Goal: Task Accomplishment & Management: Manage account settings

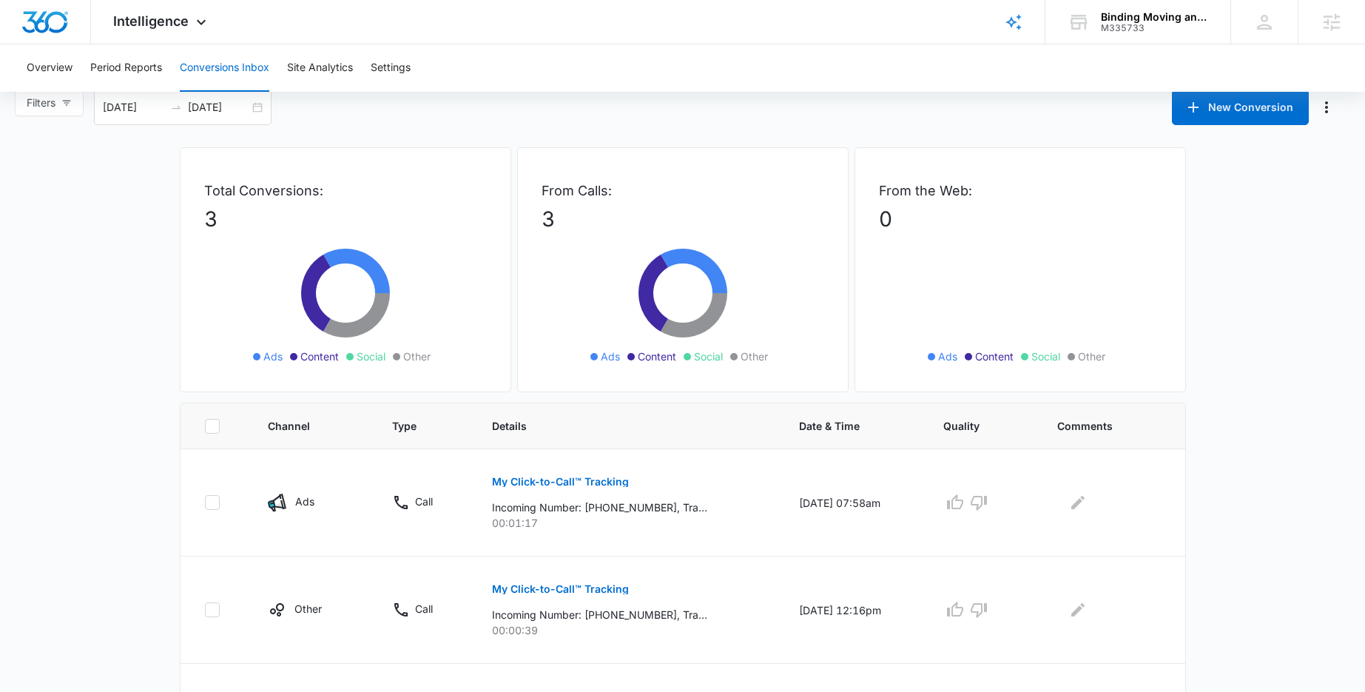
scroll to position [2, 0]
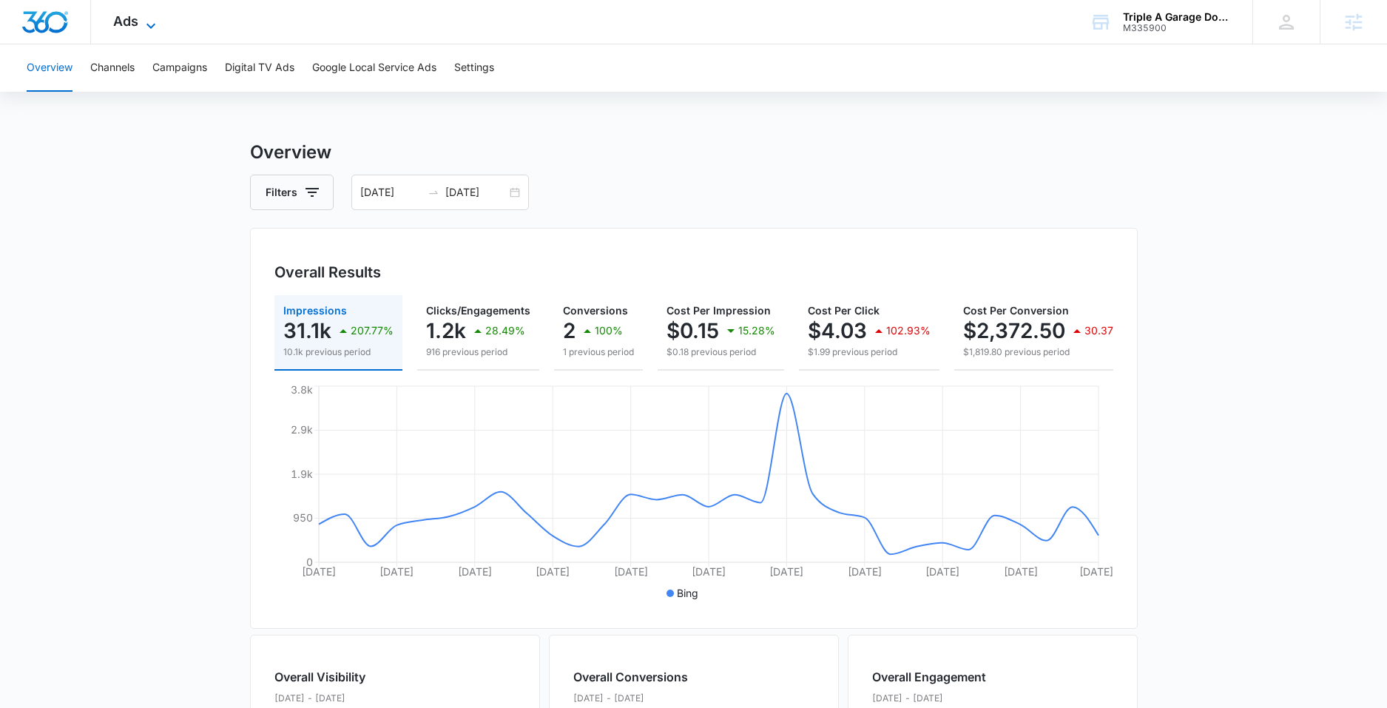
click at [133, 24] on span "Ads" at bounding box center [125, 21] width 25 height 16
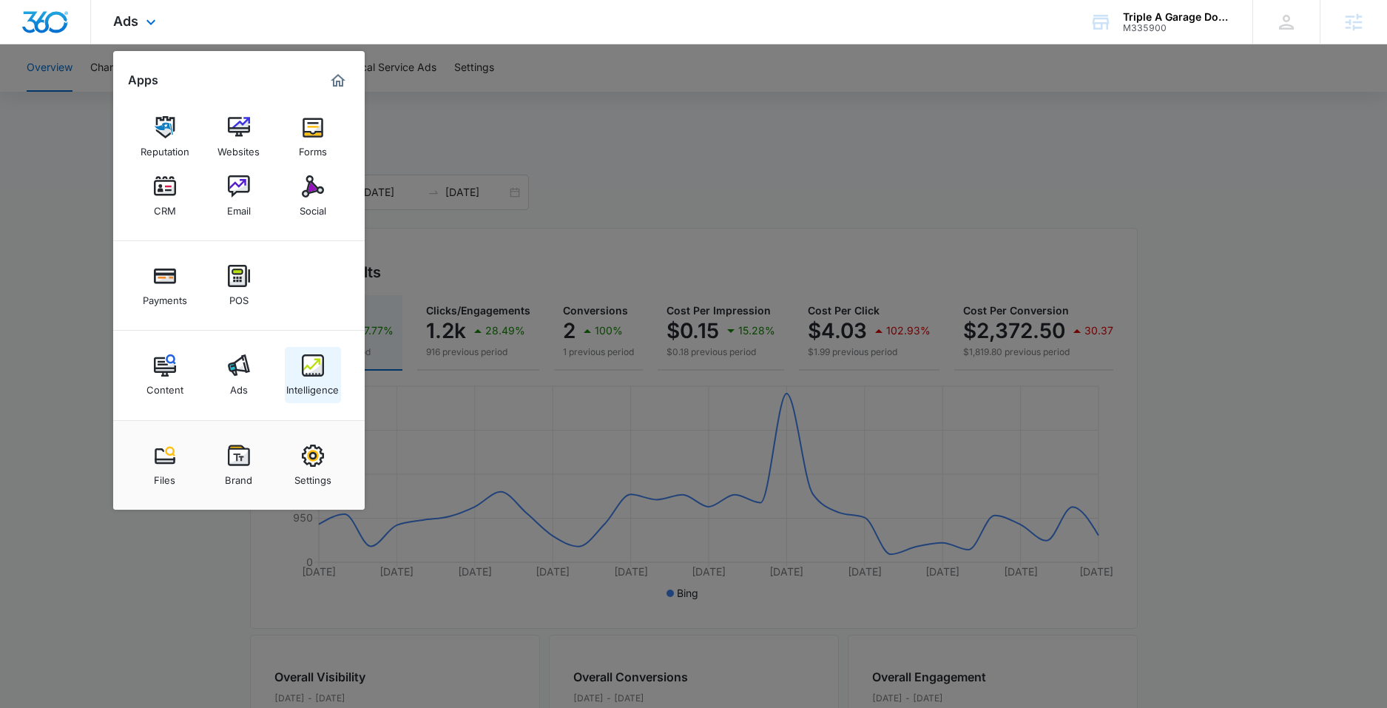
click at [316, 373] on img at bounding box center [313, 365] width 22 height 22
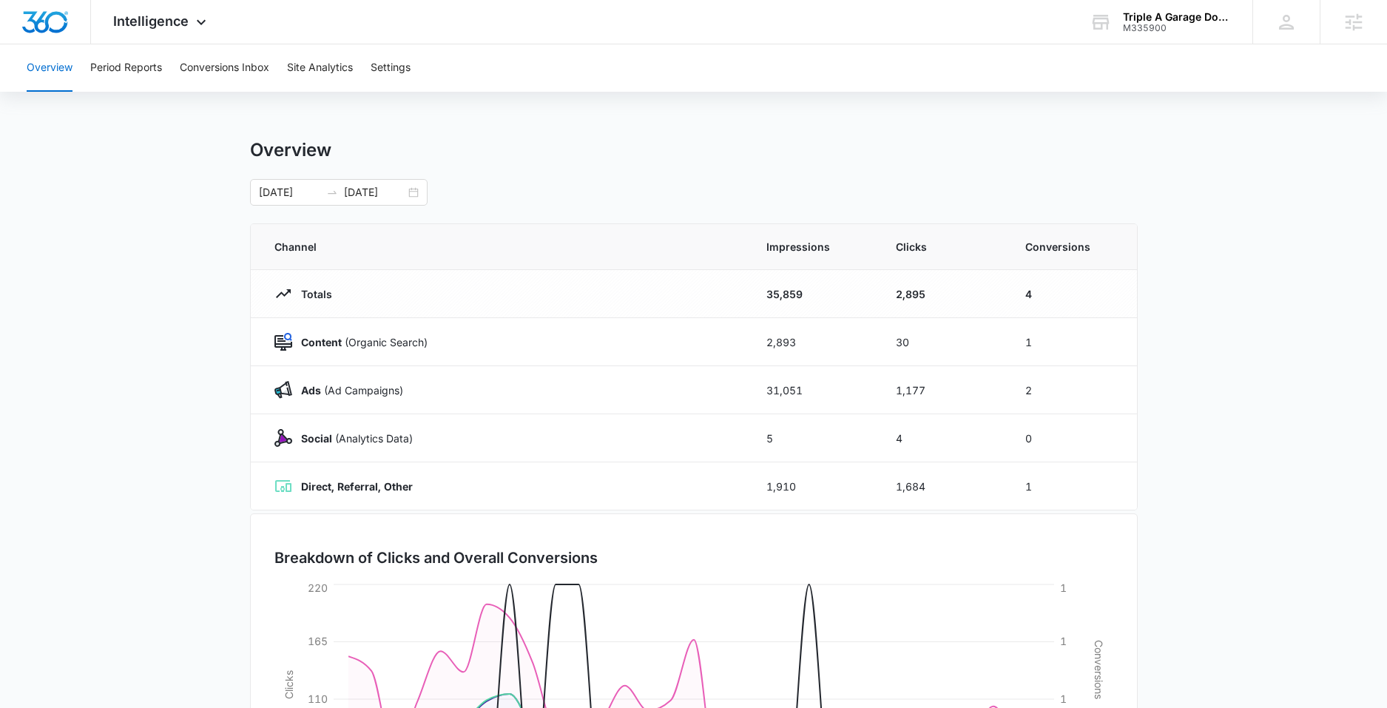
click at [182, 252] on main "Overview 09/13/2025 10/13/2025 Channel Impressions Clicks Conversions Totals 35…" at bounding box center [693, 527] width 1387 height 777
click at [402, 192] on input "10/13/2025" at bounding box center [374, 192] width 61 height 16
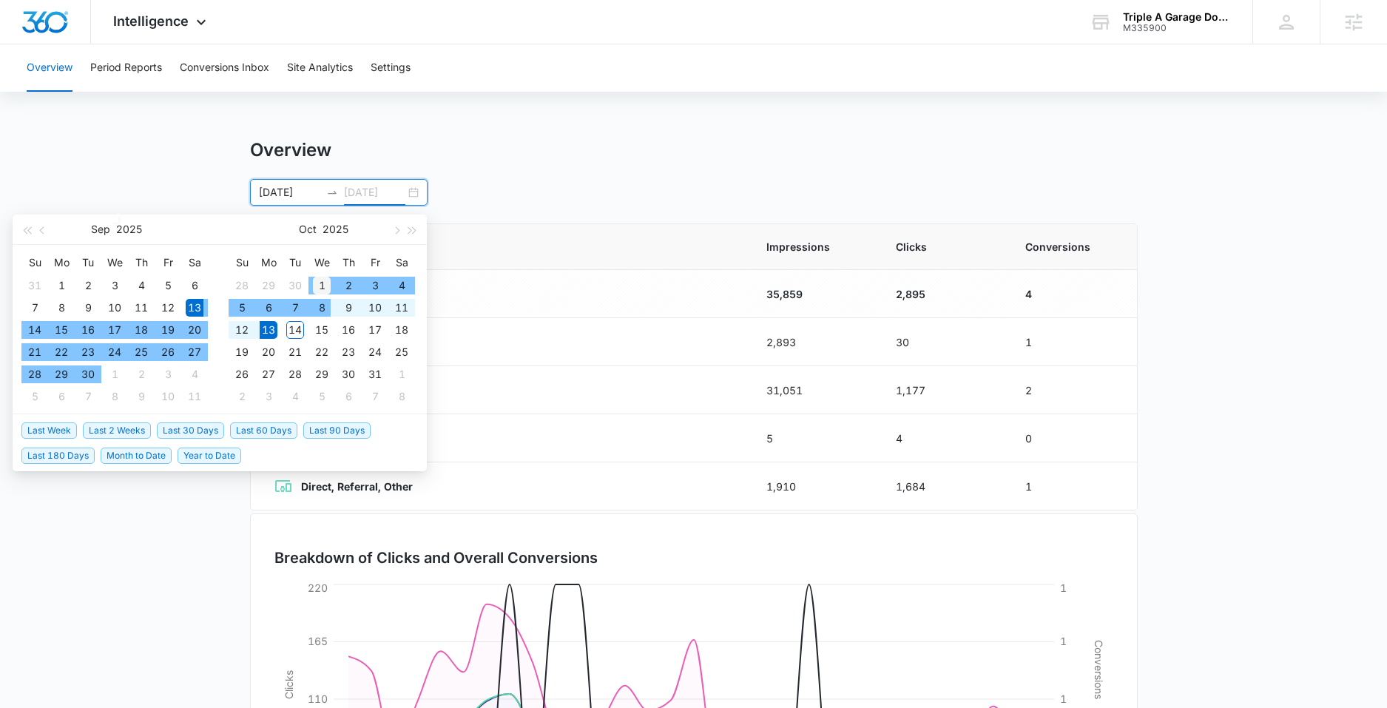
type input "10/01/2025"
click at [315, 288] on div "1" at bounding box center [322, 286] width 18 height 18
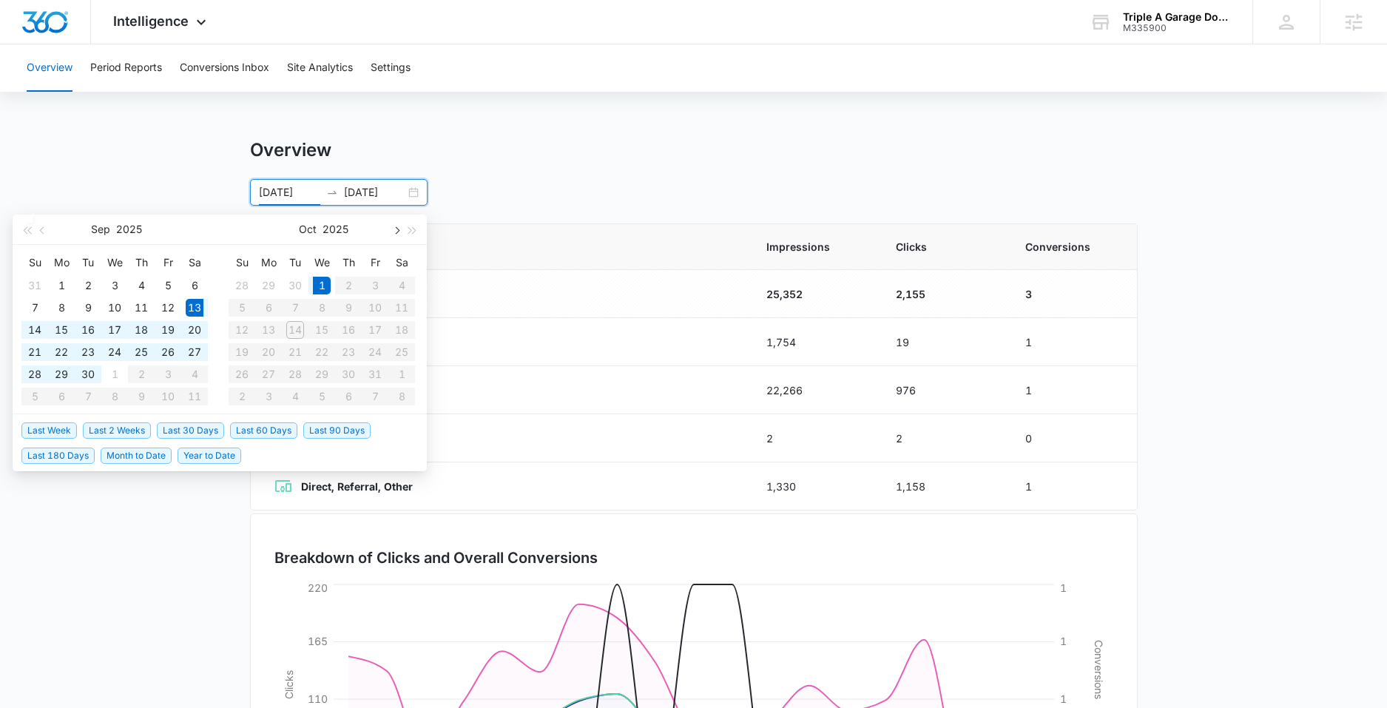
click at [393, 231] on span "button" at bounding box center [395, 229] width 7 height 7
click at [42, 232] on span "button" at bounding box center [43, 229] width 7 height 7
click at [564, 118] on div "Overview Period Reports Conversions Inbox Site Analytics Settings Overview 09/1…" at bounding box center [693, 479] width 1387 height 871
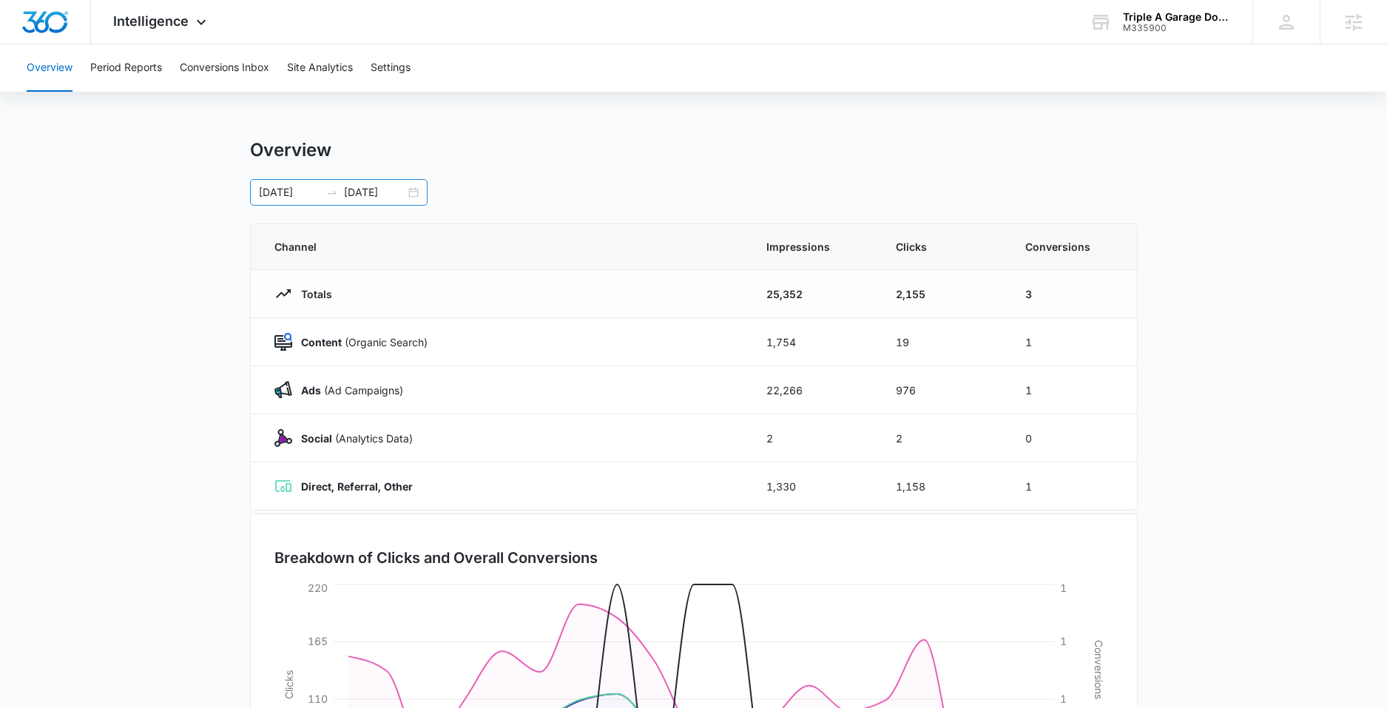
click at [413, 195] on div "09/13/2025 10/01/2025" at bounding box center [339, 192] width 178 height 27
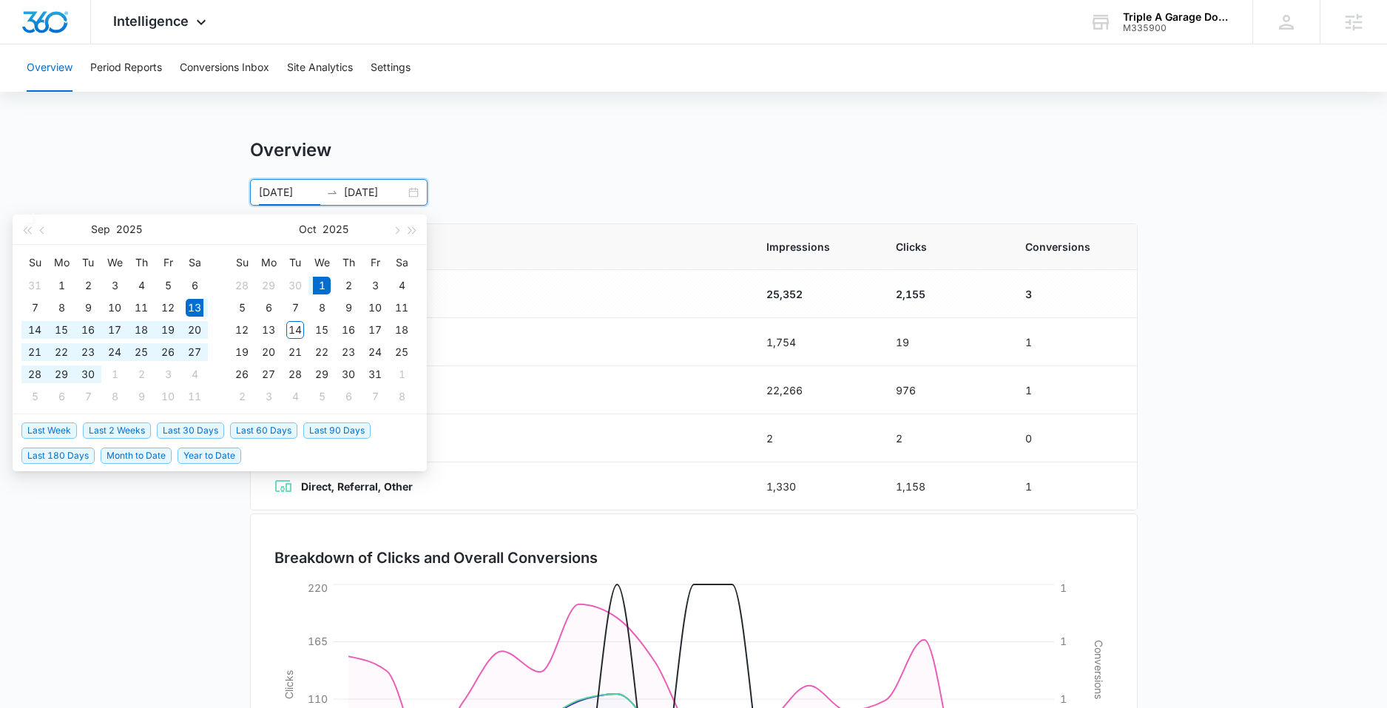
type input "[DATE]"
click at [320, 286] on div "1" at bounding box center [322, 286] width 18 height 18
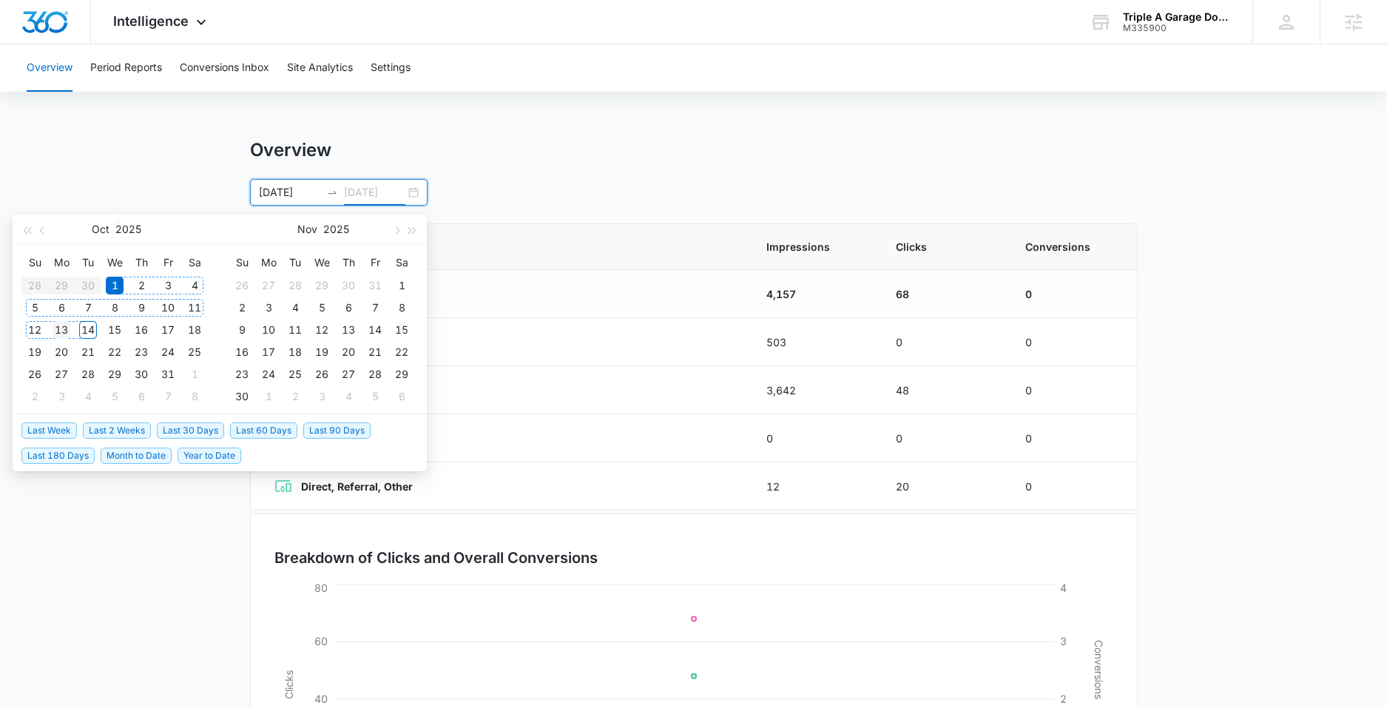
type input "[DATE]"
click at [70, 333] on td "13" at bounding box center [61, 330] width 27 height 22
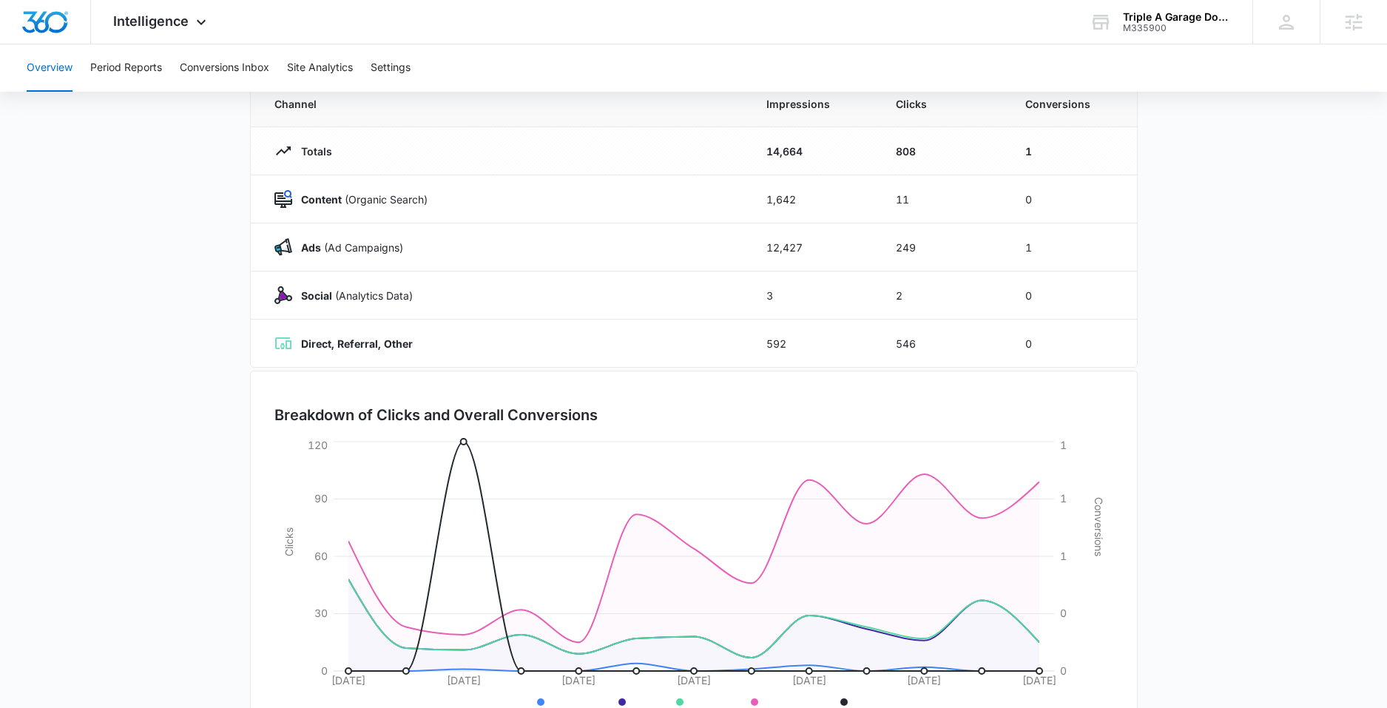
scroll to position [21, 0]
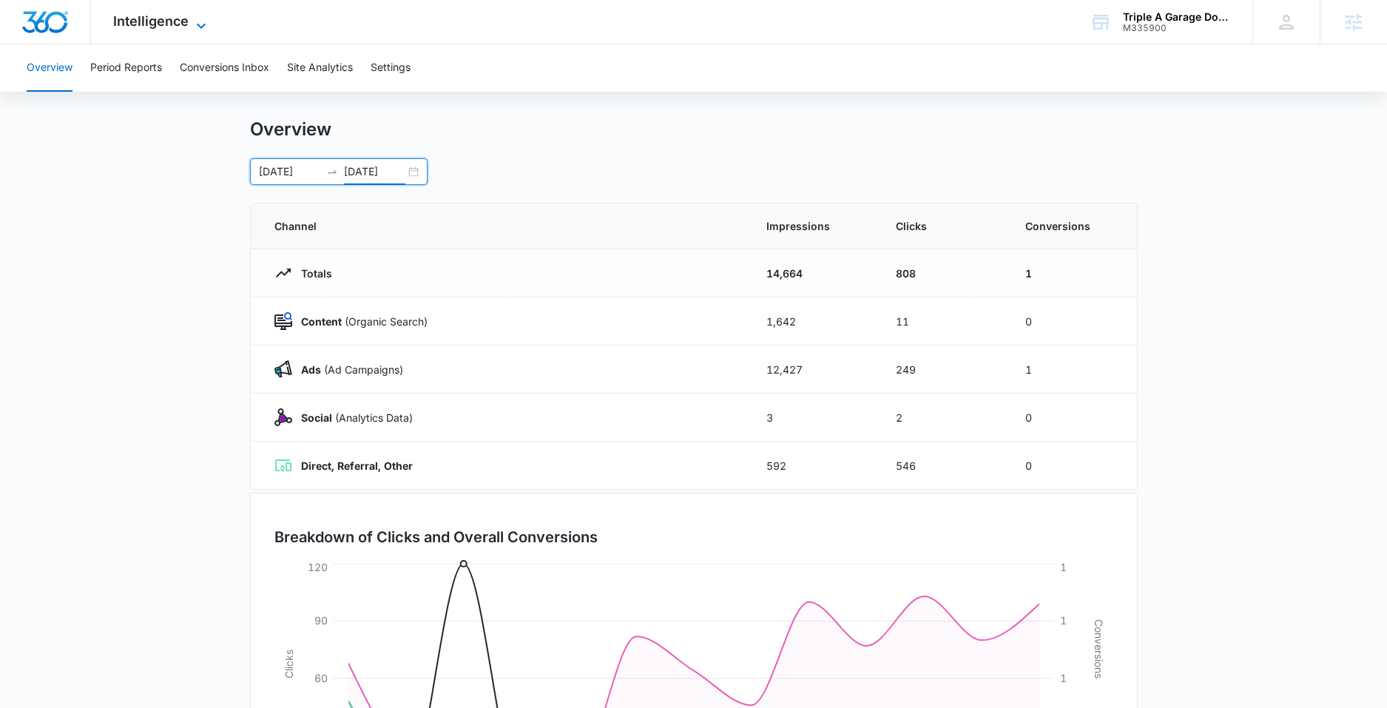
click at [164, 21] on span "Intelligence" at bounding box center [150, 21] width 75 height 16
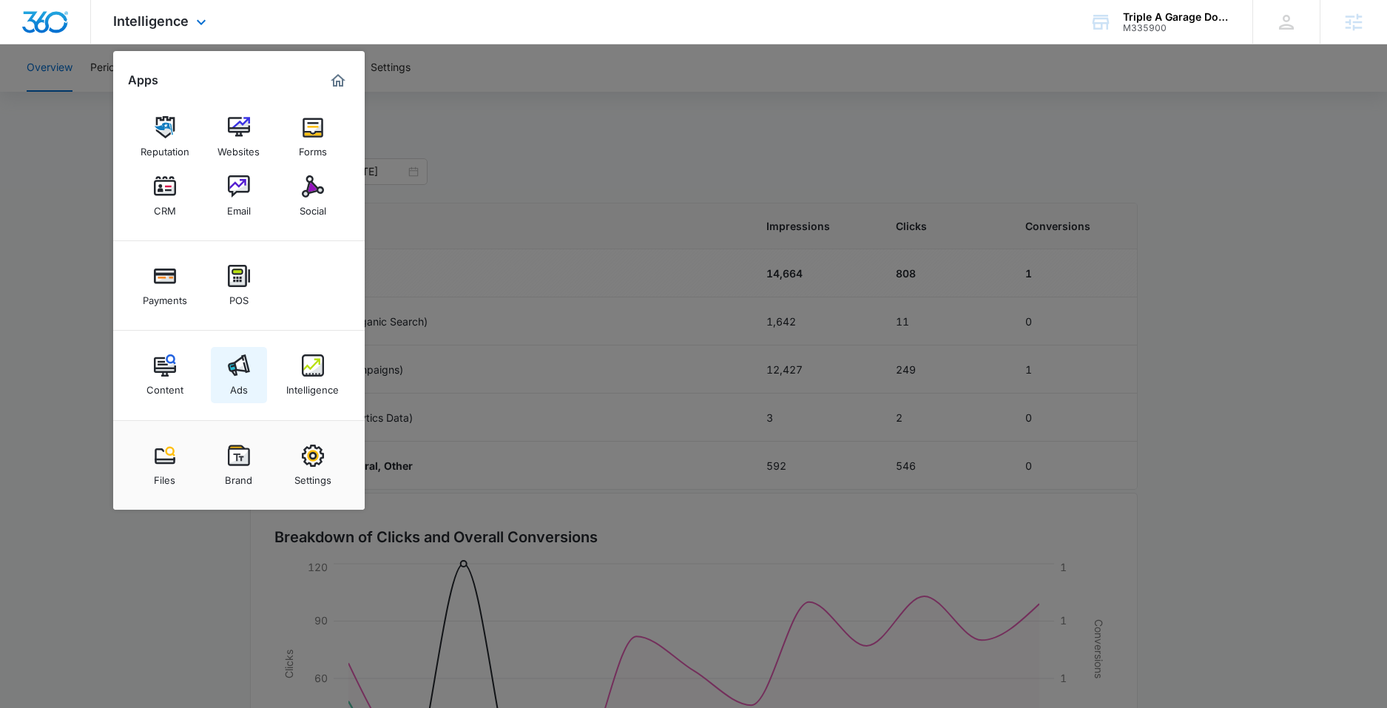
click at [241, 360] on img at bounding box center [239, 365] width 22 height 22
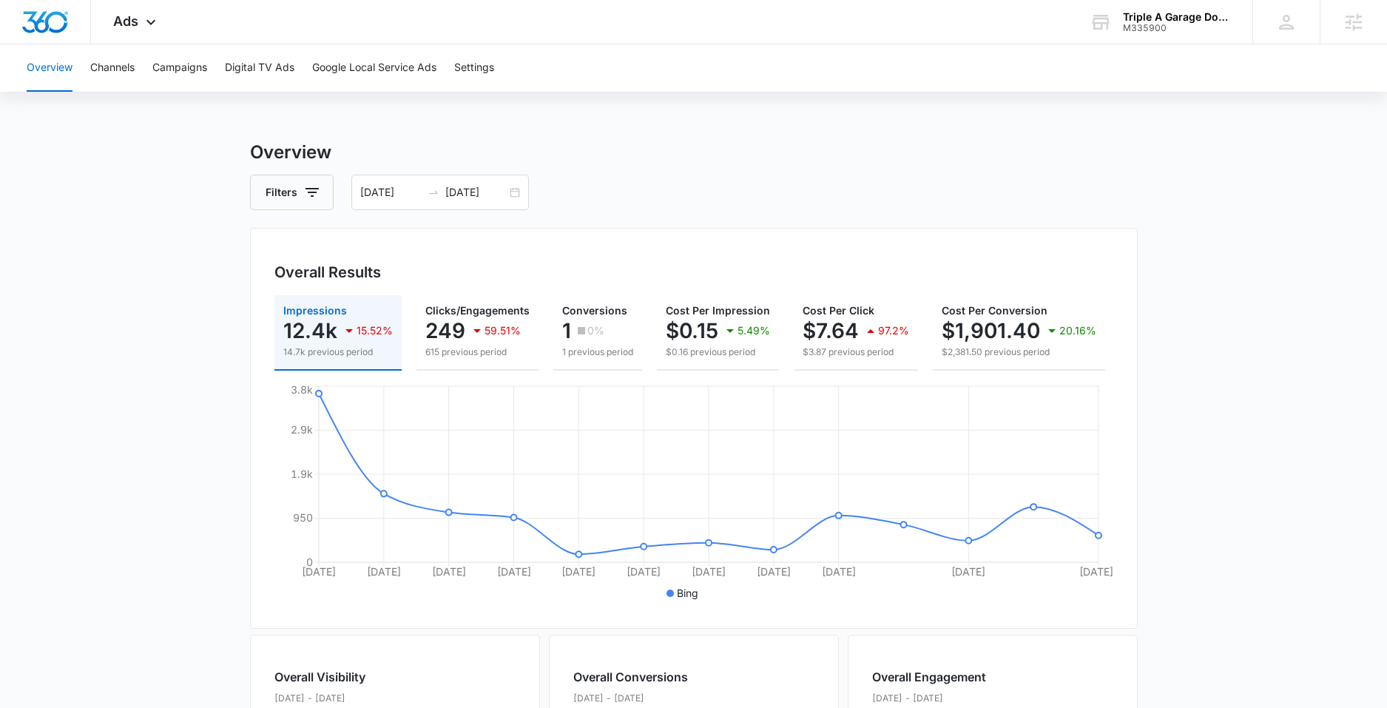
click at [444, 115] on div "Overview Channels Campaigns Digital TV Ads Google Local Service Ads Settings Ov…" at bounding box center [693, 622] width 1387 height 1157
click at [451, 116] on div "Overview Channels Campaigns Digital TV Ads Google Local Service Ads Settings Ov…" at bounding box center [693, 622] width 1387 height 1157
click at [143, 25] on icon at bounding box center [151, 26] width 18 height 18
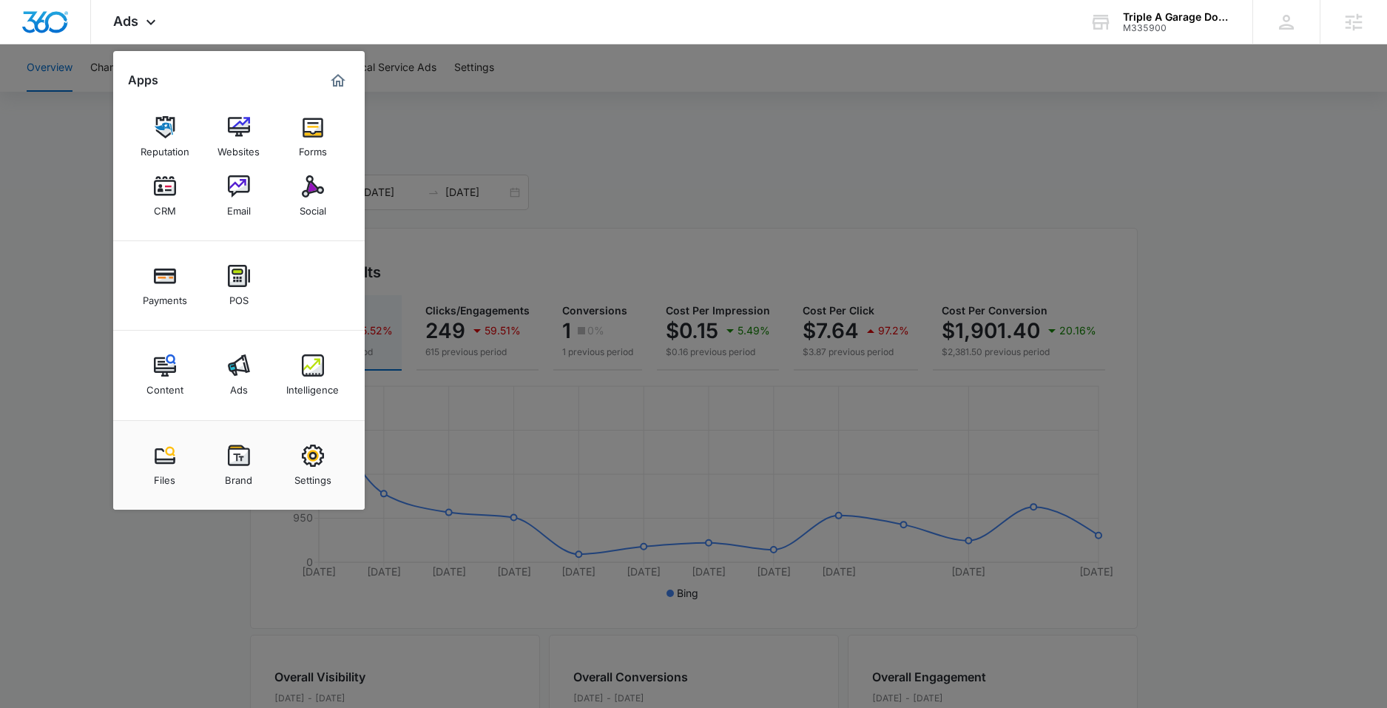
click at [309, 373] on img at bounding box center [313, 365] width 22 height 22
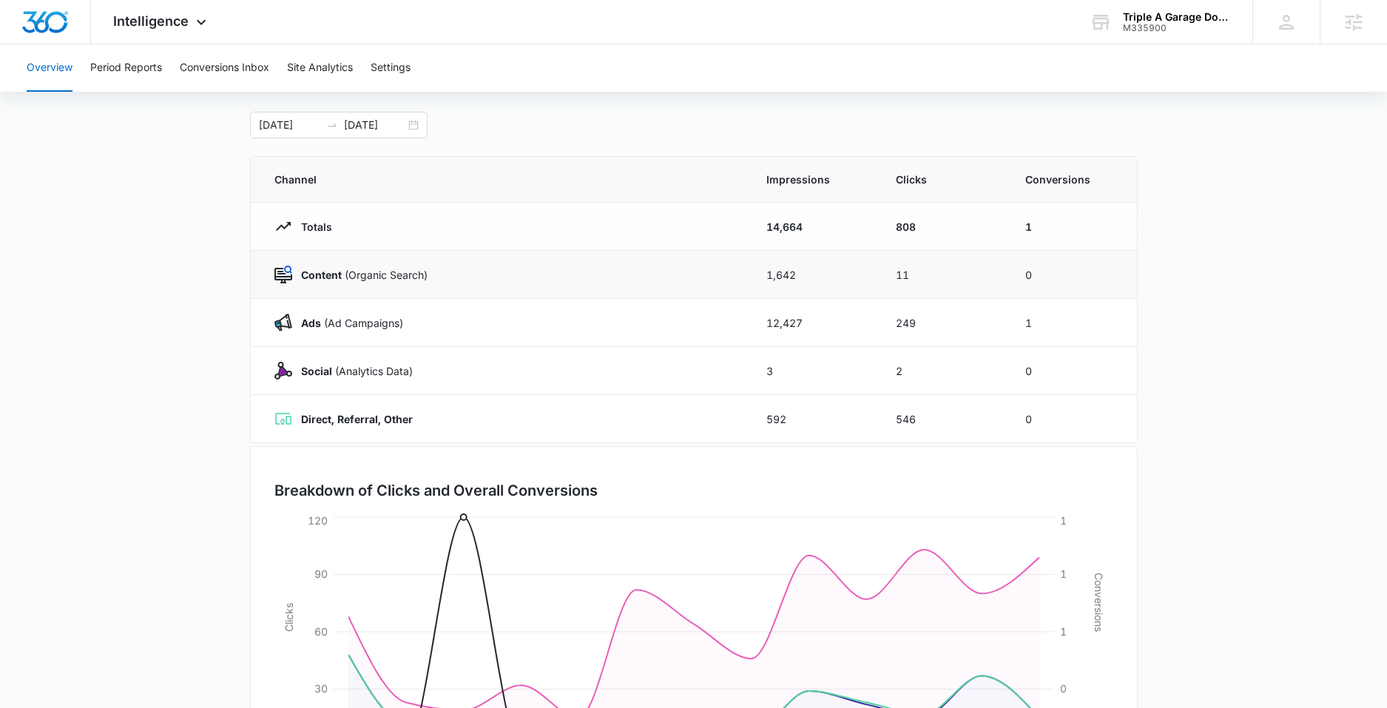
scroll to position [59, 0]
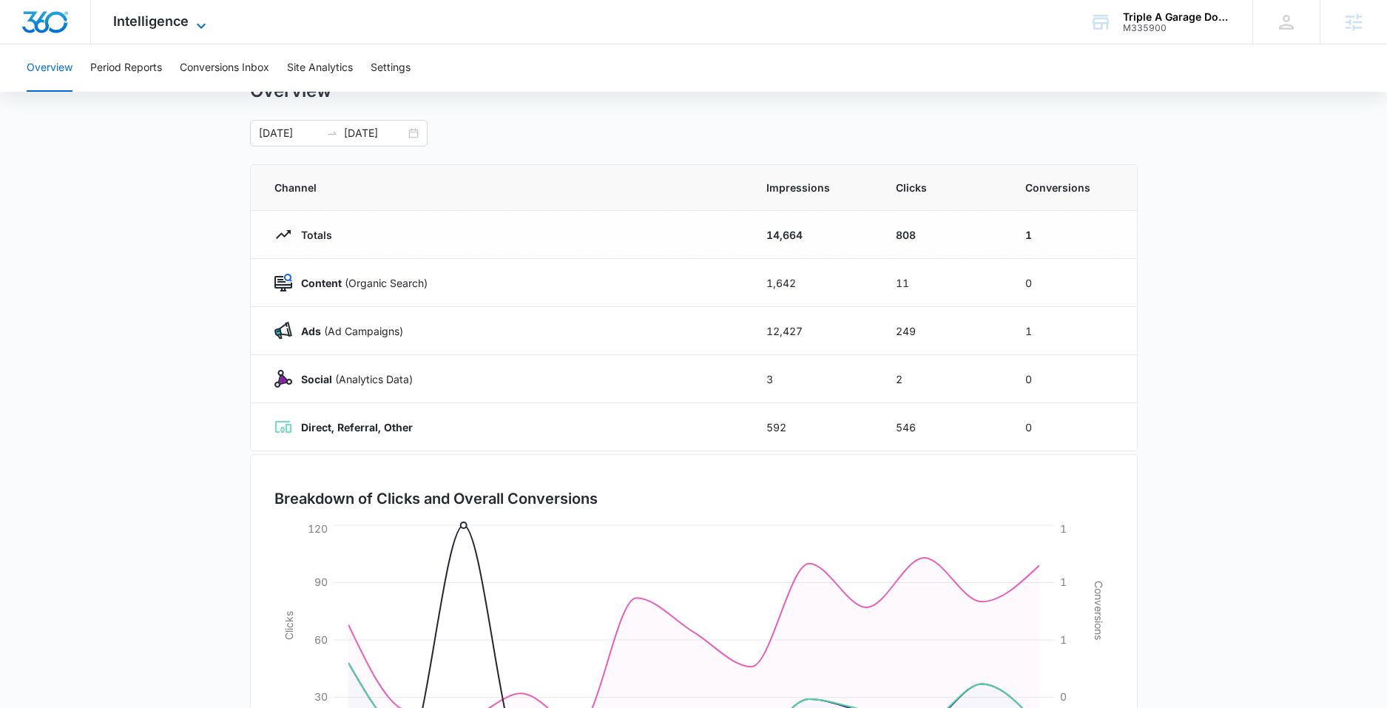
click at [178, 26] on span "Intelligence" at bounding box center [150, 21] width 75 height 16
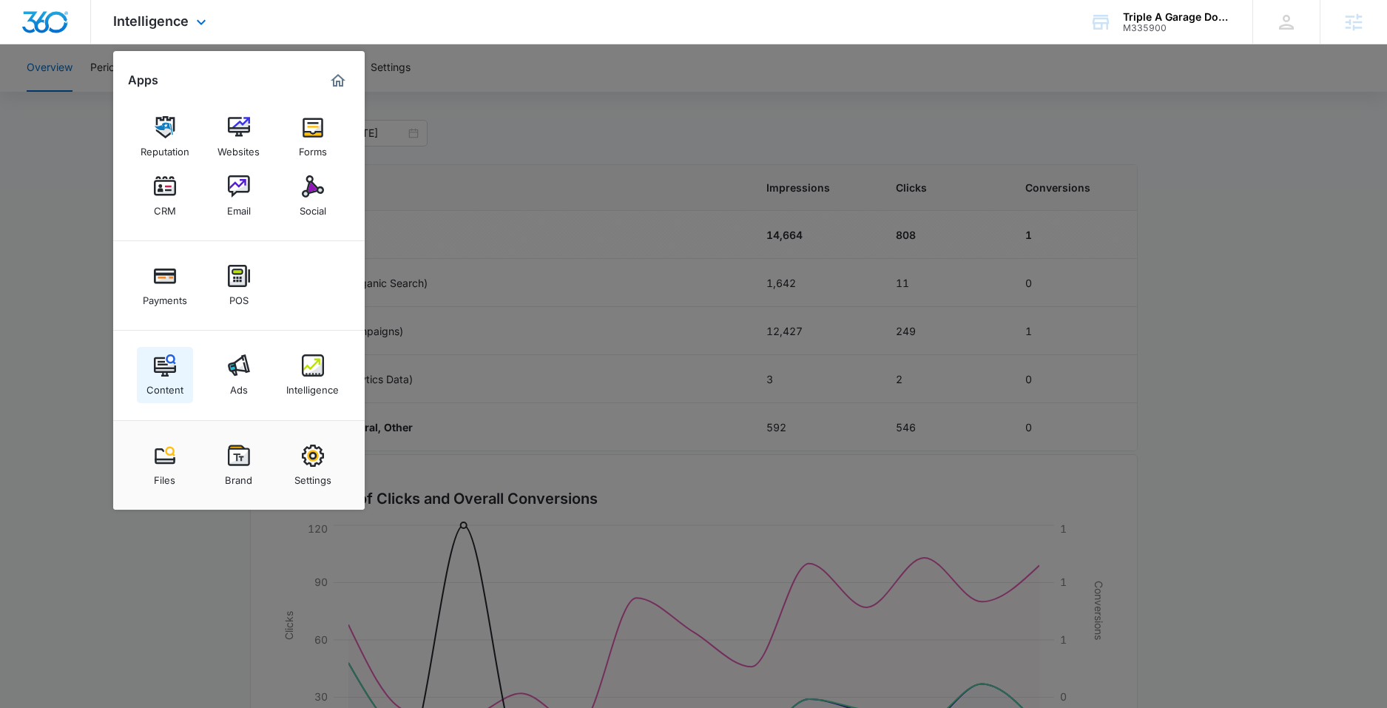
click at [166, 375] on img at bounding box center [165, 365] width 22 height 22
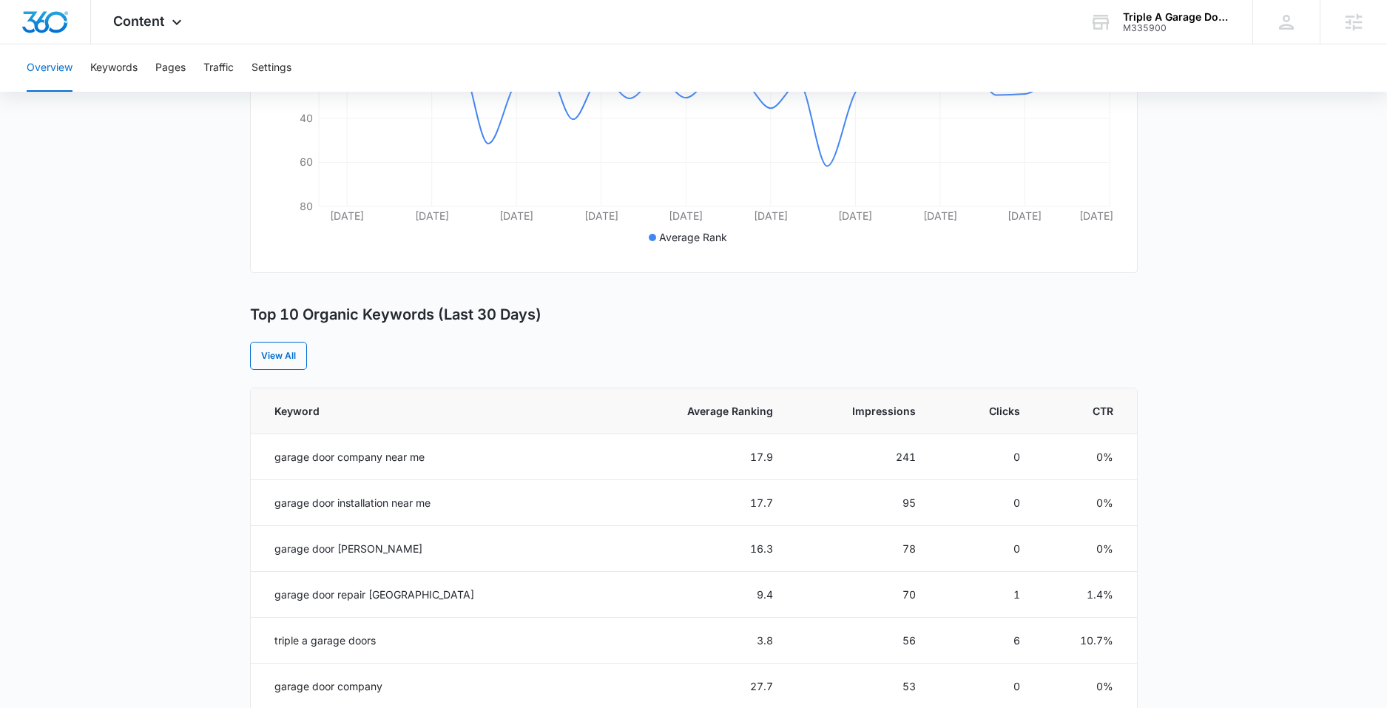
scroll to position [243, 0]
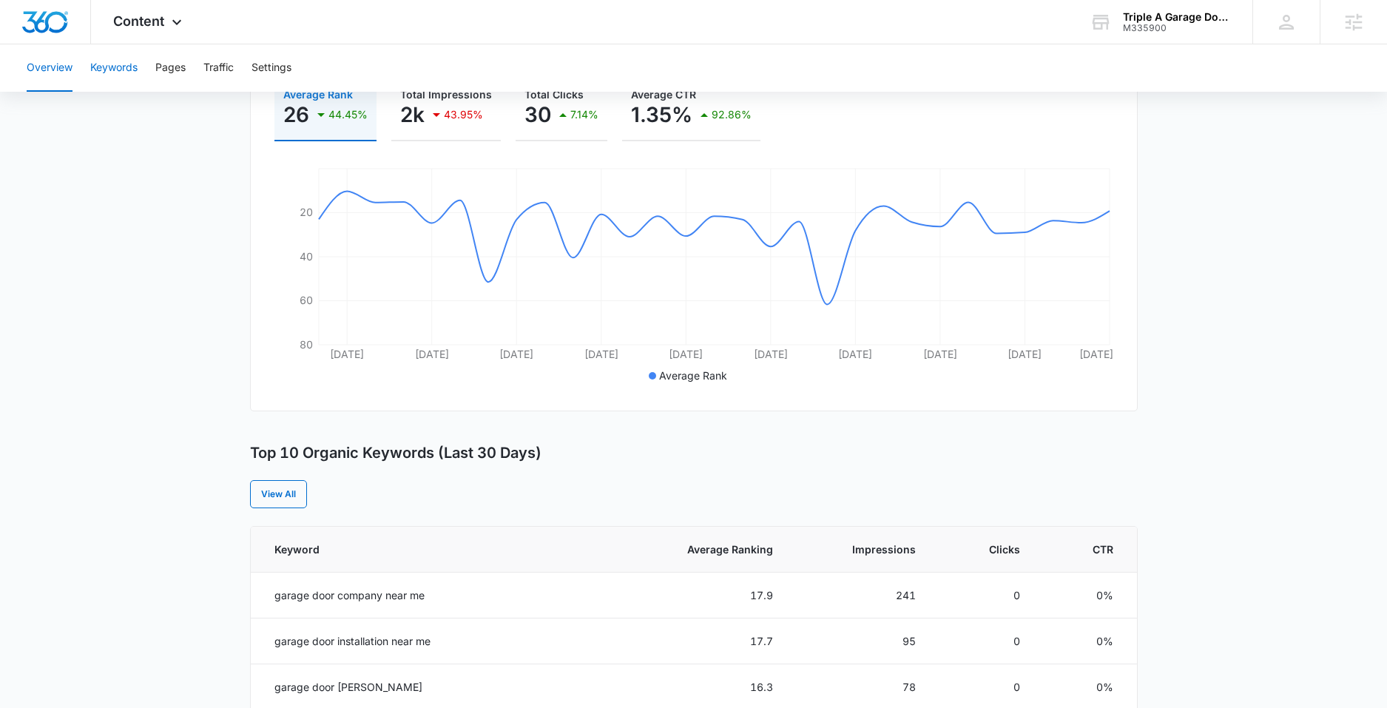
click at [131, 71] on button "Keywords" at bounding box center [113, 67] width 47 height 47
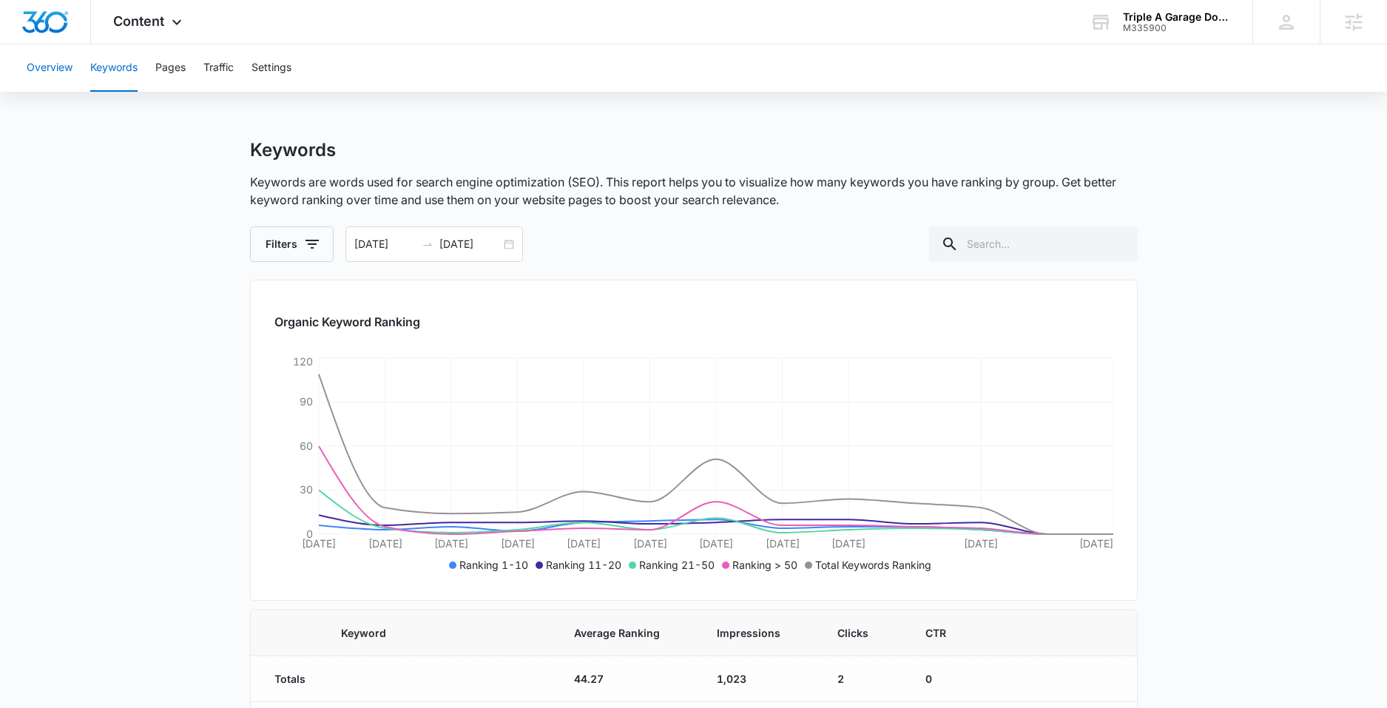
click at [56, 67] on button "Overview" at bounding box center [50, 67] width 46 height 47
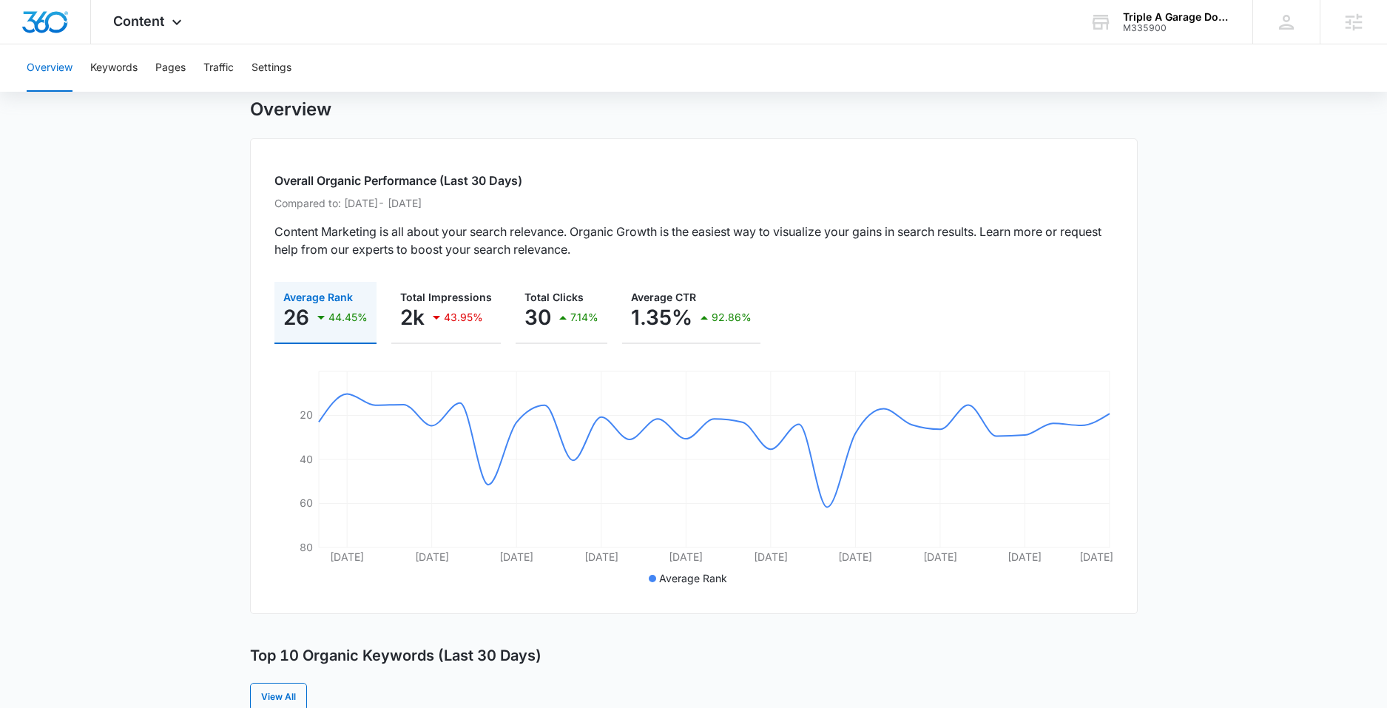
scroll to position [40, 0]
click at [150, 16] on span "Content" at bounding box center [138, 21] width 51 height 16
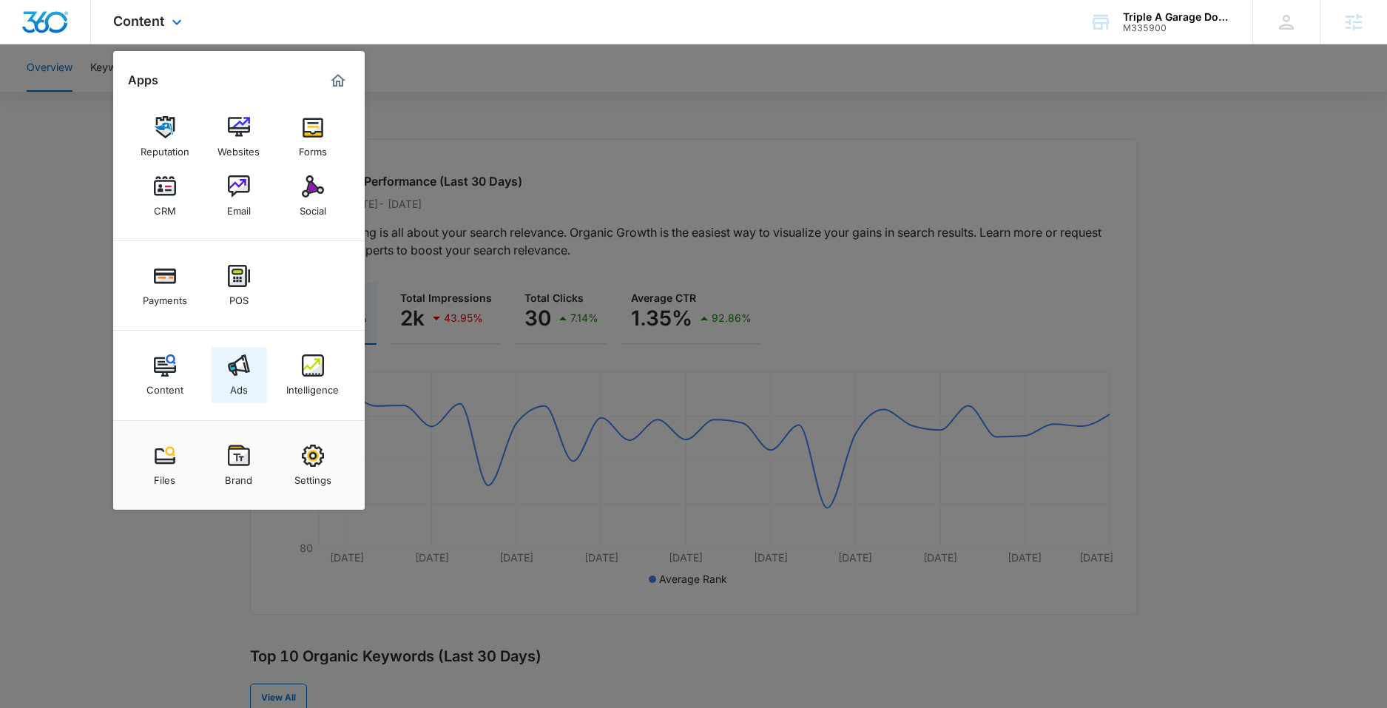
click at [232, 369] on img at bounding box center [239, 365] width 22 height 22
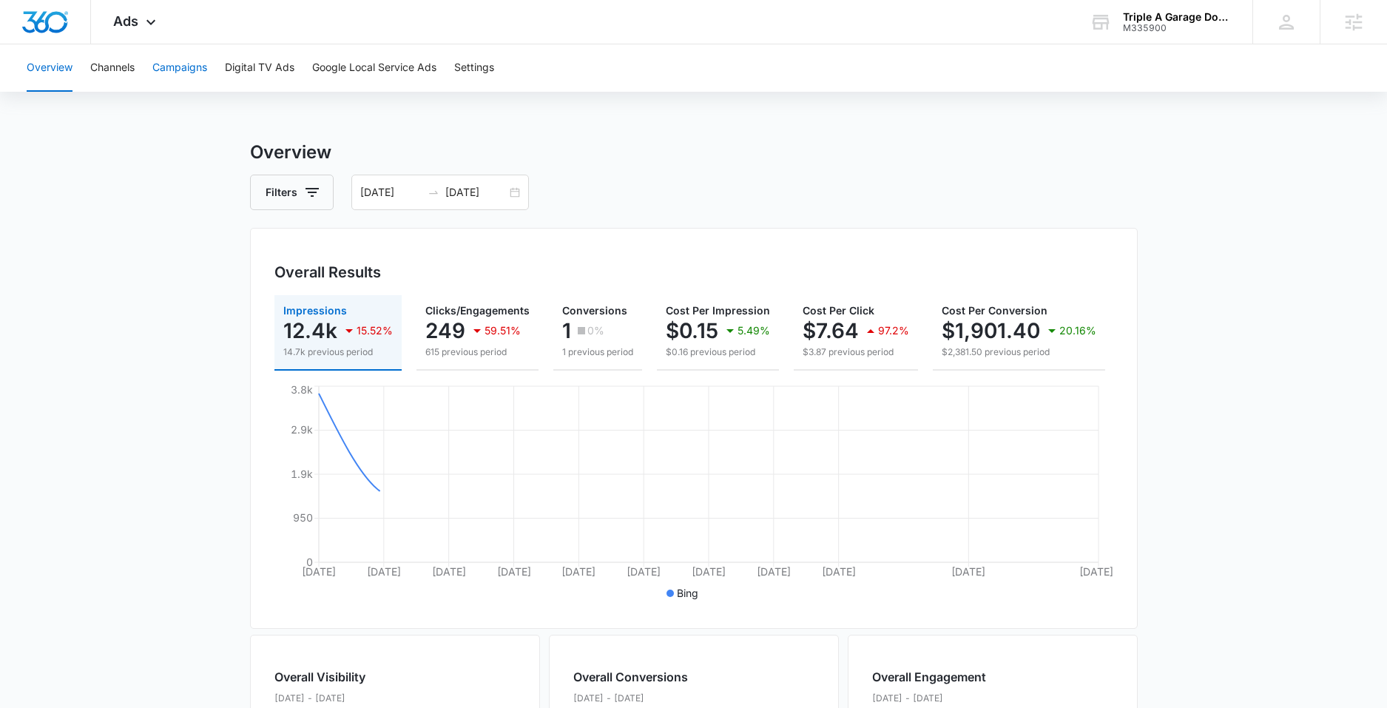
click at [191, 55] on button "Campaigns" at bounding box center [179, 67] width 55 height 47
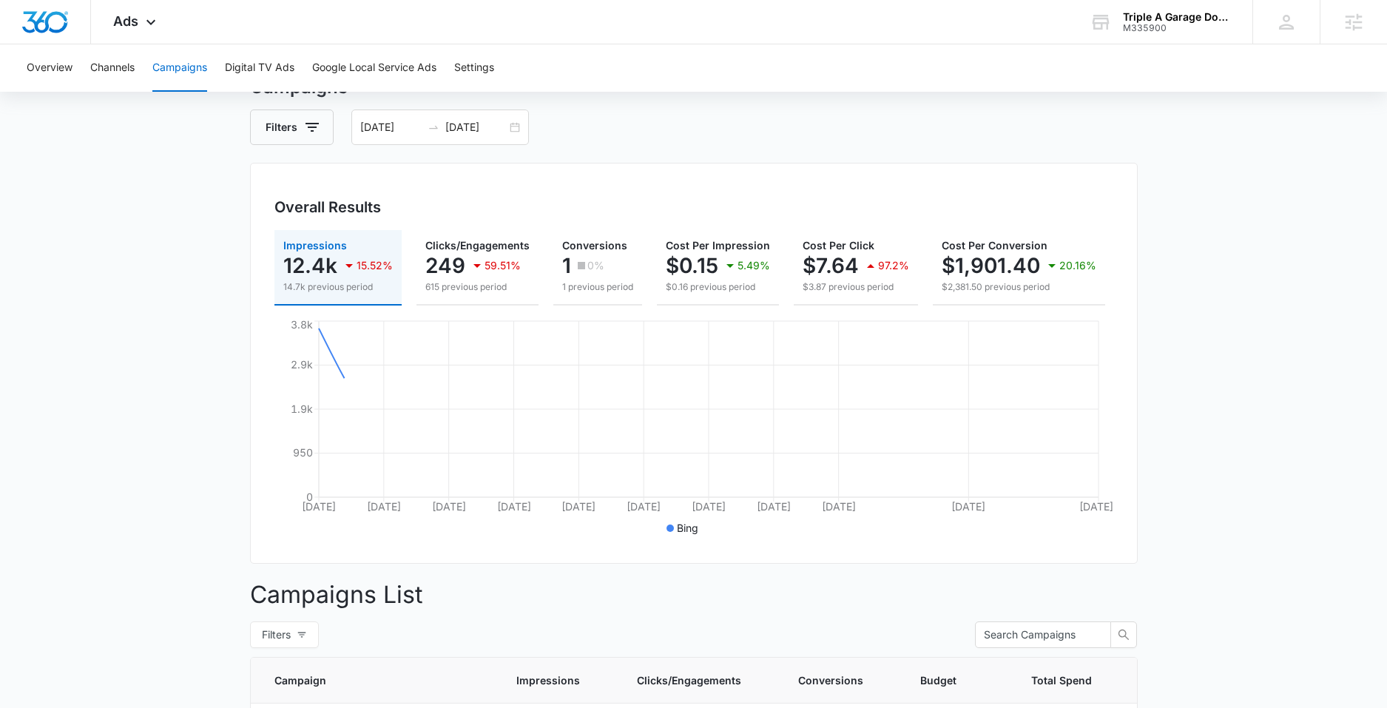
scroll to position [297, 0]
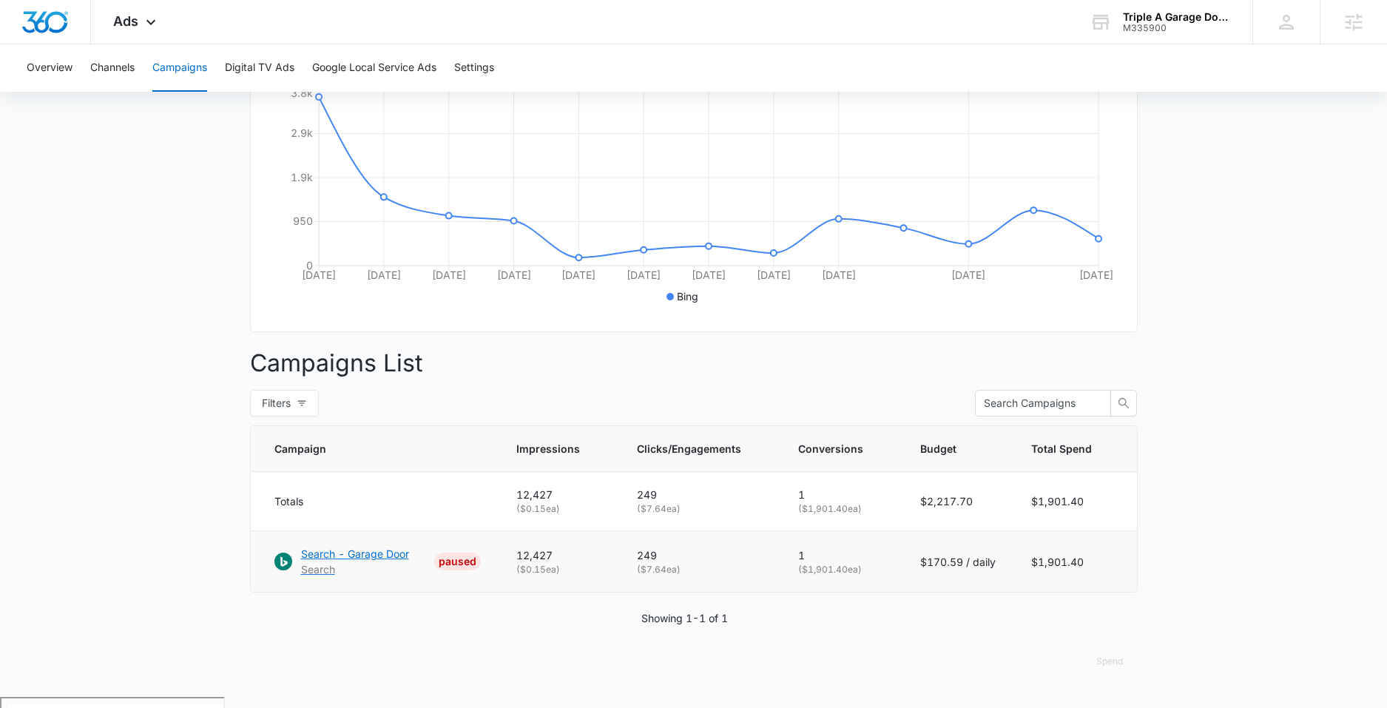
click at [365, 561] on p "Search - Garage Door" at bounding box center [355, 554] width 108 height 16
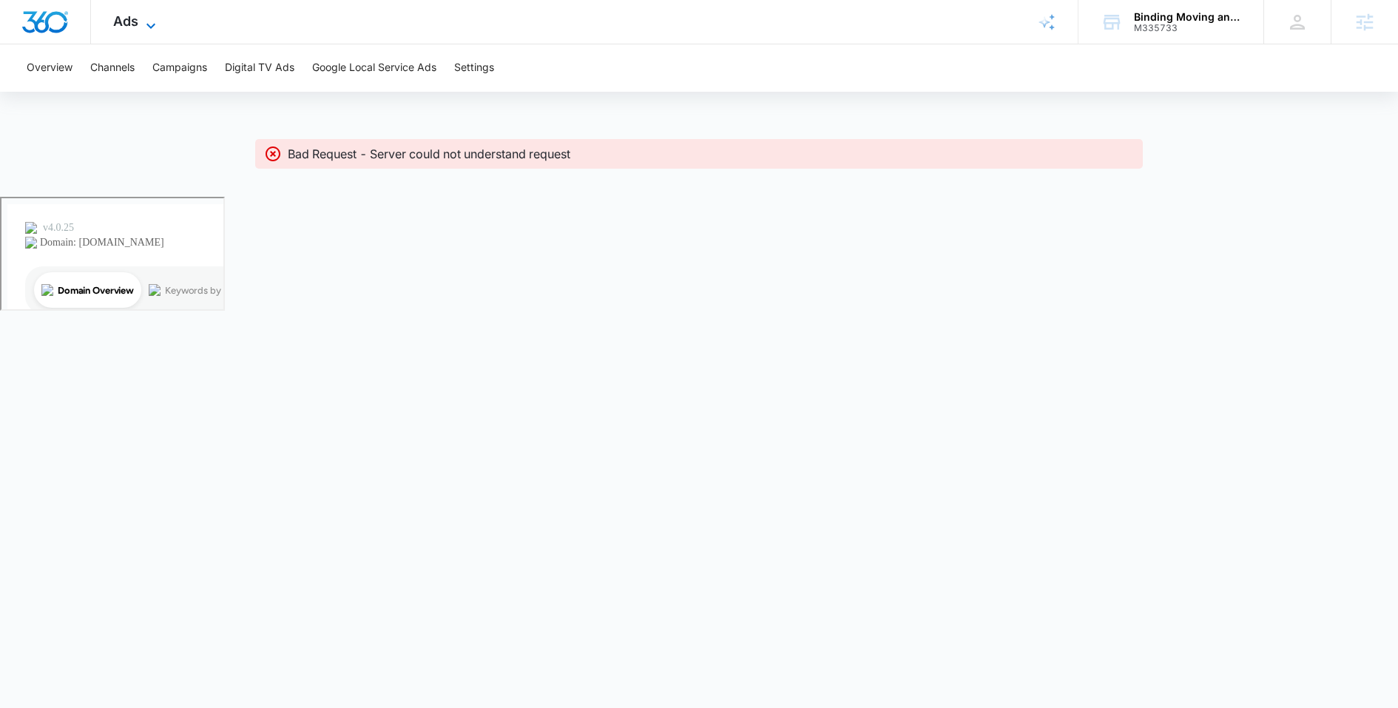
click at [151, 19] on icon at bounding box center [151, 26] width 18 height 18
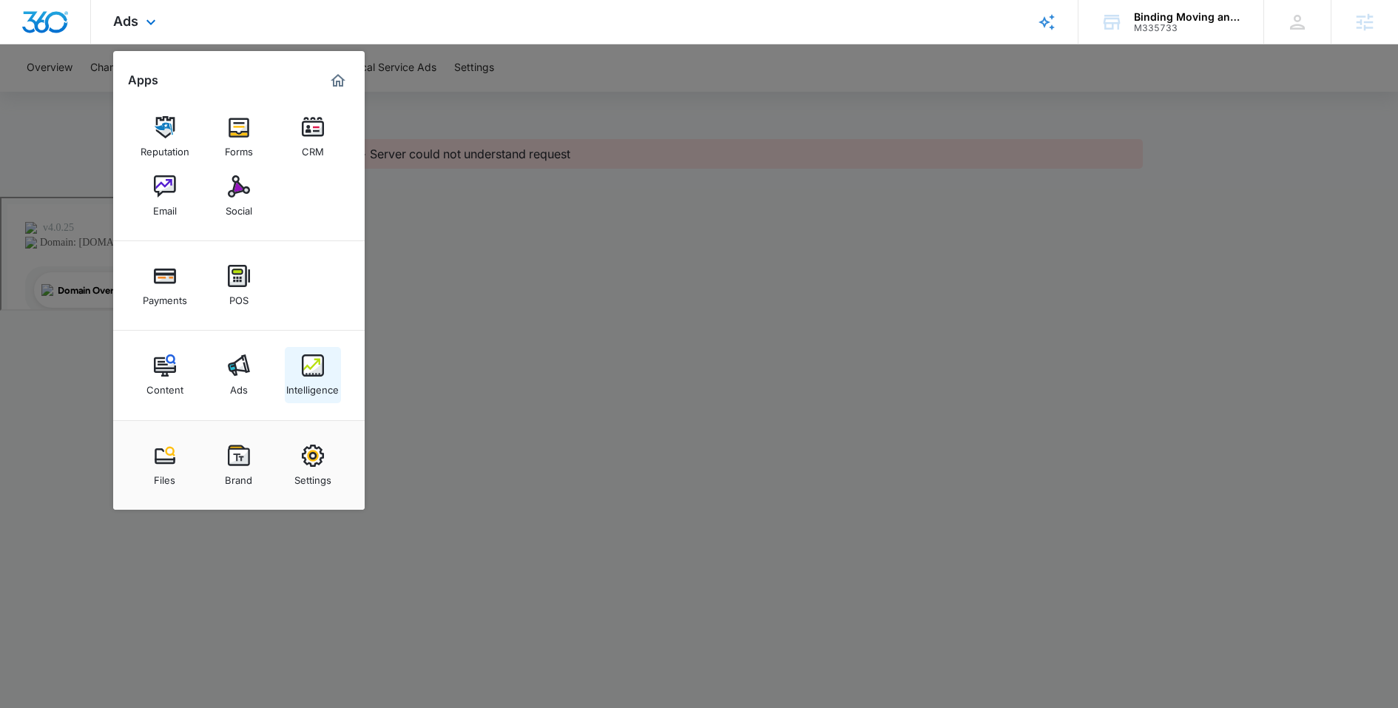
click at [328, 375] on link "Intelligence" at bounding box center [313, 375] width 56 height 56
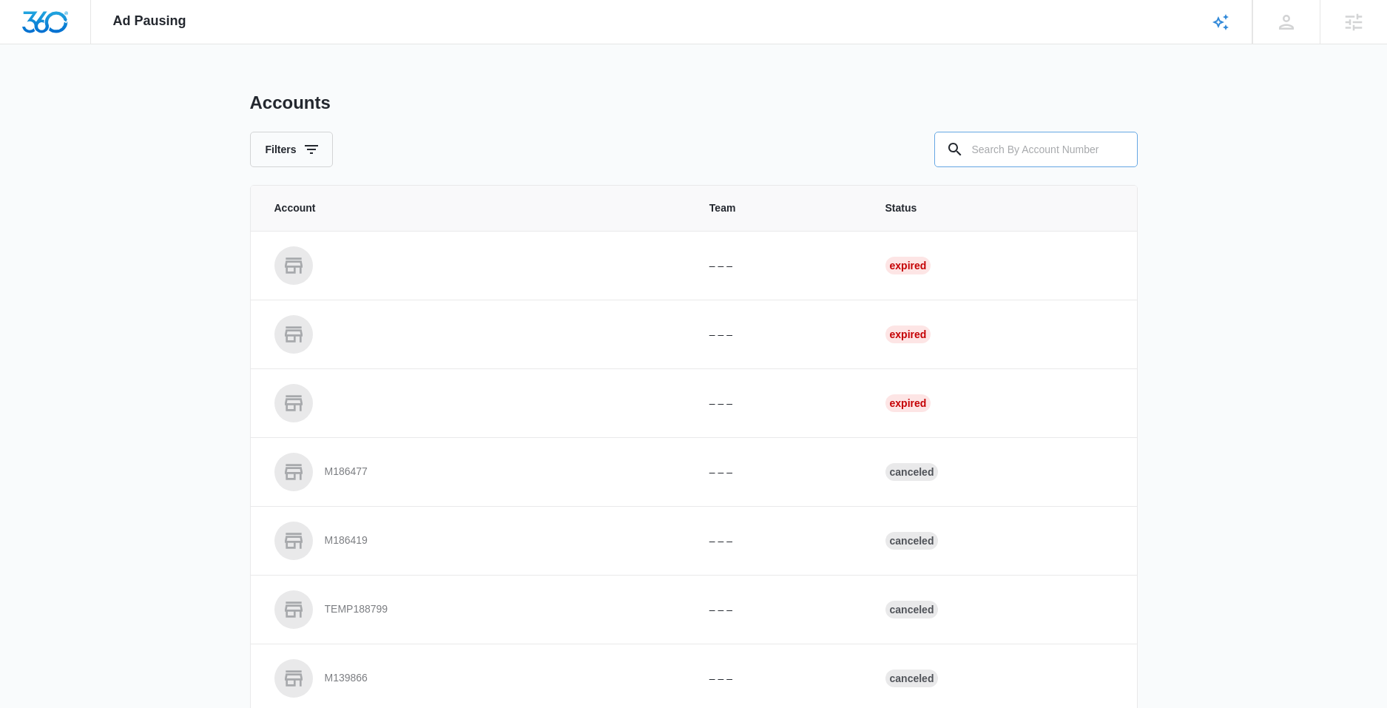
click at [1019, 143] on input "text" at bounding box center [1035, 150] width 203 height 36
type input "M335900"
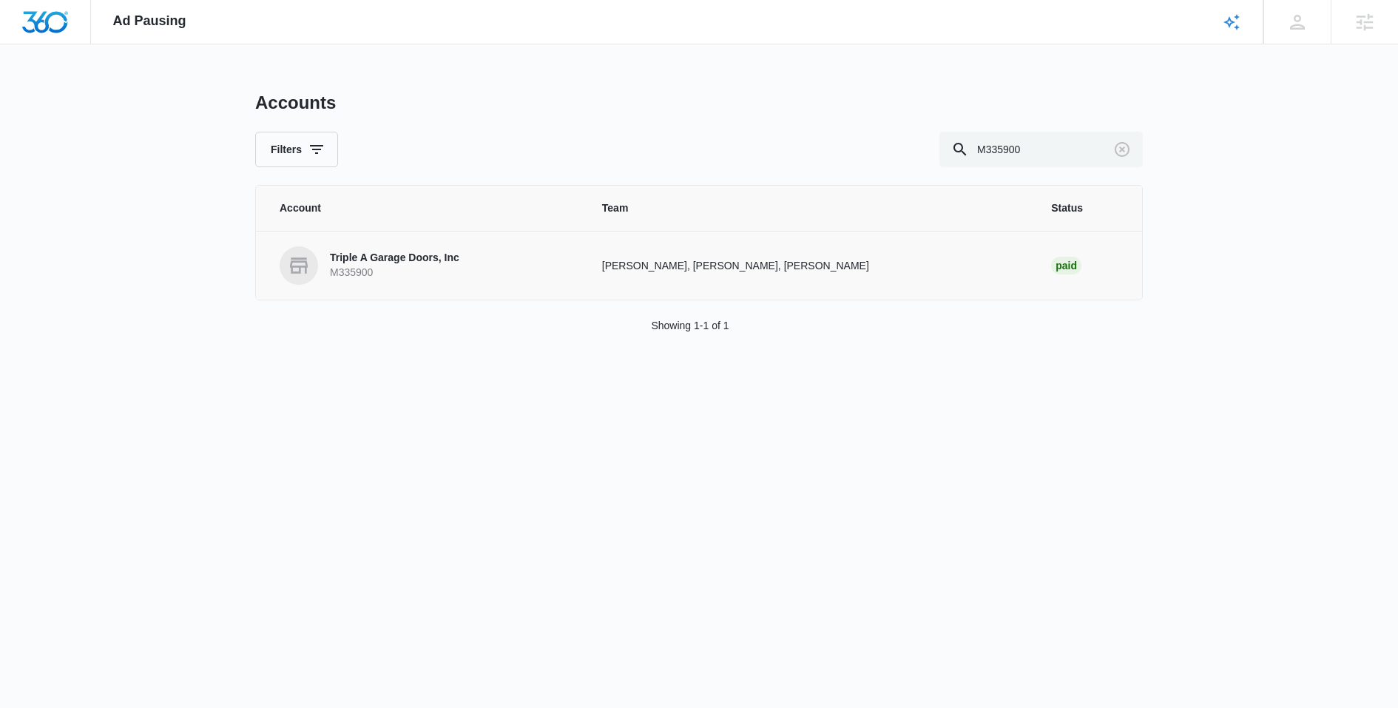
click at [410, 257] on p "Triple A Garage Doors, Inc" at bounding box center [394, 258] width 129 height 15
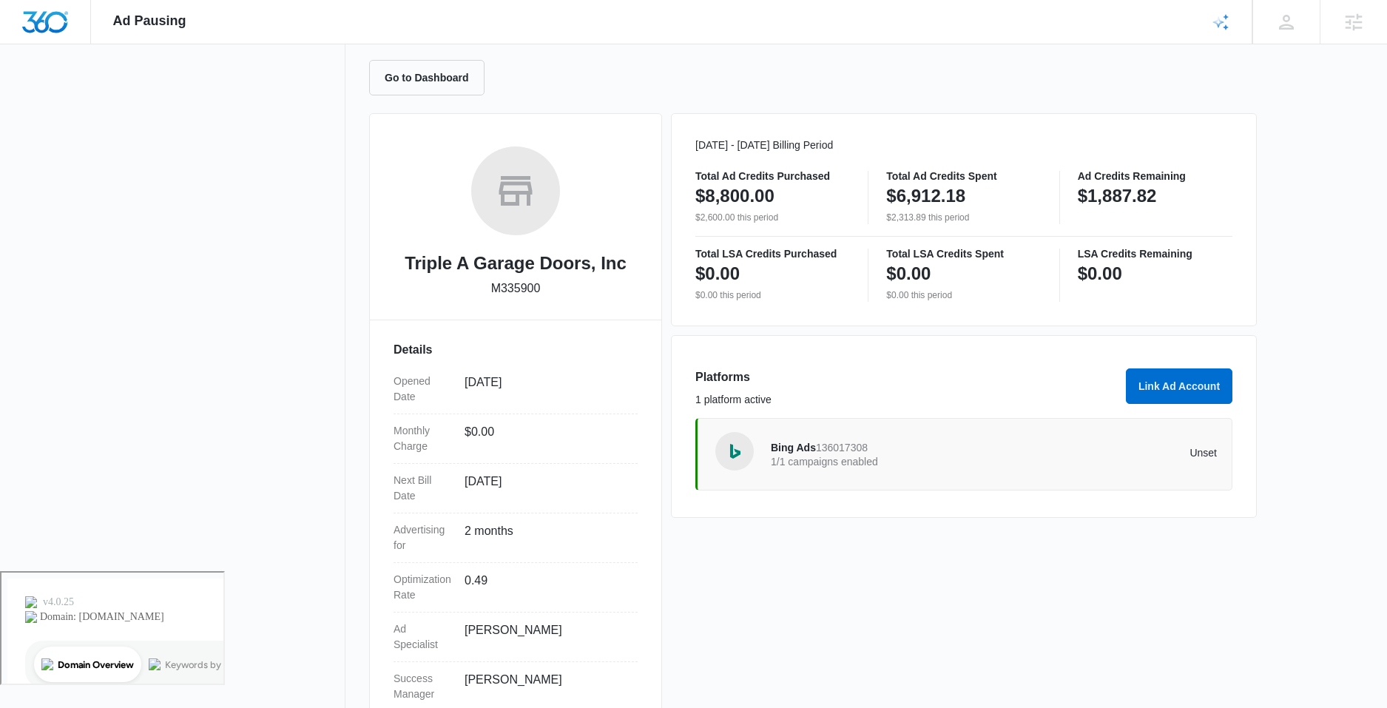
scroll to position [142, 0]
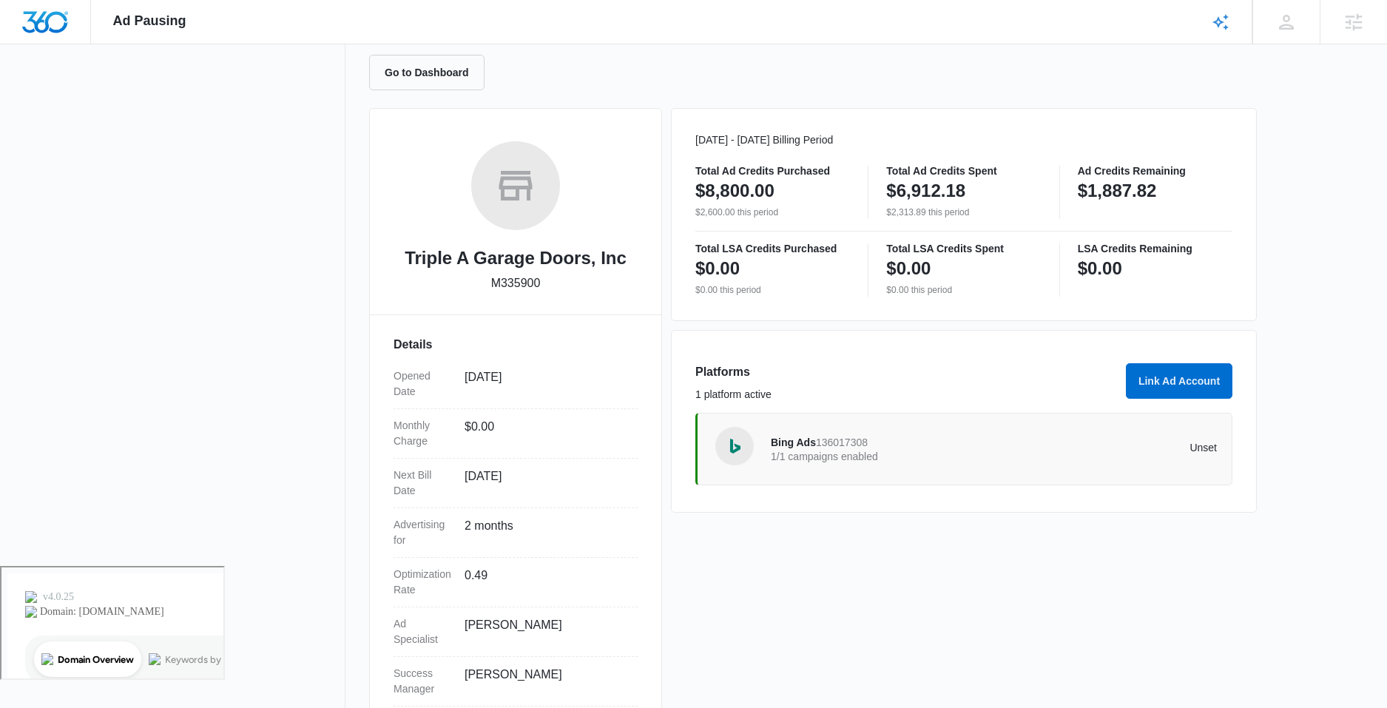
click at [1194, 447] on p "Unset" at bounding box center [1105, 447] width 223 height 10
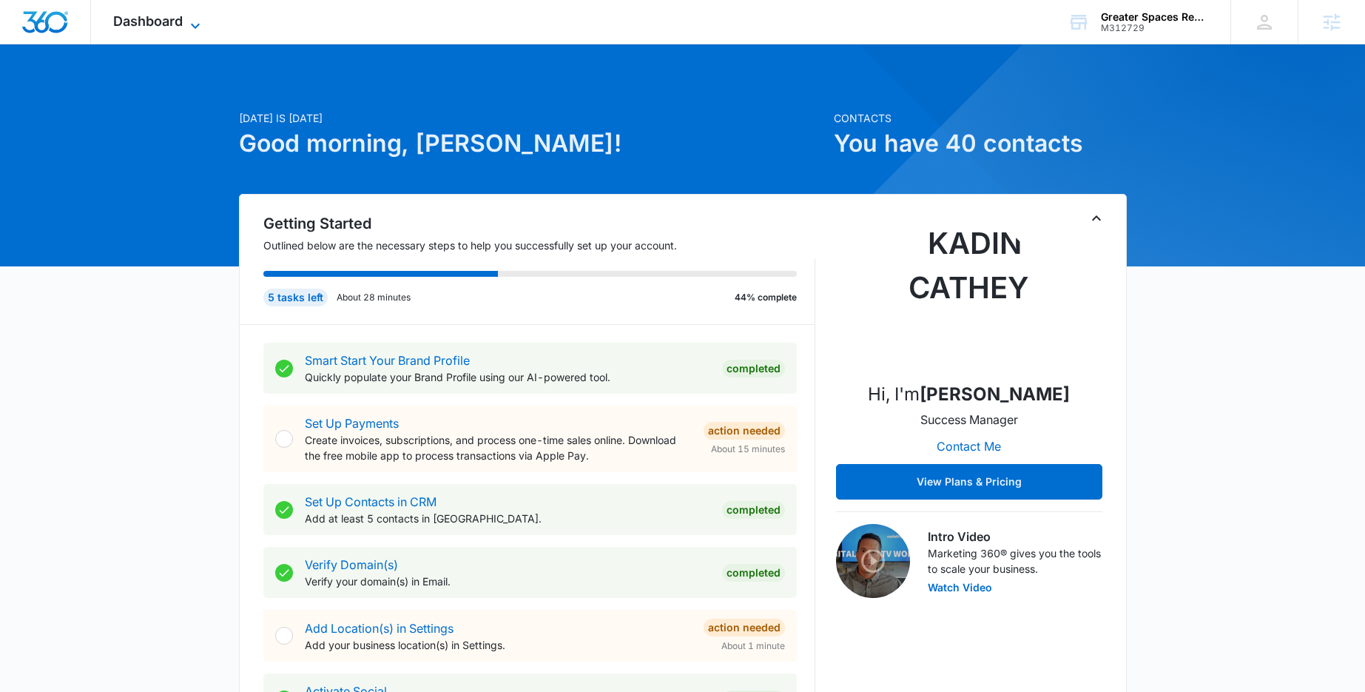
click at [188, 19] on icon at bounding box center [195, 26] width 18 height 18
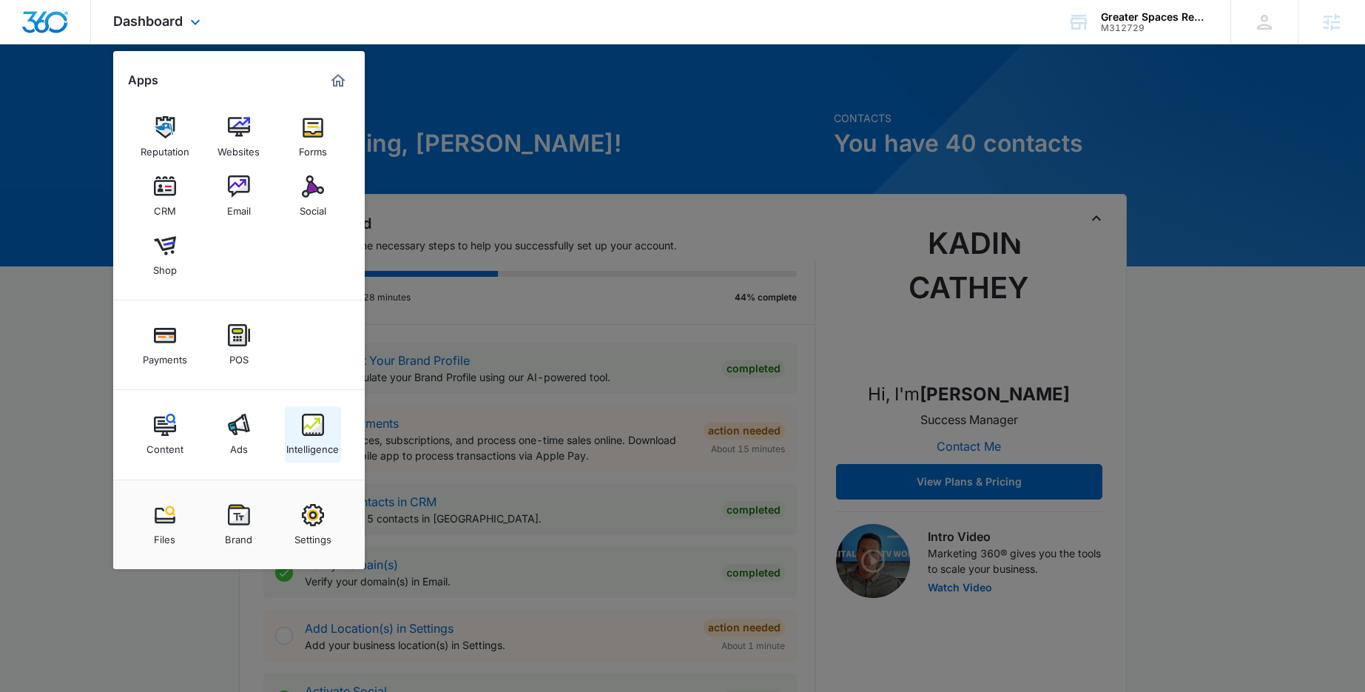
click at [319, 417] on img at bounding box center [313, 425] width 22 height 22
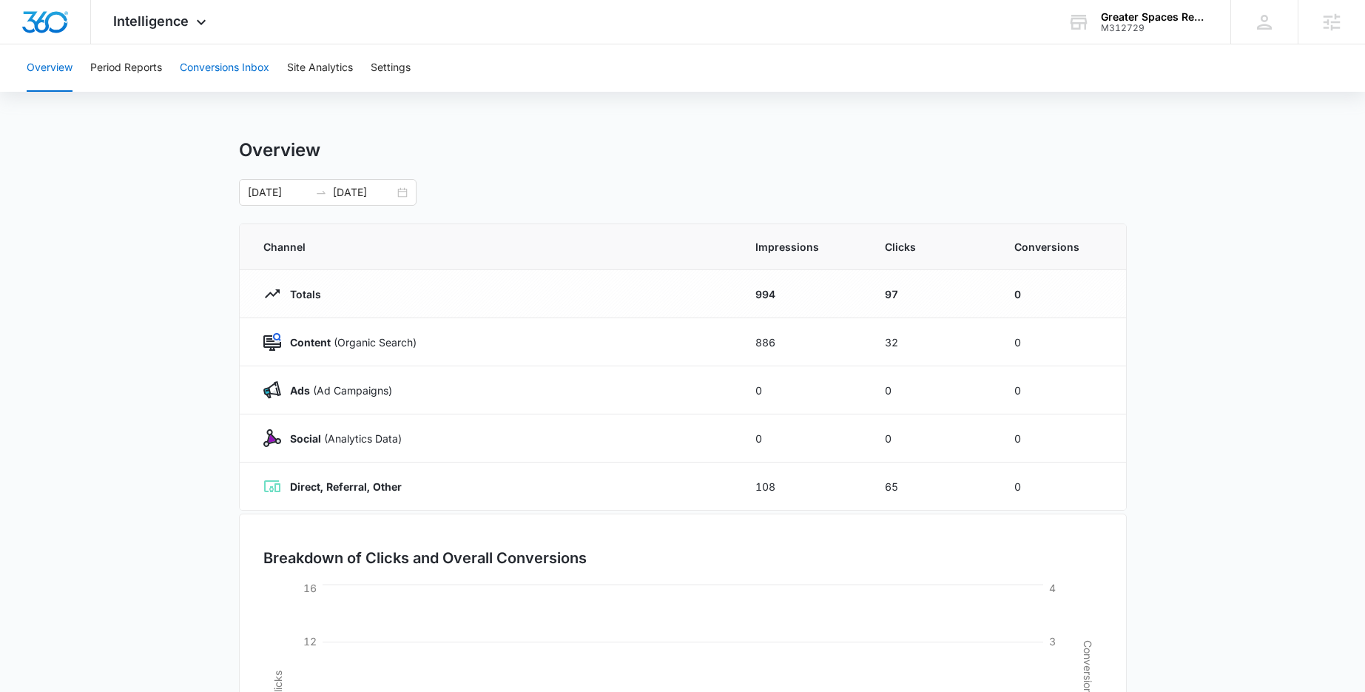
click at [223, 58] on button "Conversions Inbox" at bounding box center [225, 67] width 90 height 47
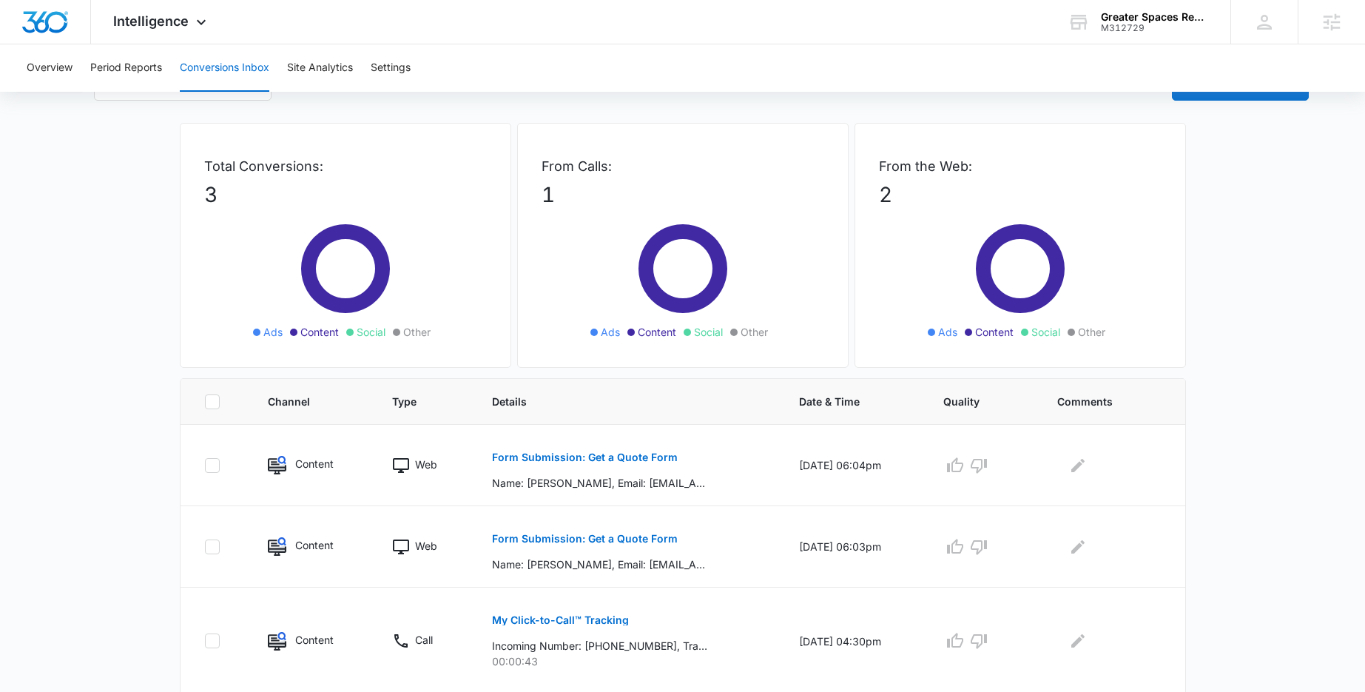
scroll to position [78, 0]
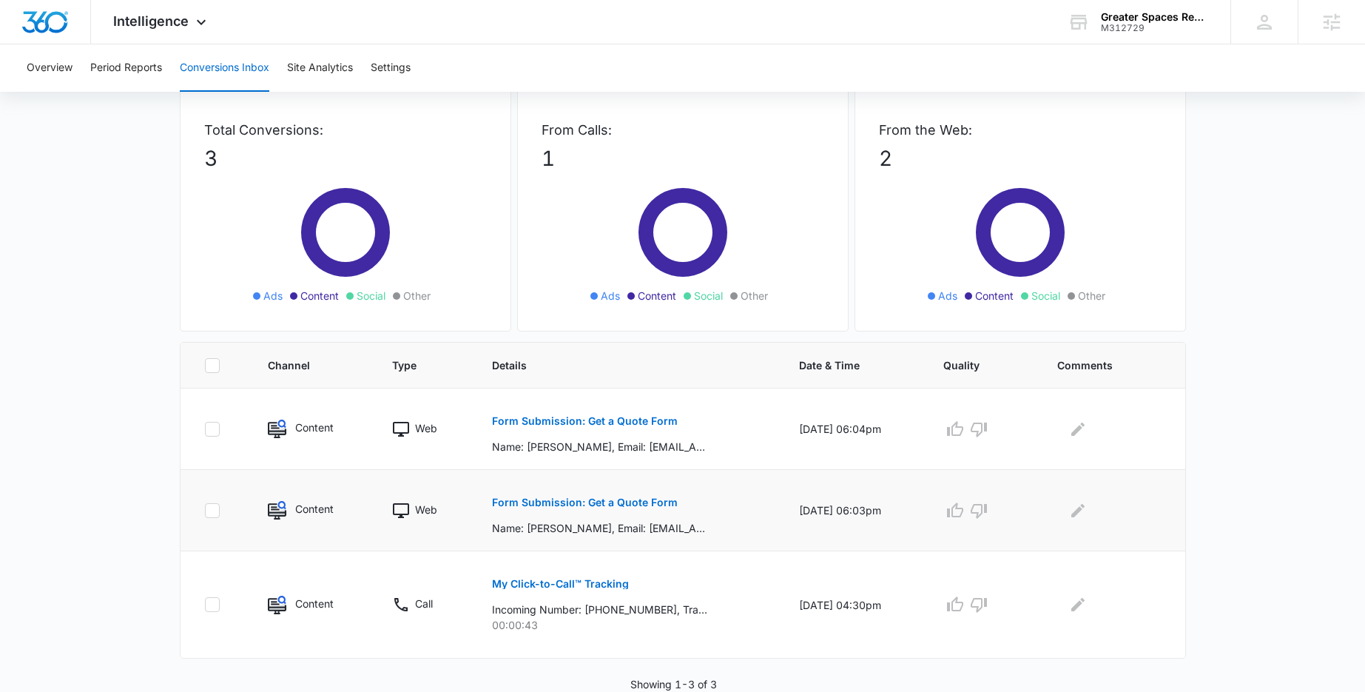
click at [601, 502] on p "Form Submission: Get a Quote Form" at bounding box center [585, 502] width 186 height 10
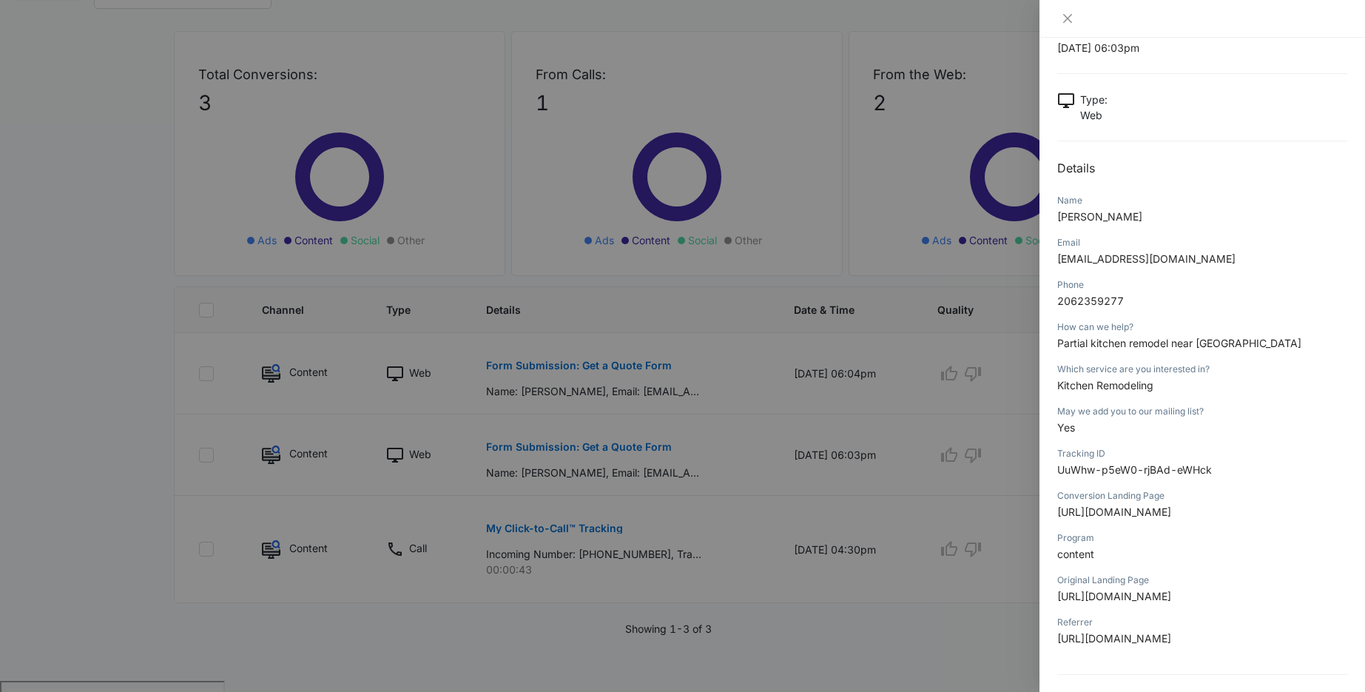
scroll to position [0, 0]
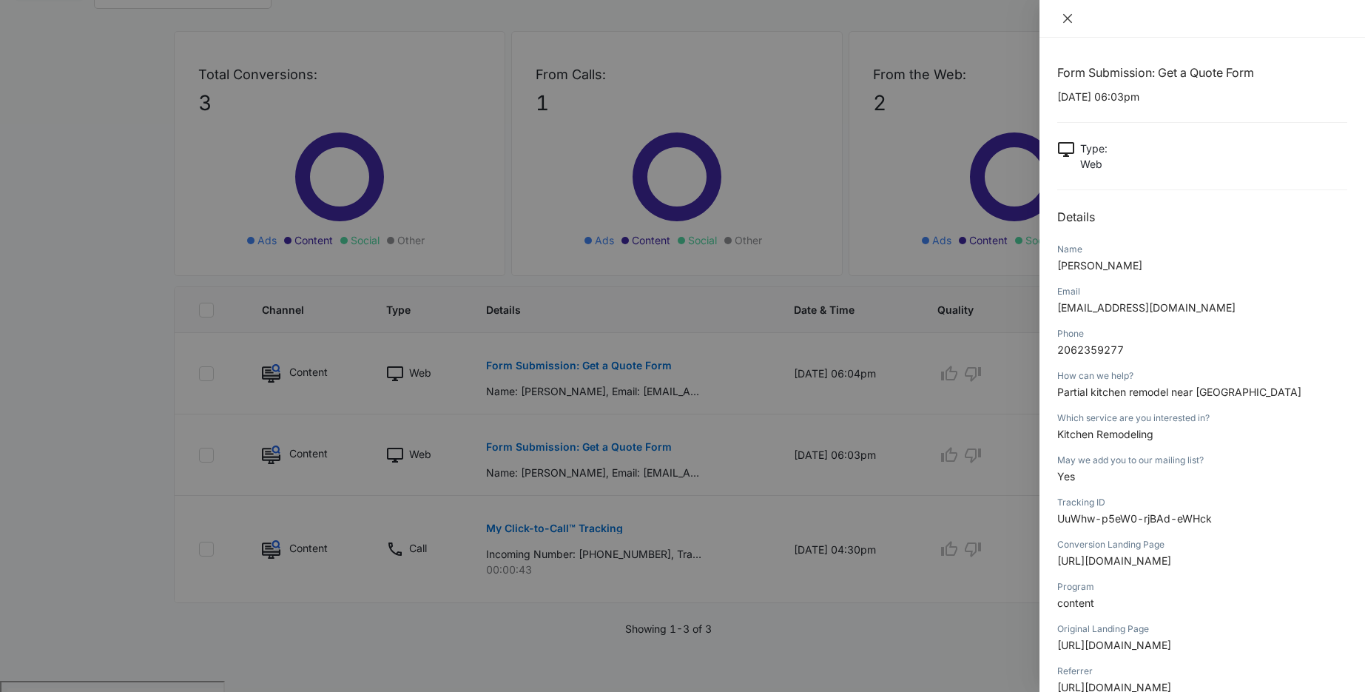
click at [1068, 20] on icon "close" at bounding box center [1068, 19] width 12 height 12
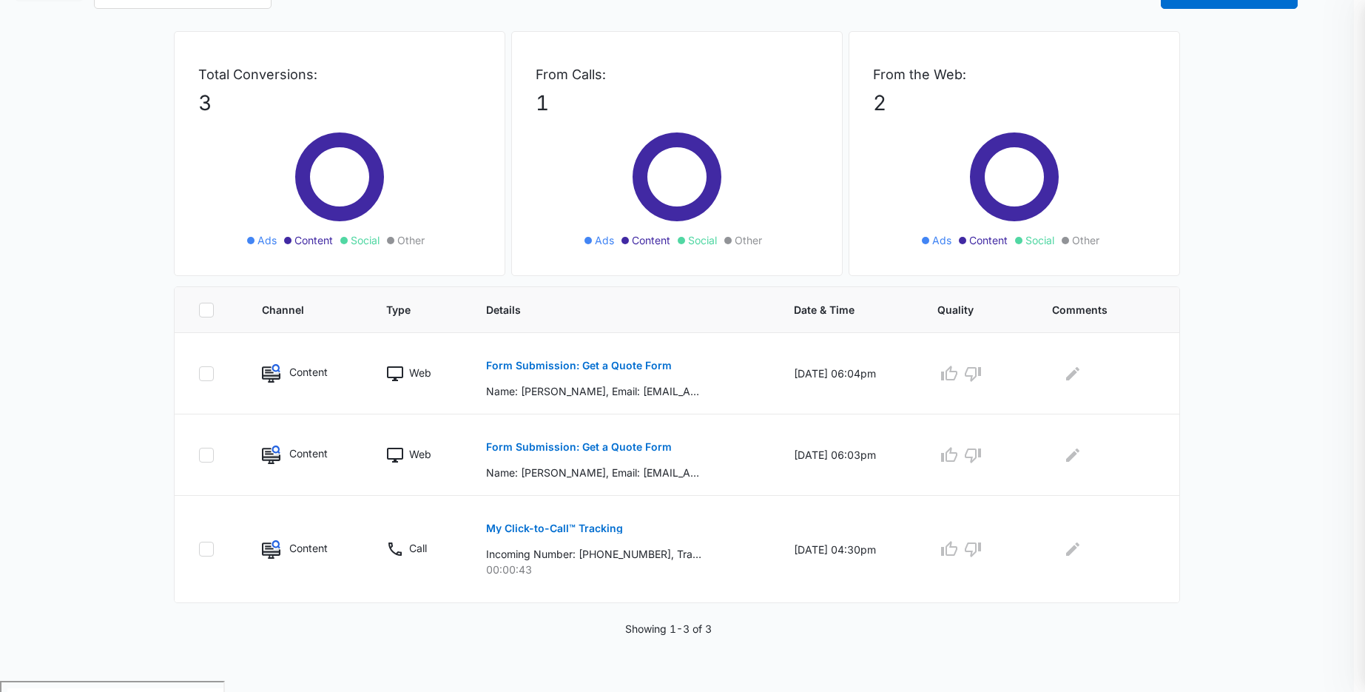
scroll to position [78, 0]
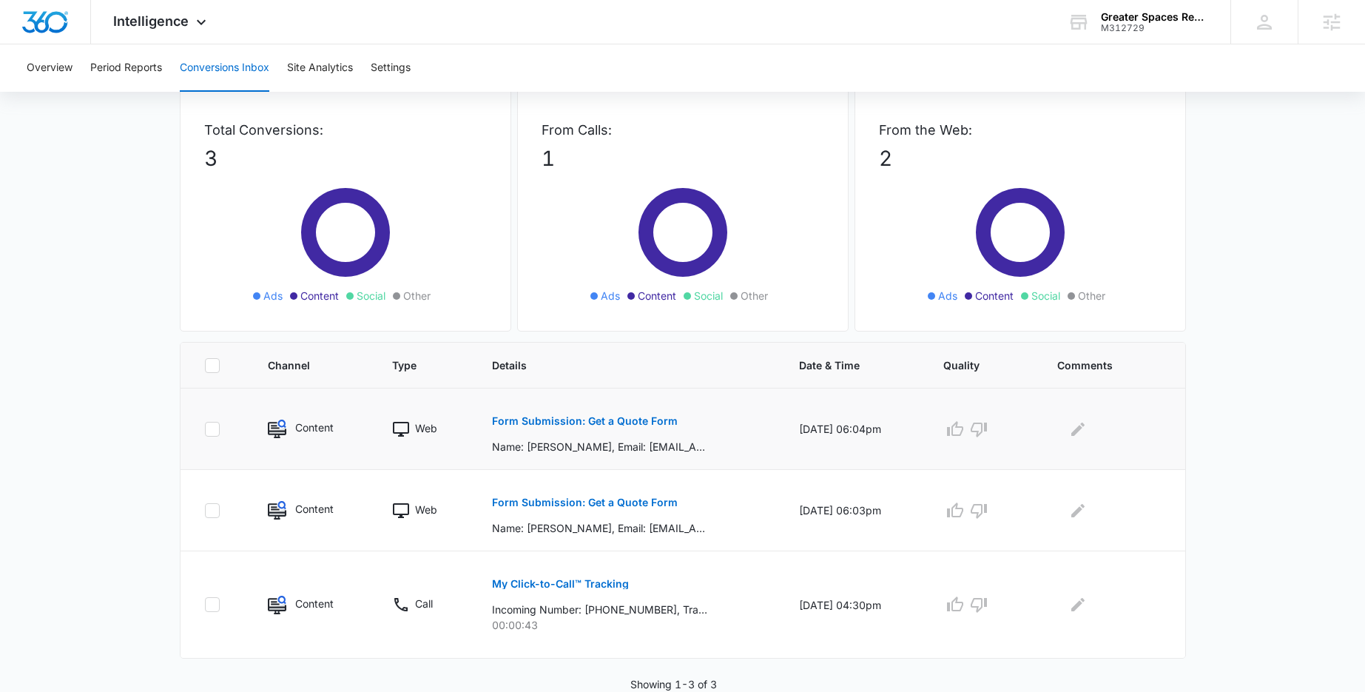
click at [544, 420] on p "Form Submission: Get a Quote Form" at bounding box center [585, 421] width 186 height 10
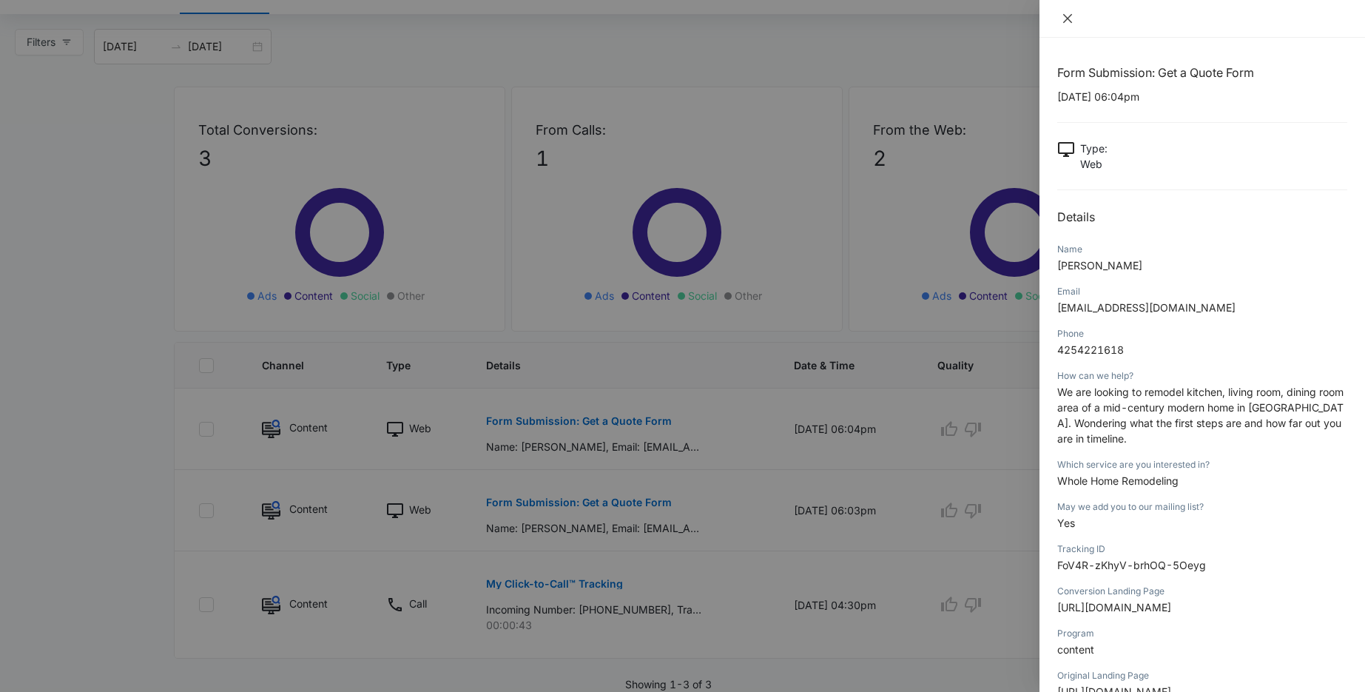
click at [1070, 19] on icon "close" at bounding box center [1068, 19] width 12 height 12
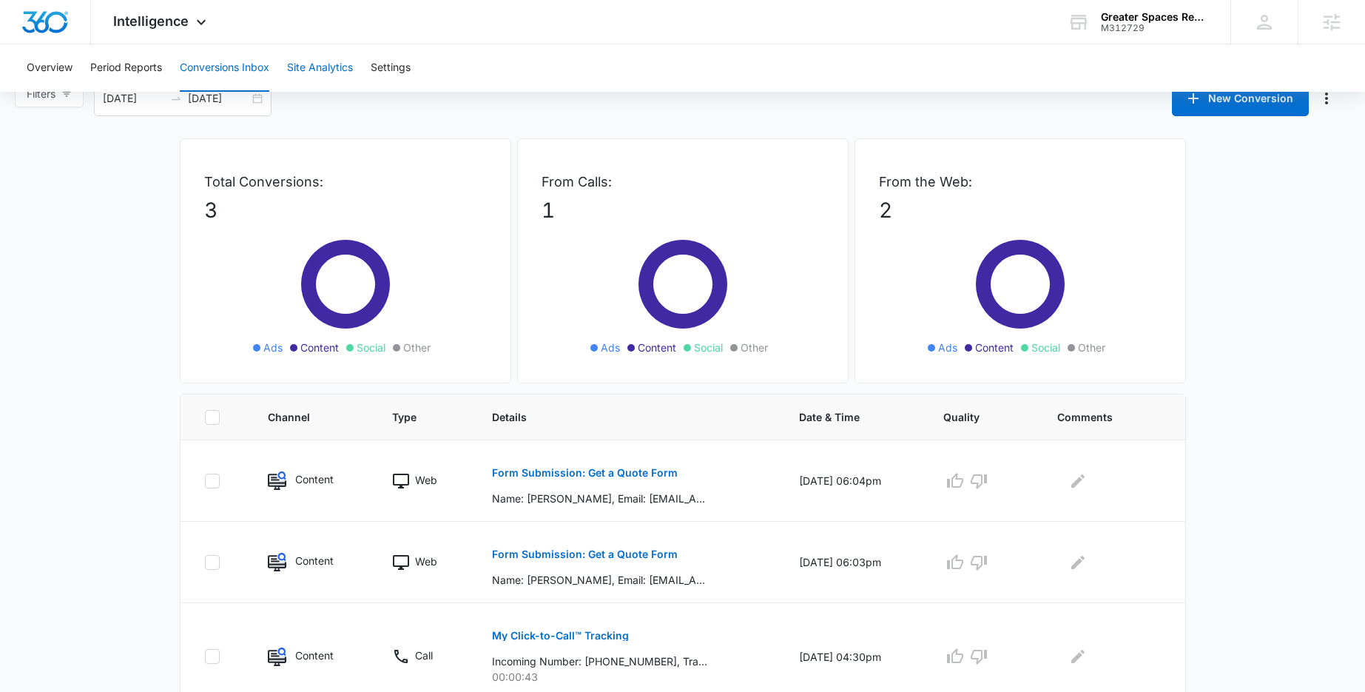
scroll to position [0, 0]
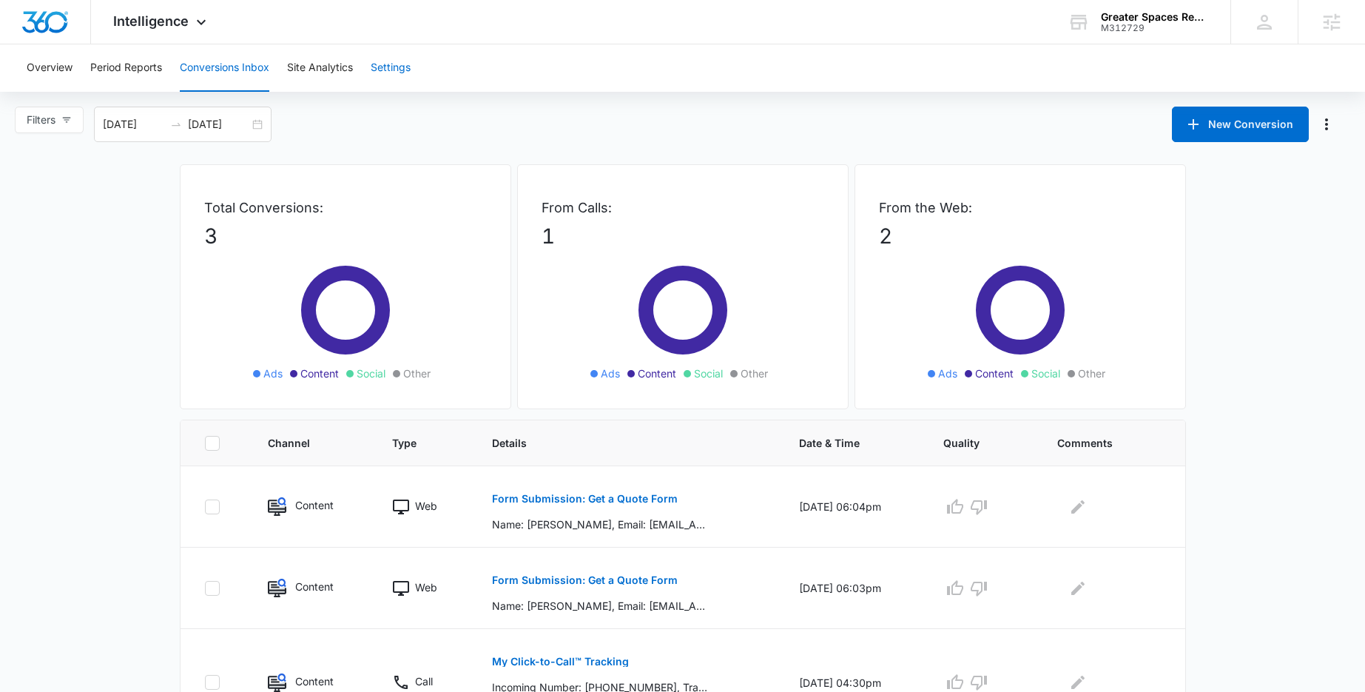
click at [391, 70] on button "Settings" at bounding box center [391, 67] width 40 height 47
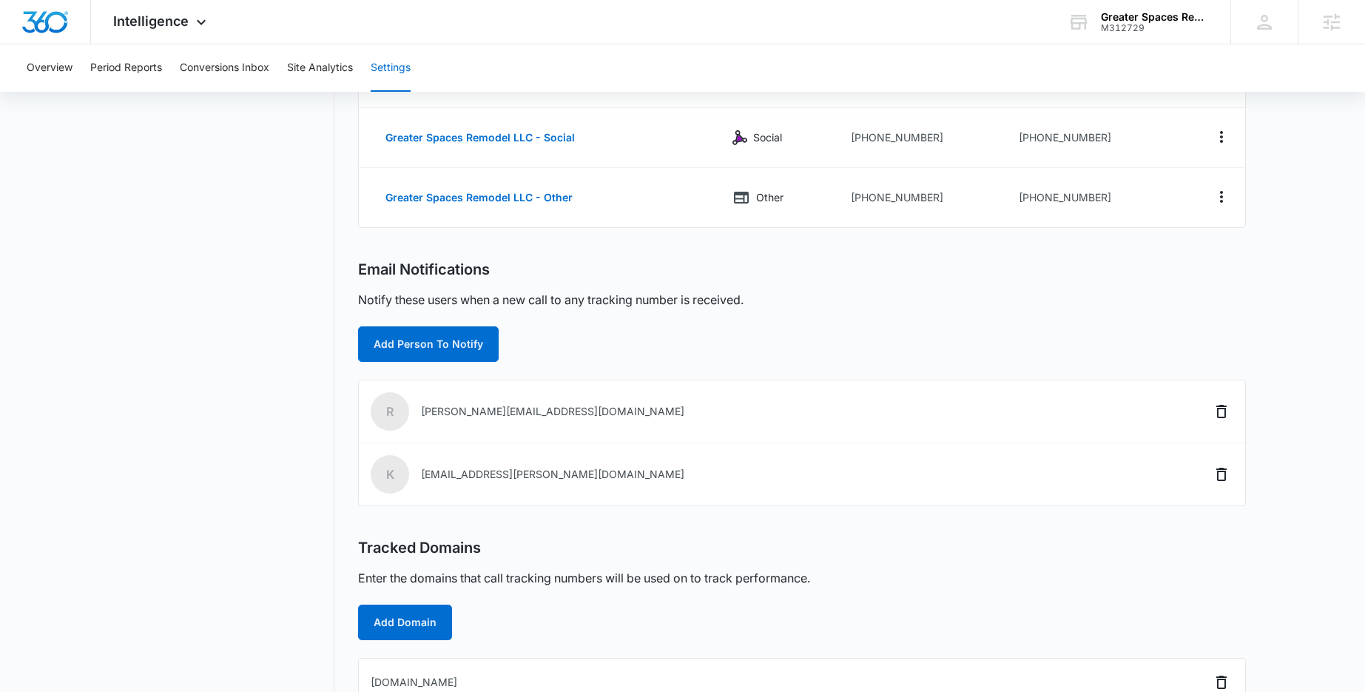
scroll to position [320, 0]
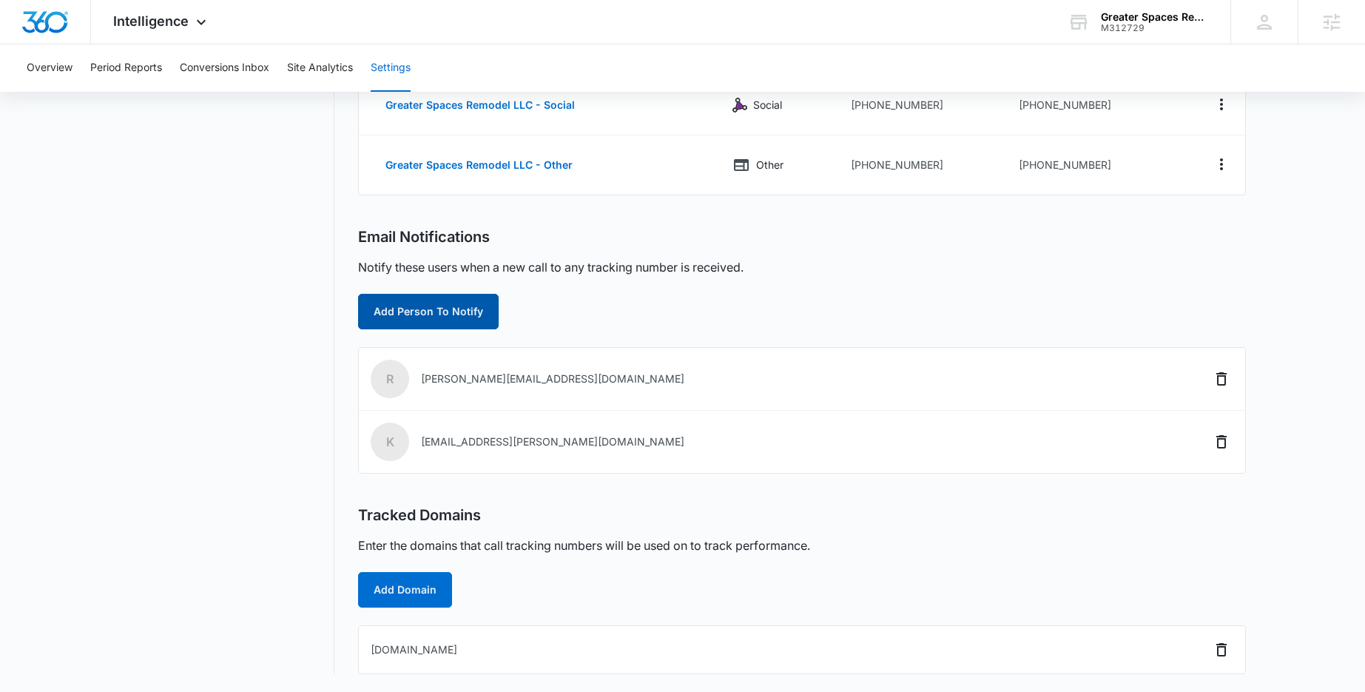
click at [460, 317] on button "Add Person To Notify" at bounding box center [428, 312] width 141 height 36
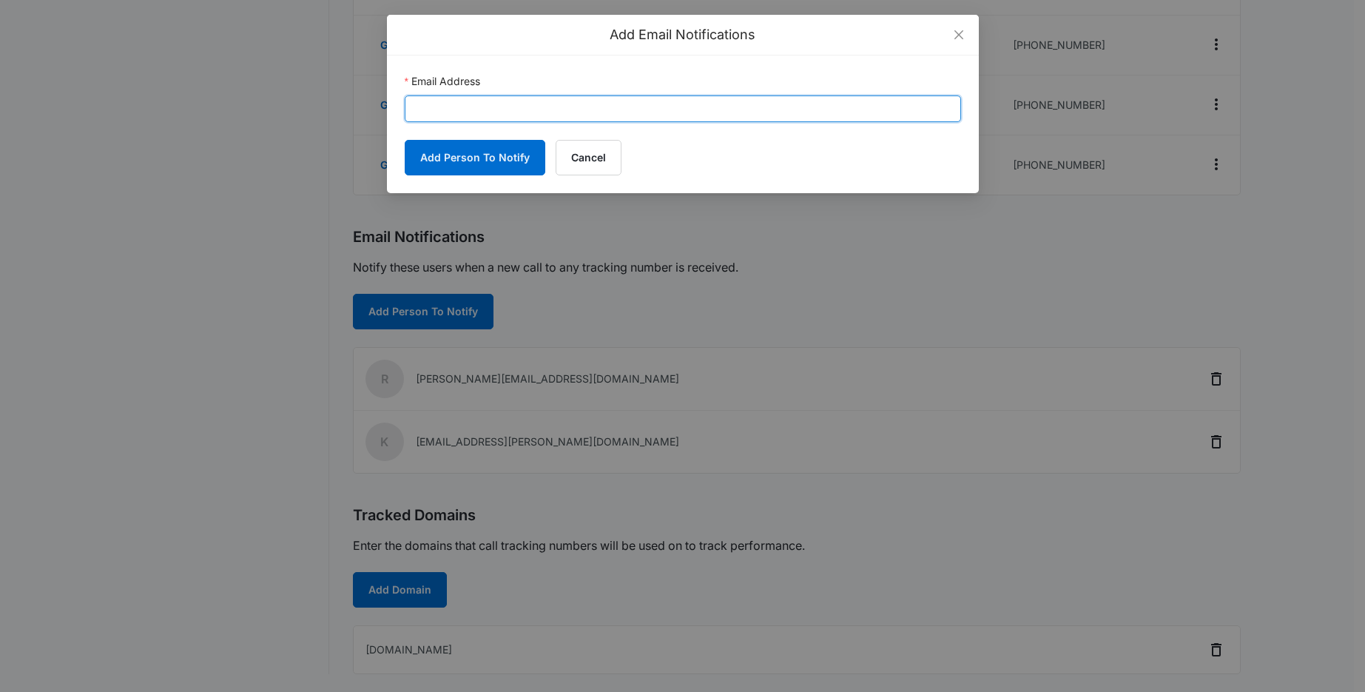
click at [496, 103] on input "Email Address" at bounding box center [683, 108] width 556 height 27
click at [442, 107] on input "Email Address" at bounding box center [683, 108] width 556 height 27
click at [450, 107] on input "Email Address" at bounding box center [683, 108] width 556 height 27
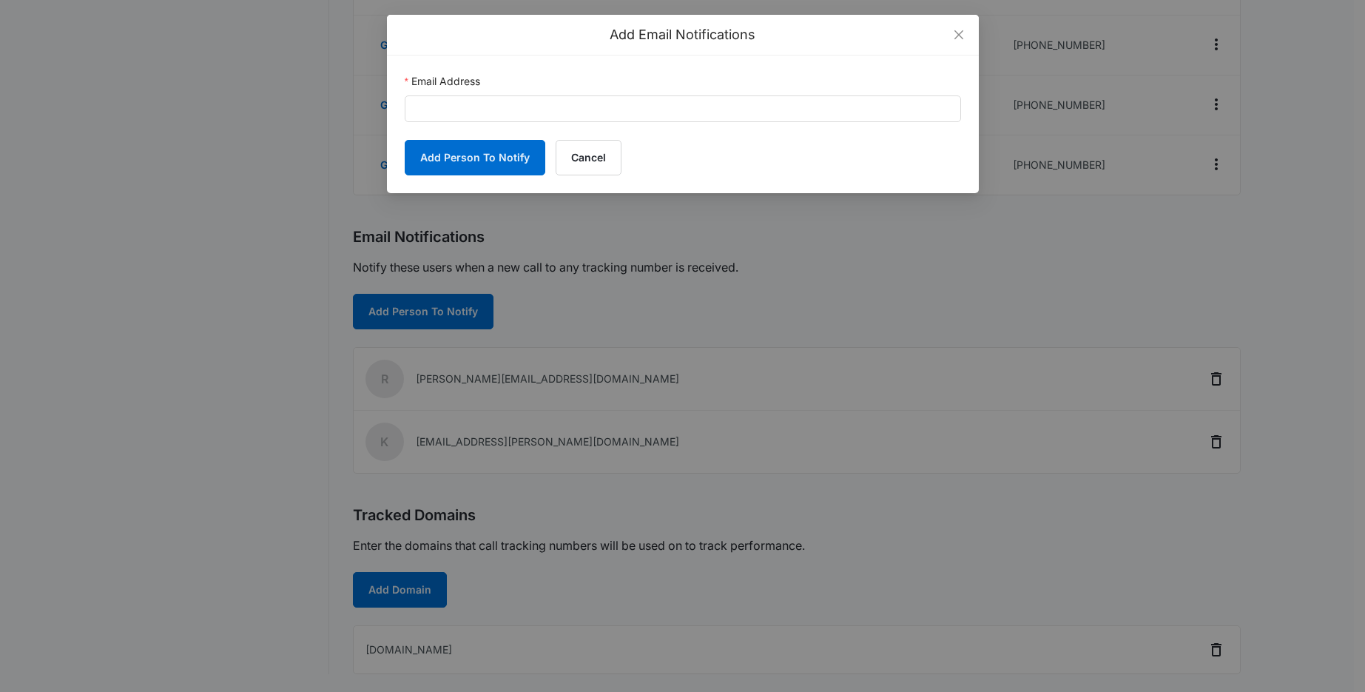
click at [196, 181] on div "Add Email Notifications Email Address Add Person To Notify Cancel" at bounding box center [682, 346] width 1365 height 692
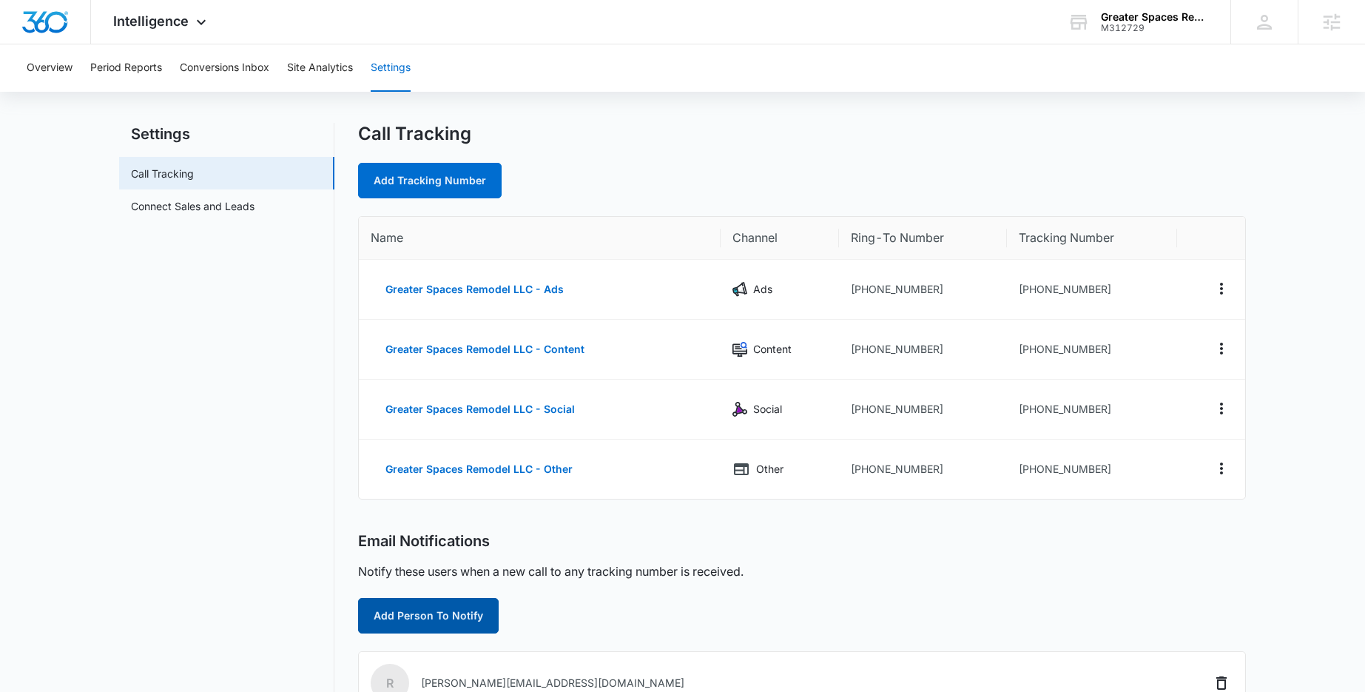
scroll to position [0, 0]
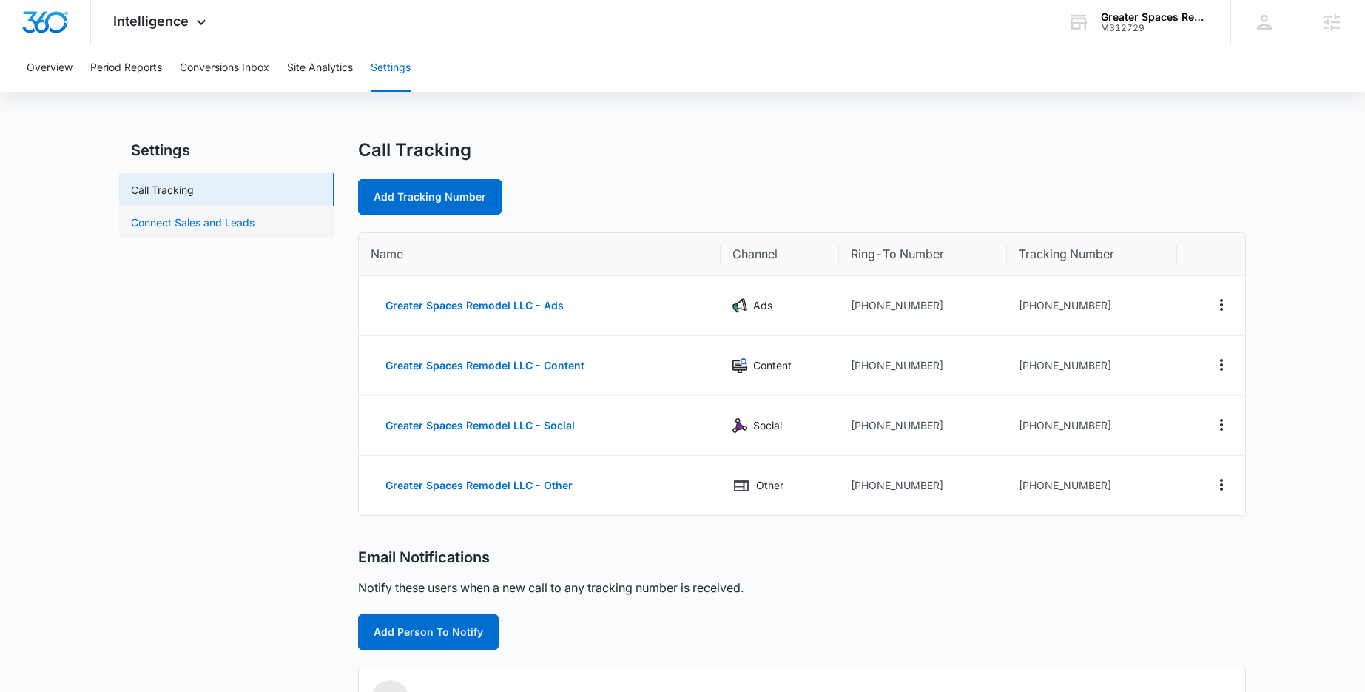
click at [234, 218] on link "Connect Sales and Leads" at bounding box center [193, 223] width 124 height 16
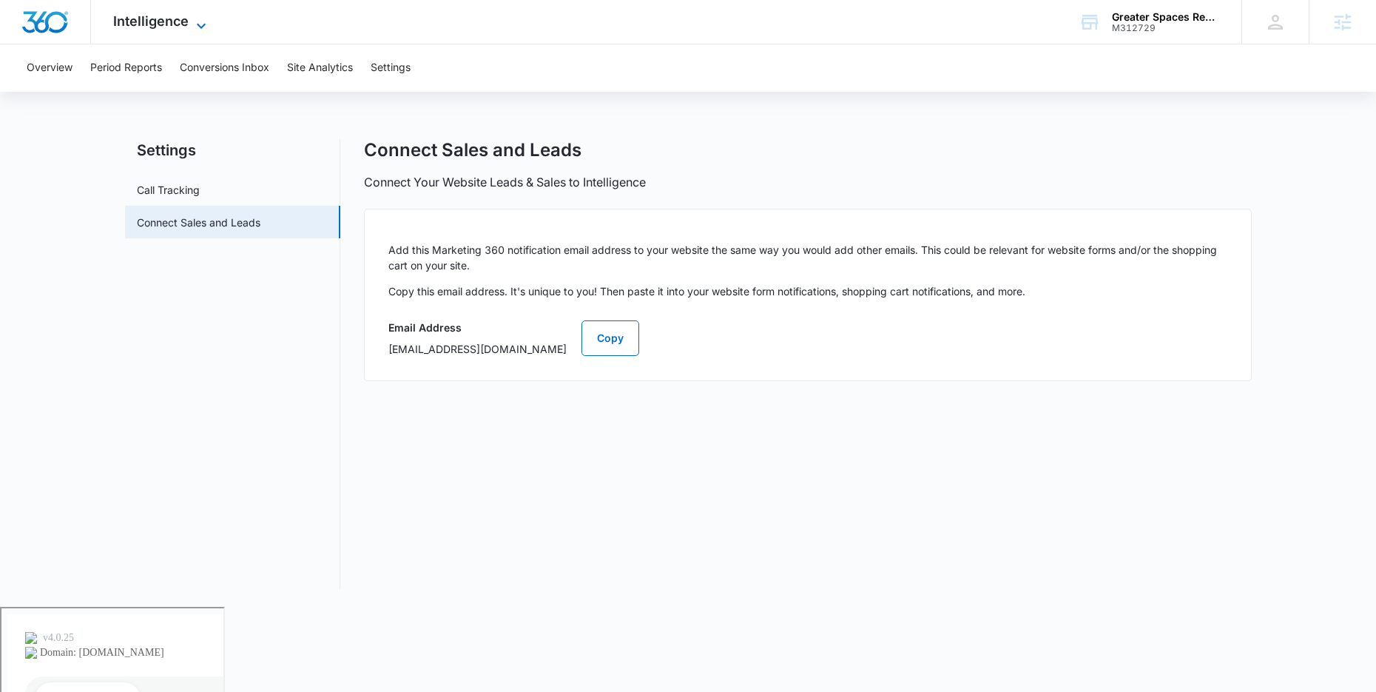
click at [208, 25] on icon at bounding box center [201, 26] width 18 height 18
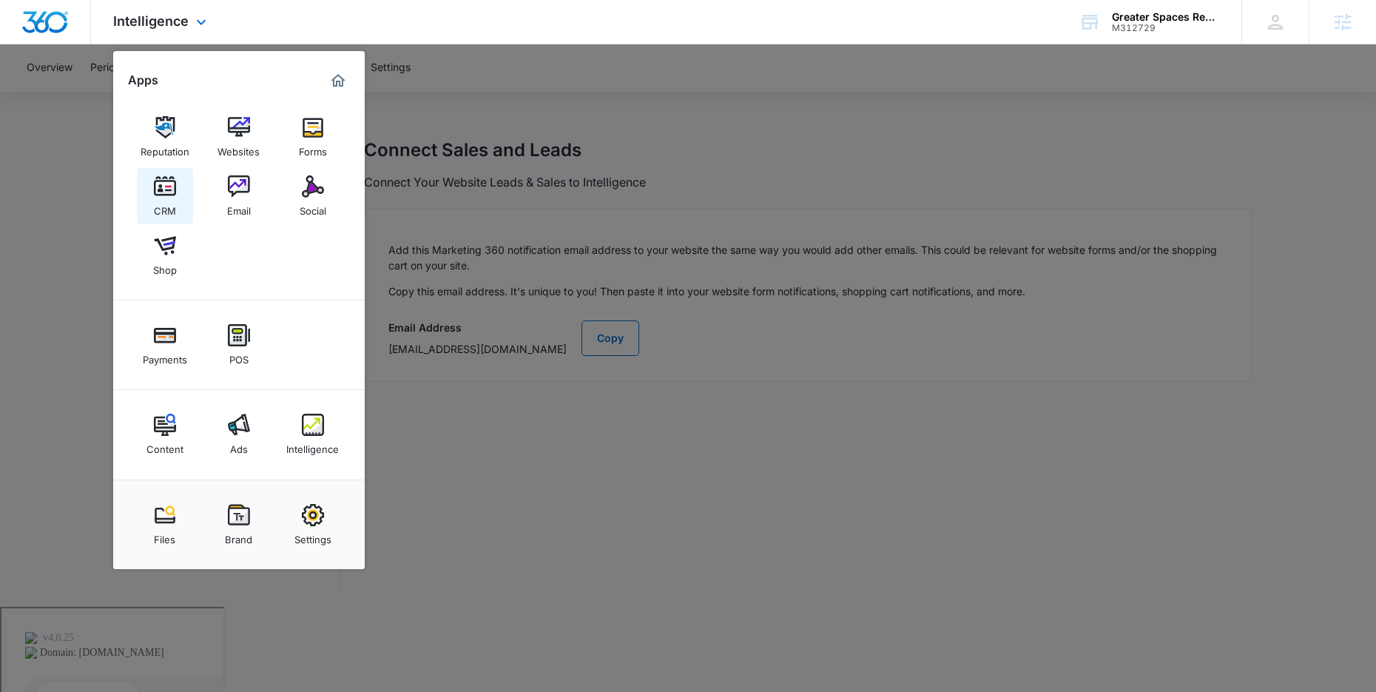
click at [172, 189] on img at bounding box center [165, 186] width 22 height 22
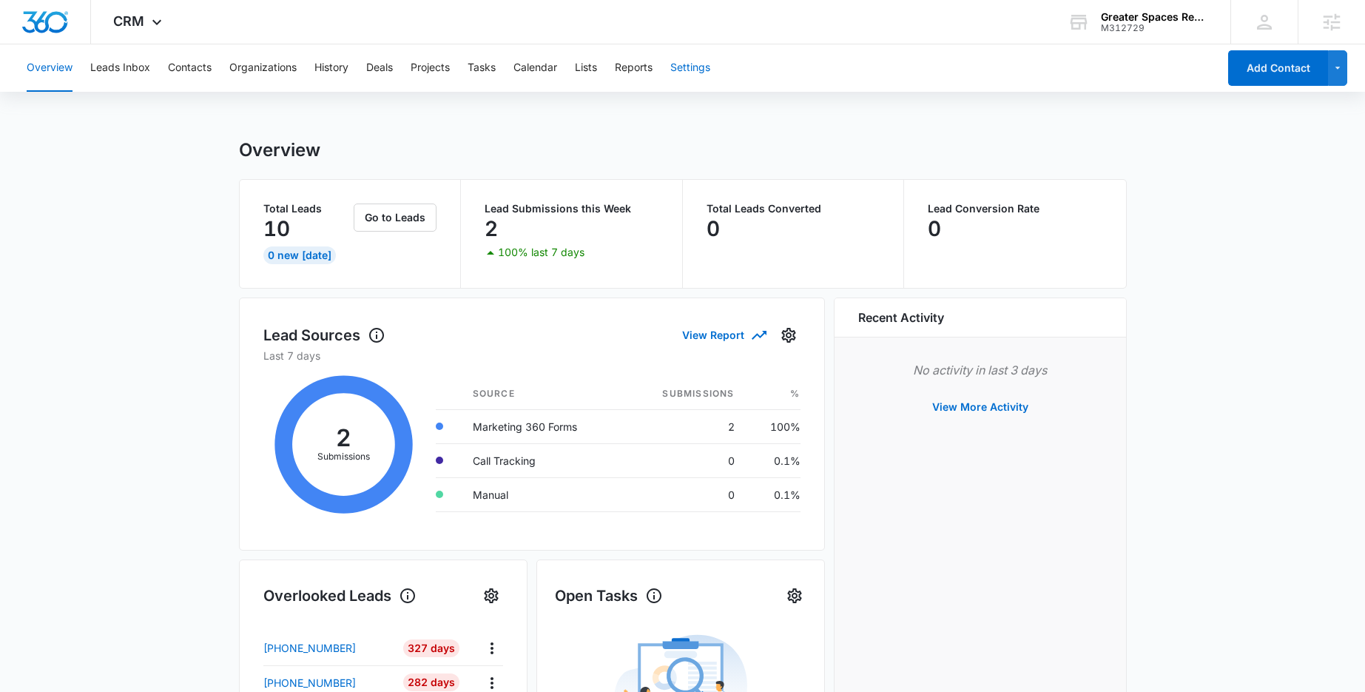
click at [692, 72] on button "Settings" at bounding box center [690, 67] width 40 height 47
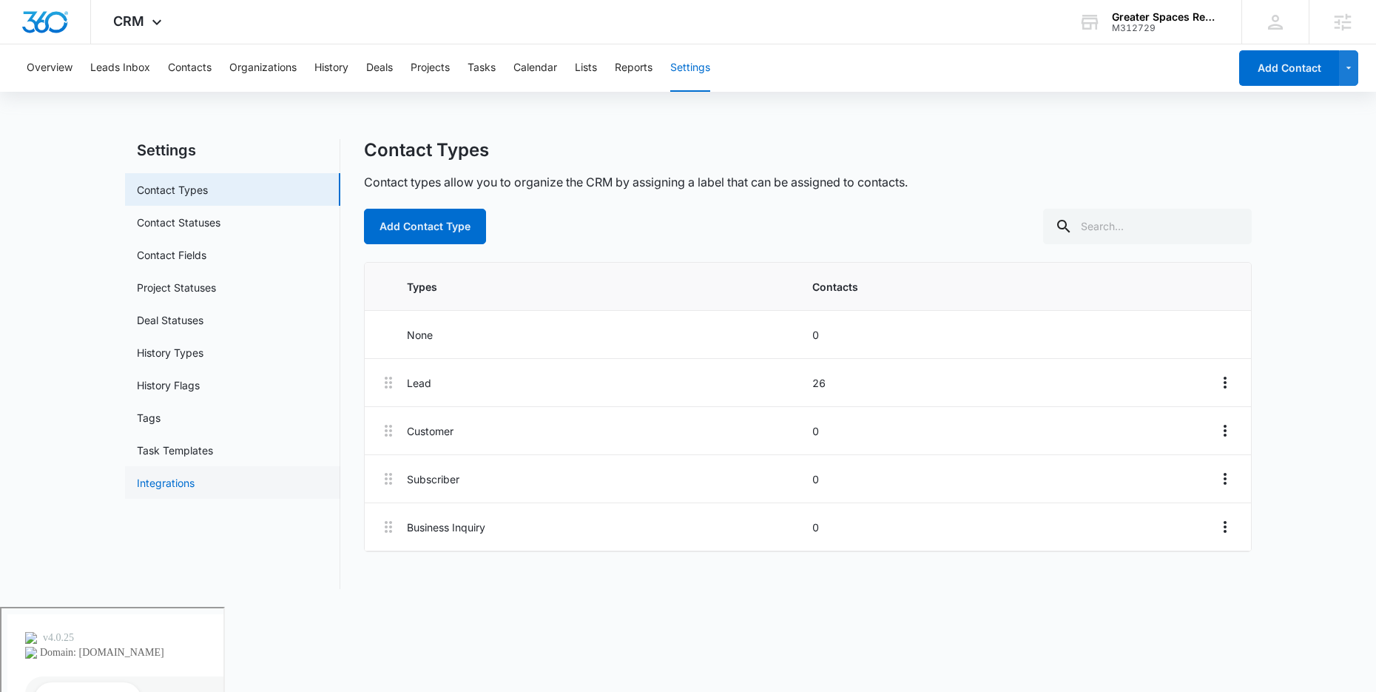
click at [171, 475] on link "Integrations" at bounding box center [166, 483] width 58 height 16
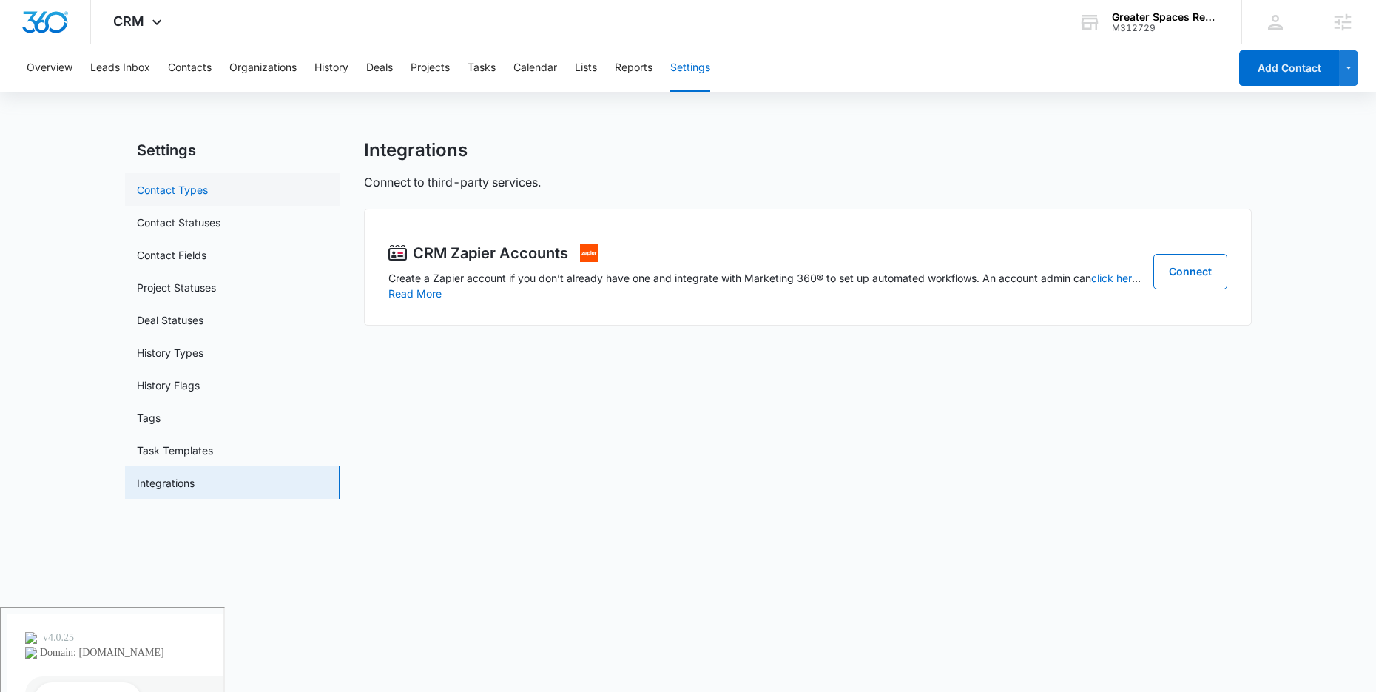
click at [205, 198] on link "Contact Types" at bounding box center [172, 190] width 71 height 16
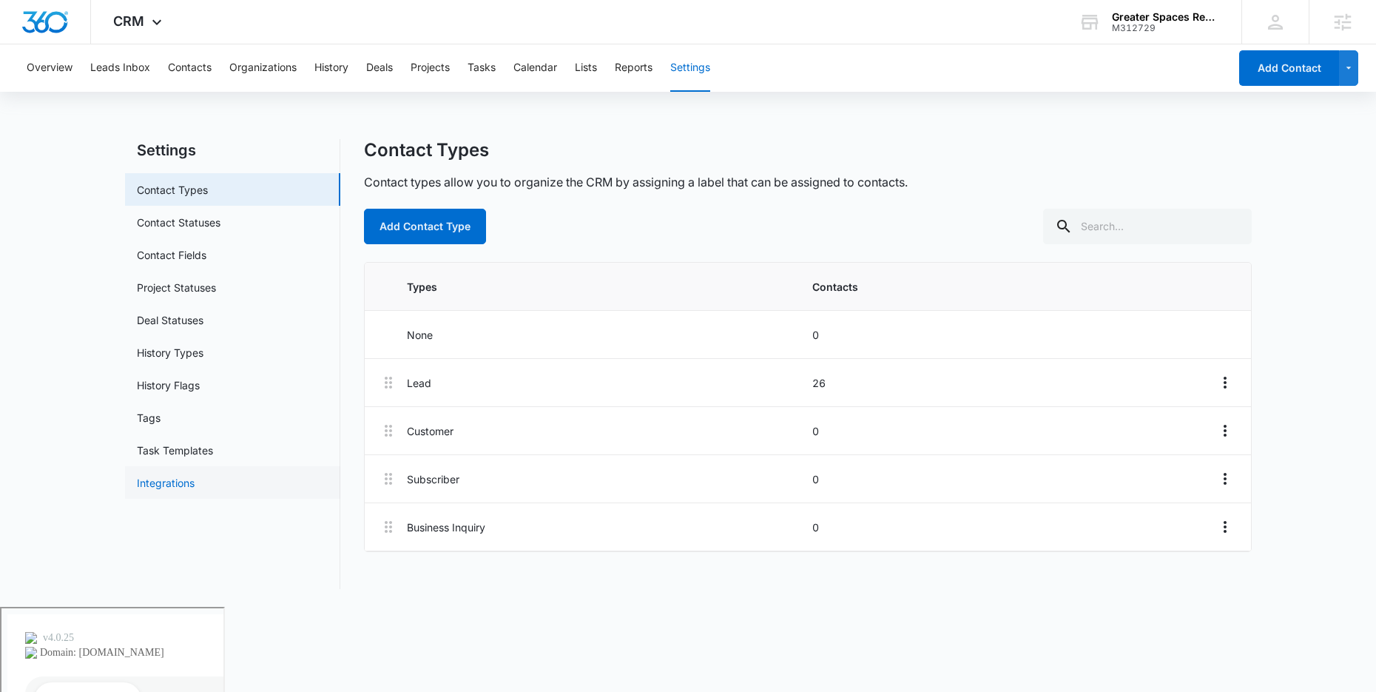
click at [181, 475] on link "Integrations" at bounding box center [166, 483] width 58 height 16
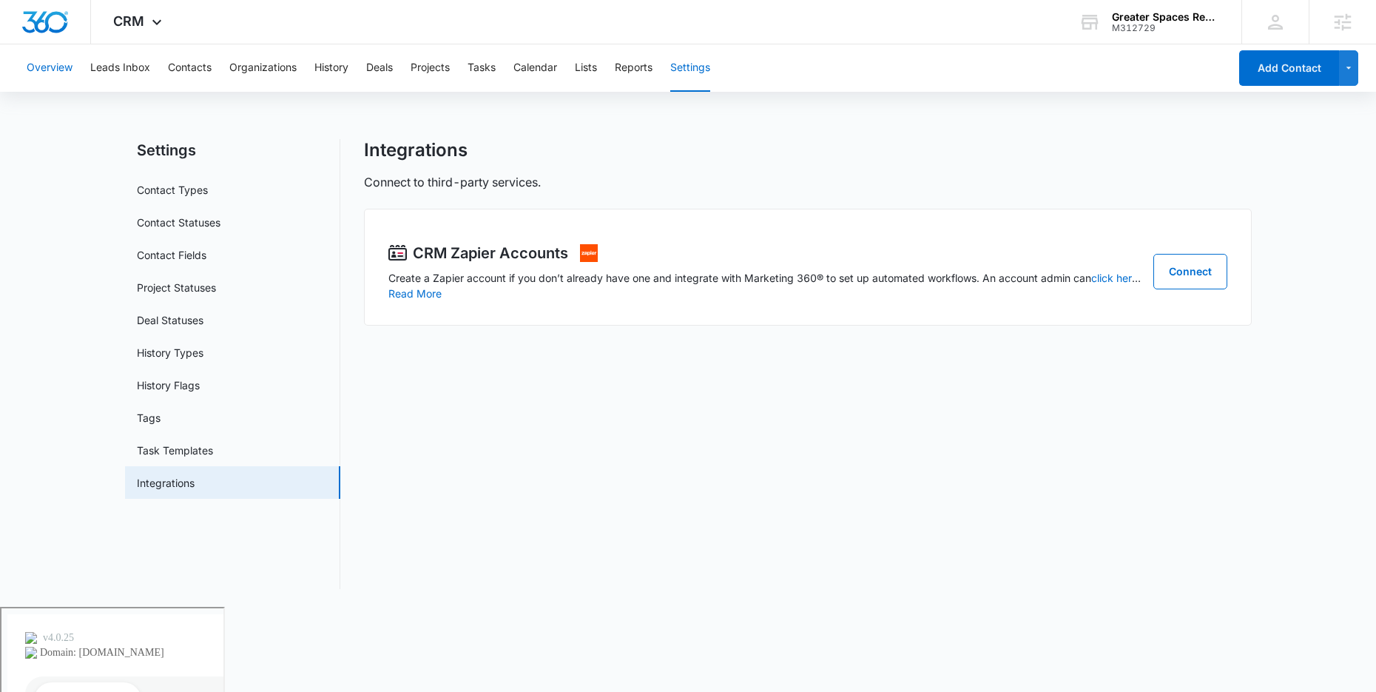
click at [45, 73] on button "Overview" at bounding box center [50, 67] width 46 height 47
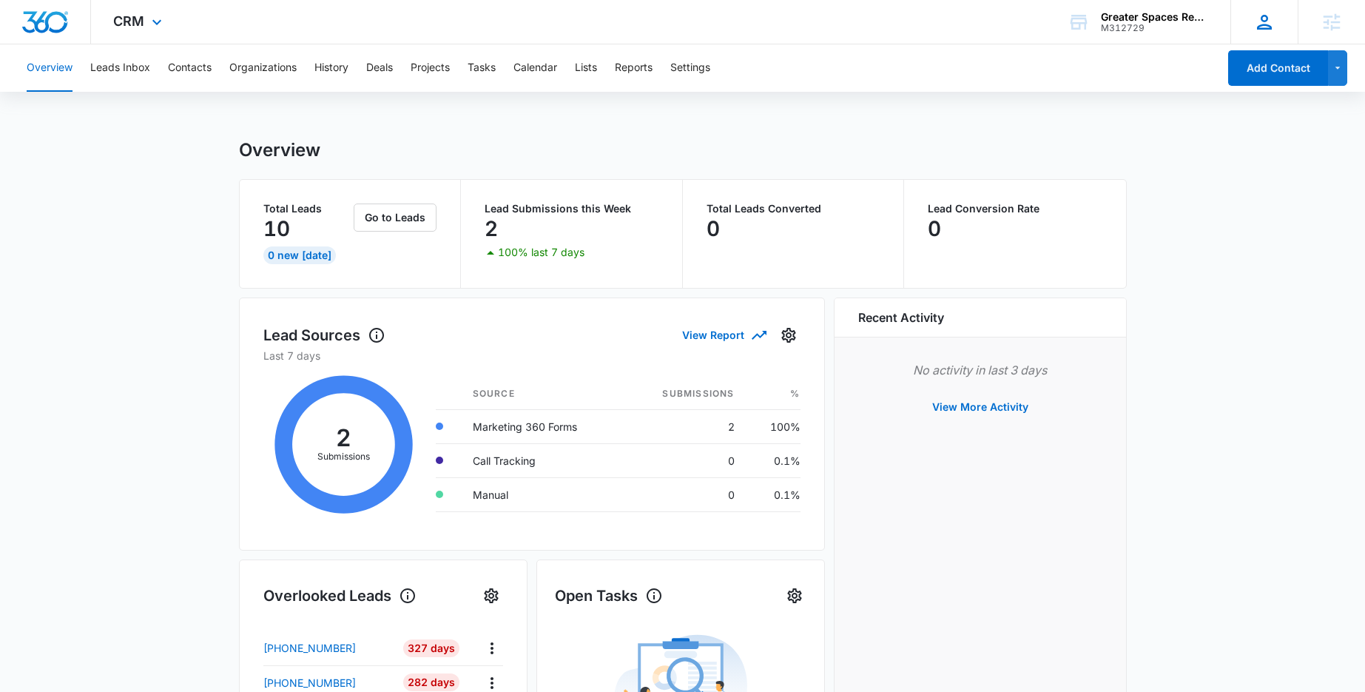
click at [1272, 22] on icon at bounding box center [1264, 22] width 22 height 22
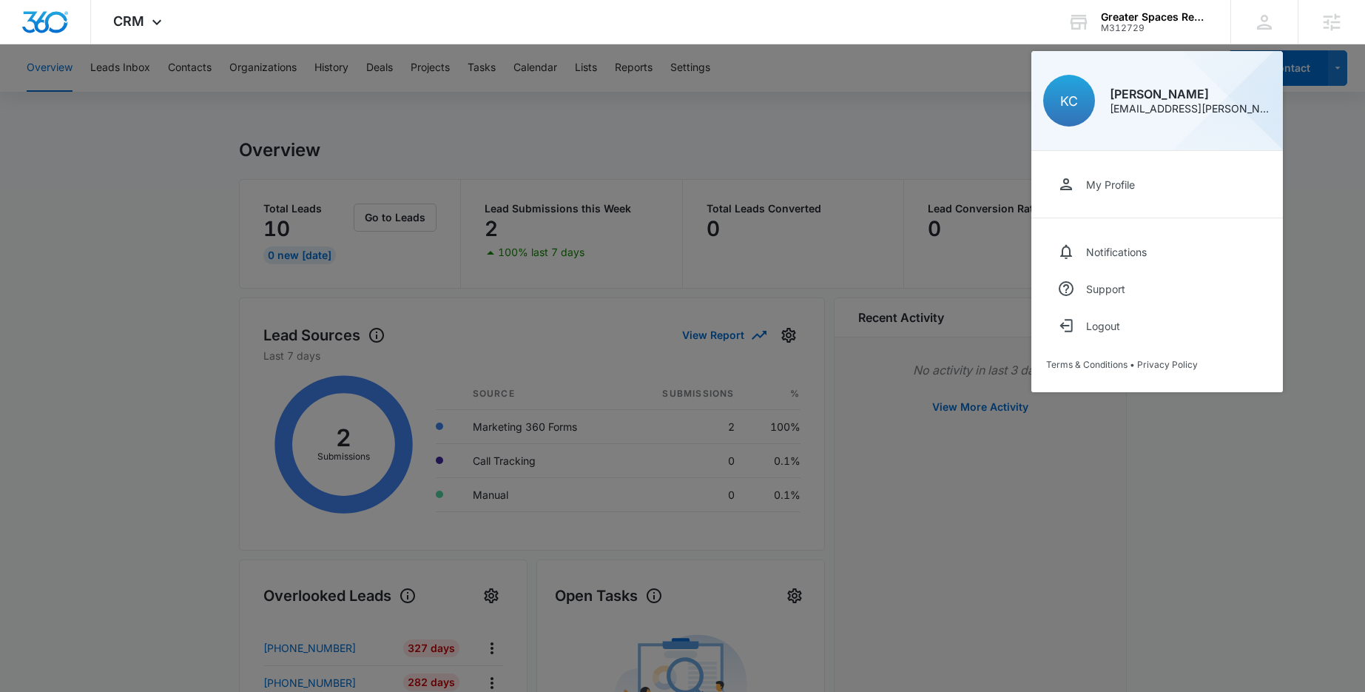
click at [960, 113] on div at bounding box center [682, 346] width 1365 height 692
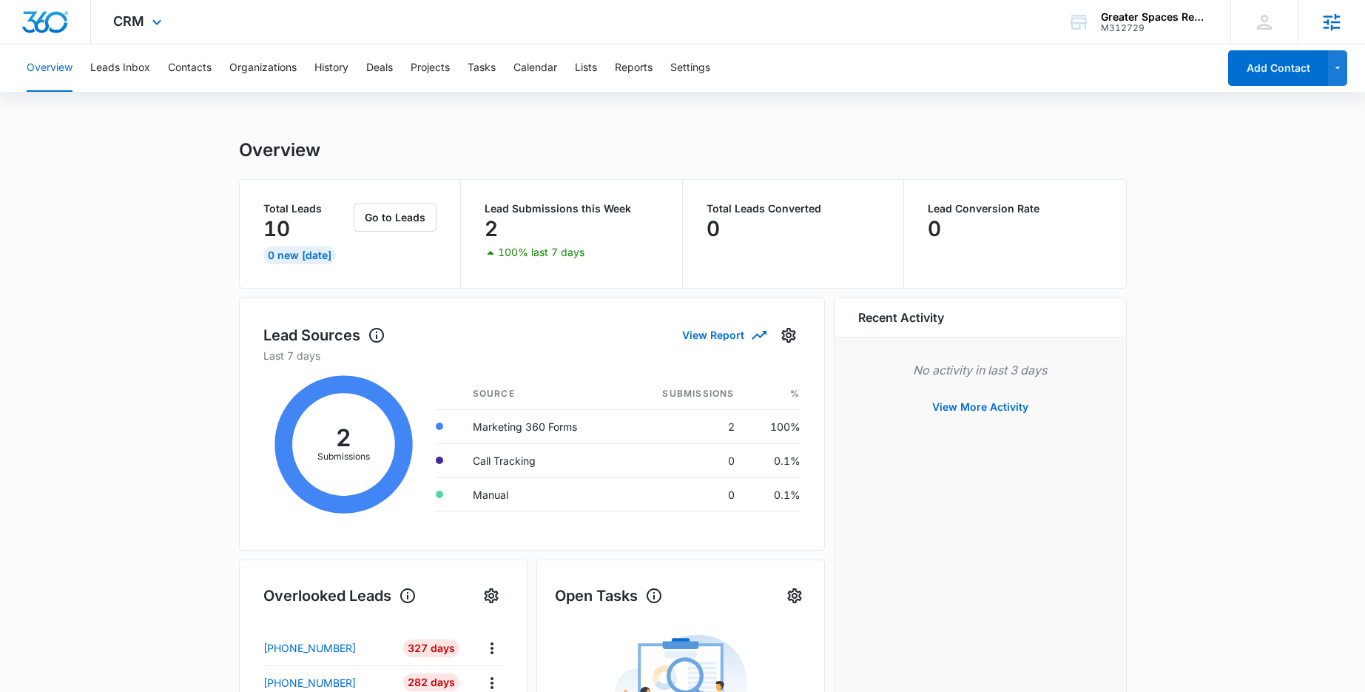
click at [1343, 25] on div "Agencies" at bounding box center [1331, 22] width 67 height 44
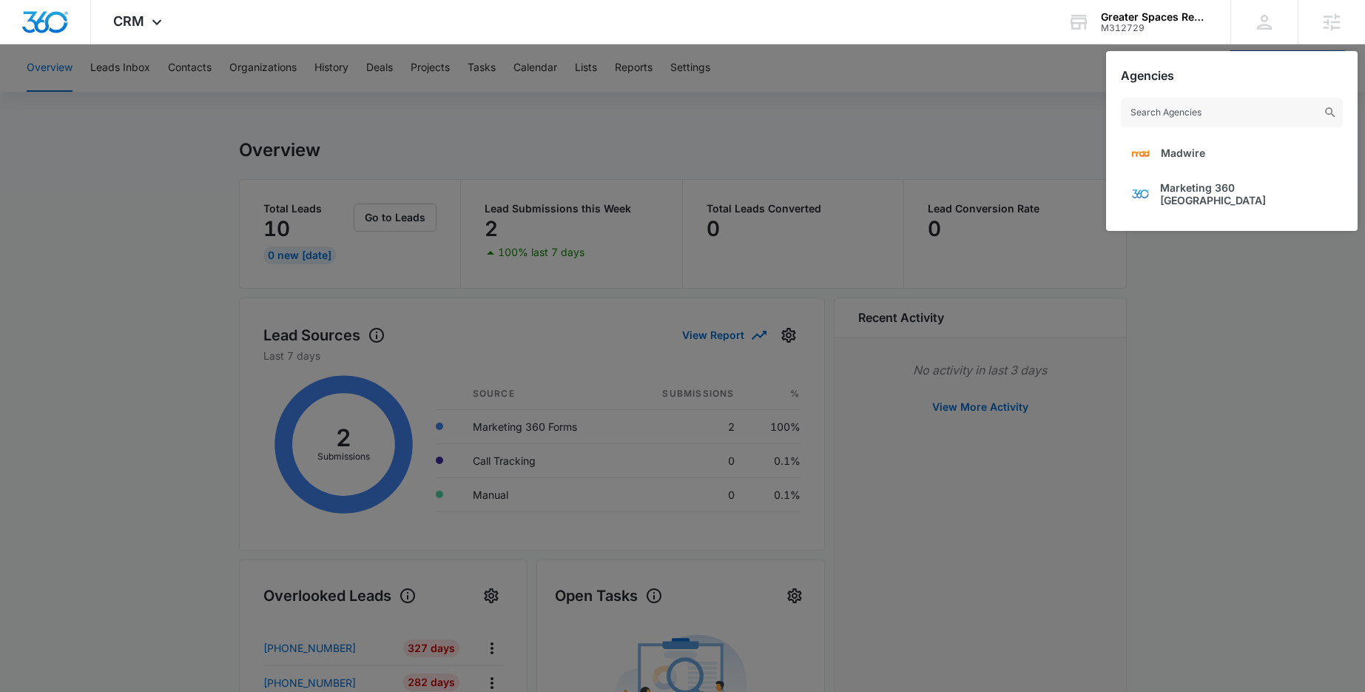
click at [1011, 110] on div at bounding box center [682, 346] width 1365 height 692
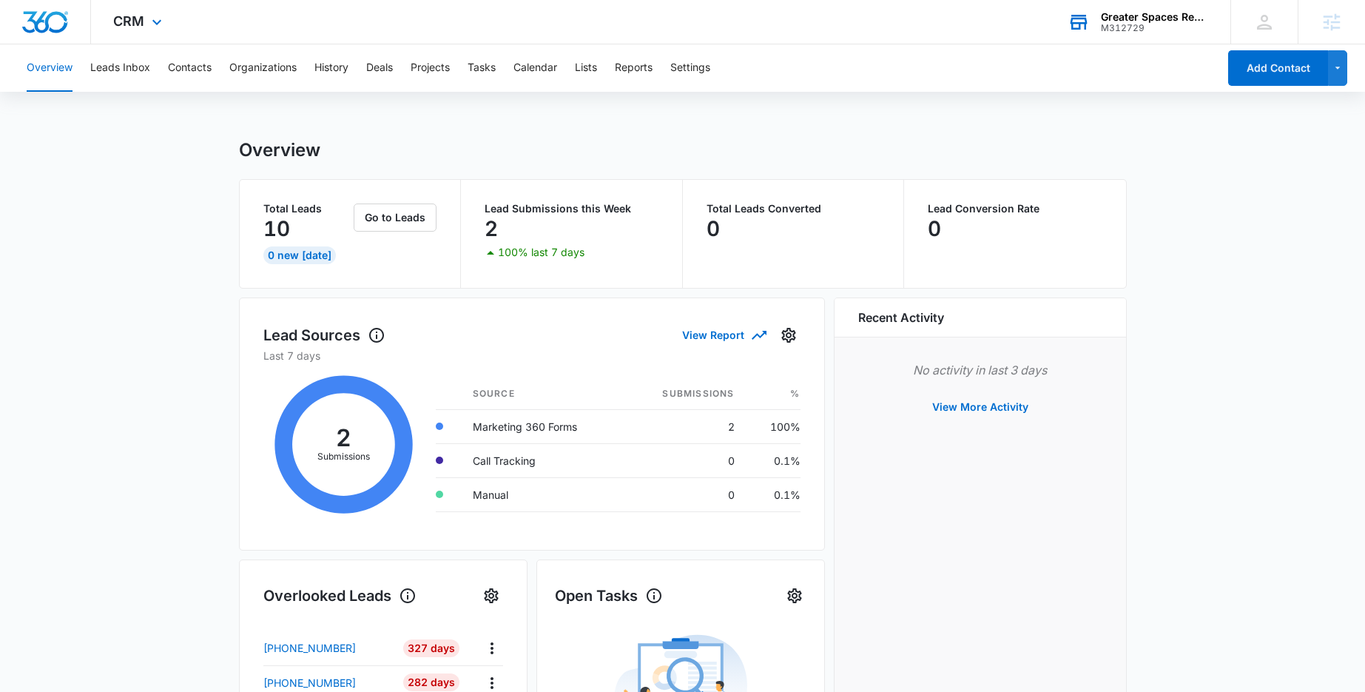
click at [1136, 23] on div "M312729" at bounding box center [1155, 28] width 108 height 10
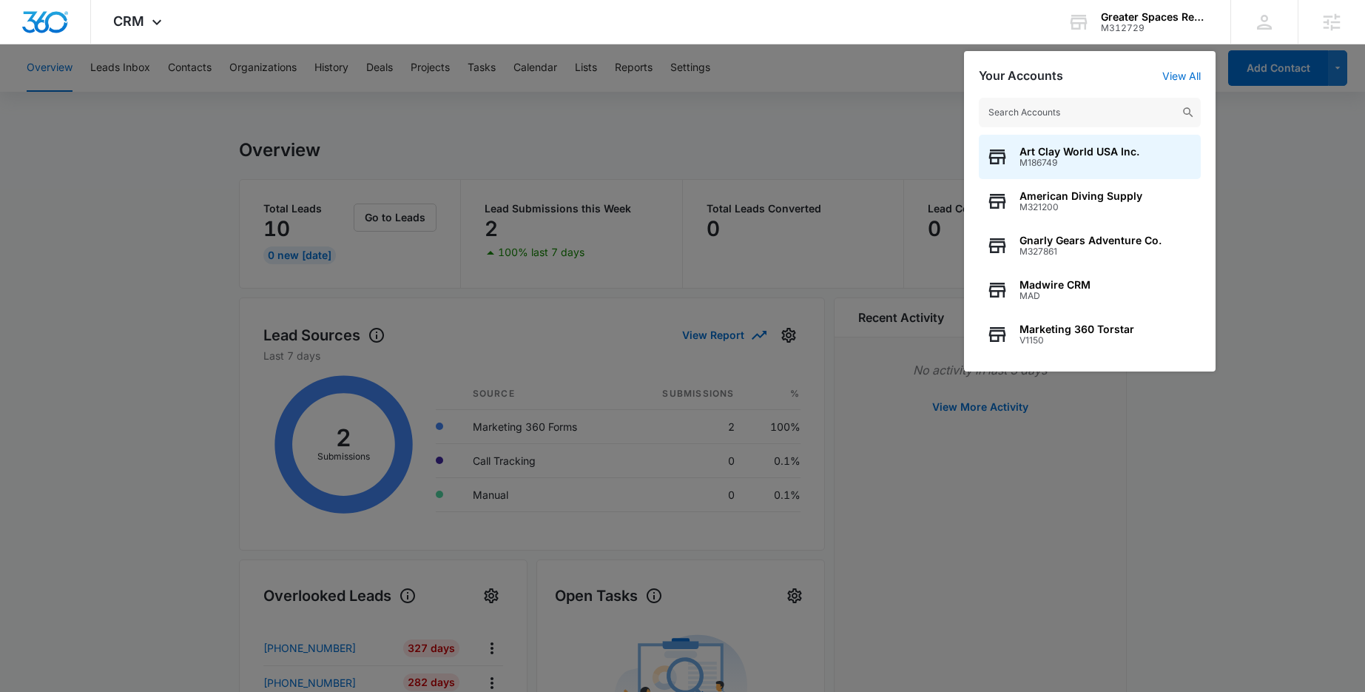
click at [889, 119] on div at bounding box center [682, 346] width 1365 height 692
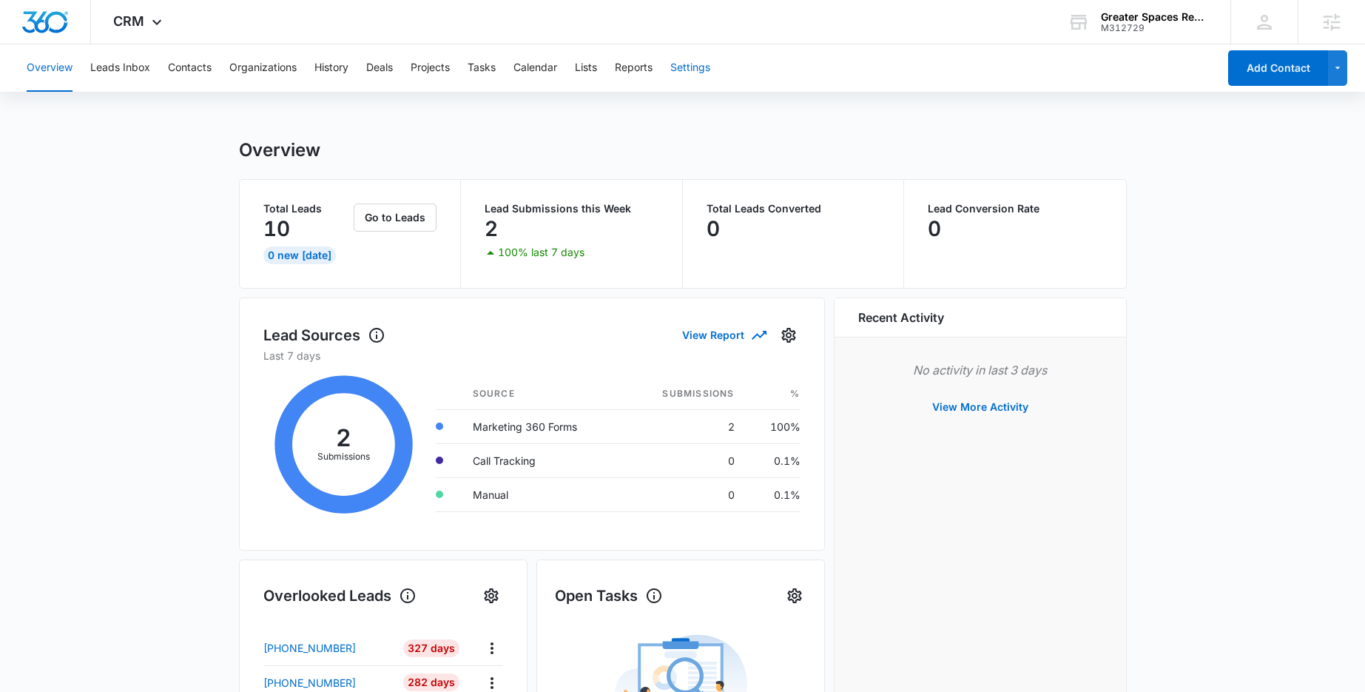
click at [704, 80] on button "Settings" at bounding box center [690, 67] width 40 height 47
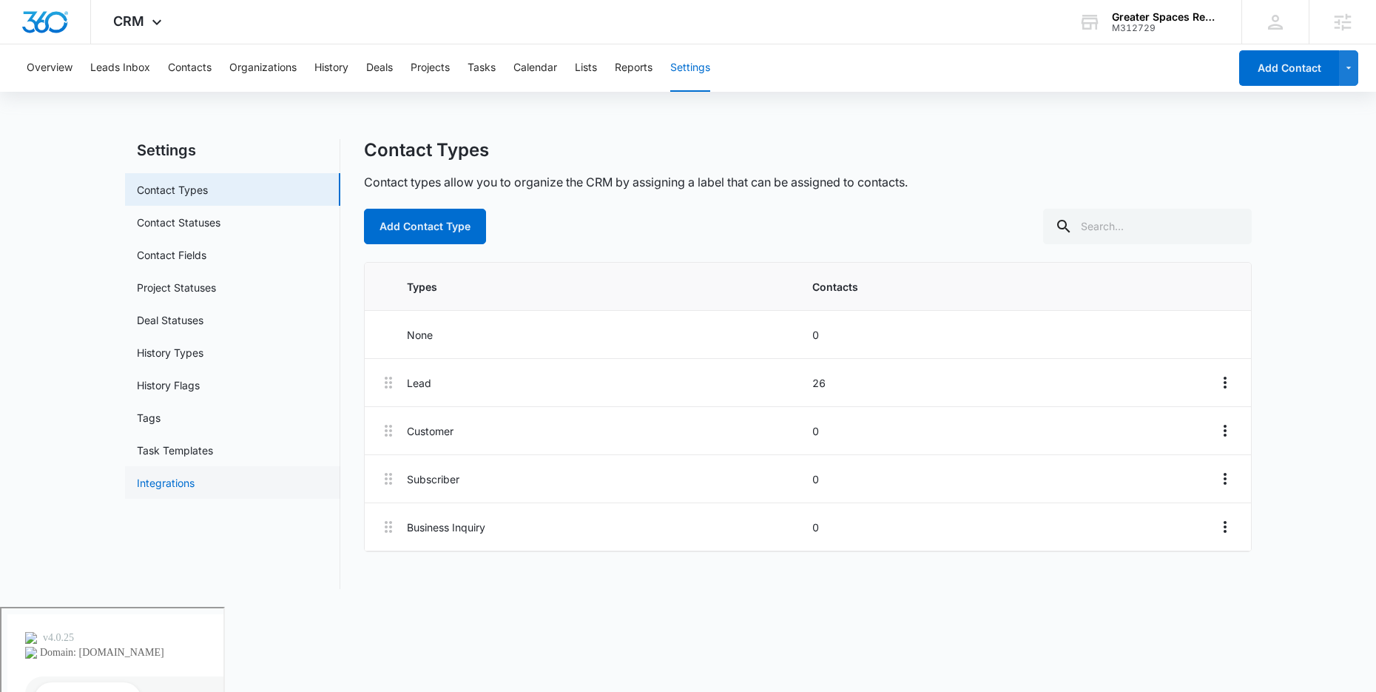
click at [166, 490] on link "Integrations" at bounding box center [166, 483] width 58 height 16
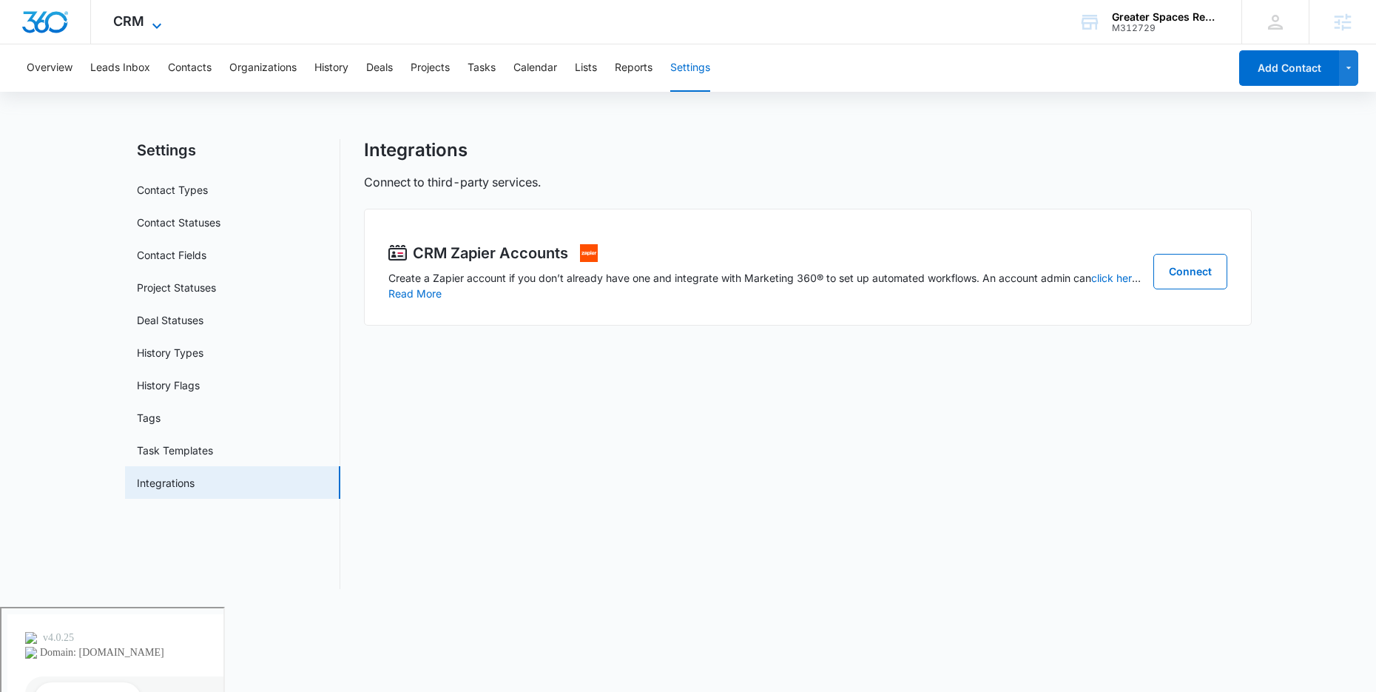
click at [158, 12] on div "CRM Apps Reputation Websites Forms CRM Email Social Shop Payments POS Content A…" at bounding box center [139, 22] width 97 height 44
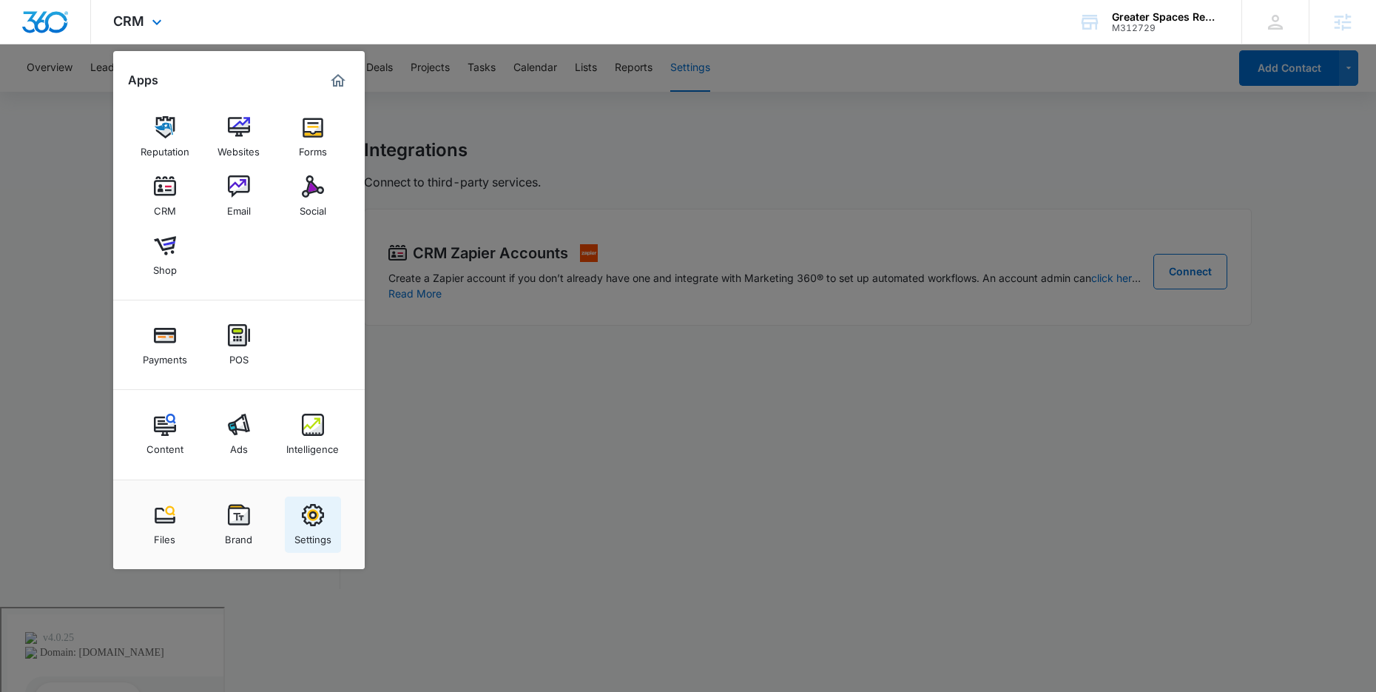
drag, startPoint x: 302, startPoint y: 498, endPoint x: 315, endPoint y: 508, distance: 16.9
click at [303, 498] on link "Settings" at bounding box center [313, 524] width 56 height 56
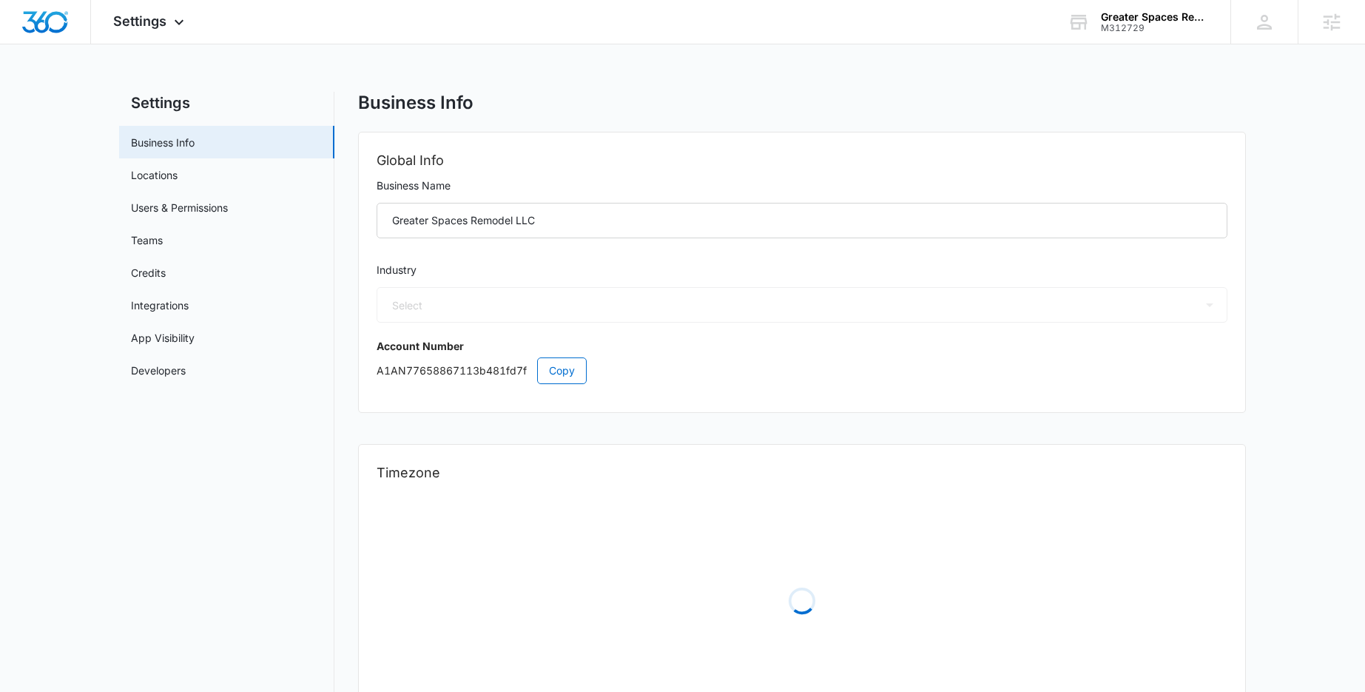
select select "4"
select select "US"
select select "America/Denver"
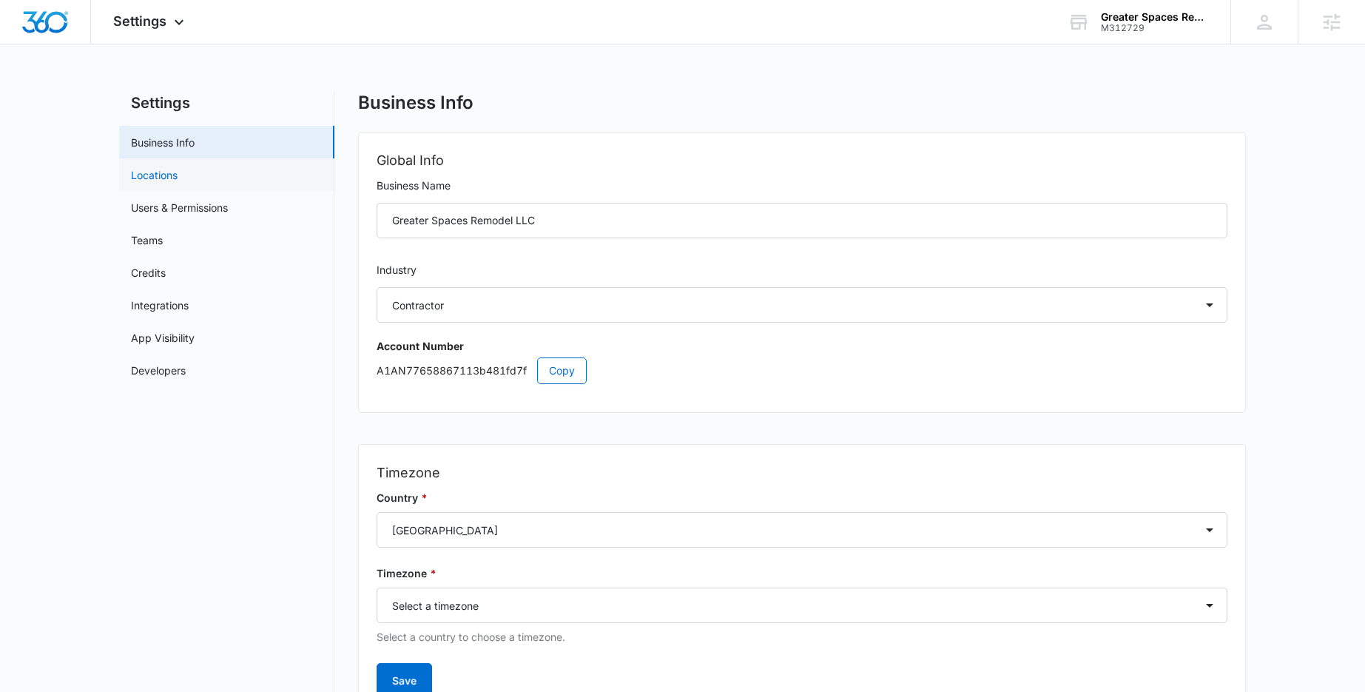
click at [178, 176] on link "Locations" at bounding box center [154, 175] width 47 height 16
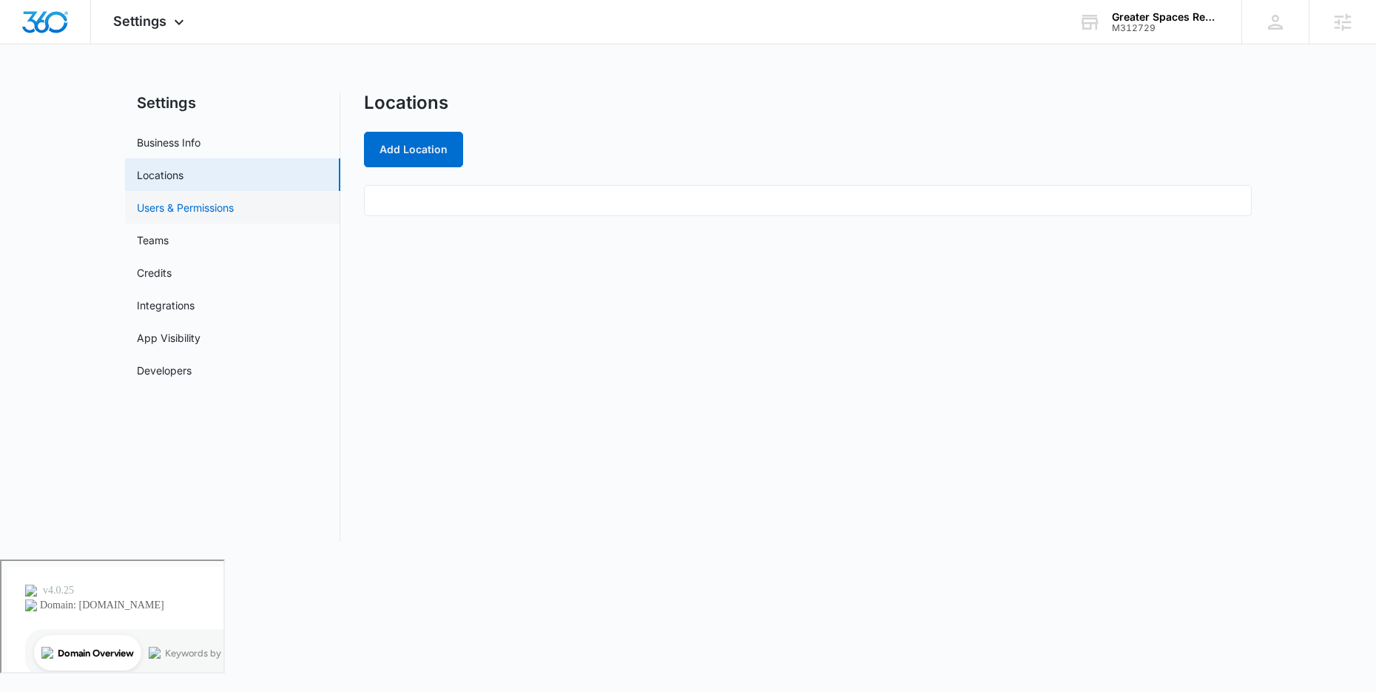
click at [217, 200] on link "Users & Permissions" at bounding box center [185, 208] width 97 height 16
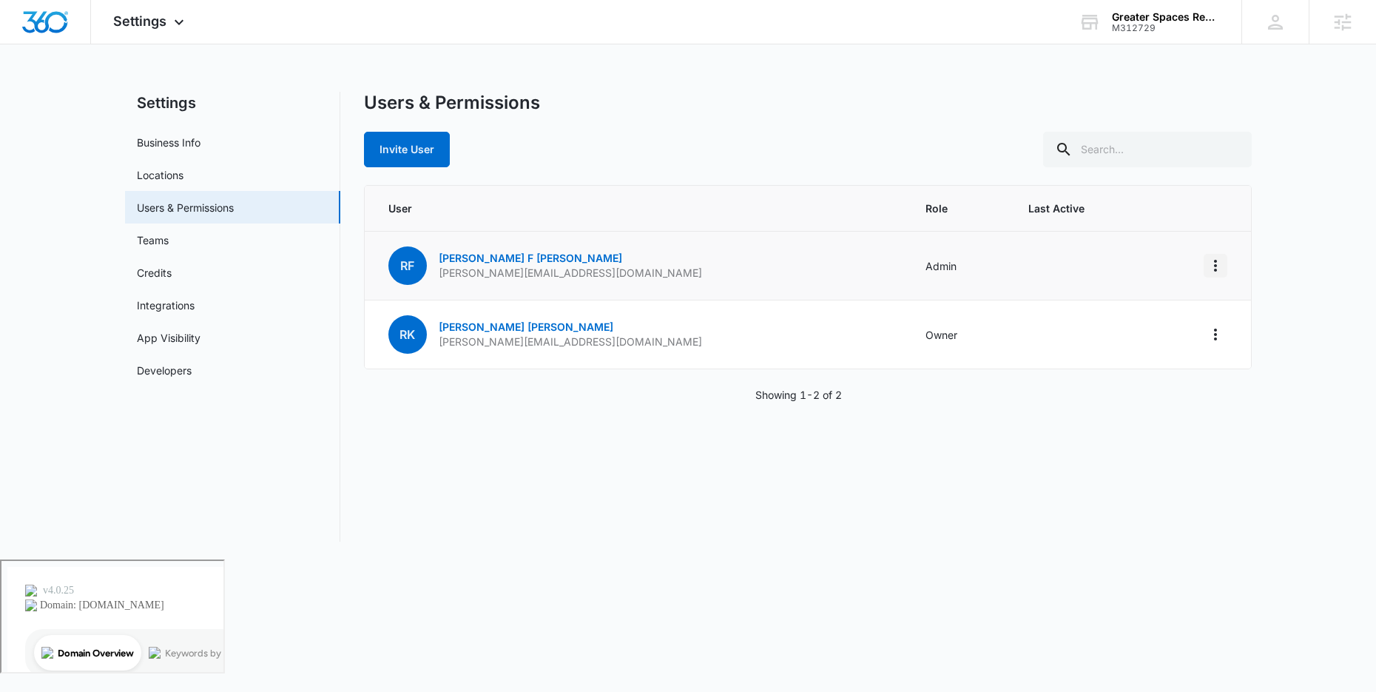
click at [1218, 266] on icon "Actions" at bounding box center [1216, 266] width 18 height 18
click at [1085, 415] on div "Users & Permissions Invite User User Role Last Active RF Randi F Kearn randi@gr…" at bounding box center [808, 317] width 888 height 450
click at [186, 377] on link "Developers" at bounding box center [164, 370] width 55 height 16
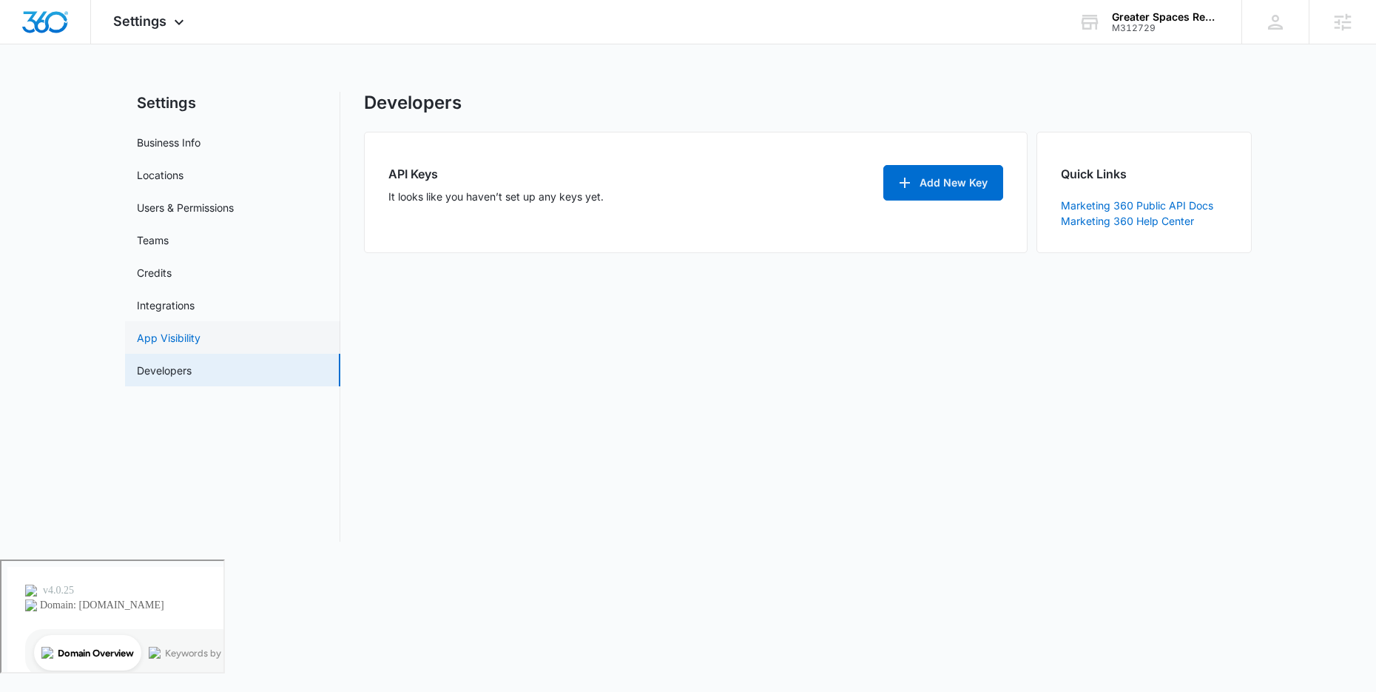
click at [192, 345] on link "App Visibility" at bounding box center [169, 338] width 64 height 16
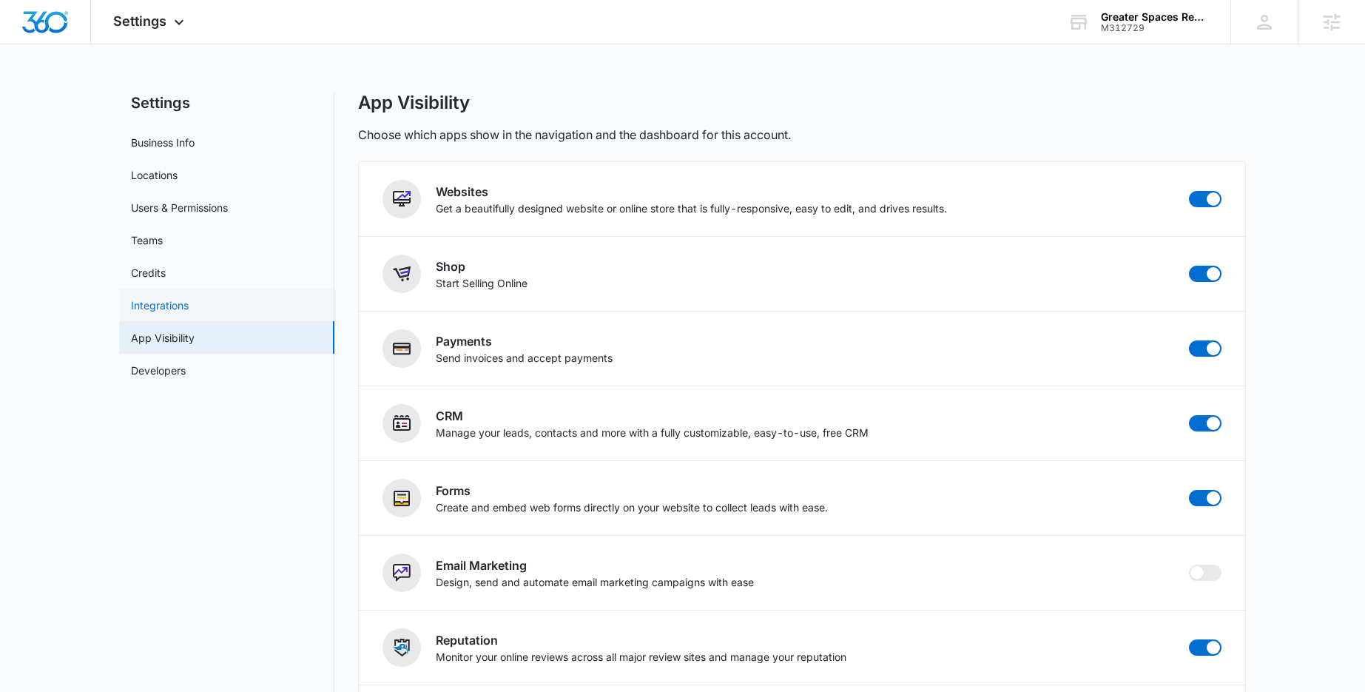
click at [189, 310] on link "Integrations" at bounding box center [160, 305] width 58 height 16
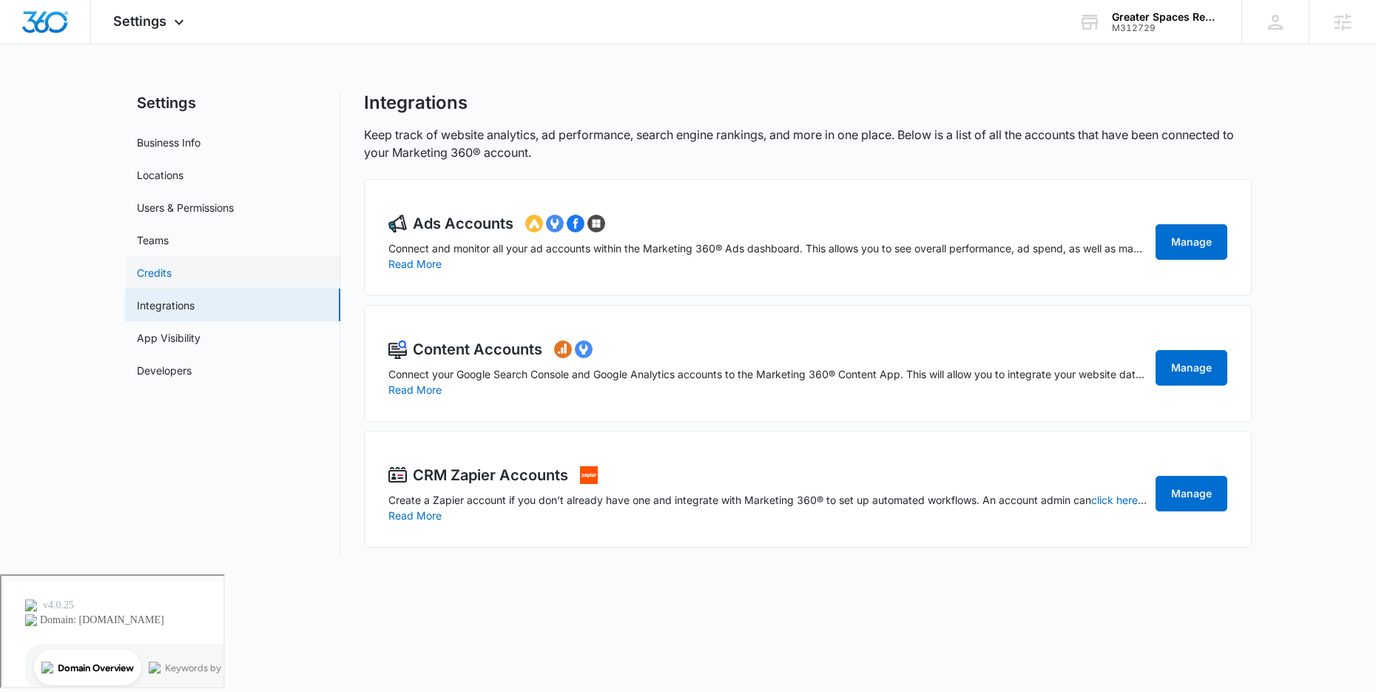
click at [172, 280] on link "Credits" at bounding box center [154, 273] width 35 height 16
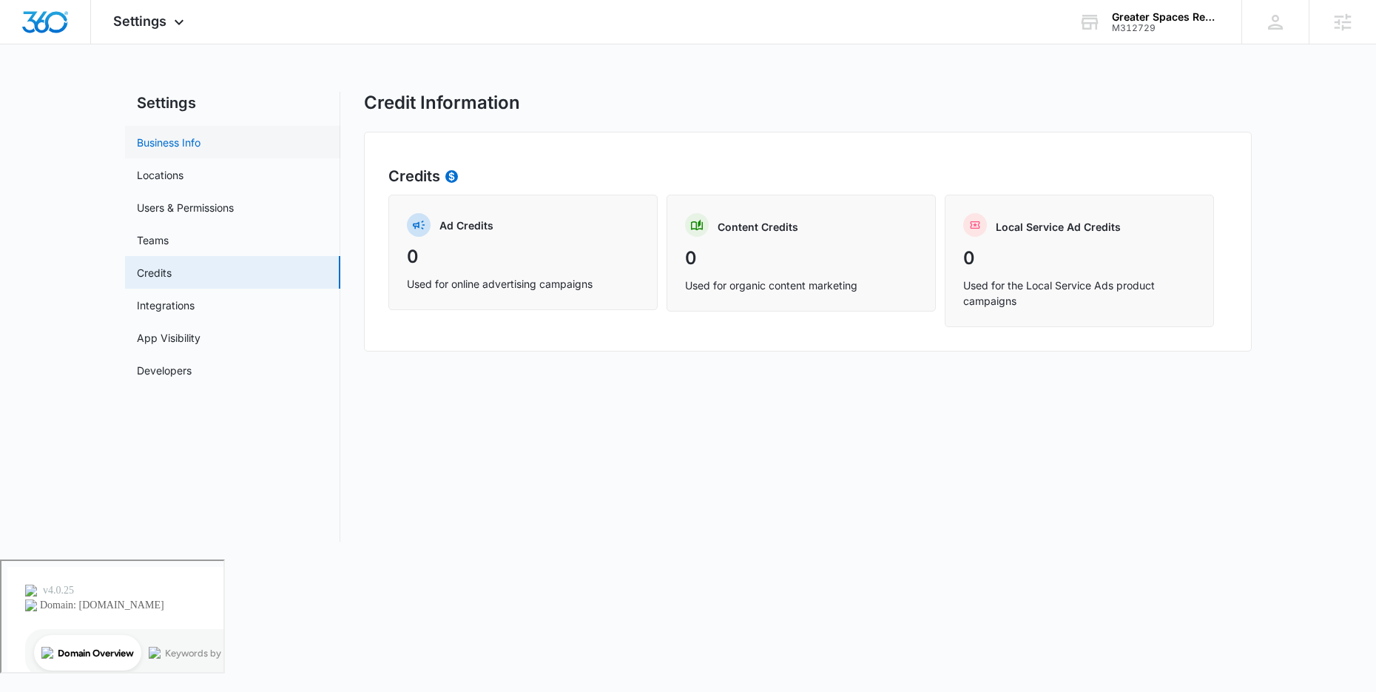
click at [193, 150] on link "Business Info" at bounding box center [169, 143] width 64 height 16
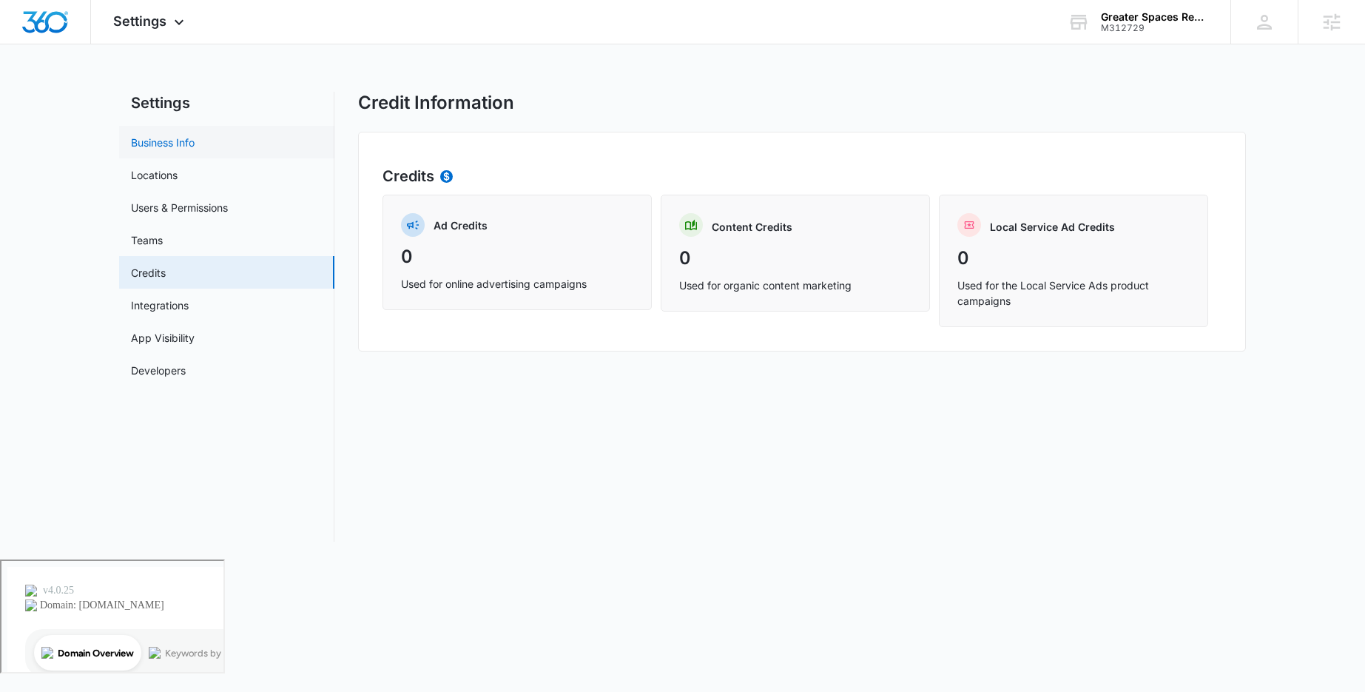
select select "4"
select select "US"
select select "America/Denver"
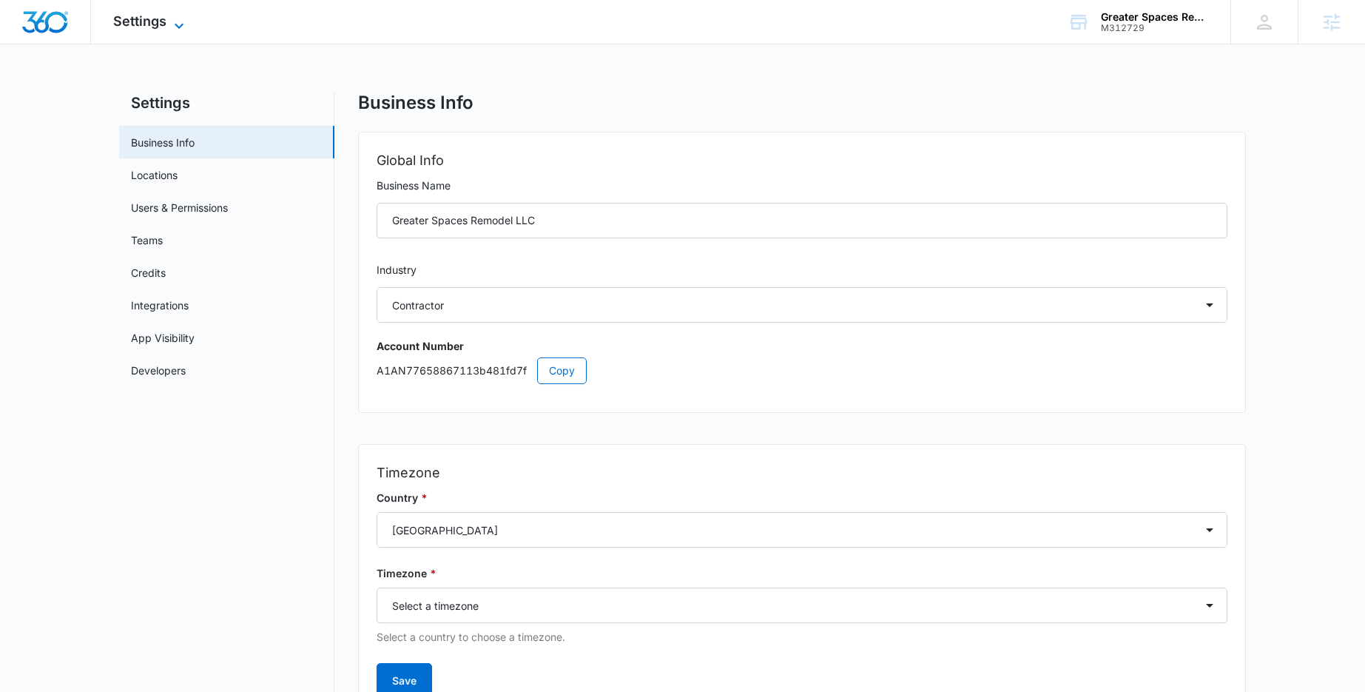
click at [156, 15] on span "Settings" at bounding box center [139, 21] width 53 height 16
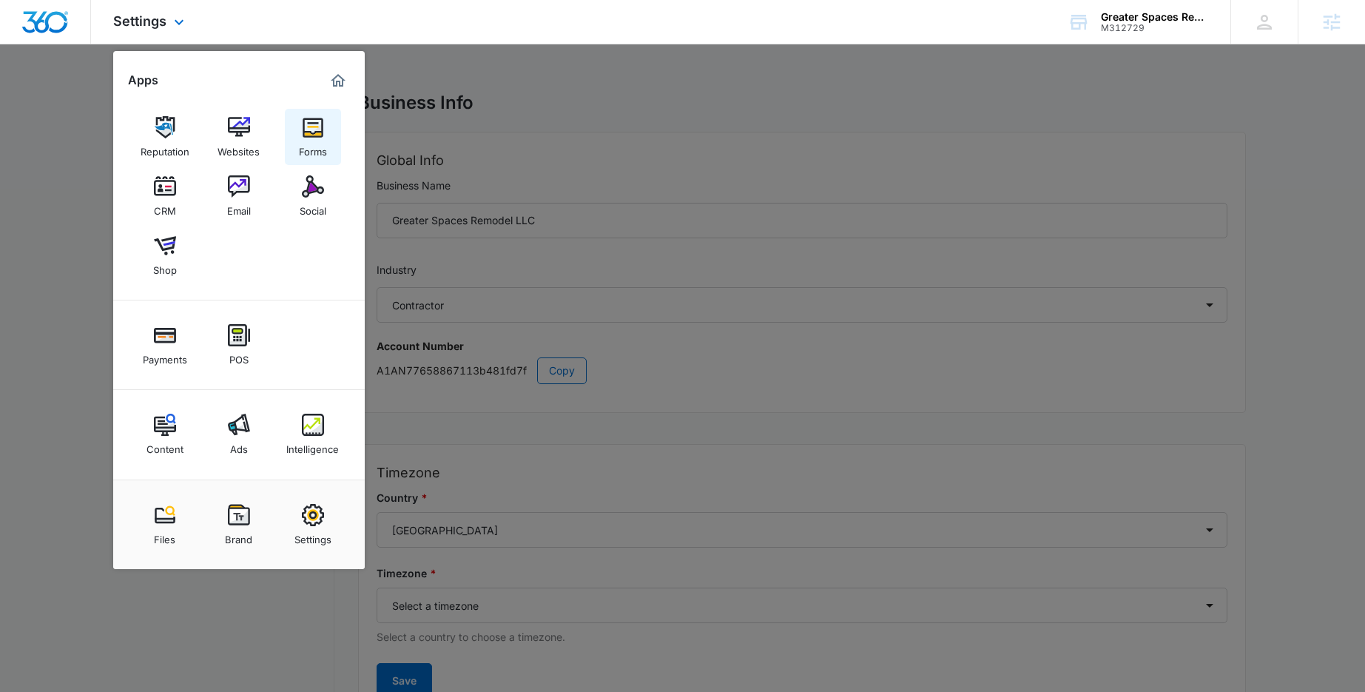
click at [308, 138] on div "Forms" at bounding box center [313, 147] width 28 height 19
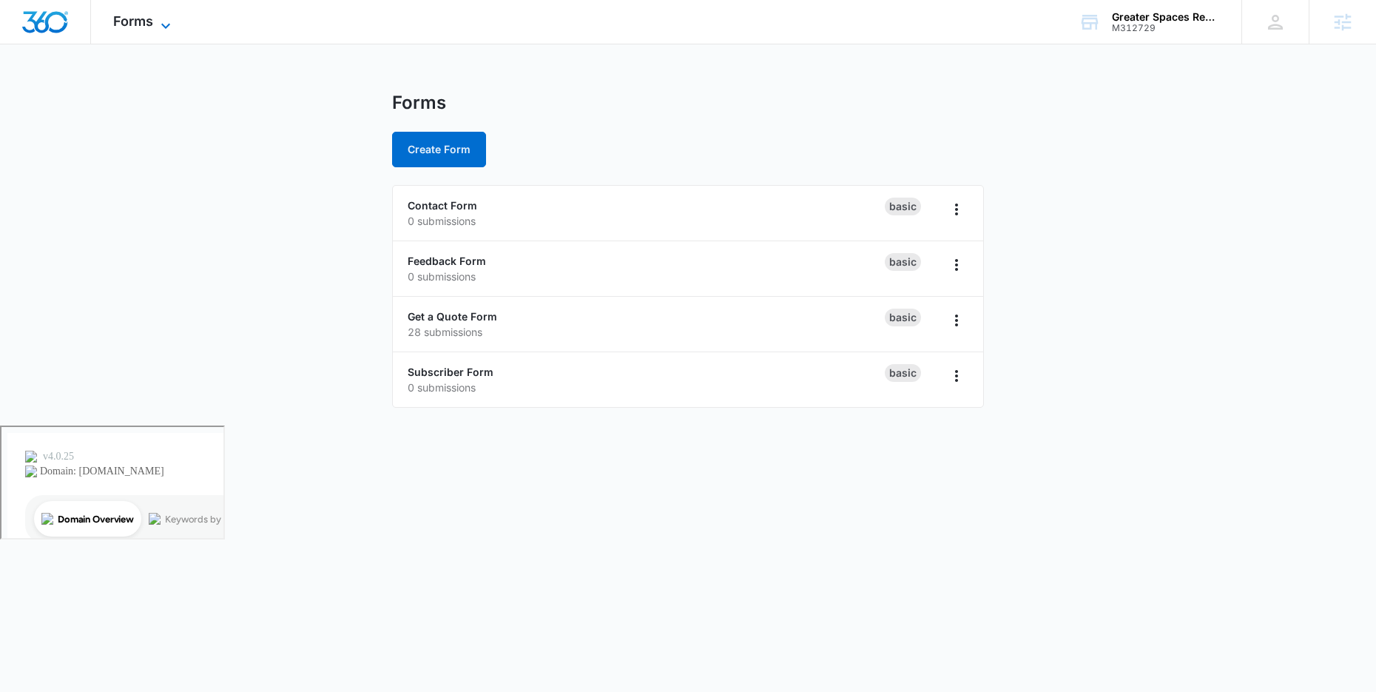
click at [158, 21] on icon at bounding box center [166, 26] width 18 height 18
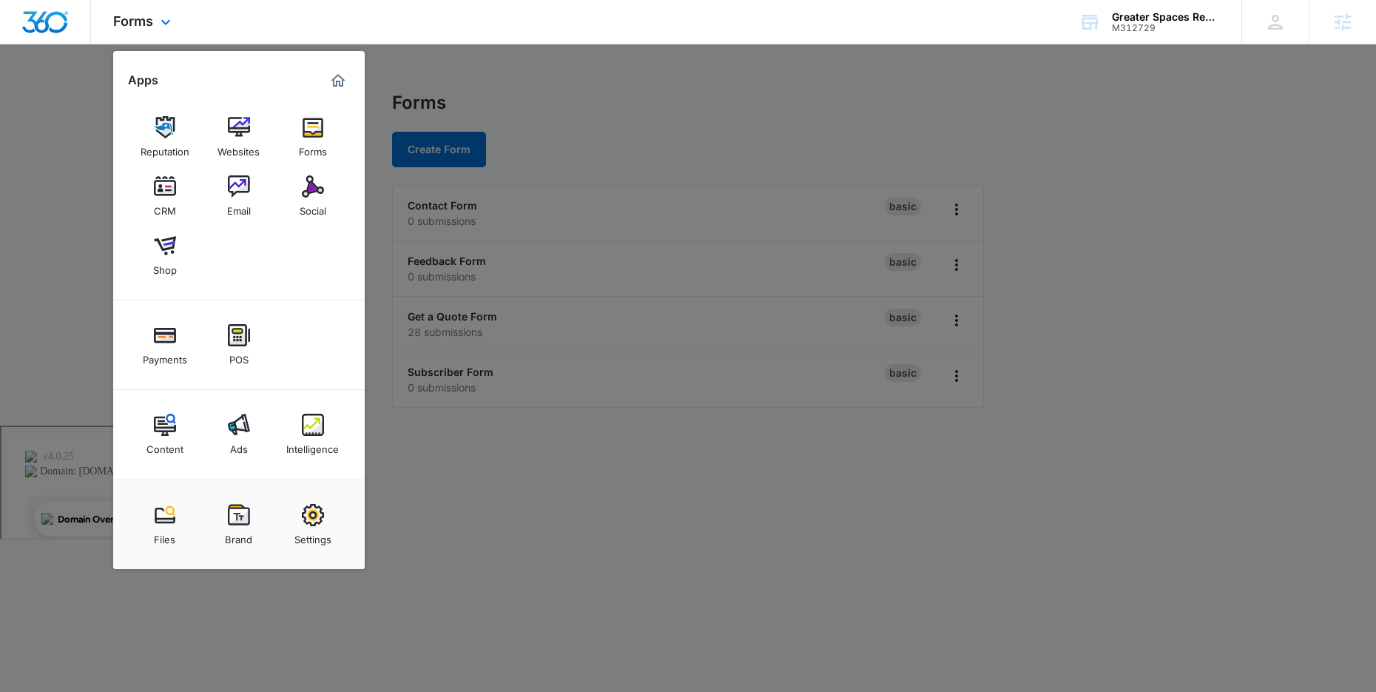
click at [340, 79] on img "Marketing 360® Dashboard" at bounding box center [338, 81] width 18 height 18
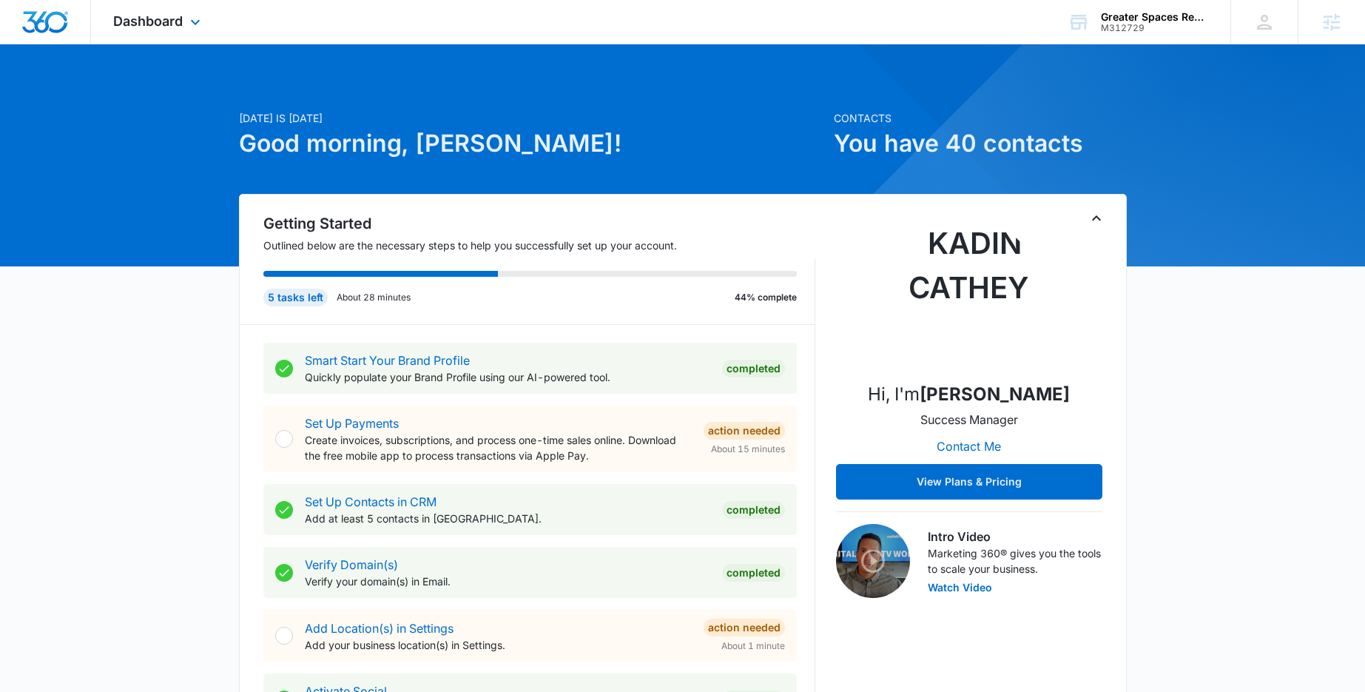
click at [183, 19] on div "Dashboard Apps Reputation Websites Forms CRM Email Social Shop Payments POS Con…" at bounding box center [158, 22] width 135 height 44
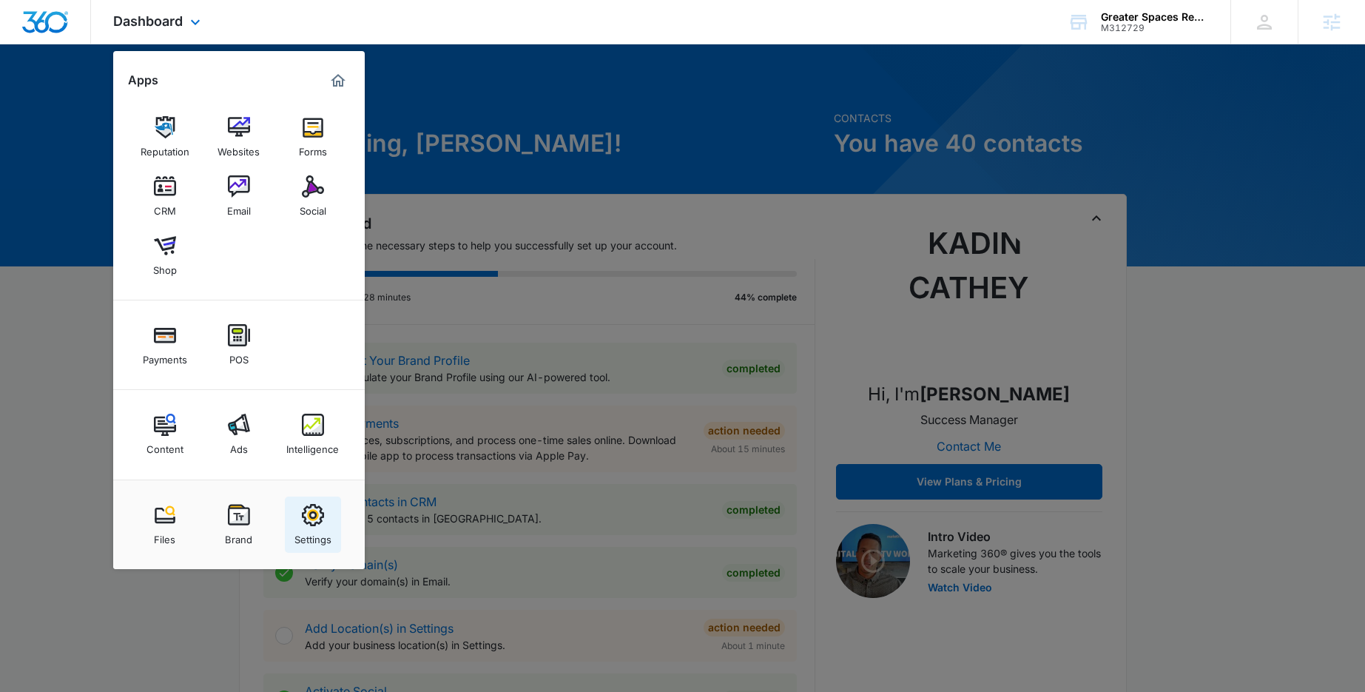
click at [319, 513] on img at bounding box center [313, 515] width 22 height 22
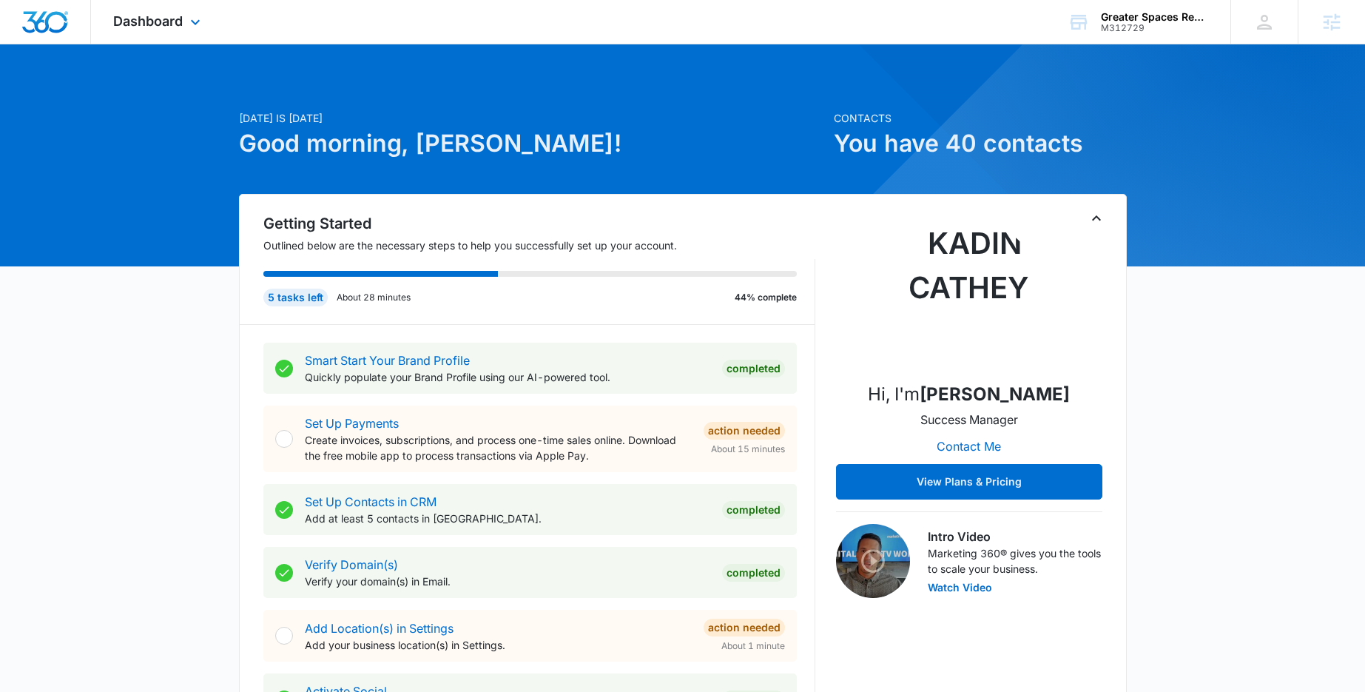
select select "4"
select select "US"
select select "America/Denver"
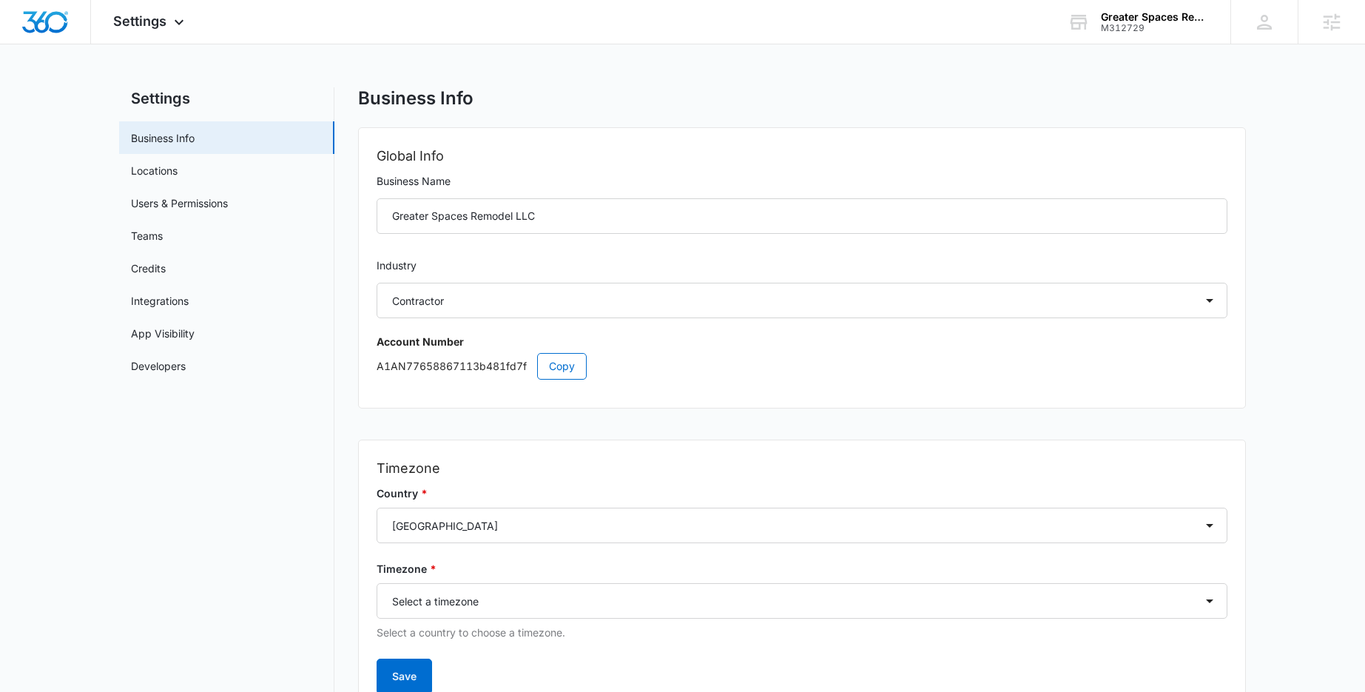
scroll to position [13, 0]
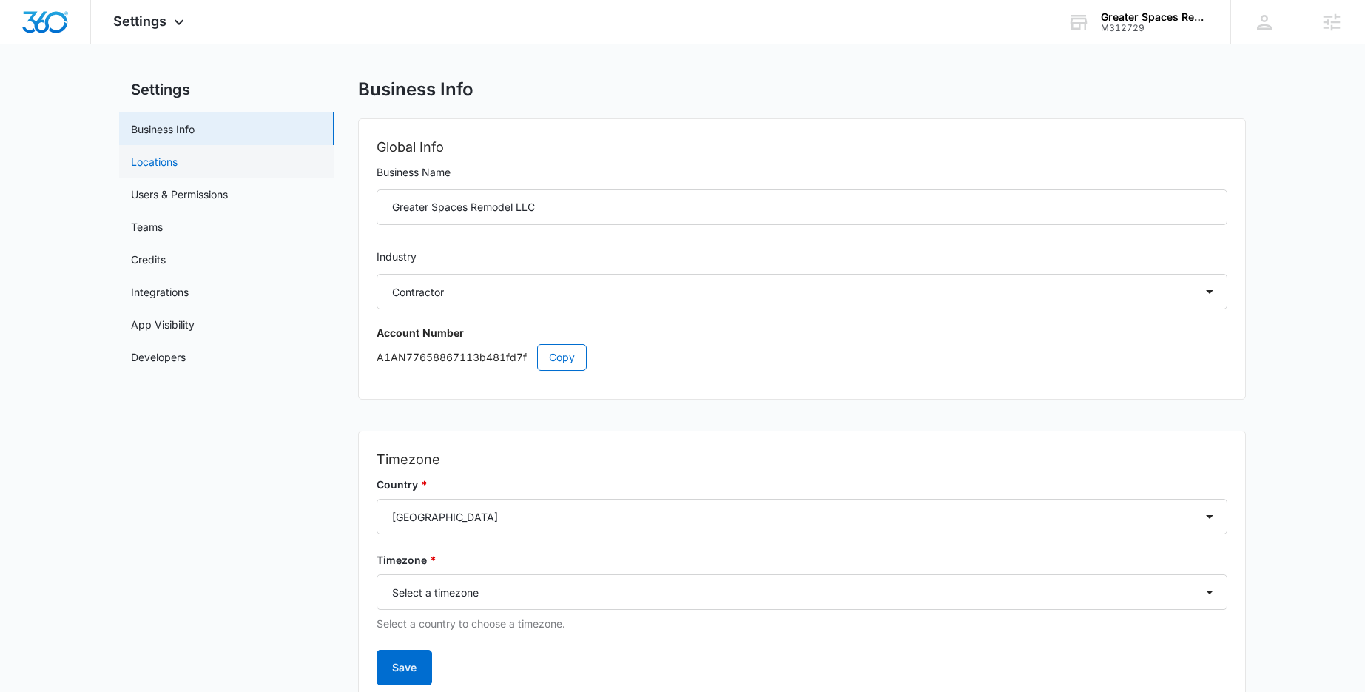
click at [178, 158] on link "Locations" at bounding box center [154, 162] width 47 height 16
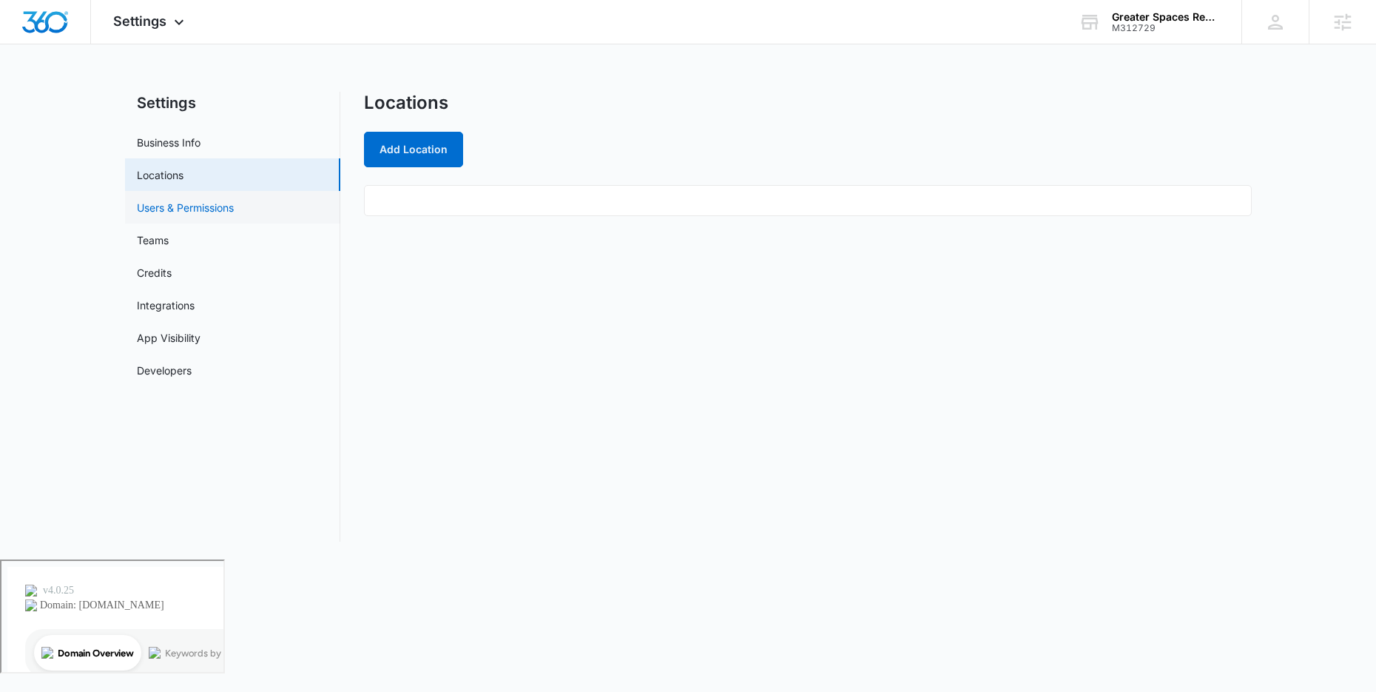
click at [206, 215] on link "Users & Permissions" at bounding box center [185, 208] width 97 height 16
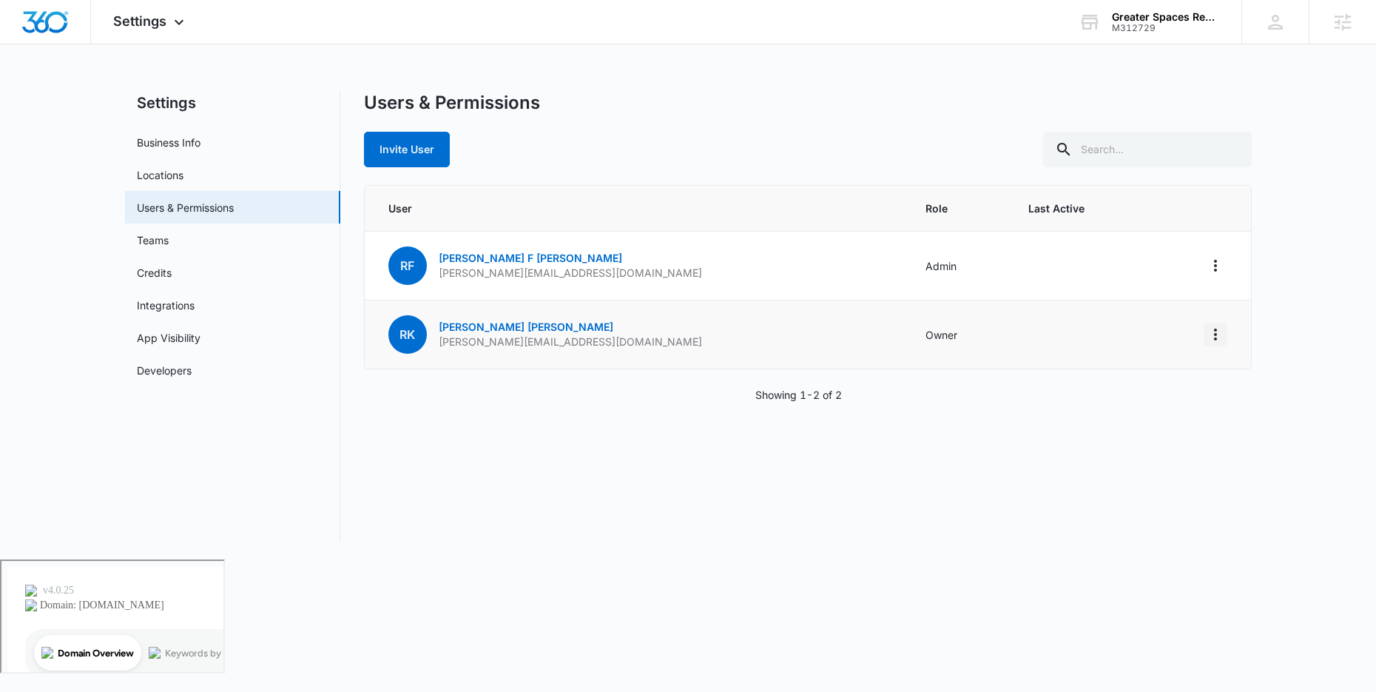
click at [1208, 337] on icon "Actions" at bounding box center [1216, 335] width 18 height 18
click at [985, 407] on div "Users & Permissions Invite User User Role Last Active RF Randi F Kearn randi@gr…" at bounding box center [808, 317] width 888 height 450
click at [908, 342] on td "Owner" at bounding box center [959, 334] width 103 height 69
click at [459, 328] on link "Randi Kearn" at bounding box center [526, 326] width 175 height 13
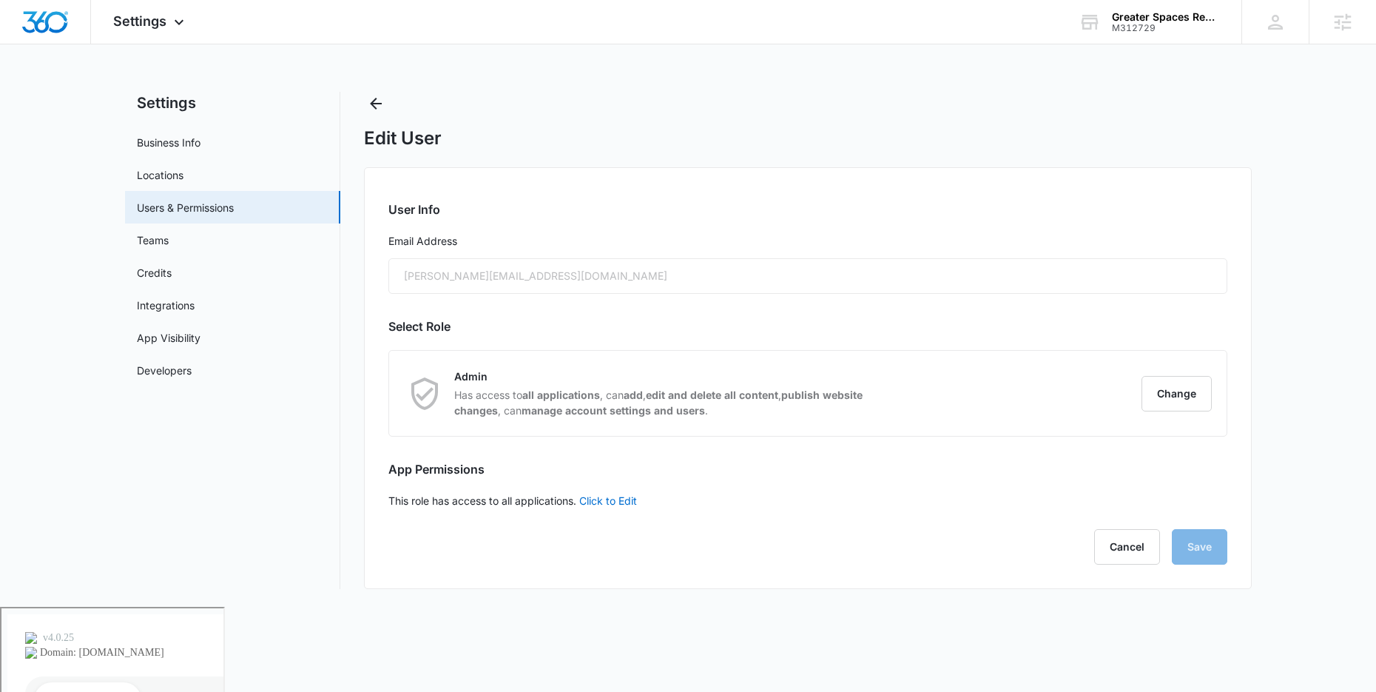
click at [573, 269] on div "randi@greaterspacesremodel.com" at bounding box center [807, 276] width 839 height 36
click at [521, 283] on div "randi@greaterspacesremodel.com" at bounding box center [807, 276] width 839 height 36
click at [172, 280] on link "Credits" at bounding box center [154, 273] width 35 height 16
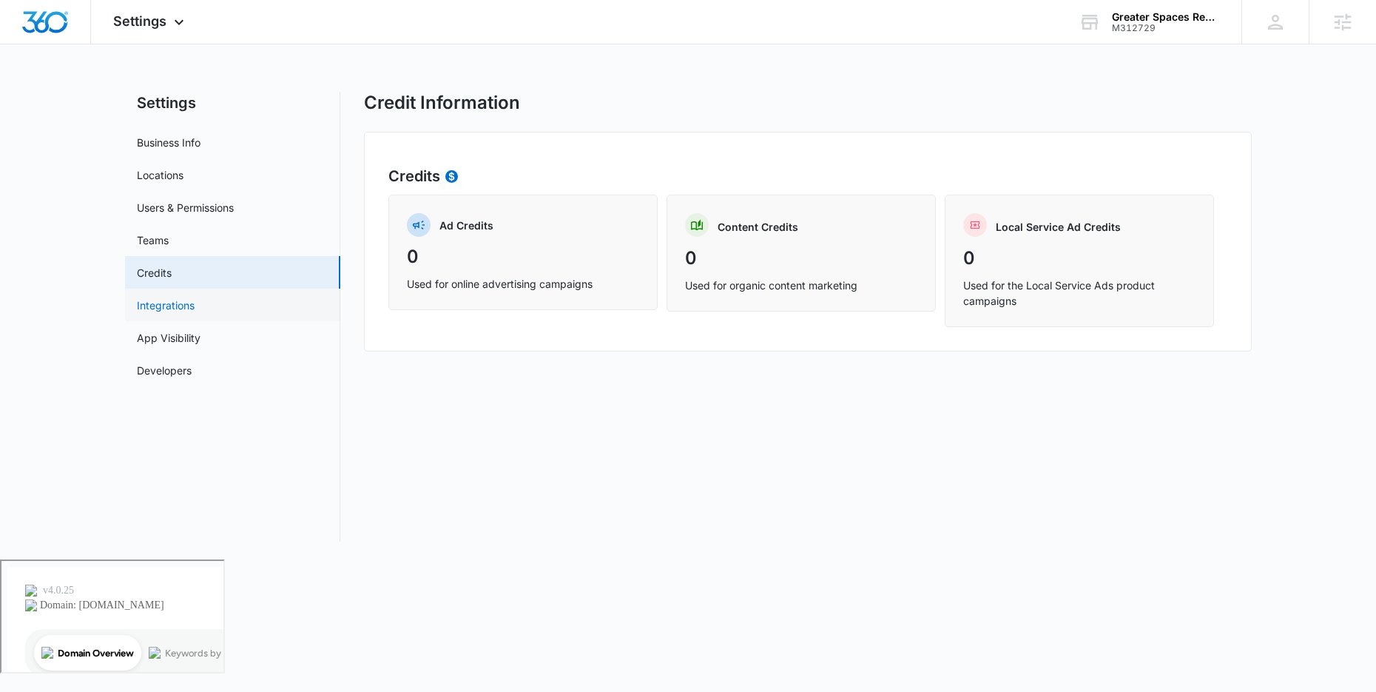
click at [192, 310] on link "Integrations" at bounding box center [166, 305] width 58 height 16
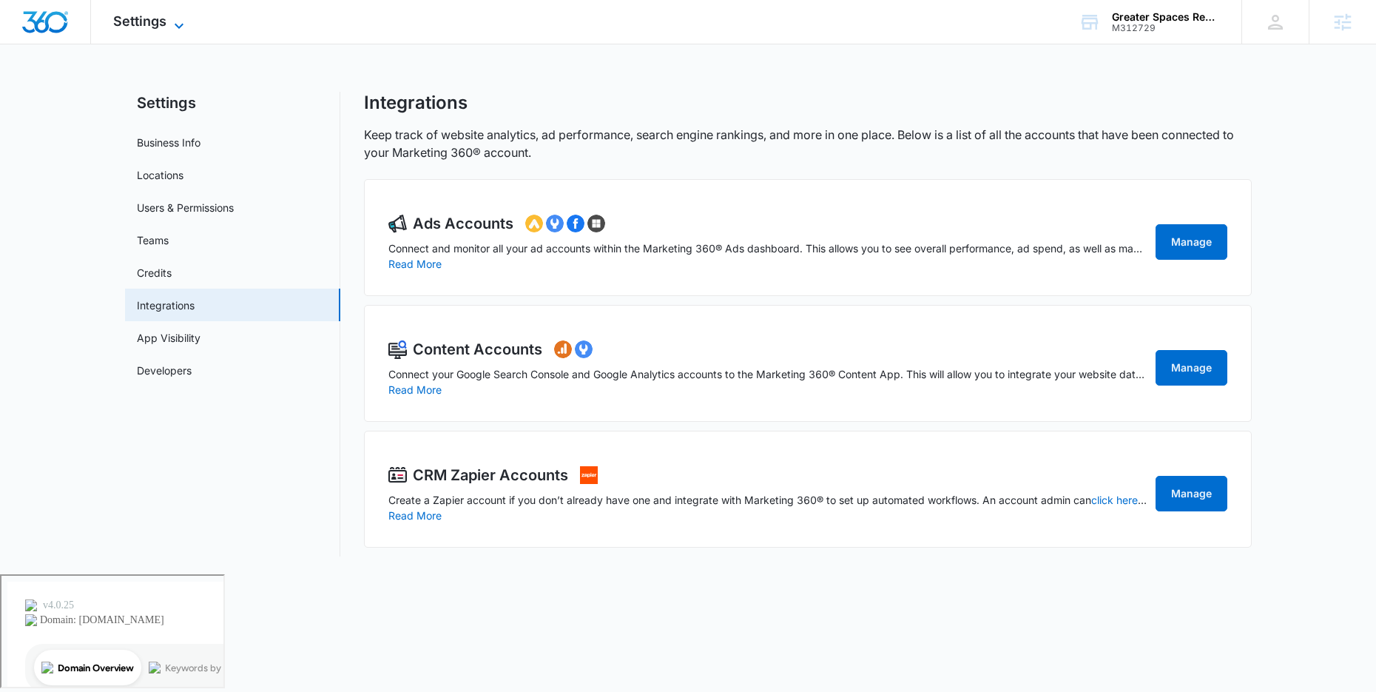
click at [185, 19] on icon at bounding box center [179, 26] width 18 height 18
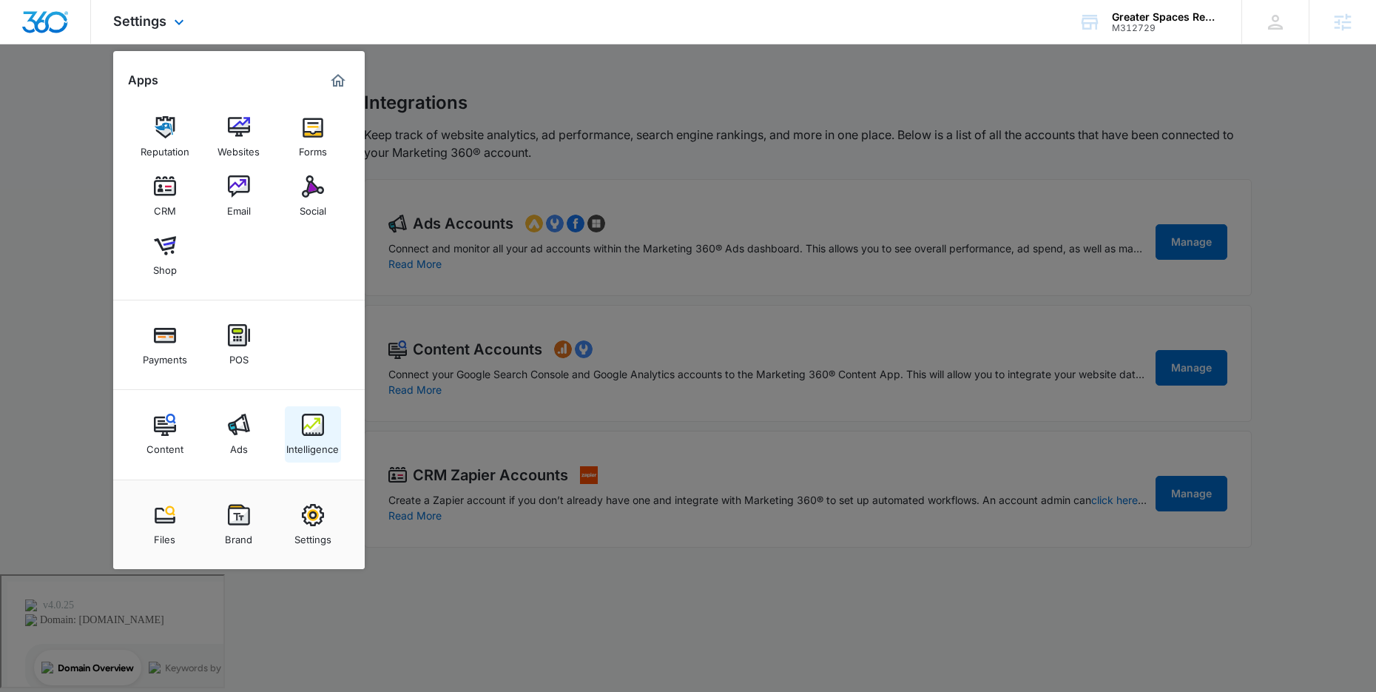
click at [314, 448] on div "Intelligence" at bounding box center [312, 445] width 53 height 19
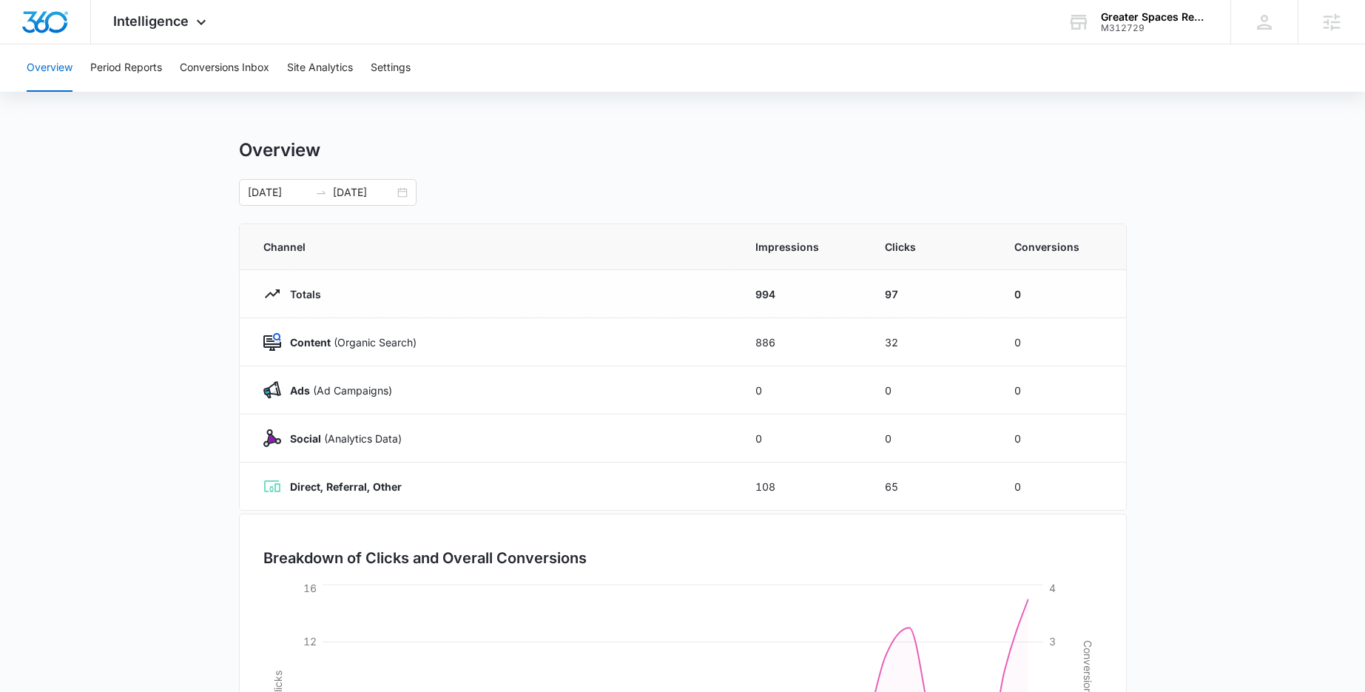
click at [416, 113] on div "Overview Period Reports Conversions Inbox Site Analytics Settings Overview 09/0…" at bounding box center [682, 479] width 1365 height 871
click at [195, 29] on icon at bounding box center [201, 26] width 18 height 18
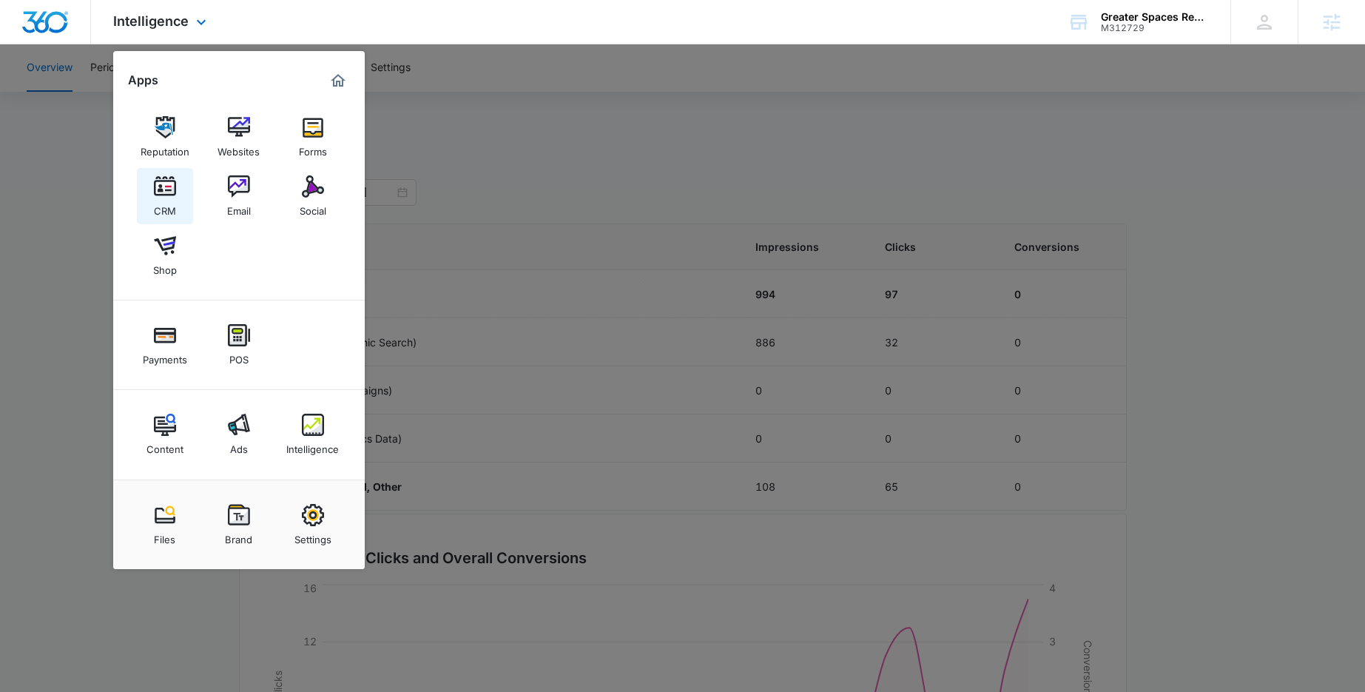
click at [174, 192] on img at bounding box center [165, 186] width 22 height 22
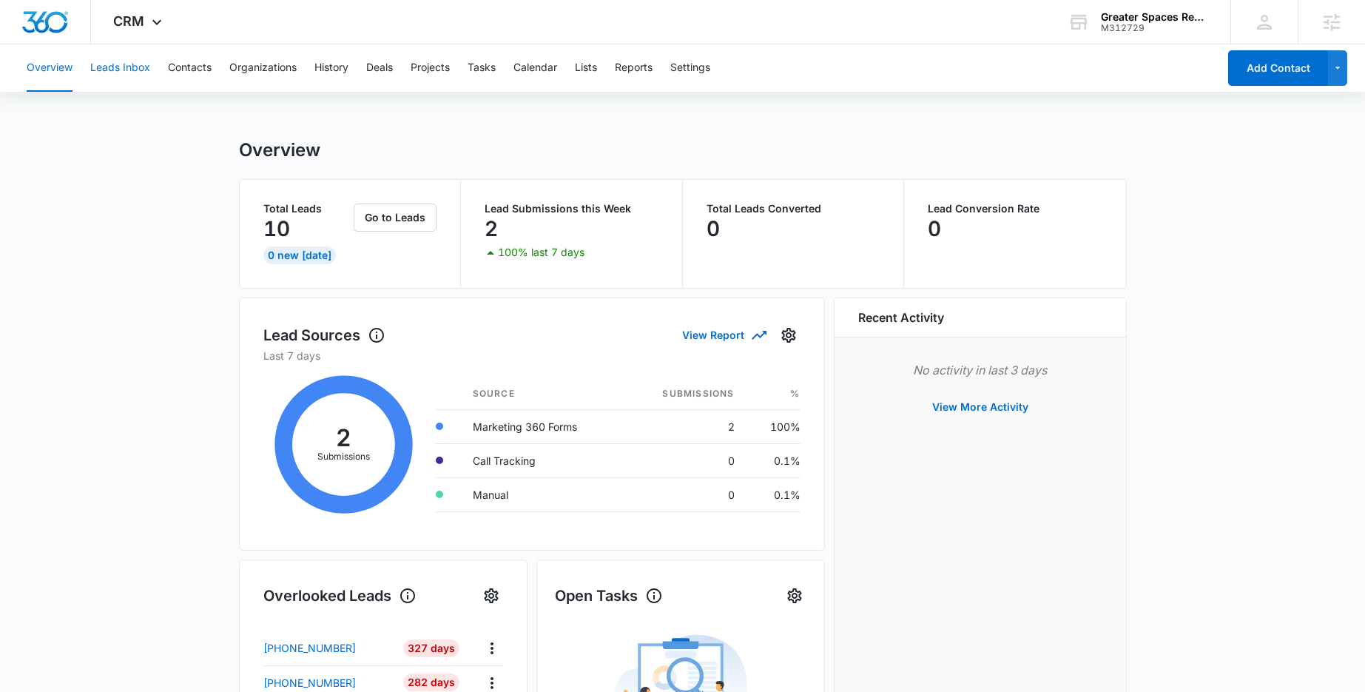
click at [115, 60] on button "Leads Inbox" at bounding box center [120, 67] width 60 height 47
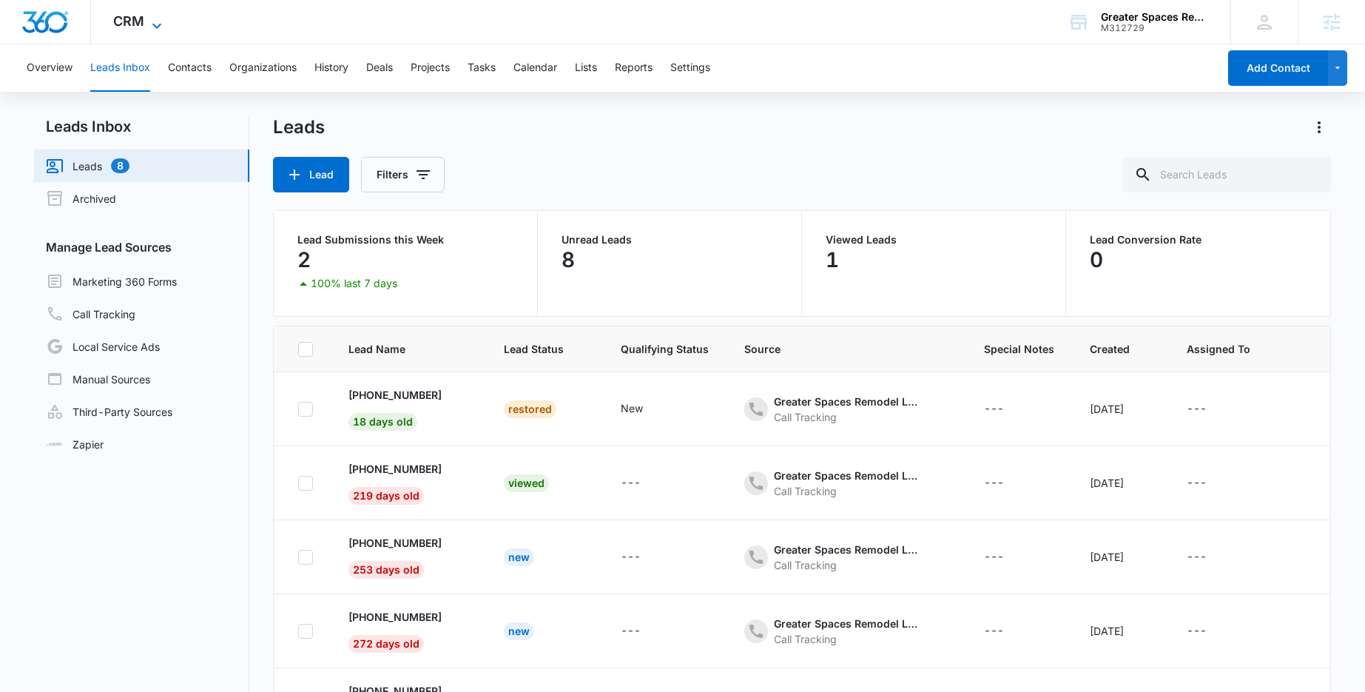
click at [135, 28] on span "CRM" at bounding box center [128, 21] width 31 height 16
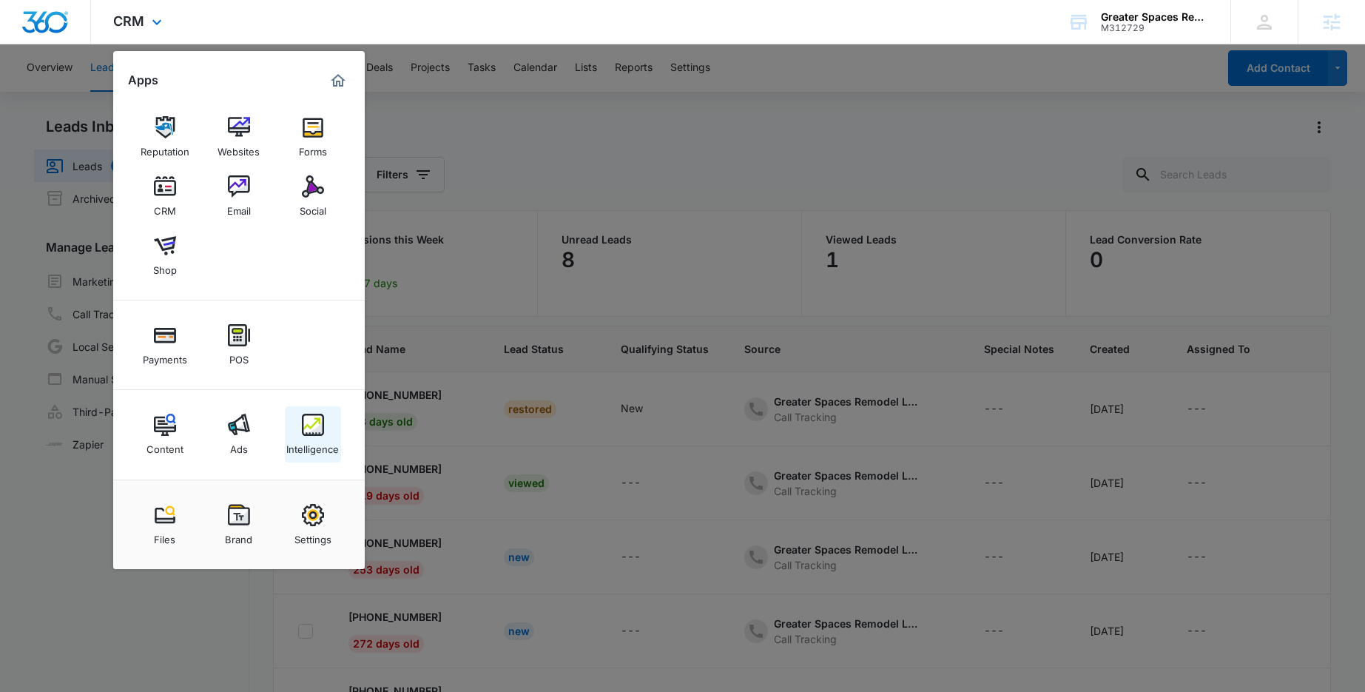
click at [312, 435] on img at bounding box center [313, 425] width 22 height 22
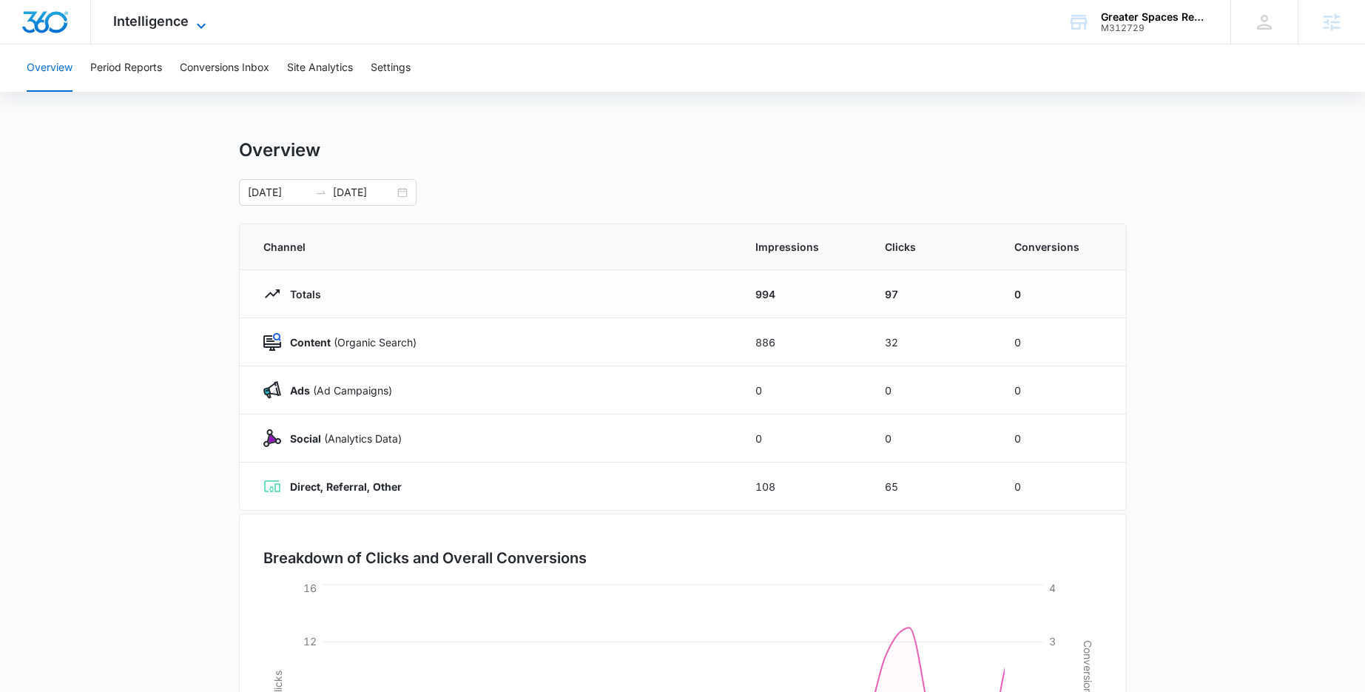
click at [197, 16] on div "Intelligence Apps Reputation Websites Forms CRM Email Social Shop Payments POS …" at bounding box center [161, 22] width 141 height 44
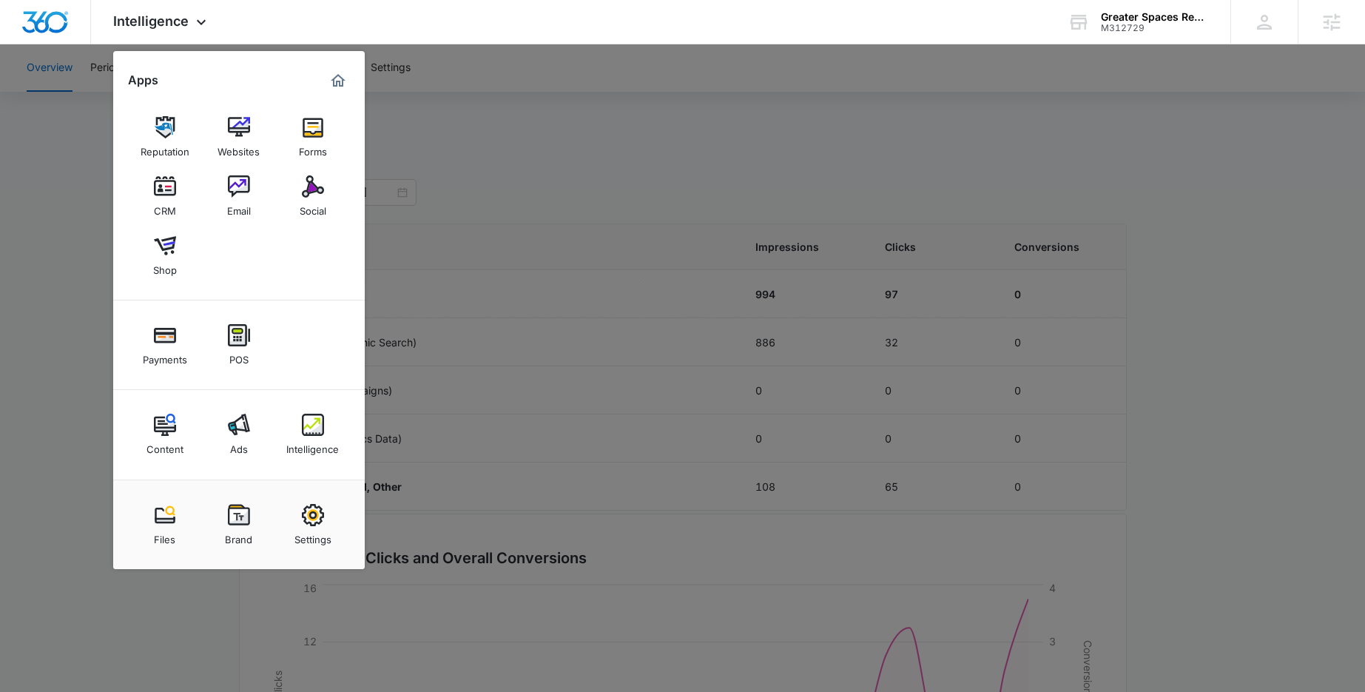
click at [92, 263] on div at bounding box center [682, 346] width 1365 height 692
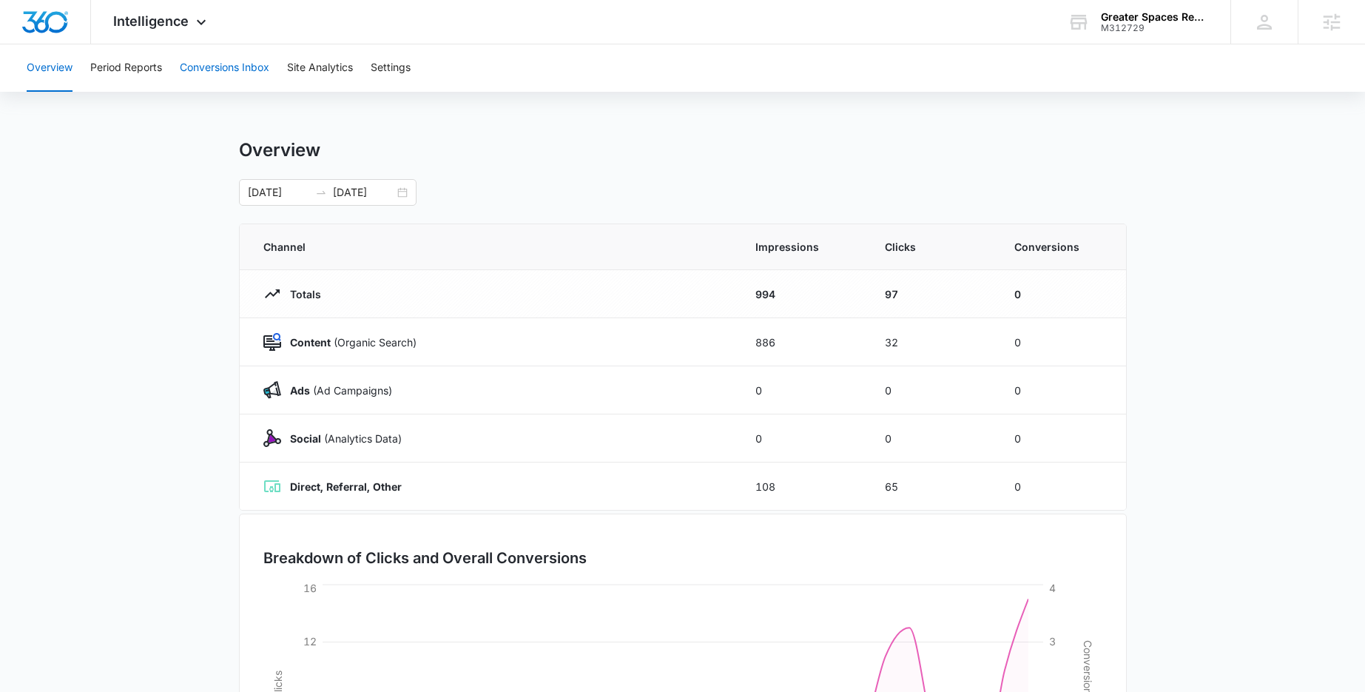
click at [252, 70] on button "Conversions Inbox" at bounding box center [225, 67] width 90 height 47
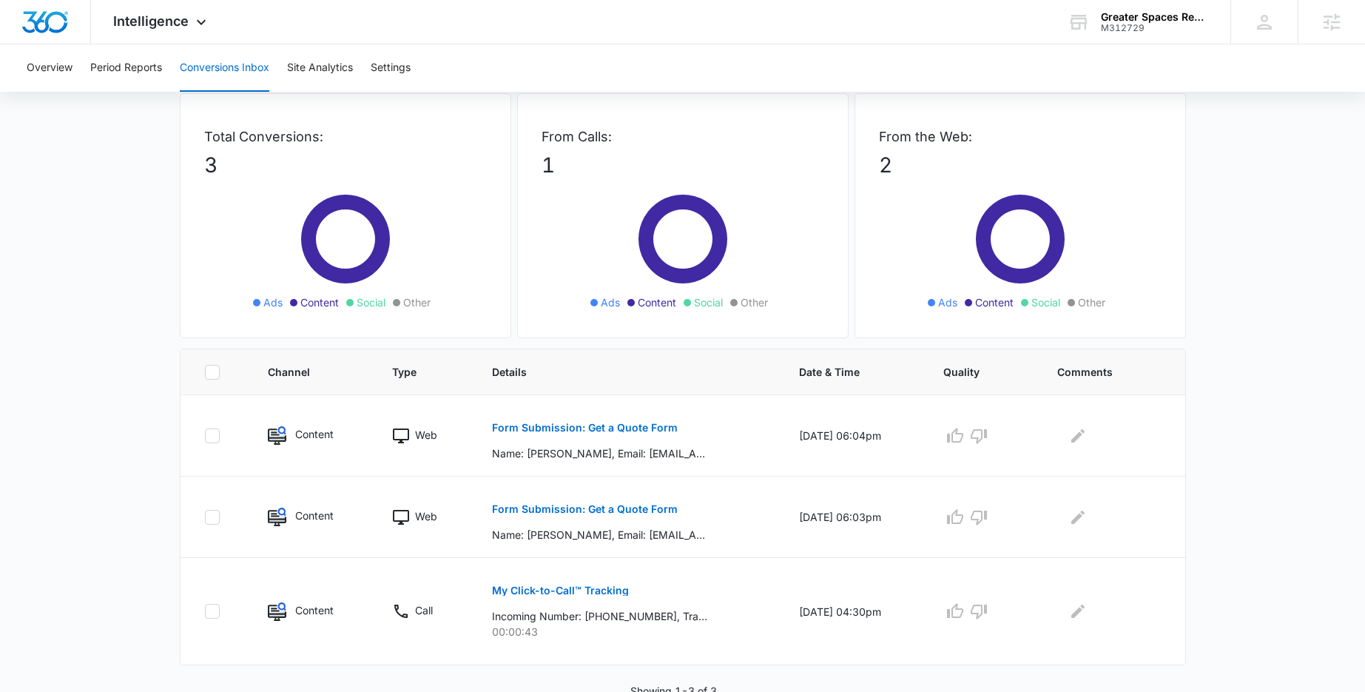
scroll to position [78, 0]
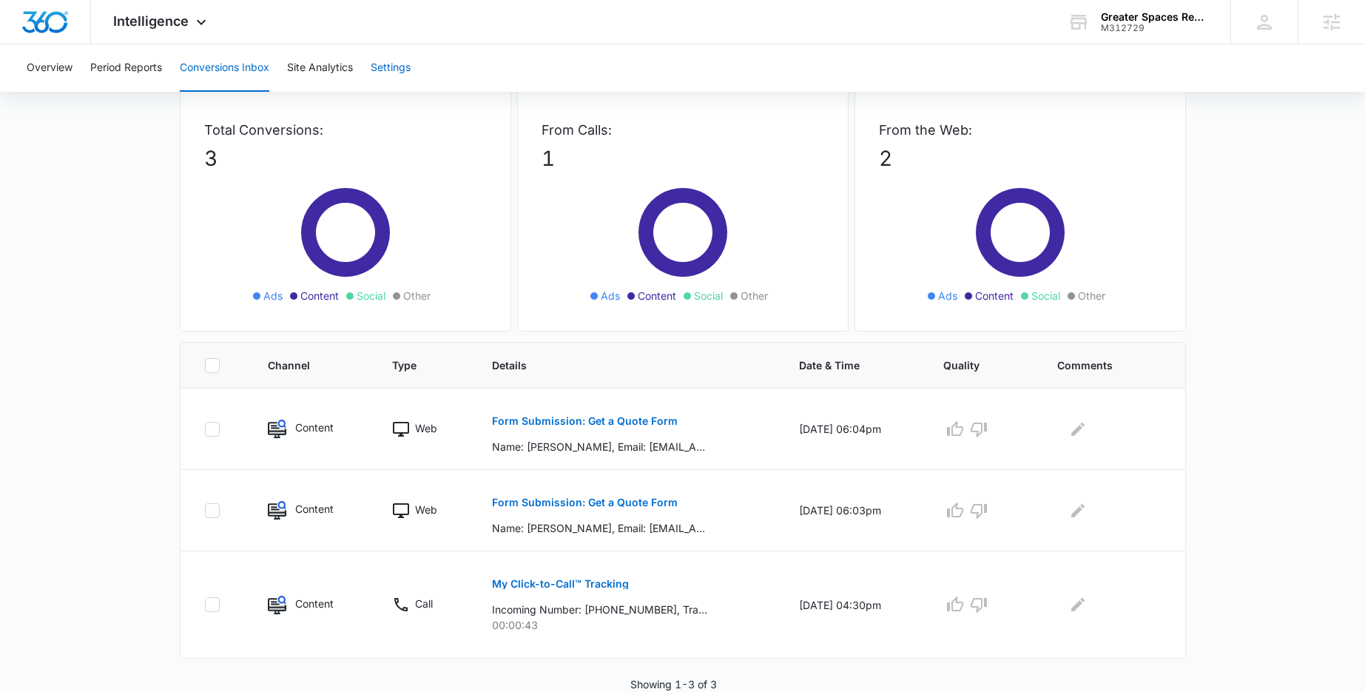
click at [411, 74] on button "Settings" at bounding box center [391, 67] width 40 height 47
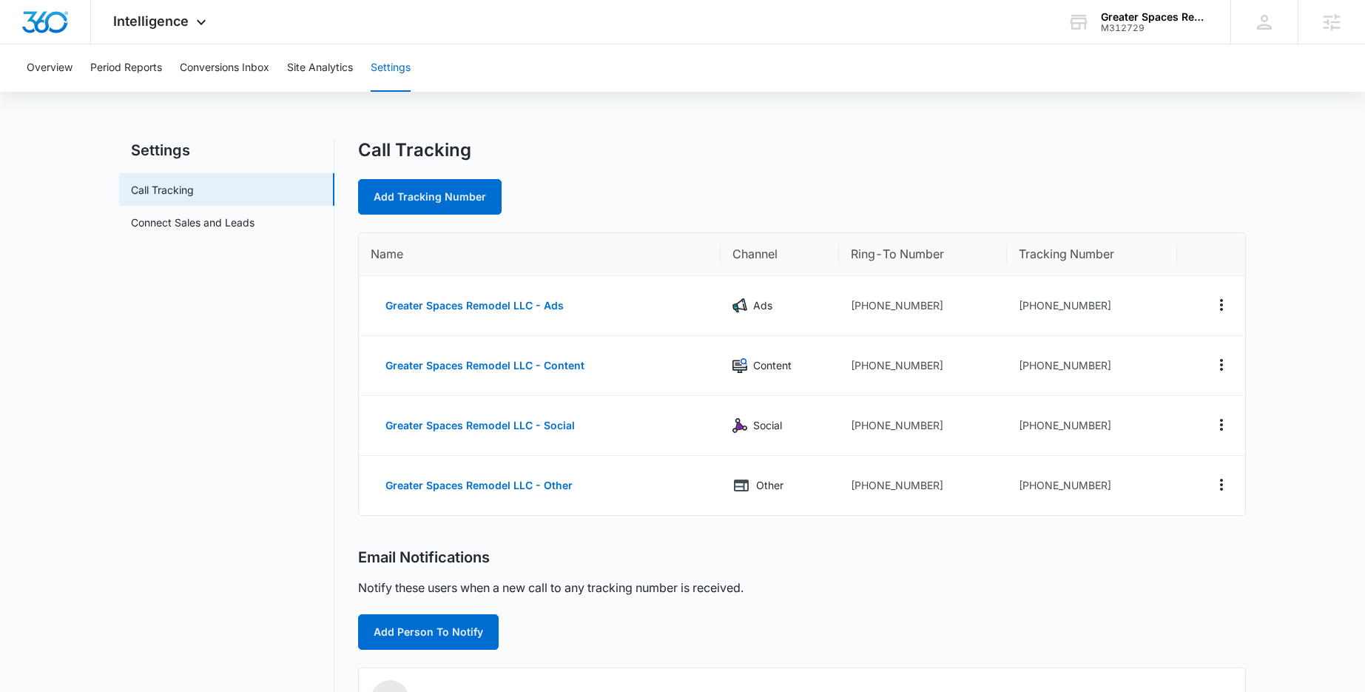
click at [806, 160] on div "Call Tracking" at bounding box center [802, 150] width 888 height 22
click at [210, 222] on link "Connect Sales and Leads" at bounding box center [193, 223] width 124 height 16
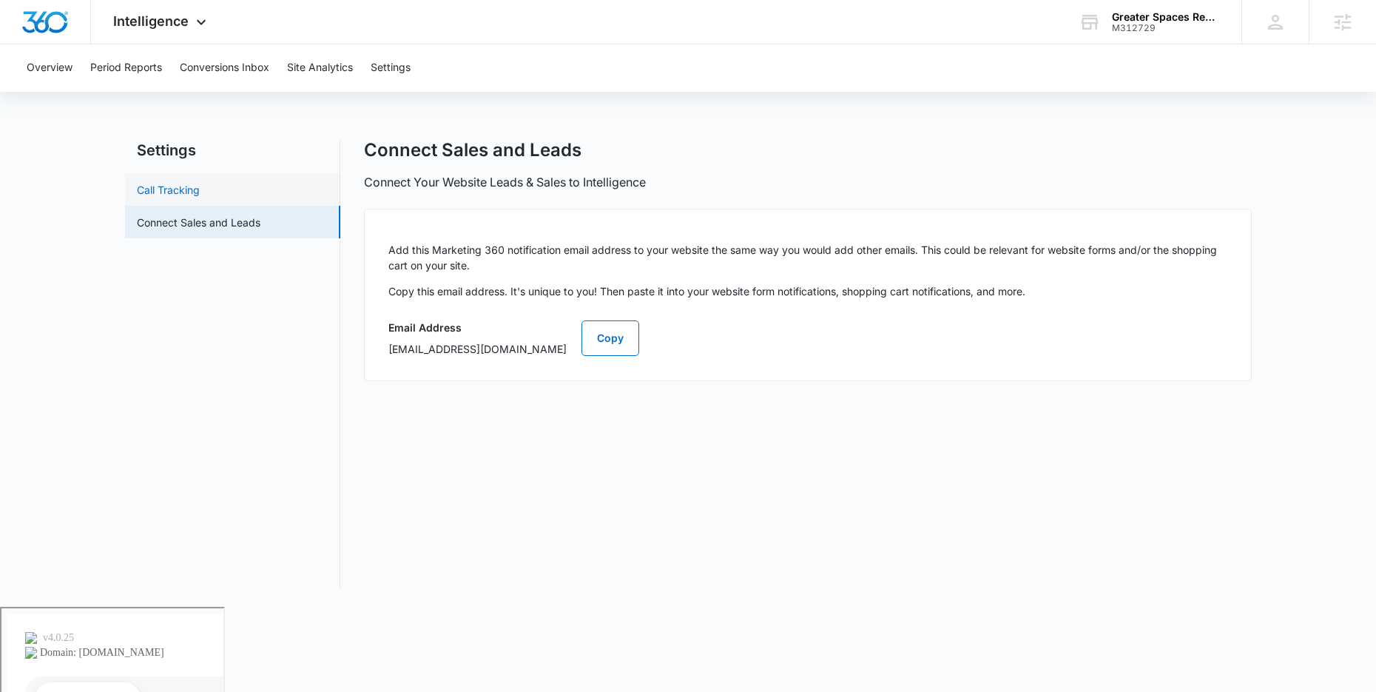
click at [190, 185] on link "Call Tracking" at bounding box center [168, 190] width 63 height 16
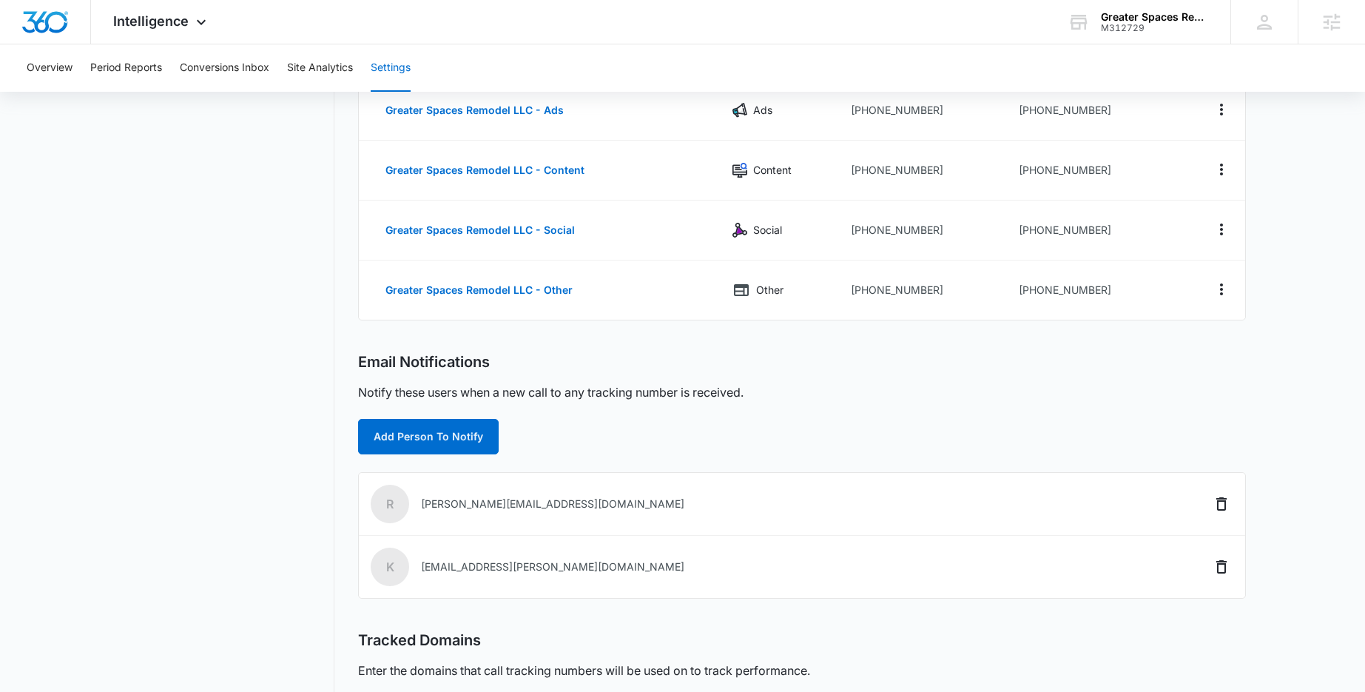
scroll to position [320, 0]
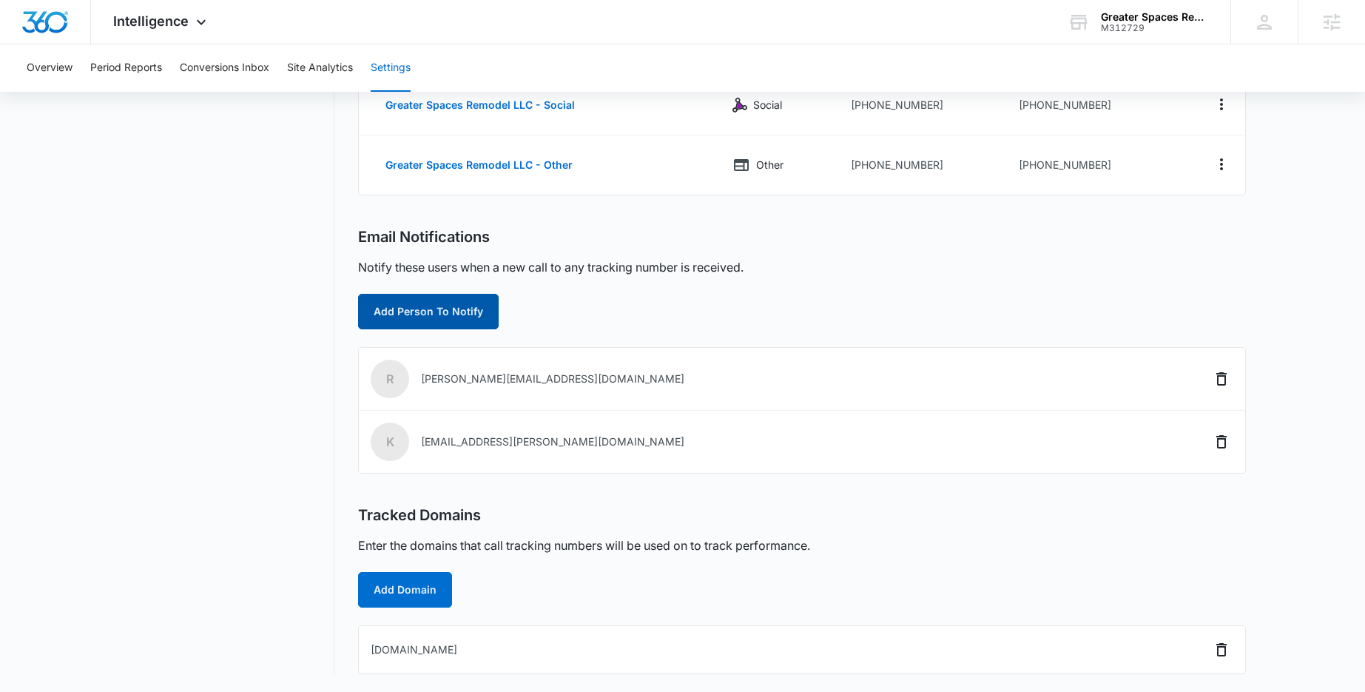
click at [462, 320] on button "Add Person To Notify" at bounding box center [428, 312] width 141 height 36
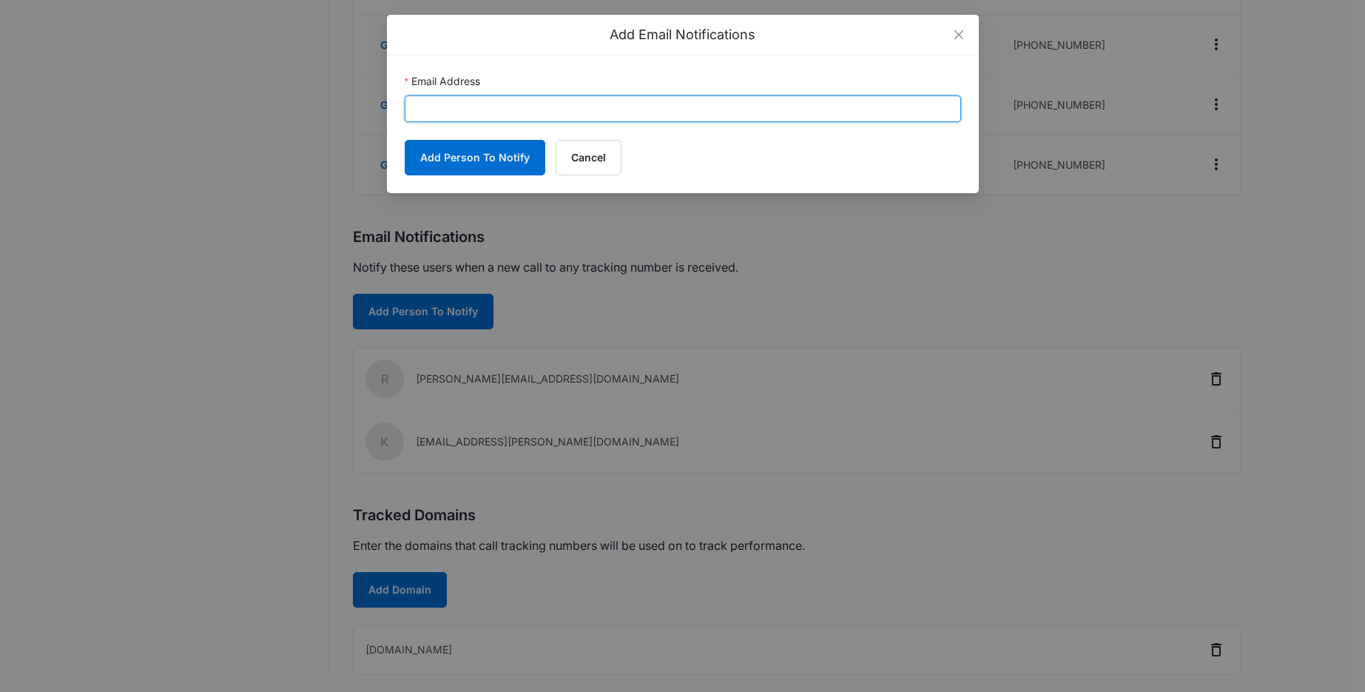
click at [526, 115] on input "Email Address" at bounding box center [683, 108] width 556 height 27
click at [606, 110] on input "Email Address" at bounding box center [683, 108] width 556 height 27
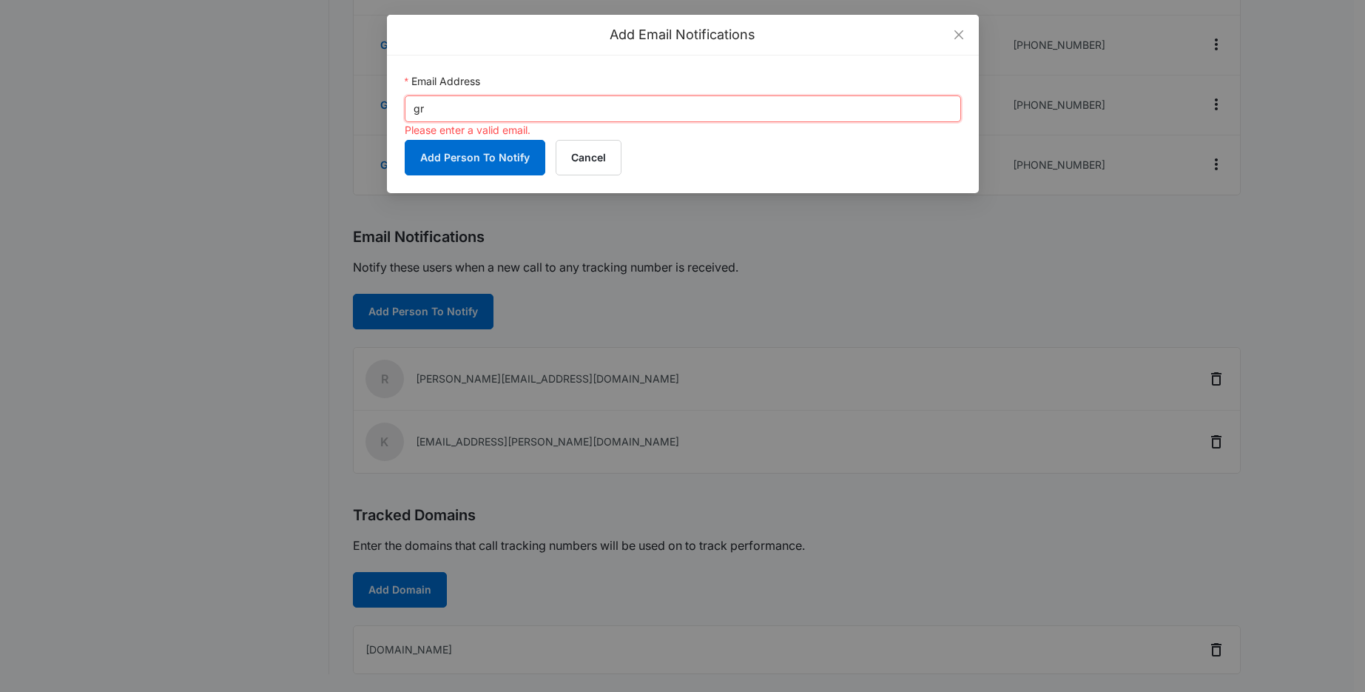
type input "g"
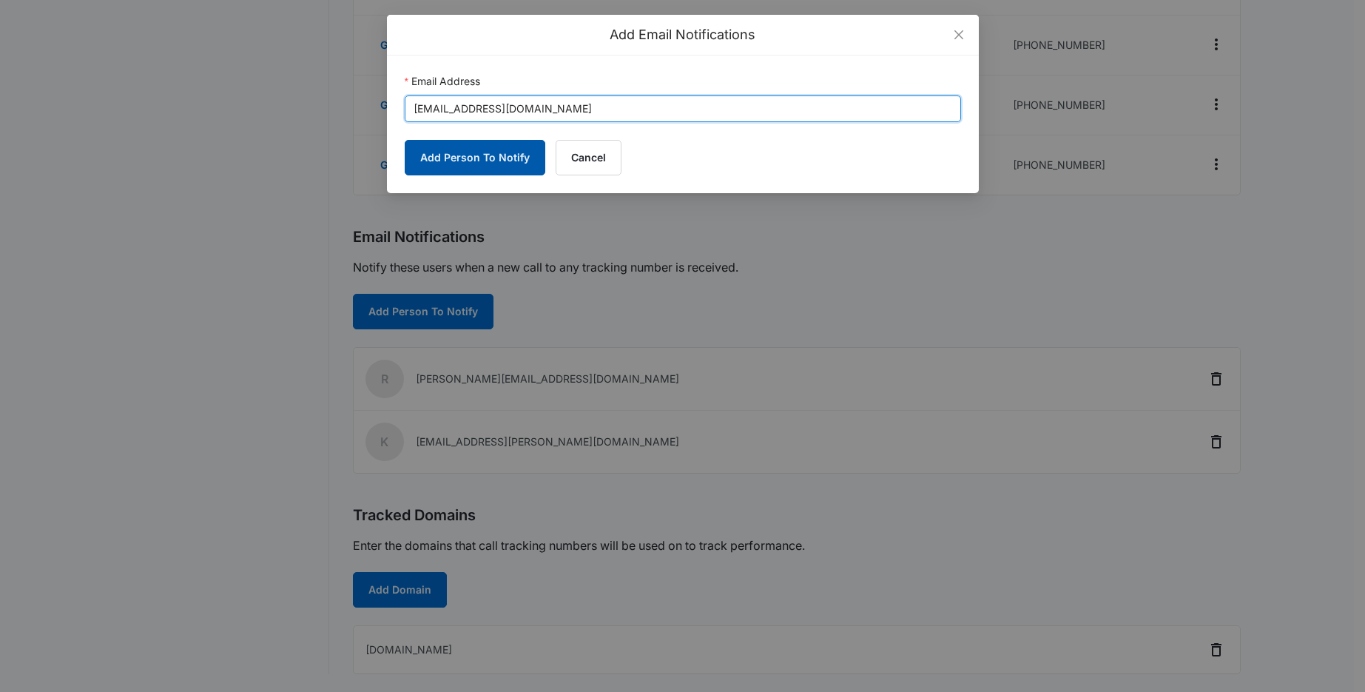
type input "greatereastsideremodel@gmail.com"
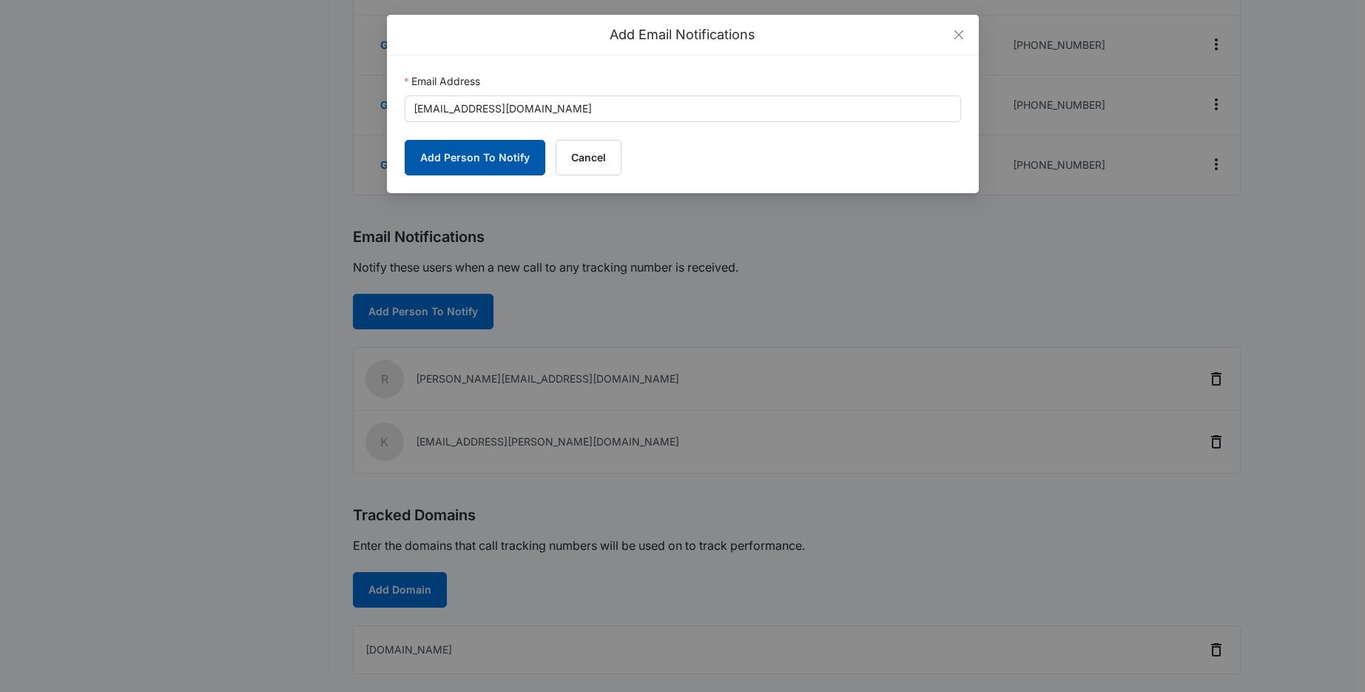
click at [484, 155] on button "Add Person To Notify" at bounding box center [475, 158] width 141 height 36
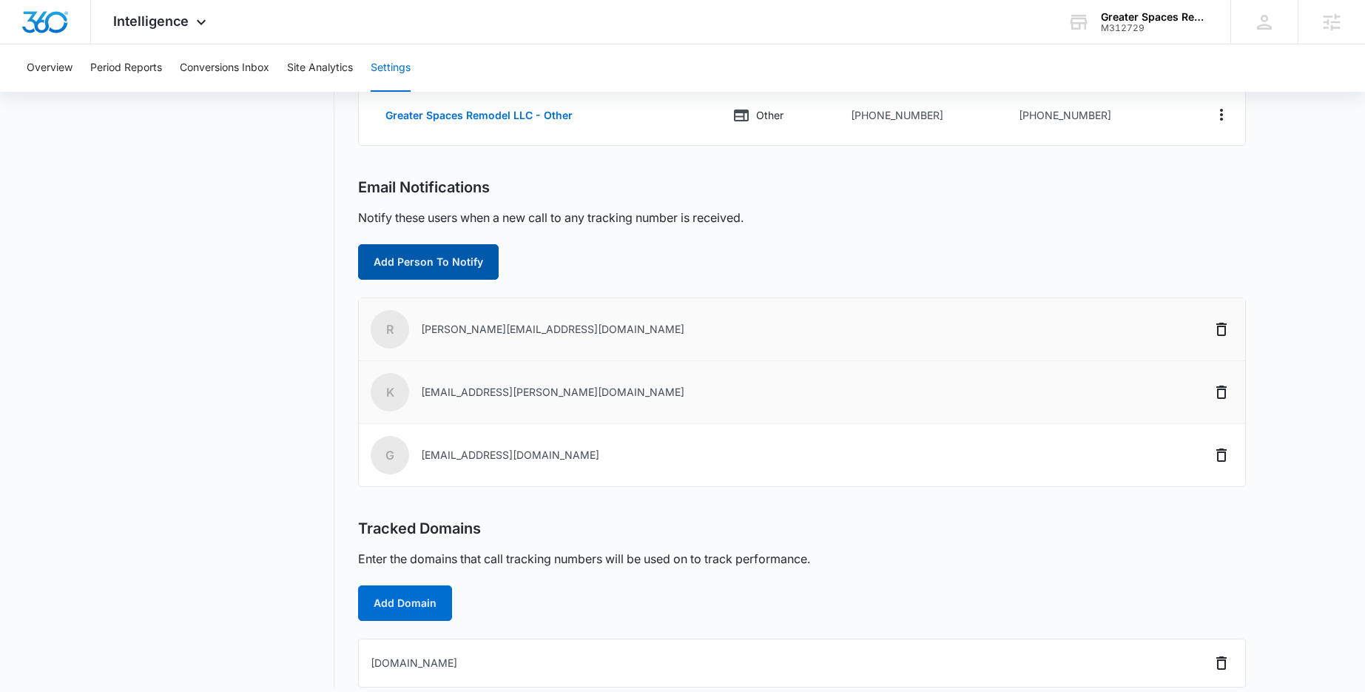
scroll to position [383, 0]
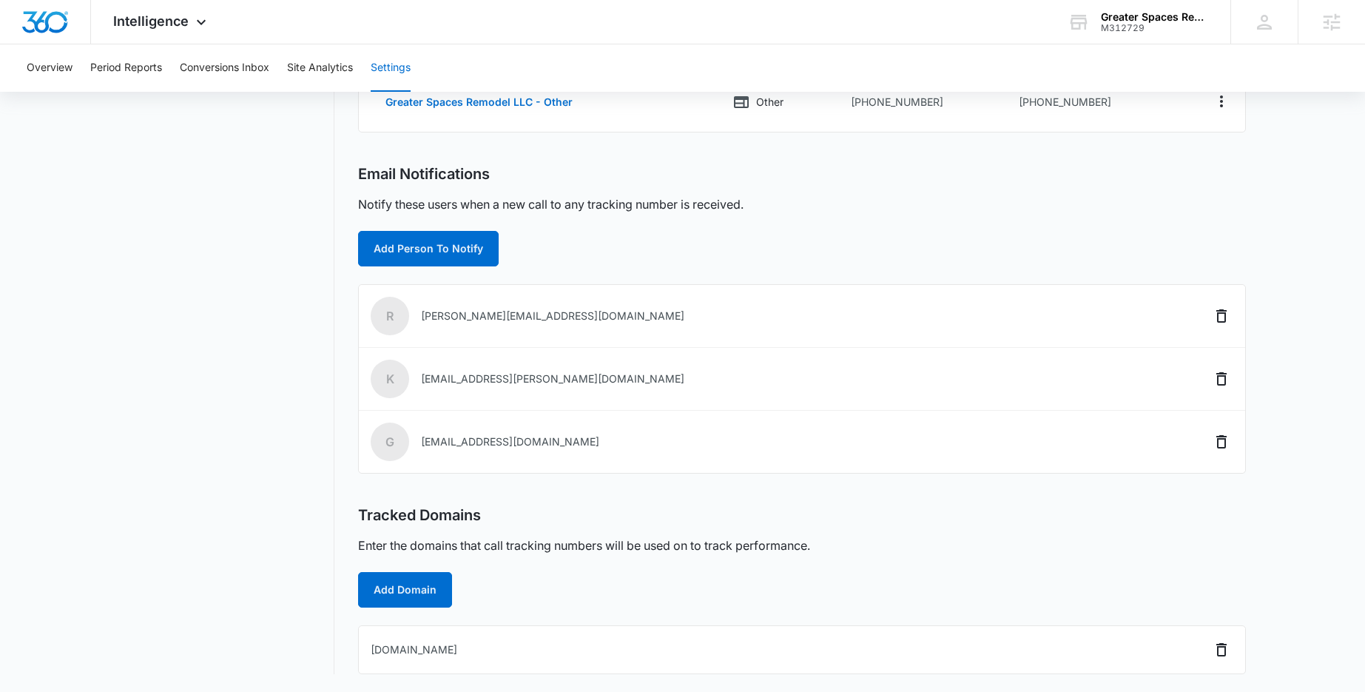
click at [305, 376] on nav "Settings Call Tracking Connect Sales and Leads" at bounding box center [226, 215] width 215 height 918
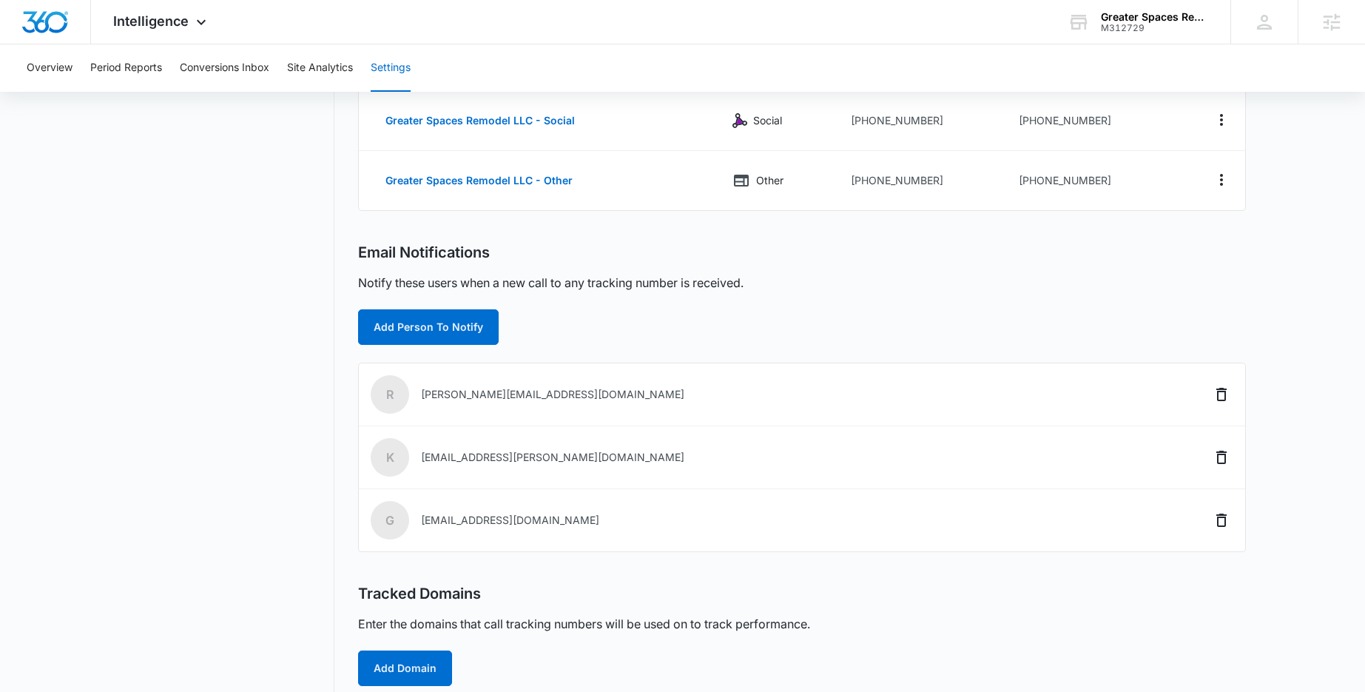
scroll to position [0, 0]
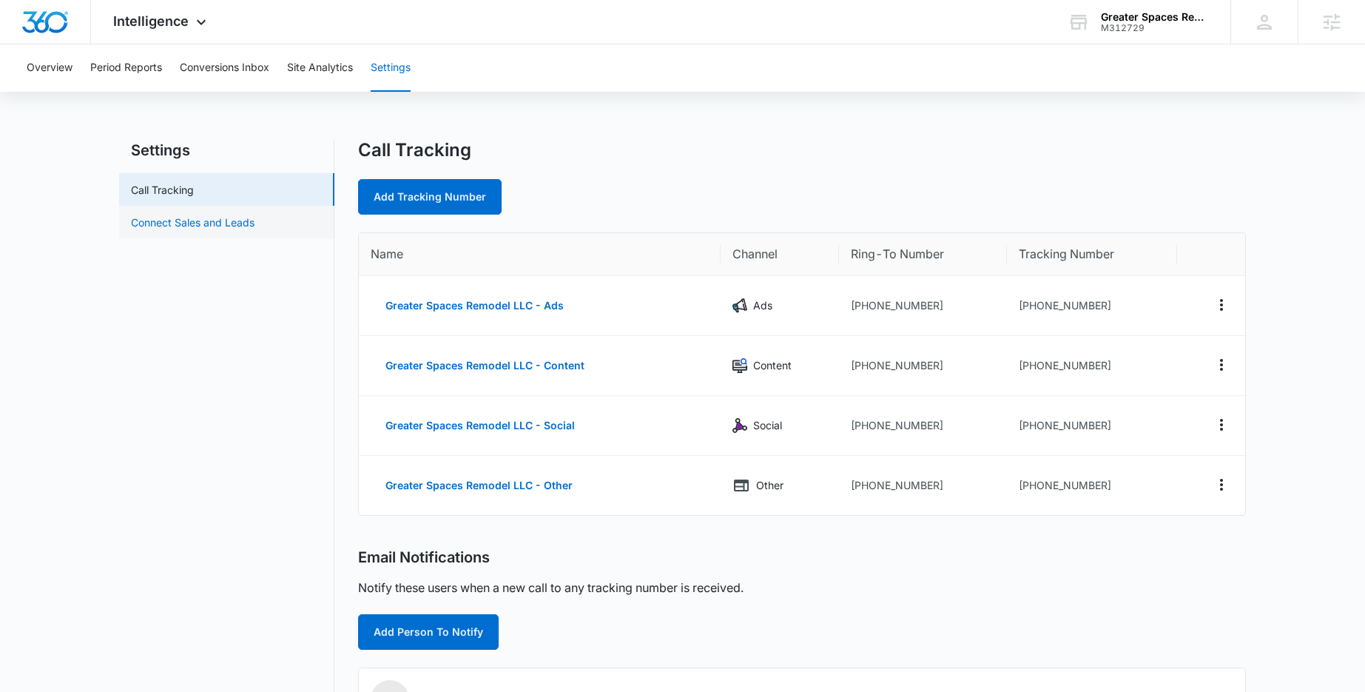
click at [189, 219] on link "Connect Sales and Leads" at bounding box center [193, 223] width 124 height 16
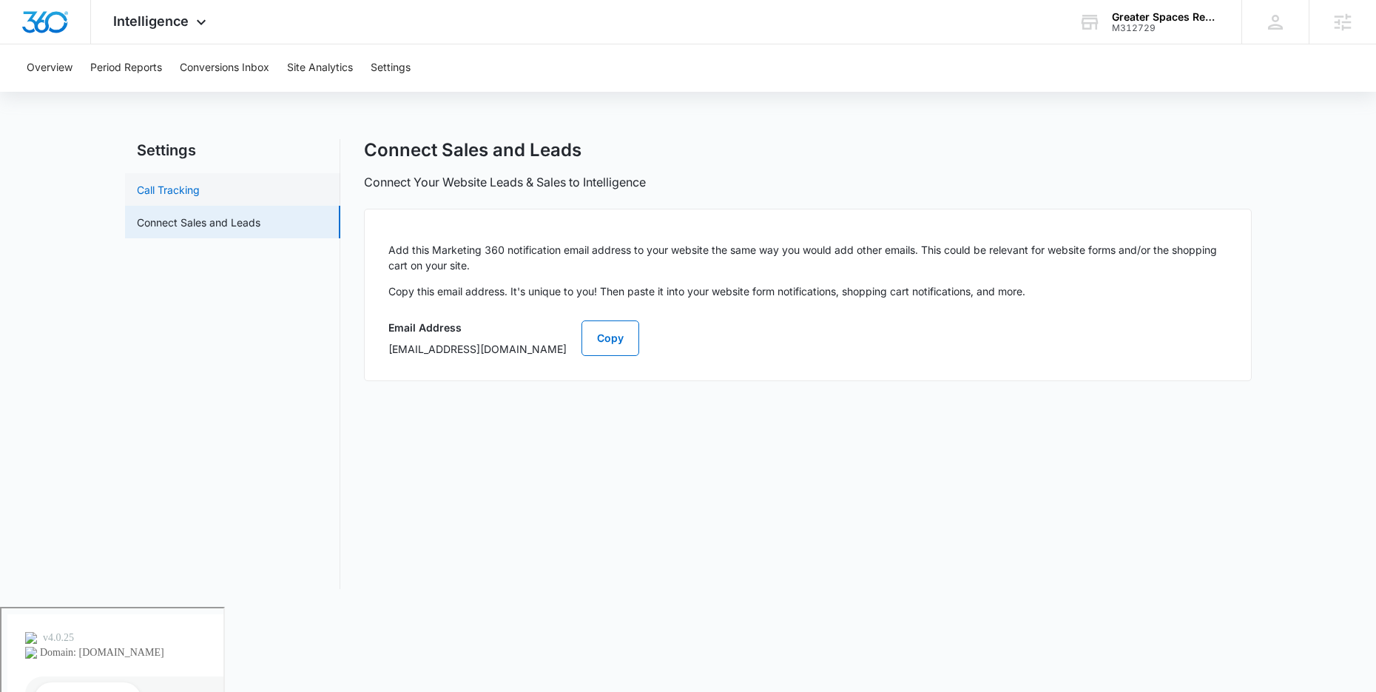
click at [192, 189] on link "Call Tracking" at bounding box center [168, 190] width 63 height 16
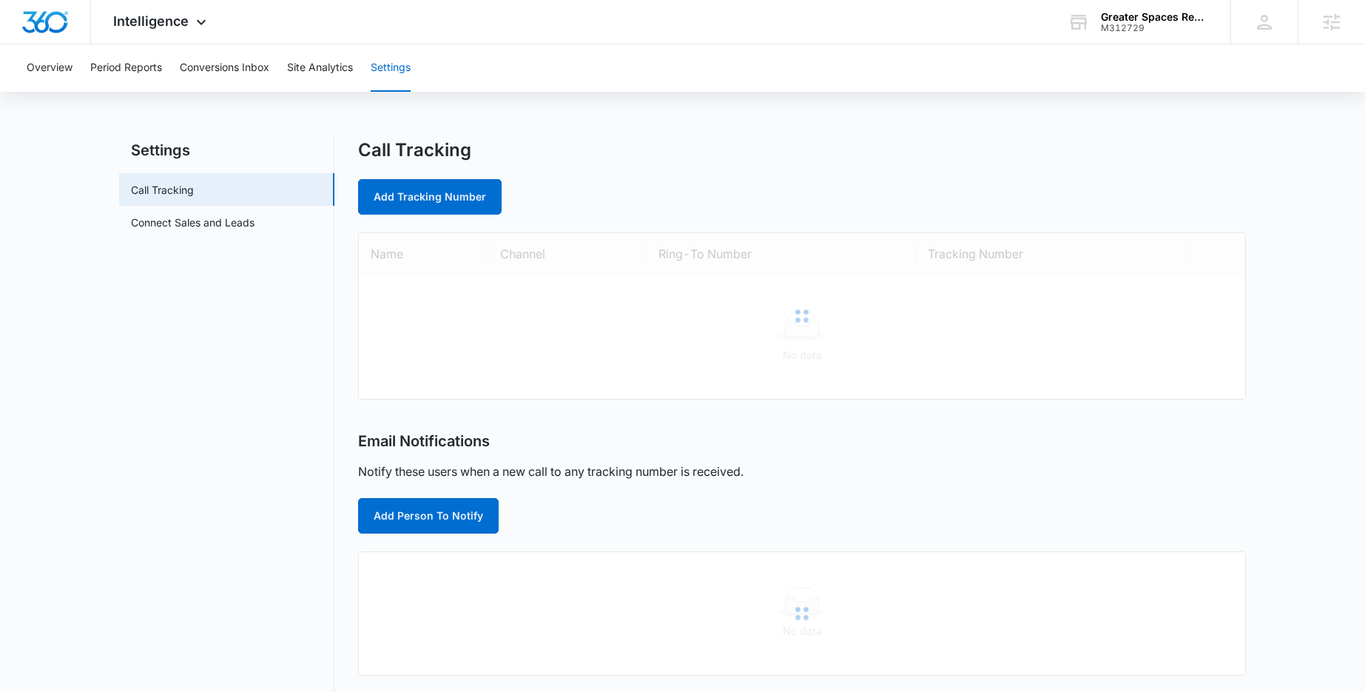
click at [250, 109] on div "Overview Period Reports Conversions Inbox Site Analytics Settings Settings Call…" at bounding box center [682, 555] width 1365 height 1022
click at [335, 70] on button "Site Analytics" at bounding box center [320, 67] width 66 height 47
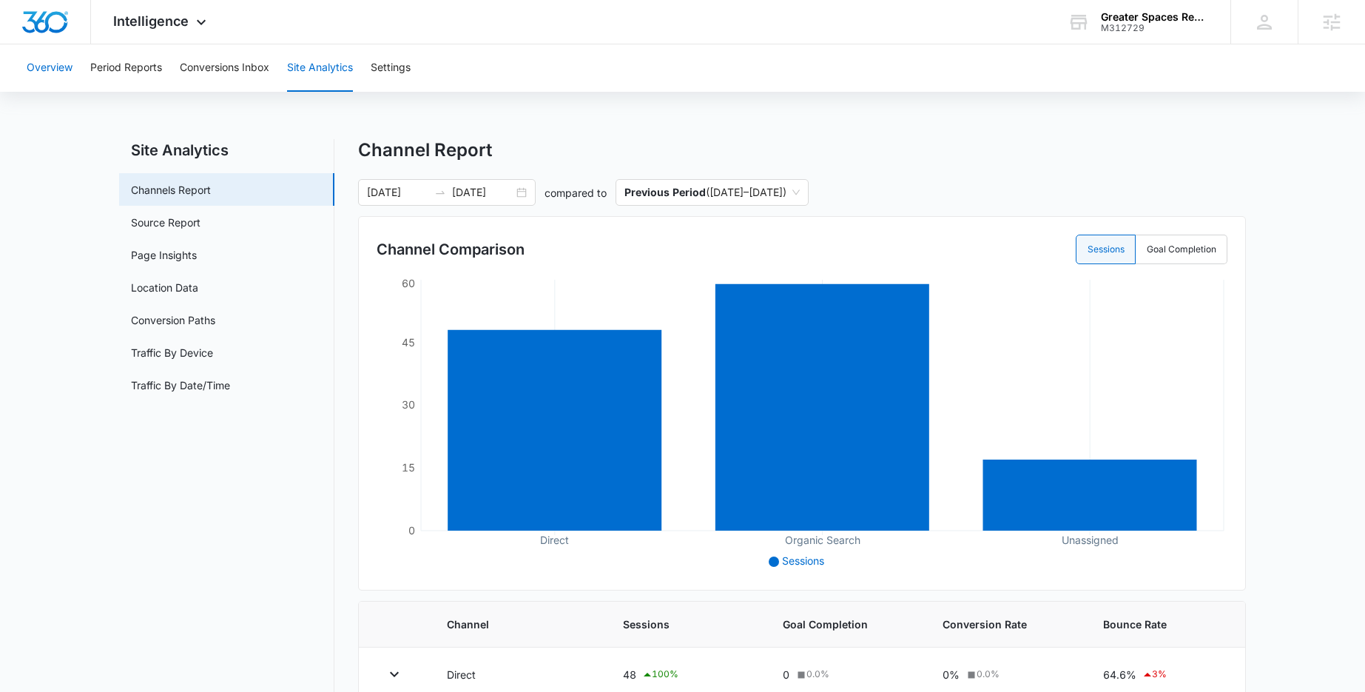
click at [37, 76] on button "Overview" at bounding box center [50, 67] width 46 height 47
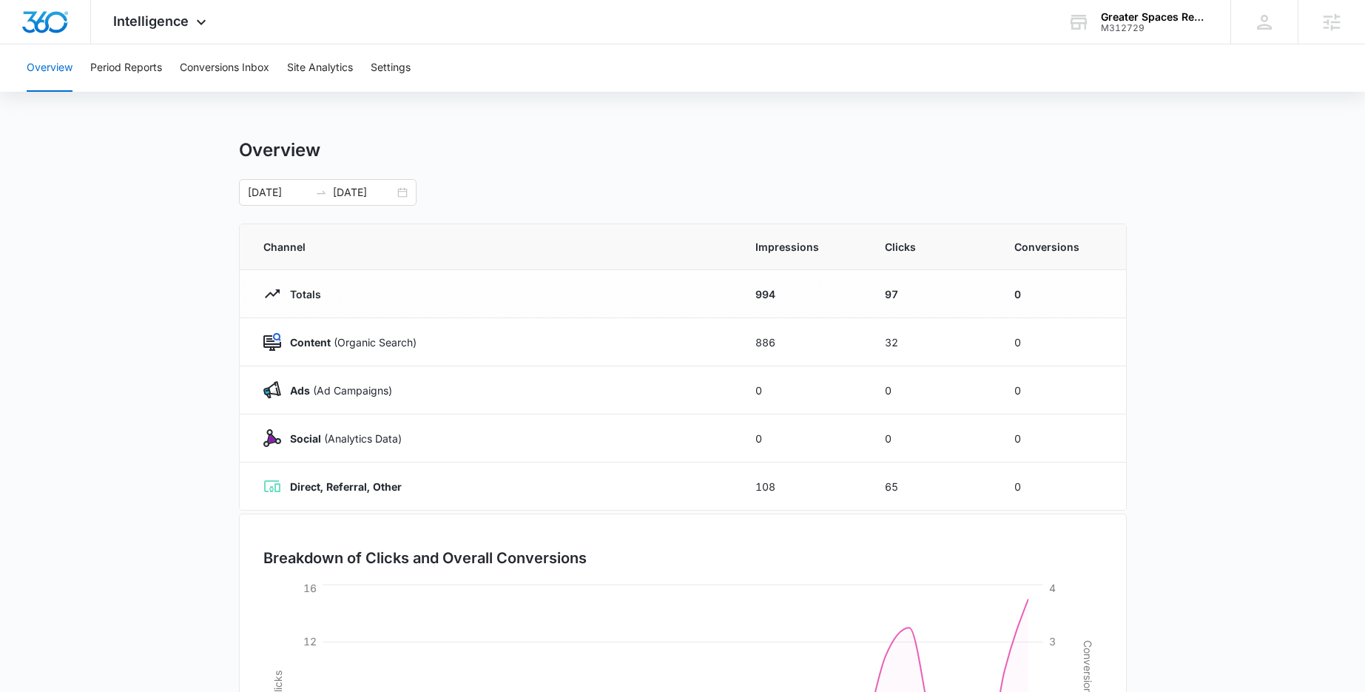
click at [663, 121] on div "Overview Period Reports Conversions Inbox Site Analytics Settings Overview 09/0…" at bounding box center [682, 479] width 1365 height 871
click at [419, 112] on div "Overview Period Reports Conversions Inbox Site Analytics Settings Overview 09/0…" at bounding box center [682, 479] width 1365 height 871
click at [192, 32] on div "Intelligence Apps Reputation Websites Forms CRM Email Social Shop Payments POS …" at bounding box center [161, 22] width 141 height 44
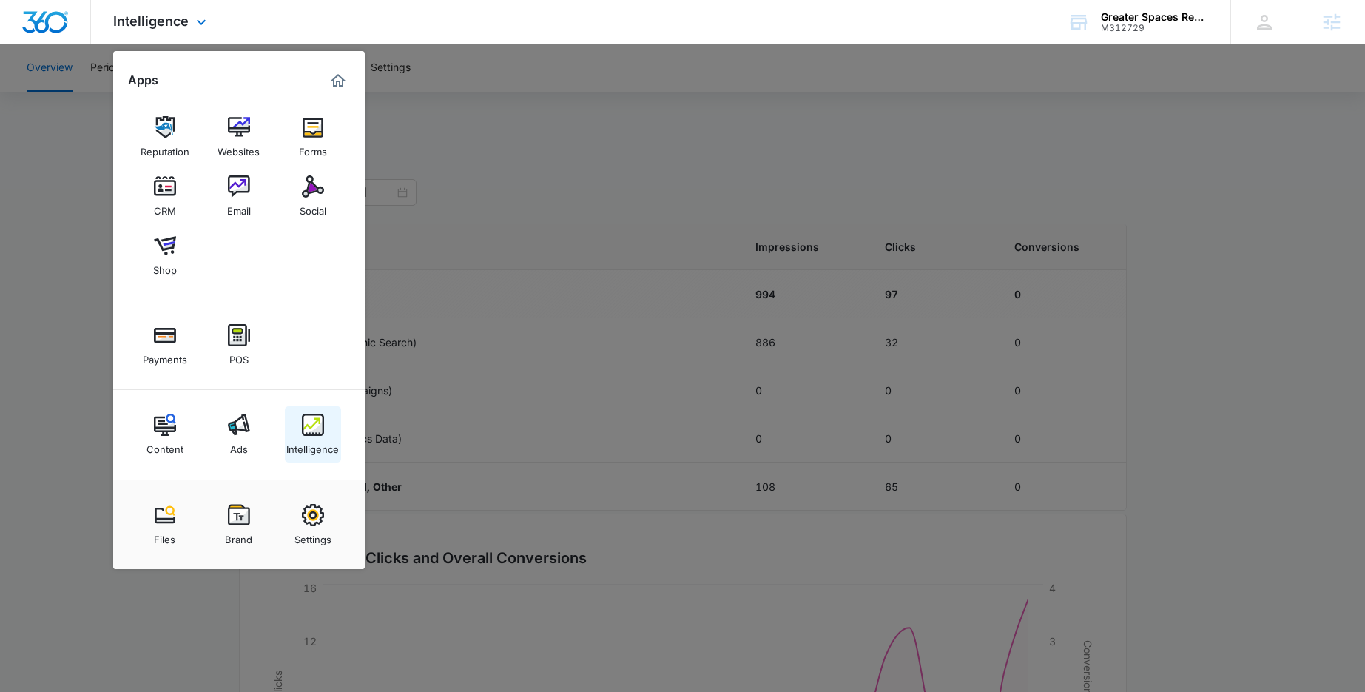
click at [308, 426] on img at bounding box center [313, 425] width 22 height 22
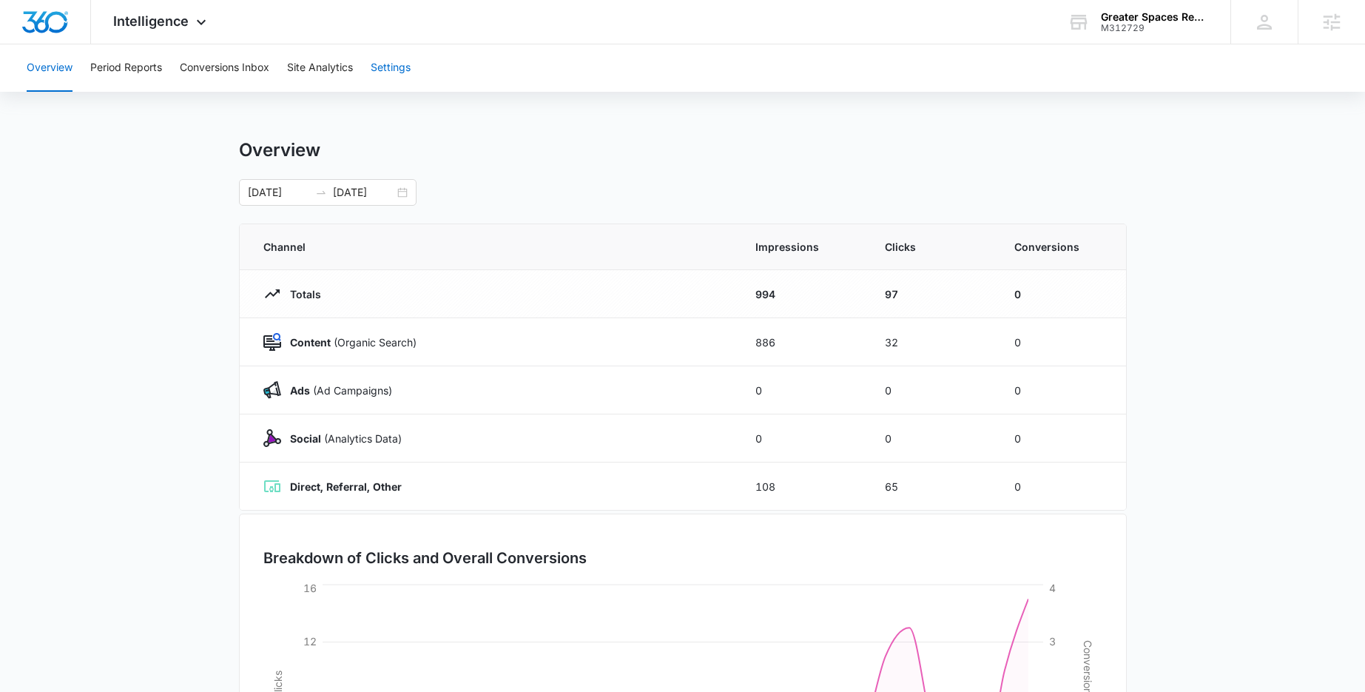
click at [388, 72] on button "Settings" at bounding box center [391, 67] width 40 height 47
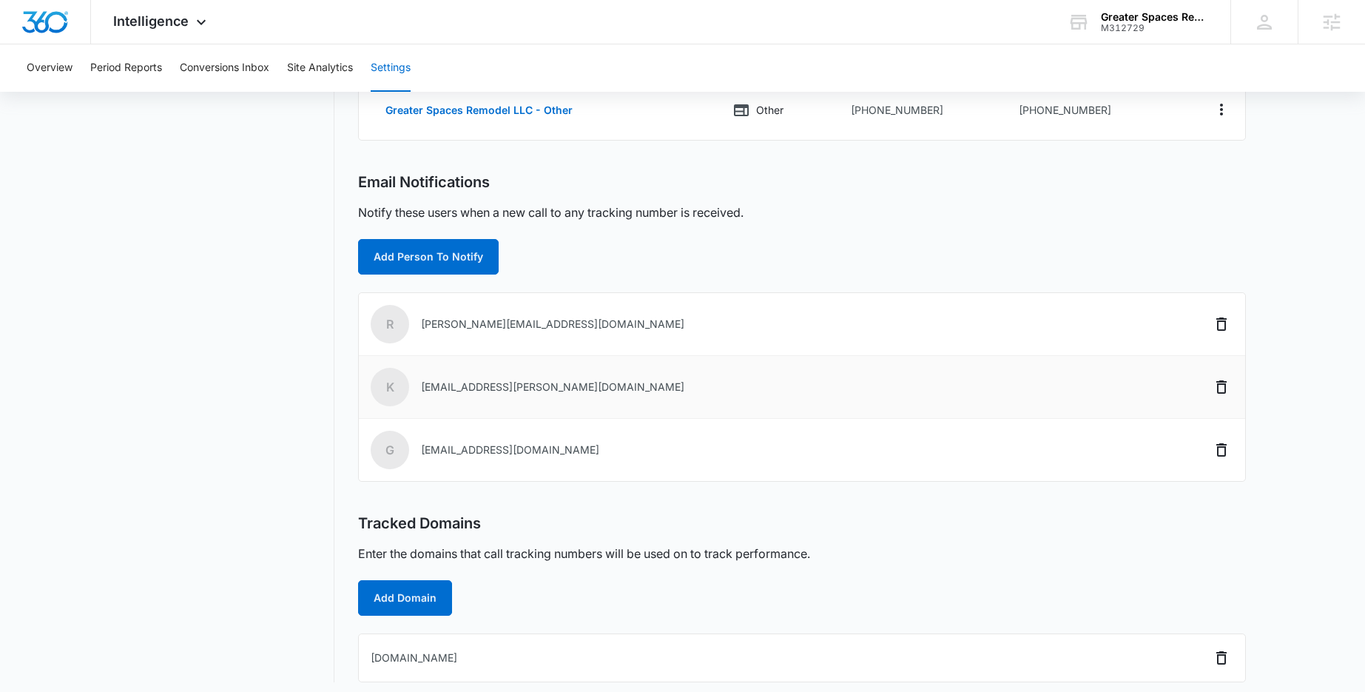
scroll to position [378, 0]
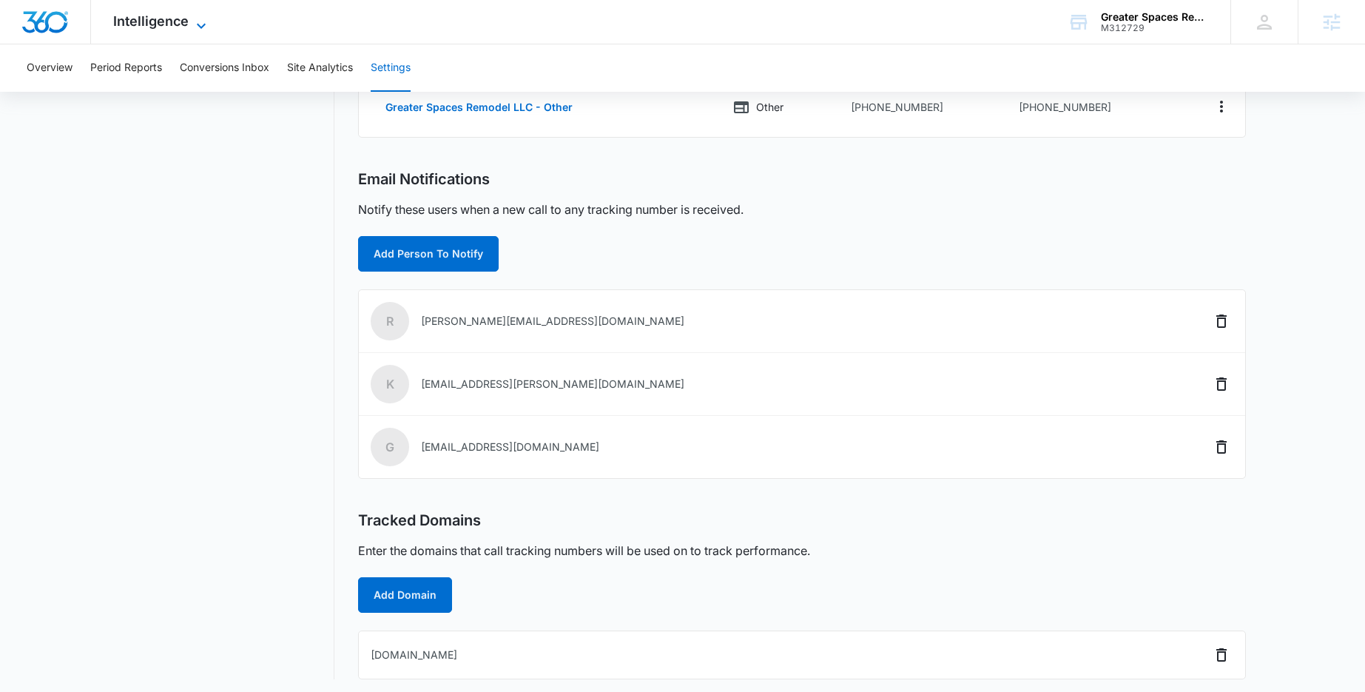
click at [186, 16] on span "Intelligence" at bounding box center [150, 21] width 75 height 16
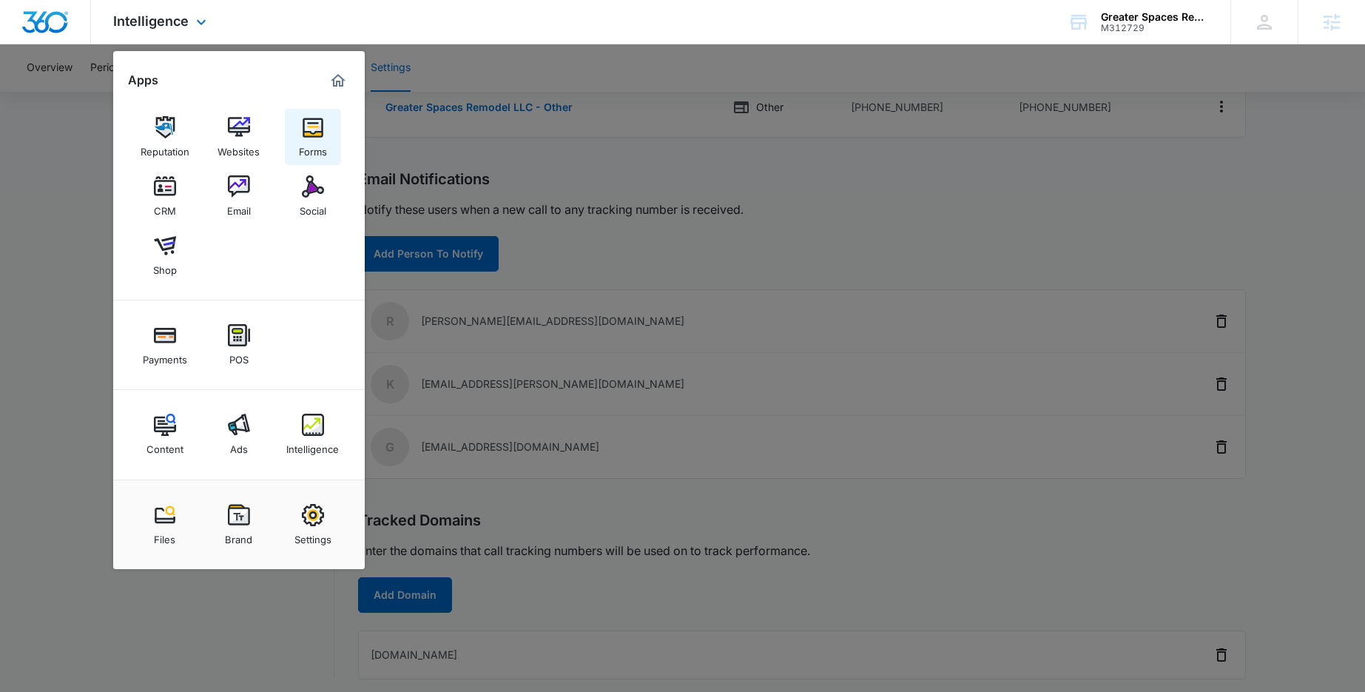
click at [312, 143] on div "Forms" at bounding box center [313, 147] width 28 height 19
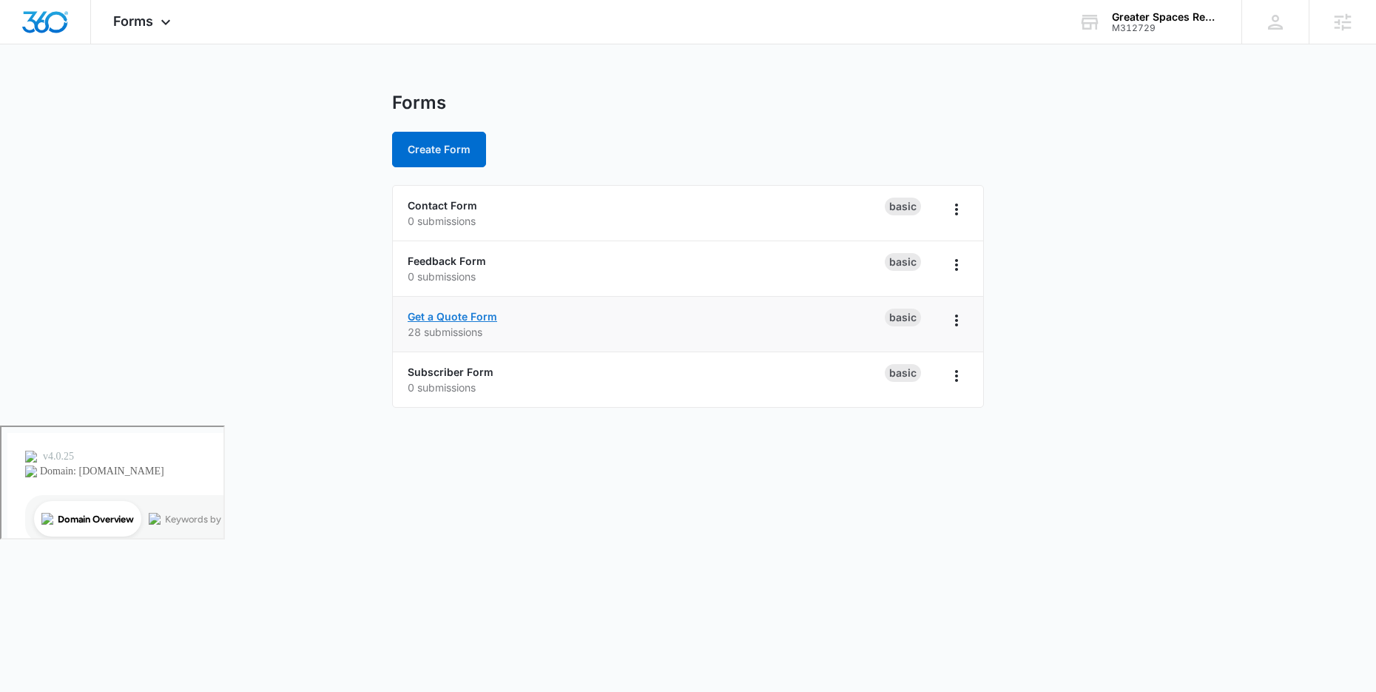
click at [453, 315] on link "Get a Quote Form" at bounding box center [453, 316] width 90 height 13
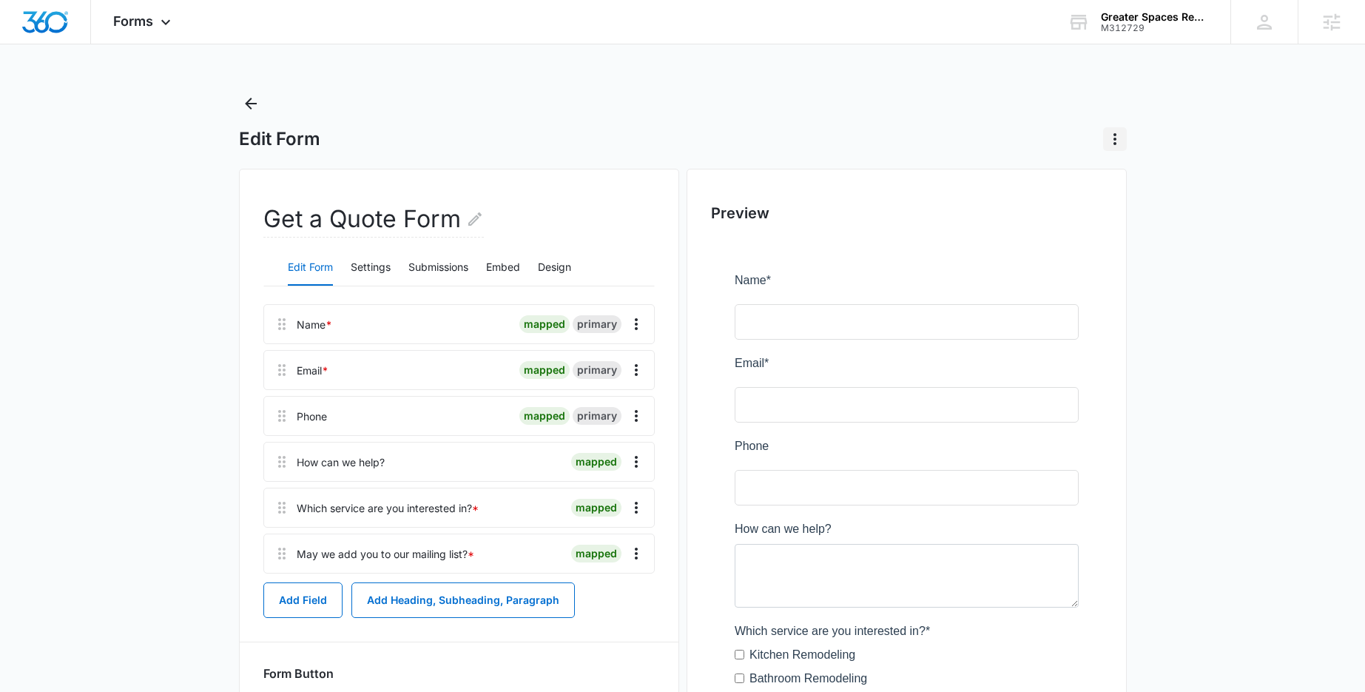
click at [1111, 135] on icon "Actions" at bounding box center [1115, 139] width 18 height 18
click at [919, 87] on div "Forms Apps Reputation Websites Forms CRM Email Social Shop Payments POS Content…" at bounding box center [682, 470] width 1365 height 940
click at [382, 260] on button "Settings" at bounding box center [371, 268] width 40 height 36
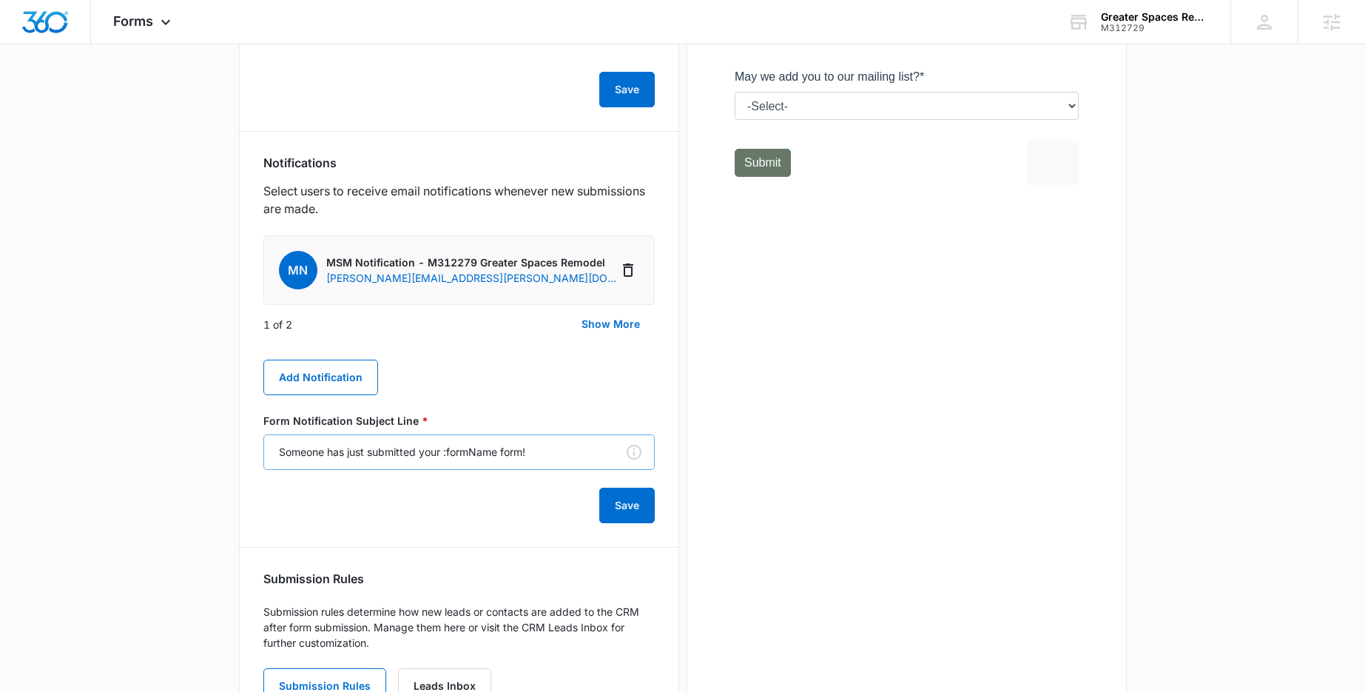
scroll to position [665, 0]
click at [614, 321] on button "Show More" at bounding box center [611, 323] width 88 height 36
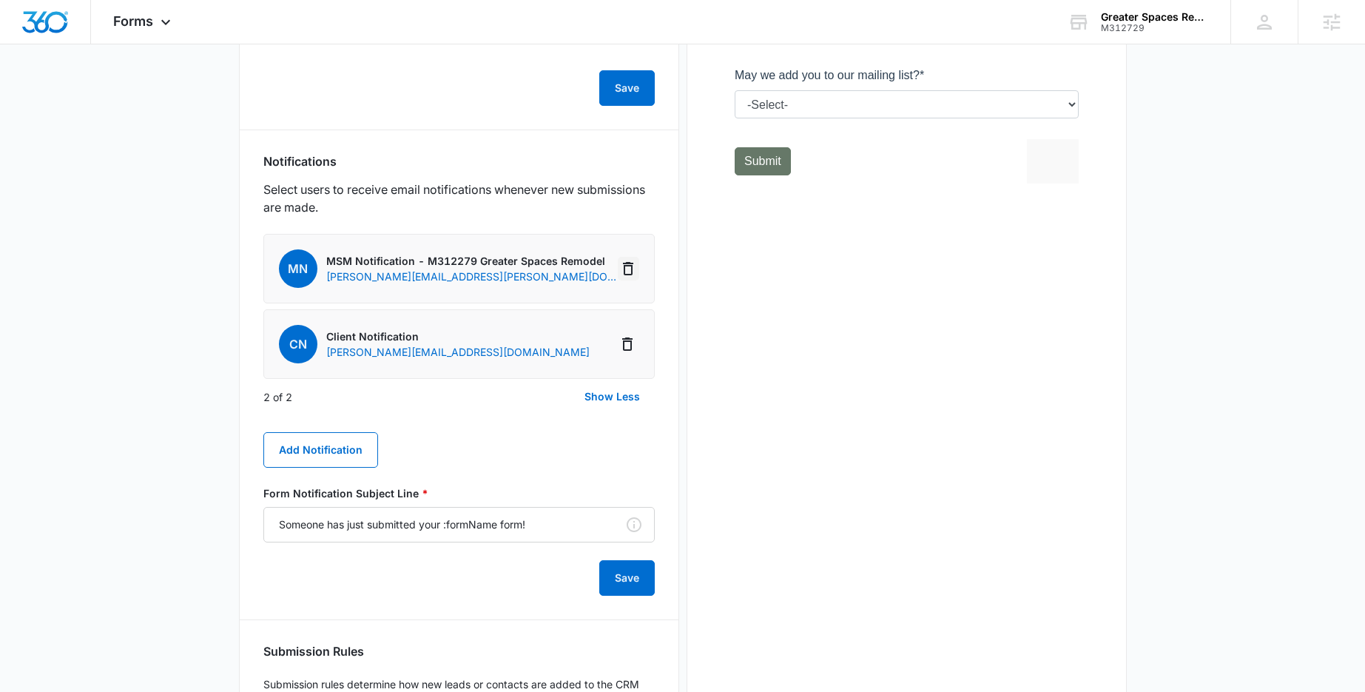
click at [628, 271] on icon "Delete Notification" at bounding box center [628, 269] width 18 height 18
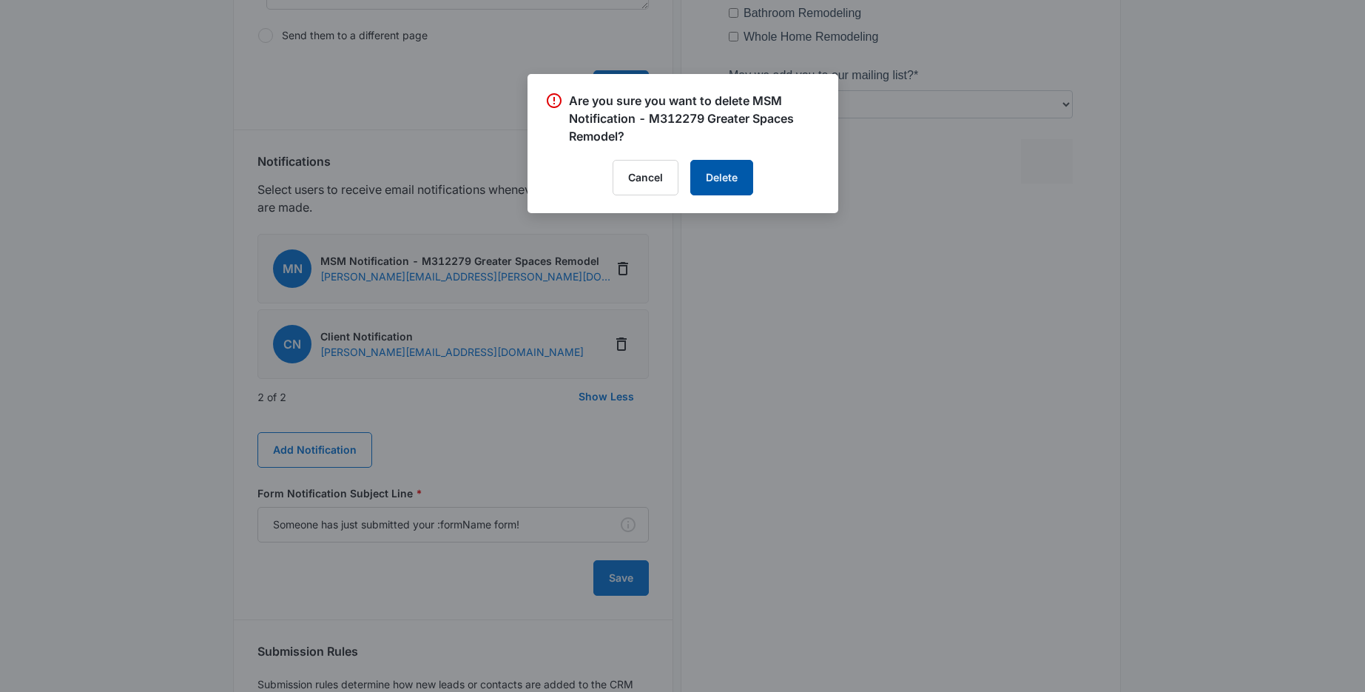
click at [725, 183] on button "Delete" at bounding box center [721, 178] width 63 height 36
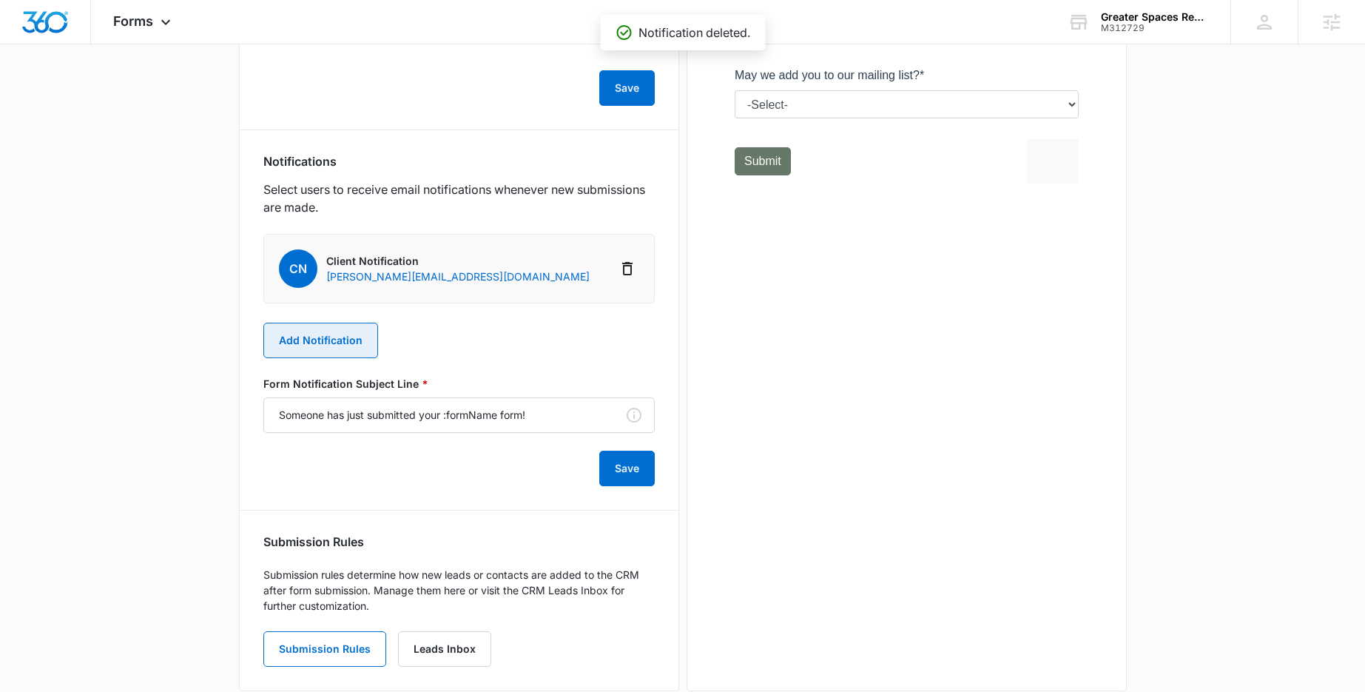
click at [353, 339] on button "Add Notification" at bounding box center [320, 341] width 115 height 36
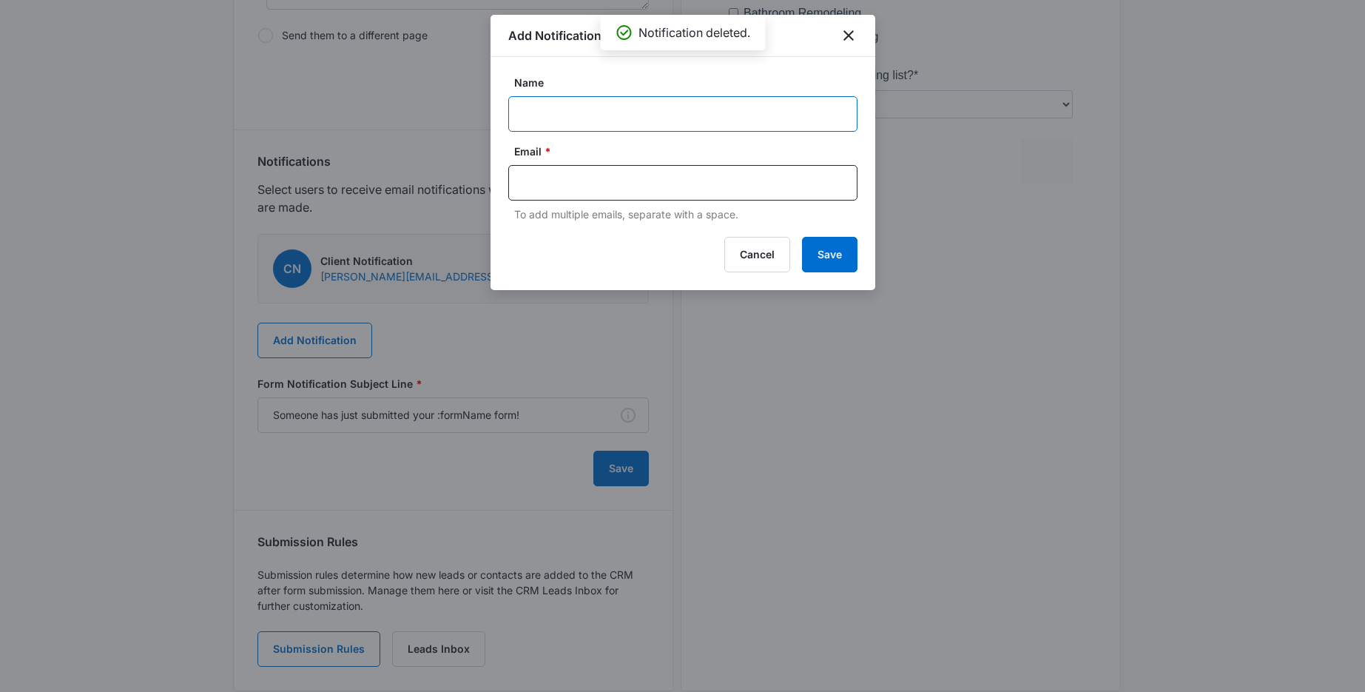
click at [604, 112] on input "Name" at bounding box center [682, 114] width 349 height 36
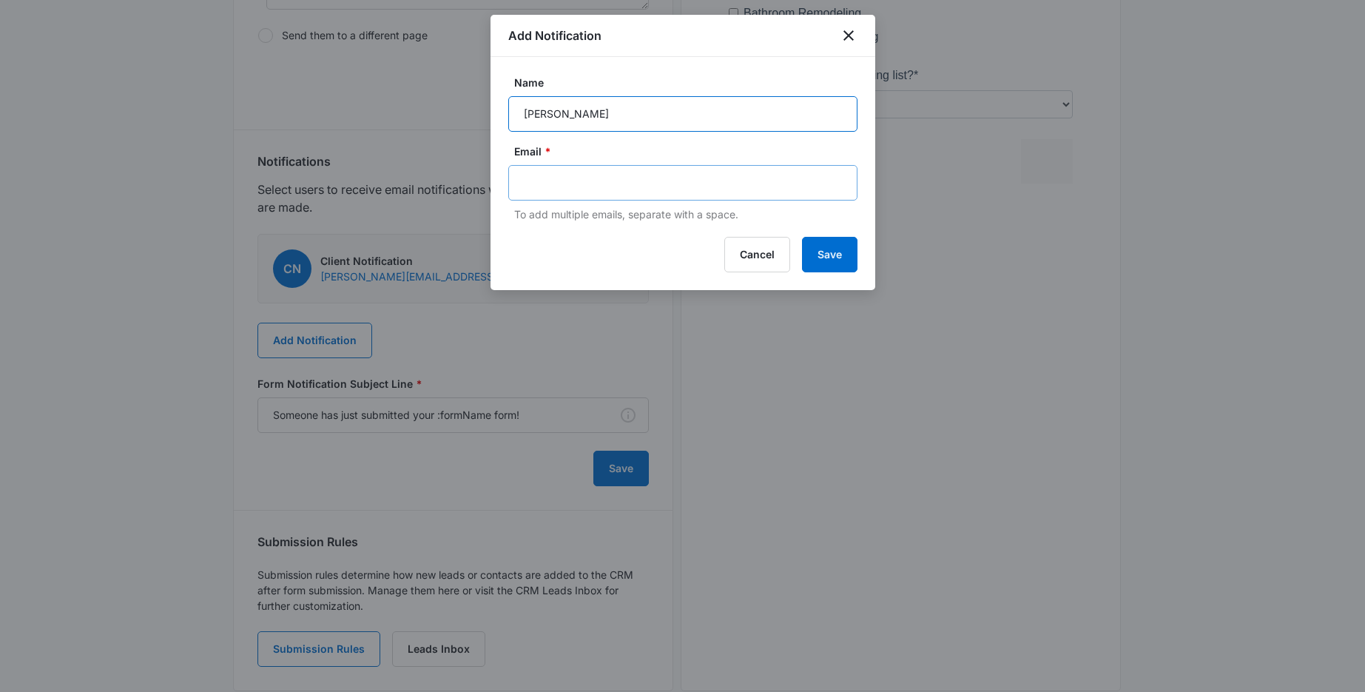
type input "Randi Kearn"
click at [569, 186] on input "text" at bounding box center [684, 183] width 321 height 22
click at [567, 182] on input "text" at bounding box center [684, 183] width 321 height 22
click at [607, 182] on input "text" at bounding box center [684, 183] width 321 height 22
click at [613, 182] on input "text" at bounding box center [684, 183] width 321 height 22
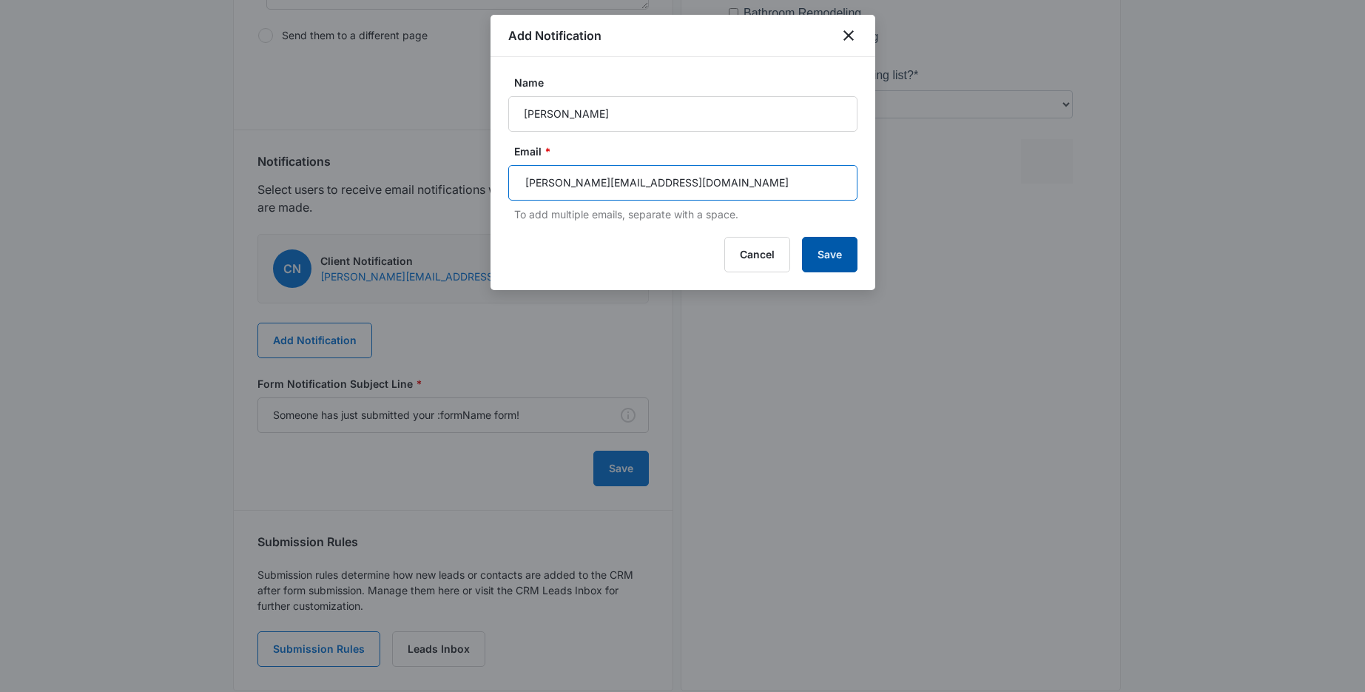
type input "randi@greaterspacesremodel.com"
click at [824, 249] on div "Add Notification Name Randi Kearn Email * To add multiple emails, separate with…" at bounding box center [682, 152] width 385 height 275
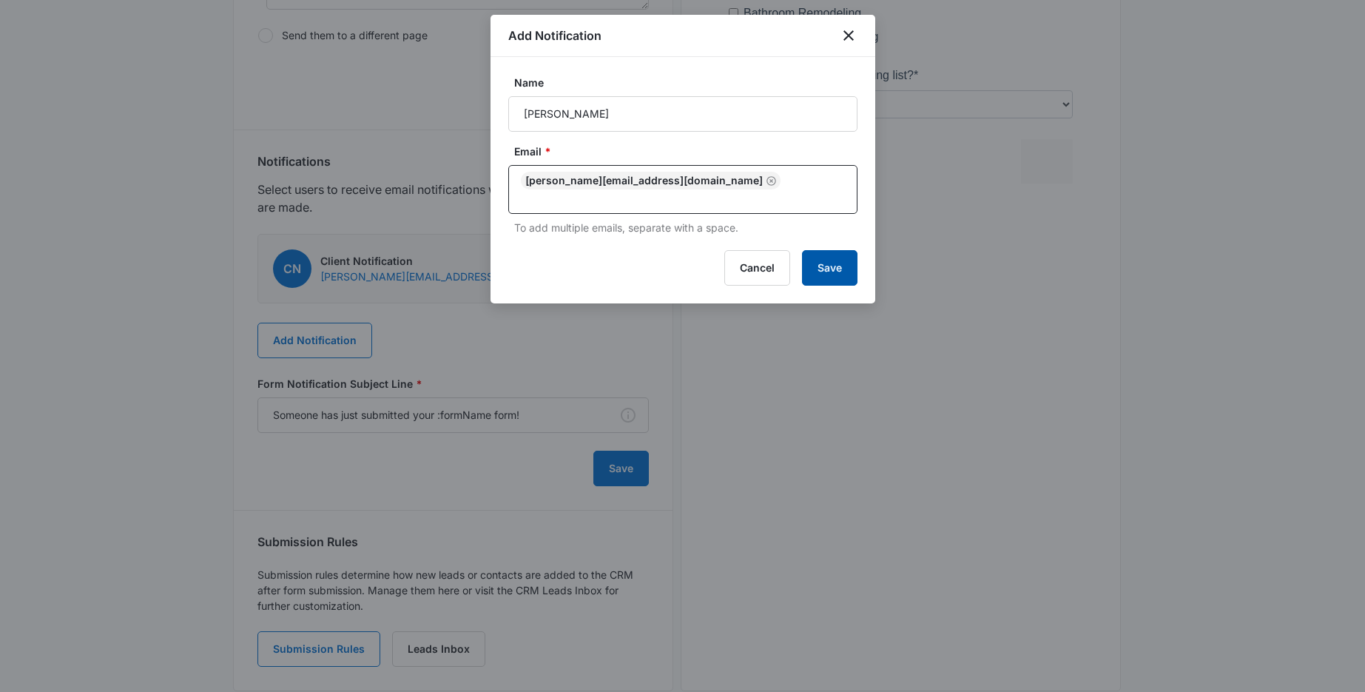
click at [838, 276] on button "Save" at bounding box center [829, 268] width 55 height 36
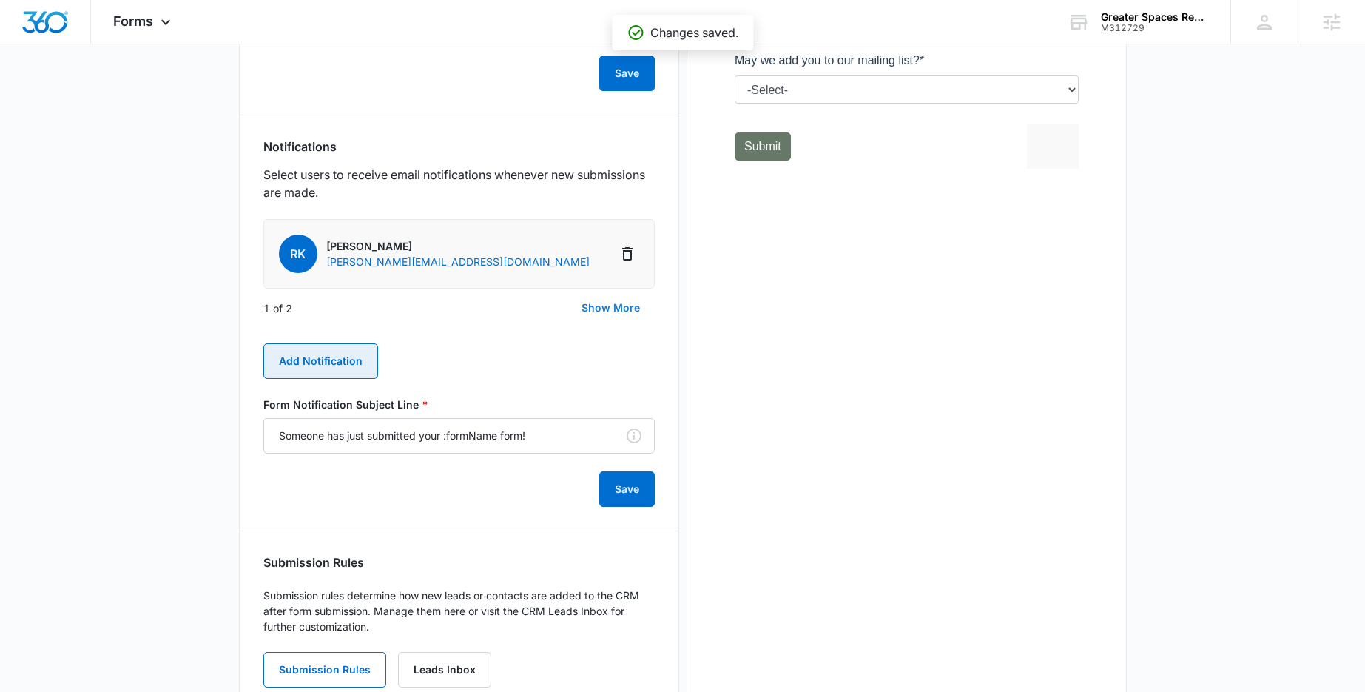
scroll to position [667, 0]
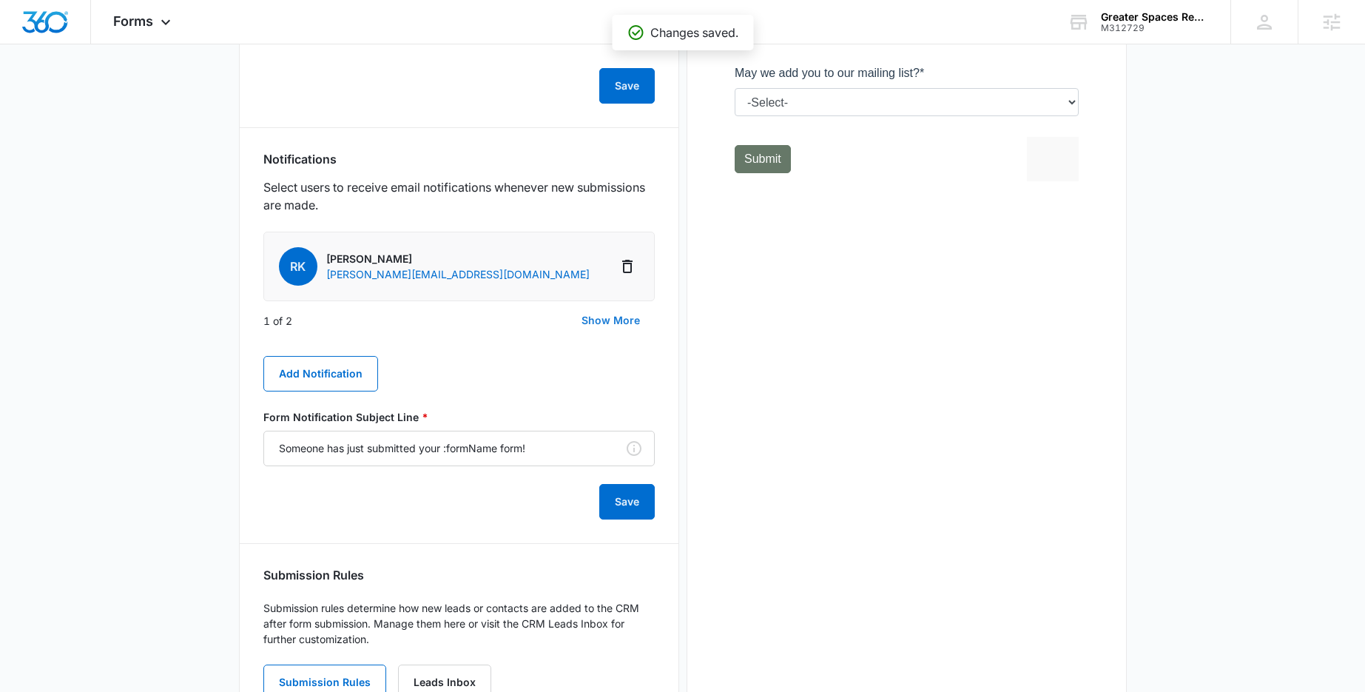
click at [605, 322] on button "Show More" at bounding box center [611, 321] width 88 height 36
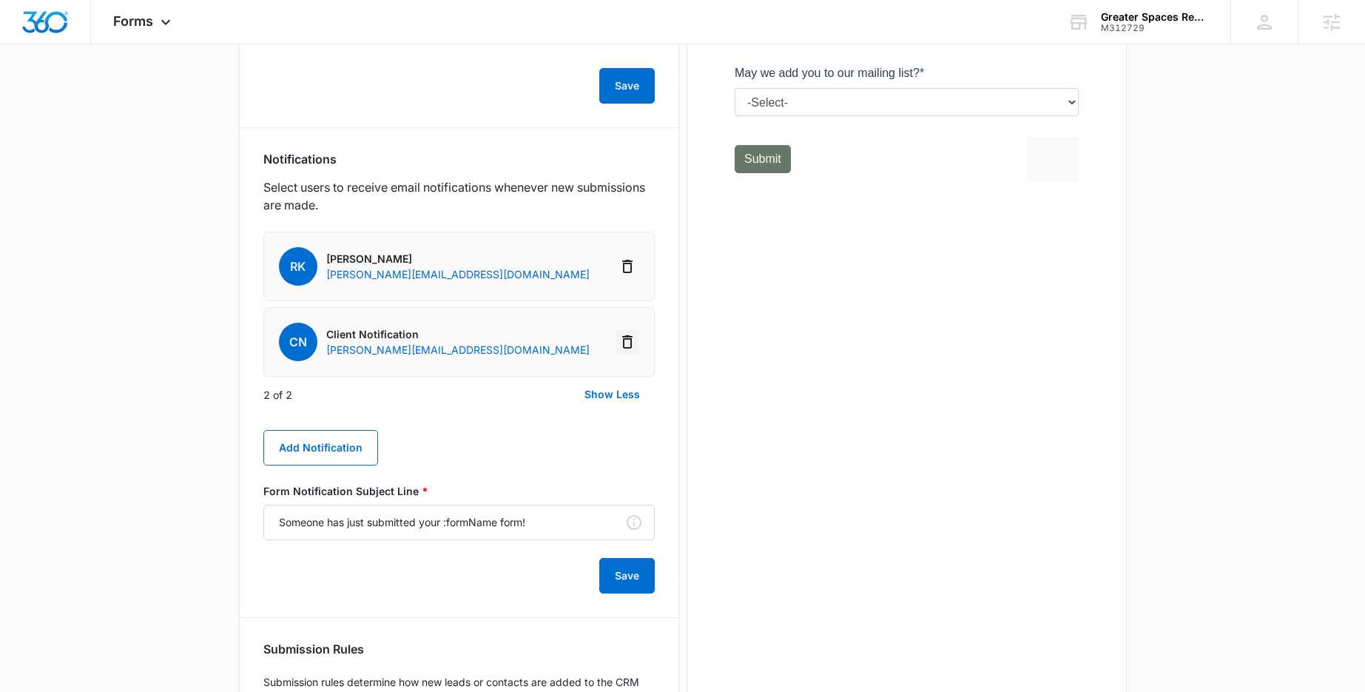
click at [628, 343] on icon "Delete Notification" at bounding box center [627, 342] width 18 height 18
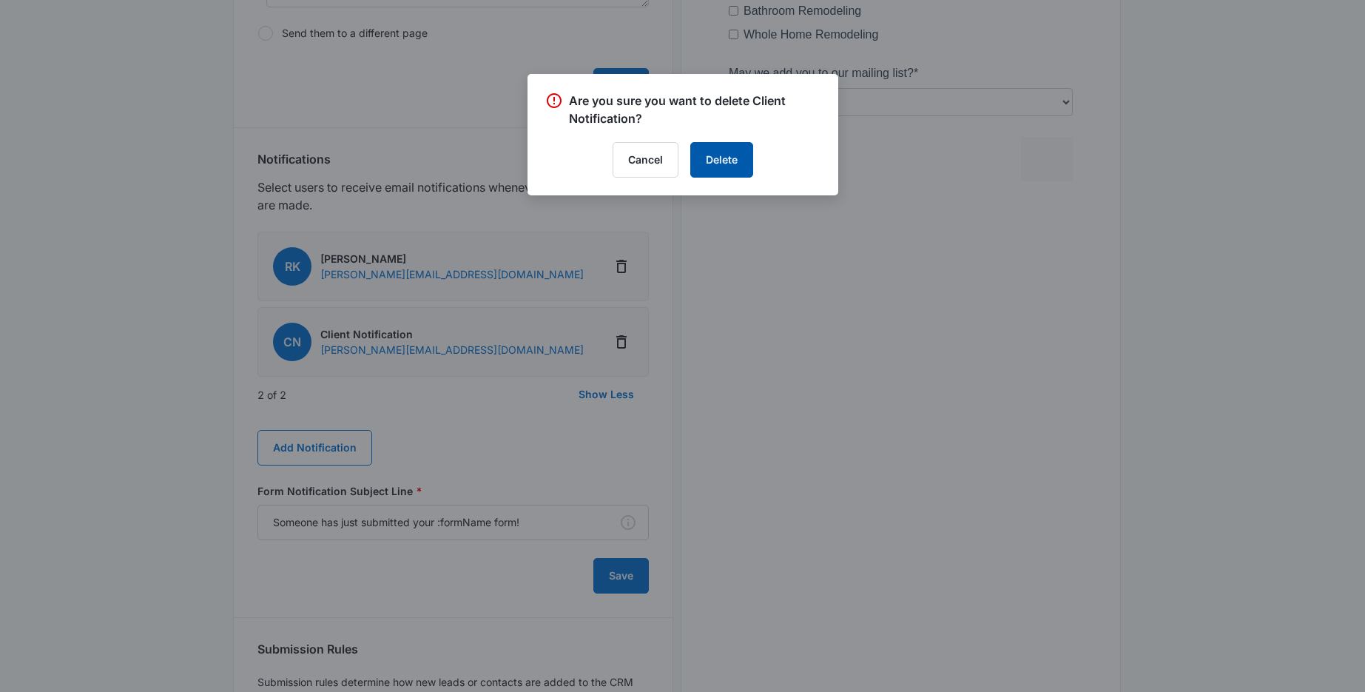
click at [726, 164] on button "Delete" at bounding box center [721, 160] width 63 height 36
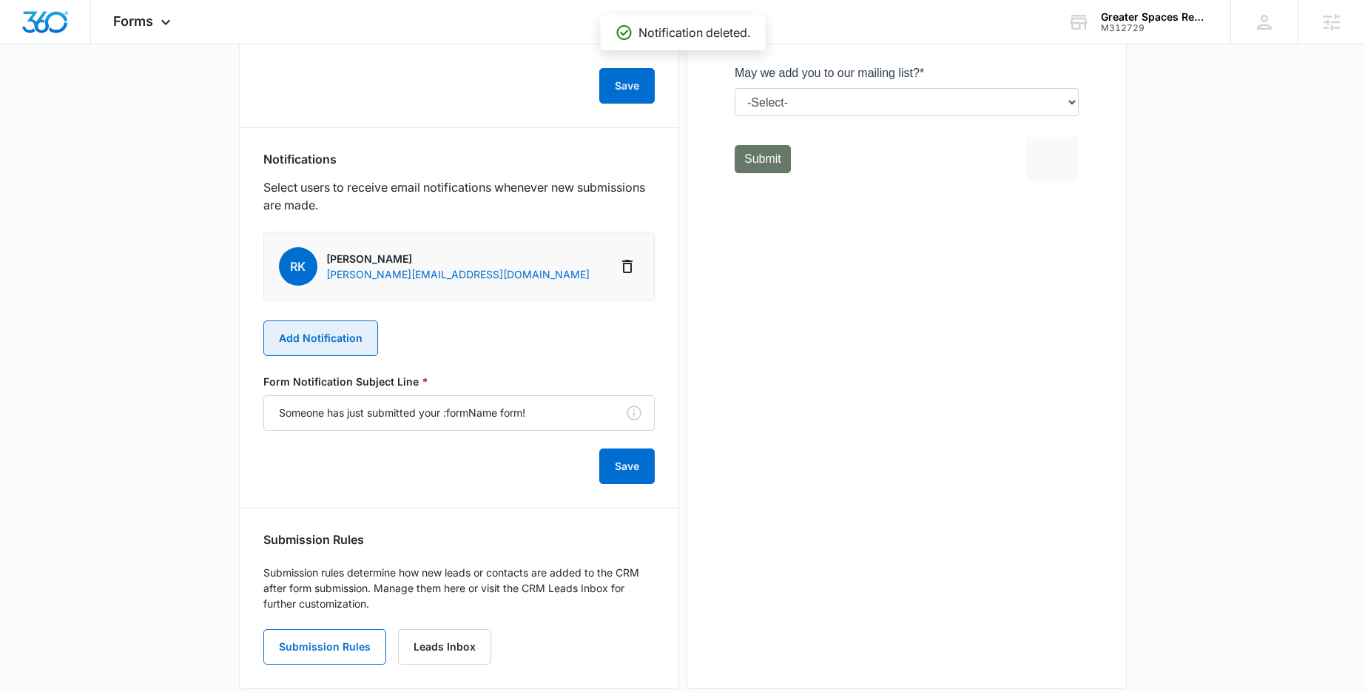
click at [345, 344] on button "Add Notification" at bounding box center [320, 338] width 115 height 36
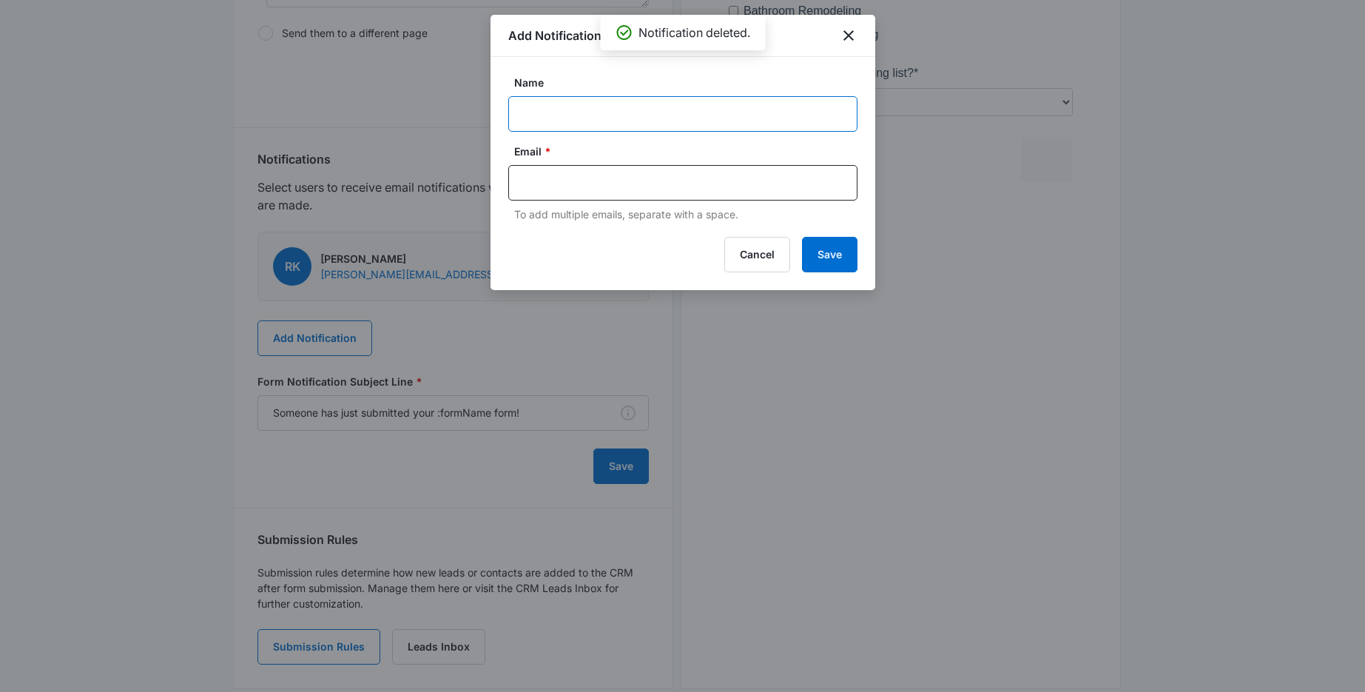
click at [563, 114] on input "Name" at bounding box center [682, 114] width 349 height 36
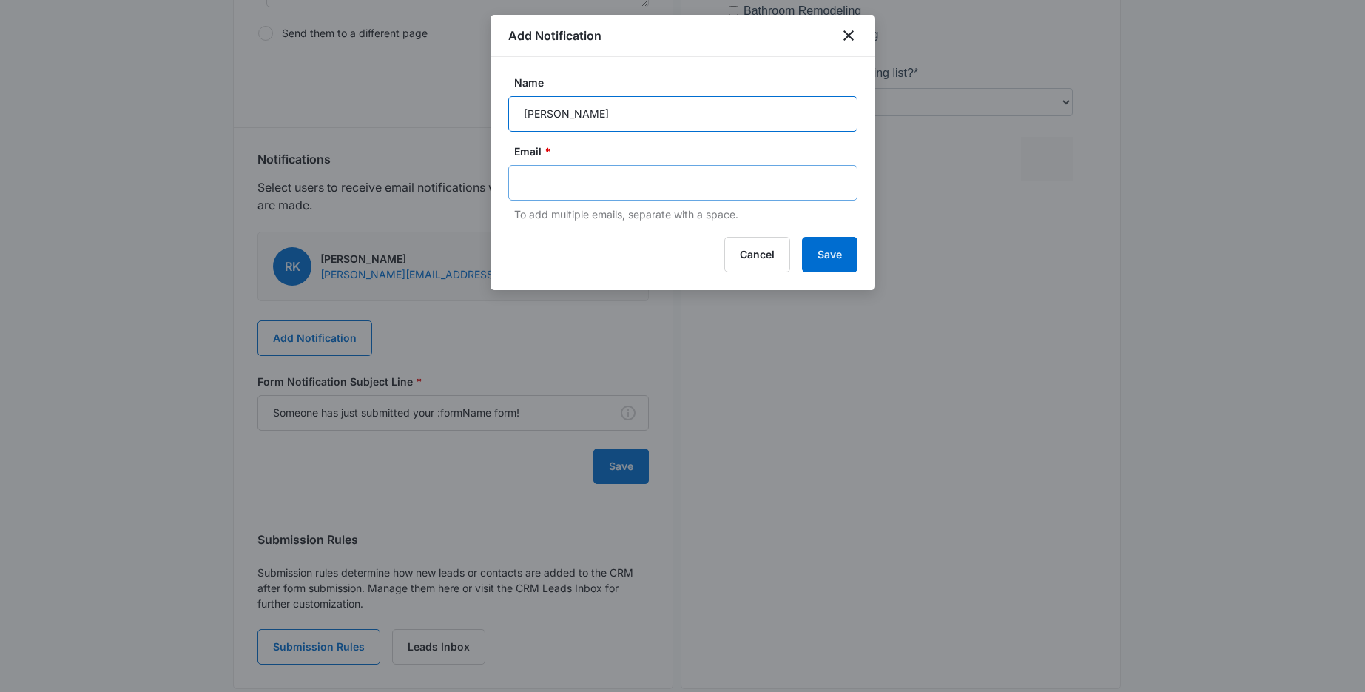
type input "[PERSON_NAME]"
click at [547, 172] on input "text" at bounding box center [684, 183] width 321 height 22
type input "[EMAIL_ADDRESS][PERSON_NAME][DOMAIN_NAME]"
click at [829, 257] on button "Save" at bounding box center [829, 255] width 55 height 36
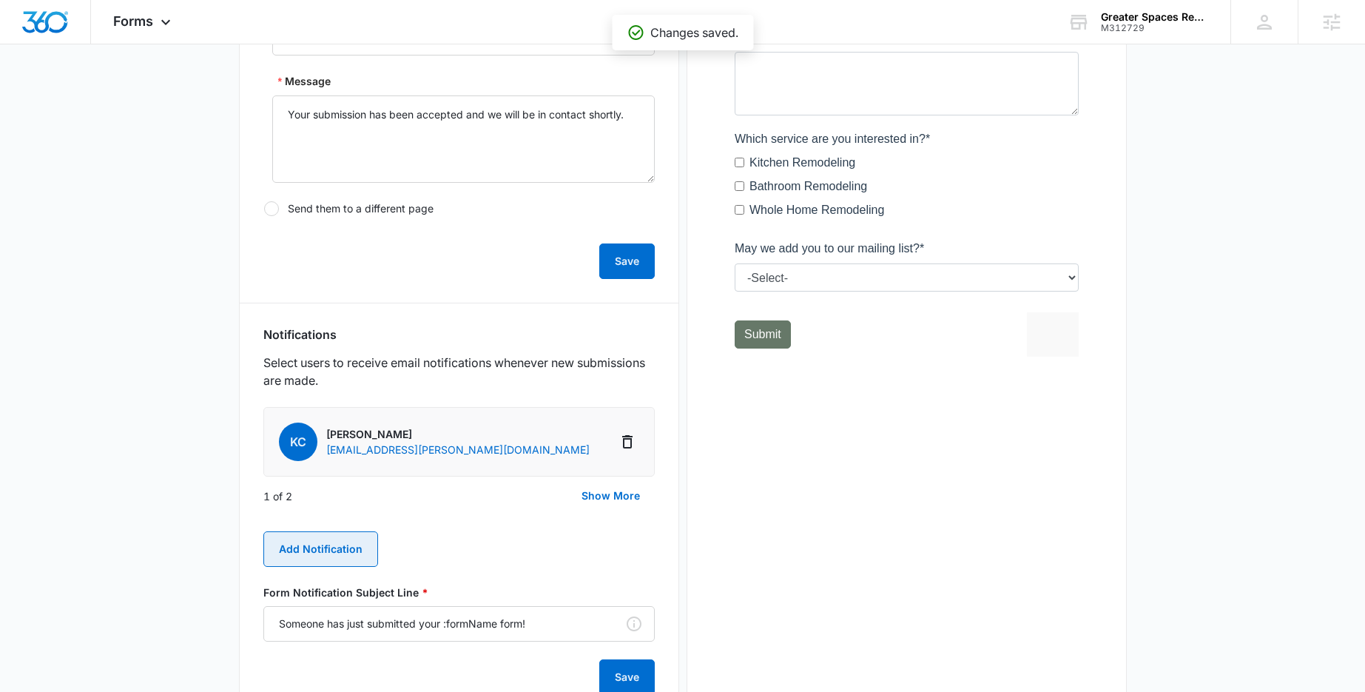
scroll to position [729, 0]
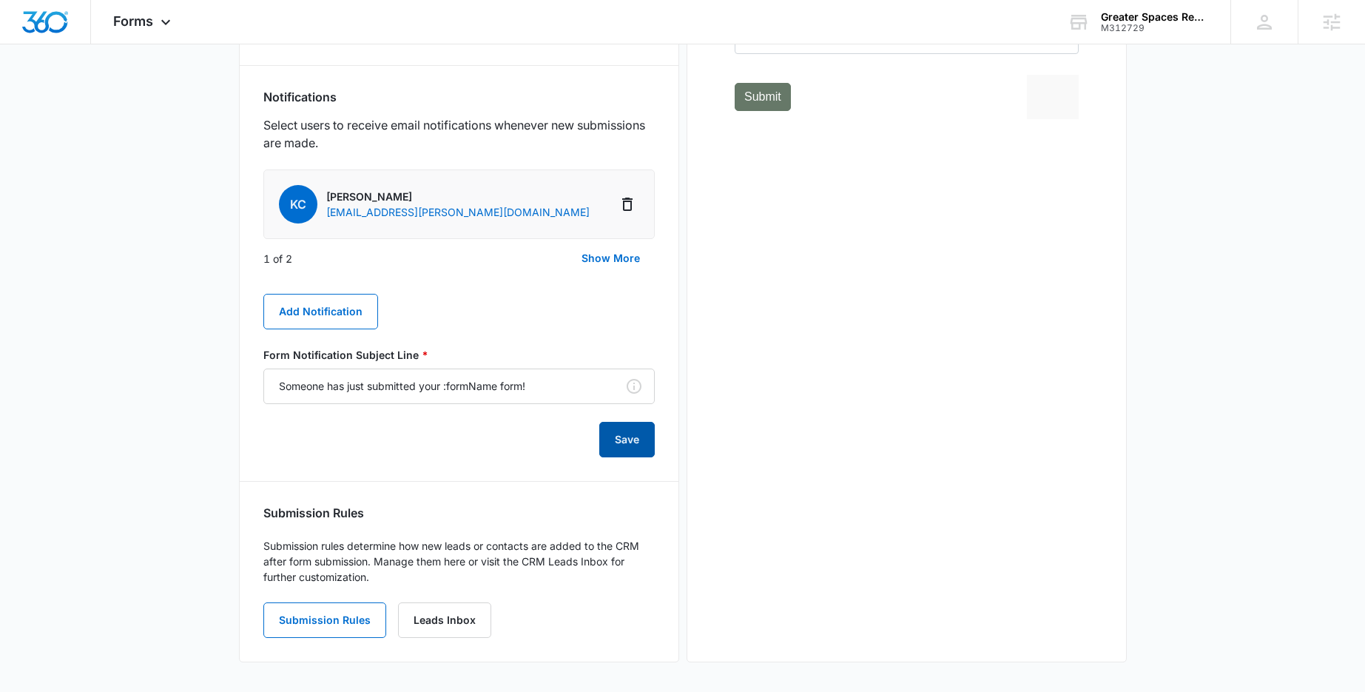
click at [630, 440] on button "Save" at bounding box center [626, 440] width 55 height 36
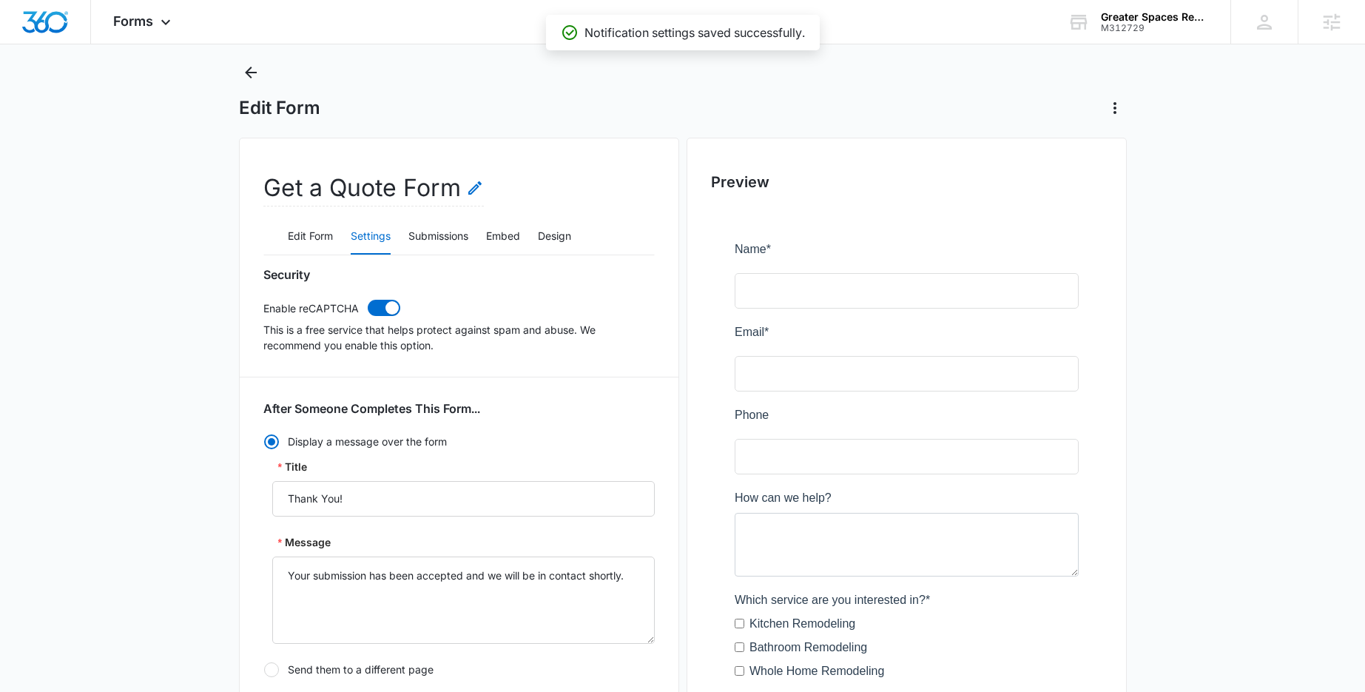
scroll to position [0, 0]
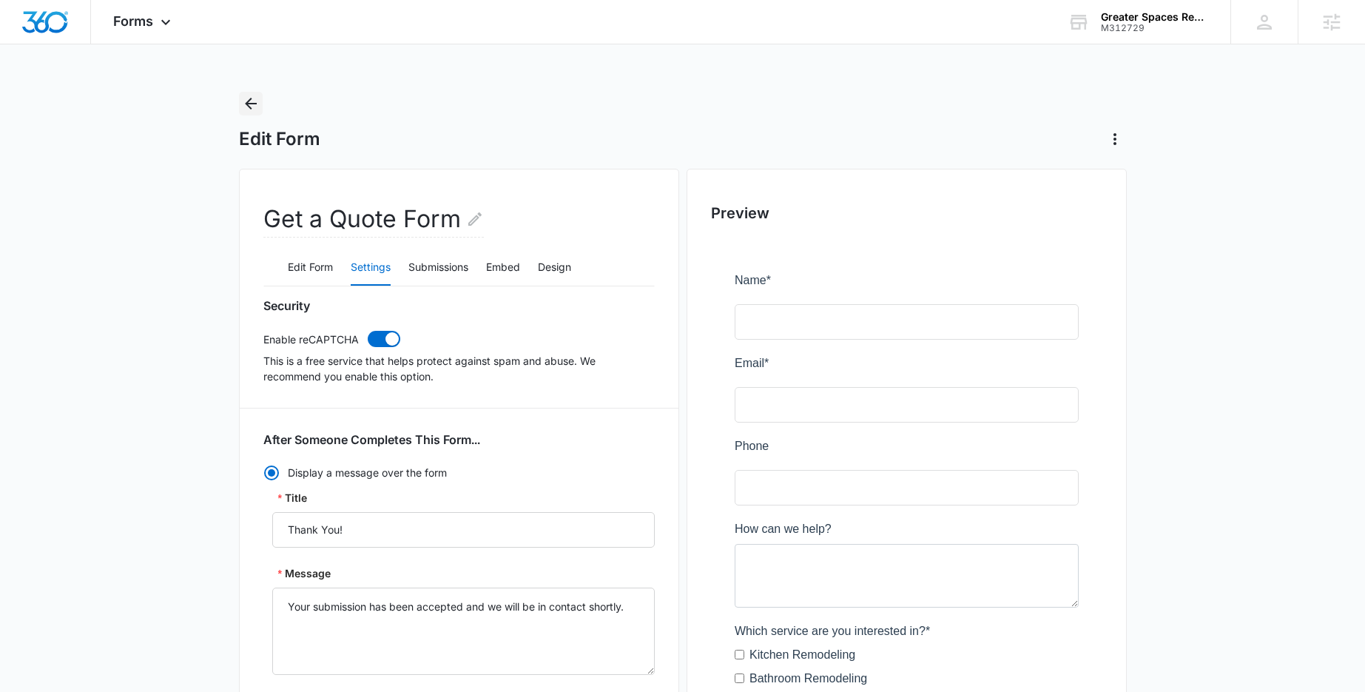
click at [252, 101] on icon "Back" at bounding box center [251, 104] width 18 height 18
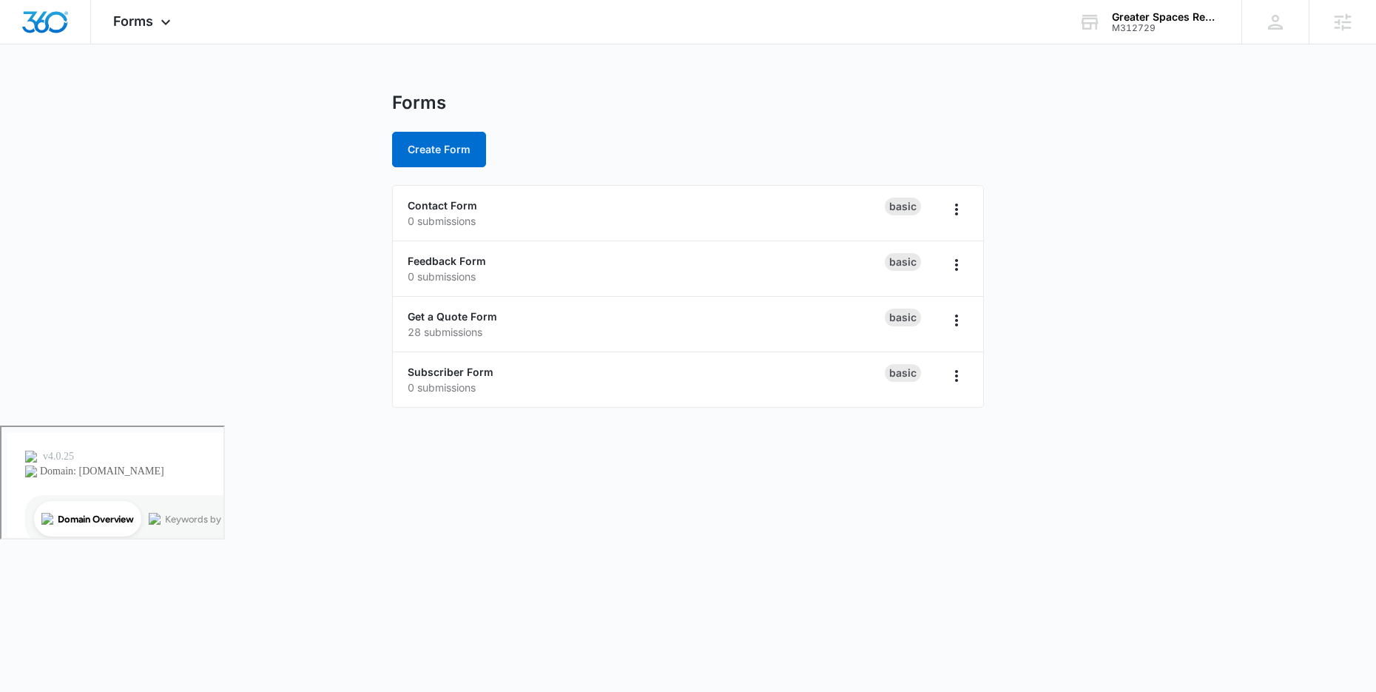
click at [613, 120] on div "Forms Create Form" at bounding box center [688, 129] width 592 height 75
click at [466, 317] on link "Get a Quote Form" at bounding box center [453, 316] width 90 height 13
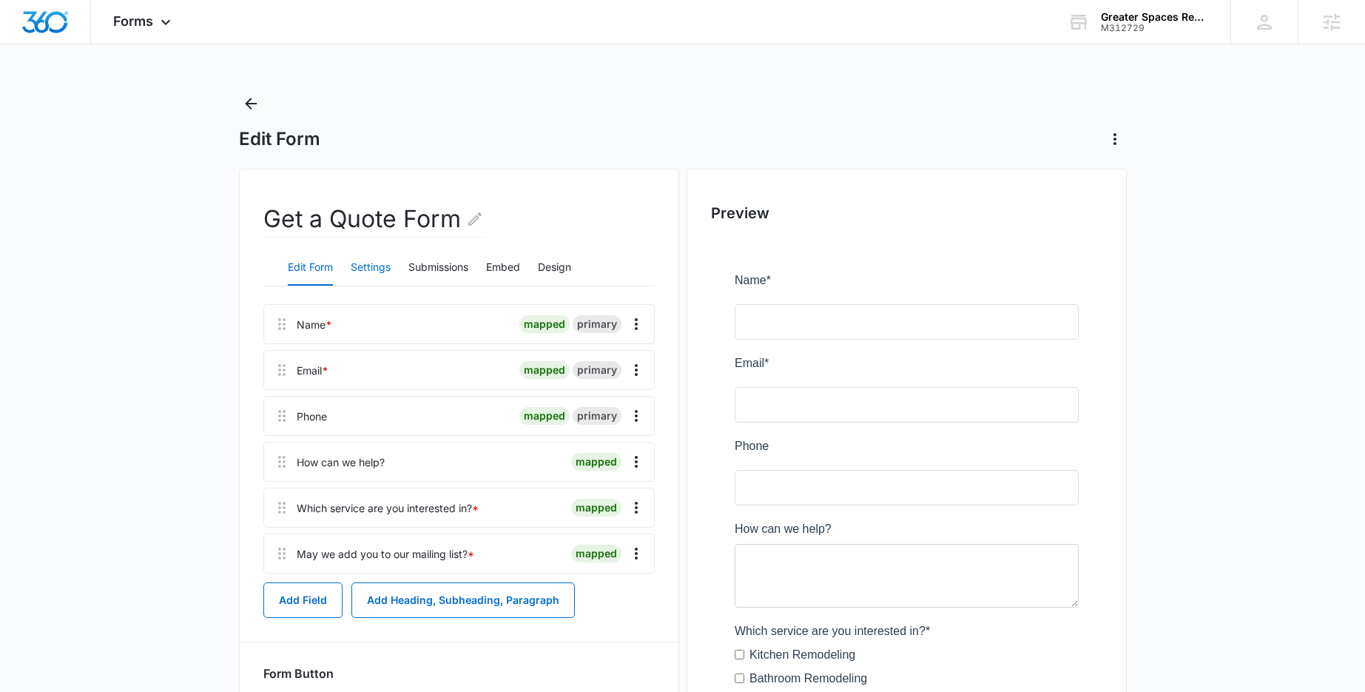
click at [359, 270] on button "Settings" at bounding box center [371, 268] width 40 height 36
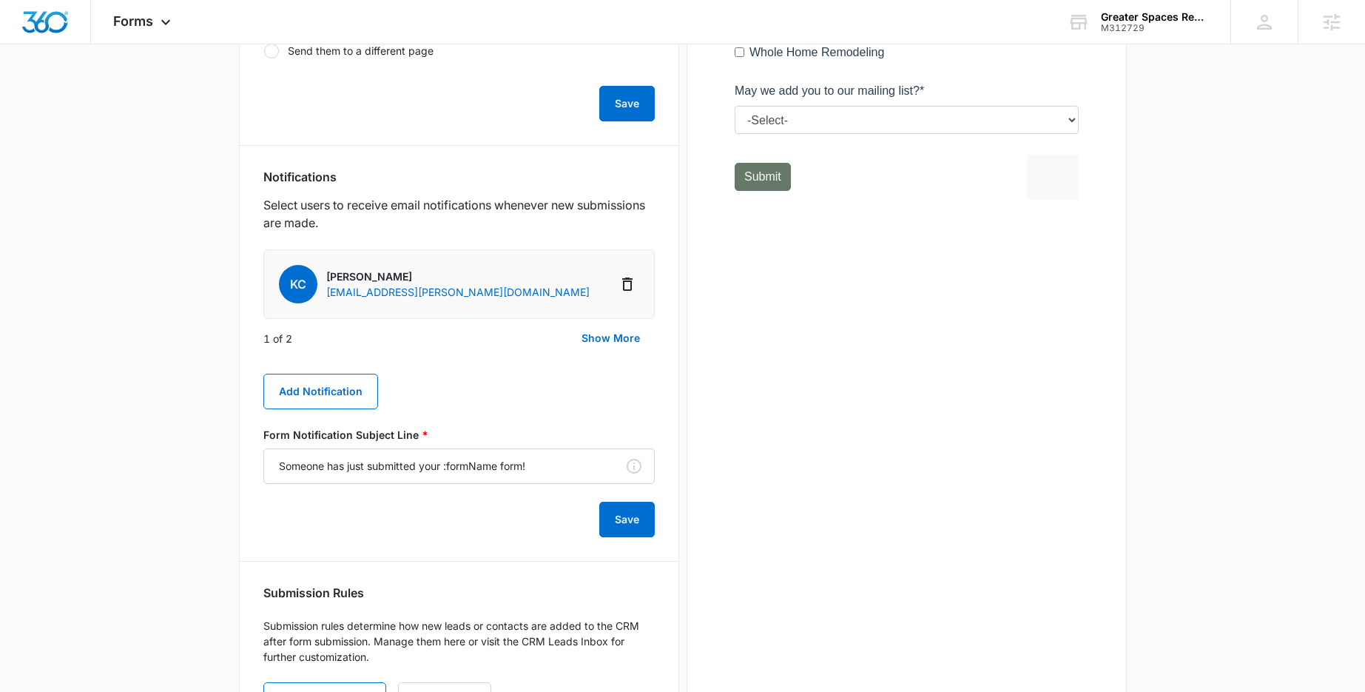
scroll to position [652, 0]
click at [627, 340] on button "Show More" at bounding box center [611, 336] width 88 height 36
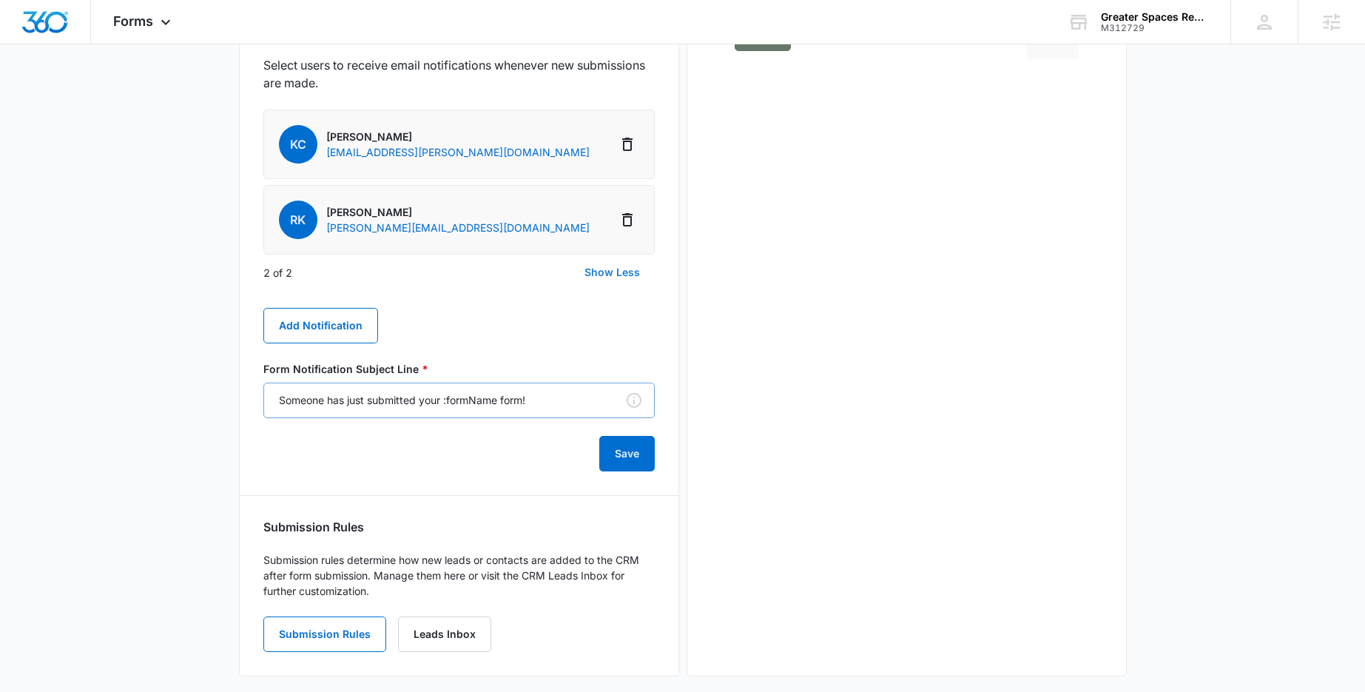
scroll to position [803, 0]
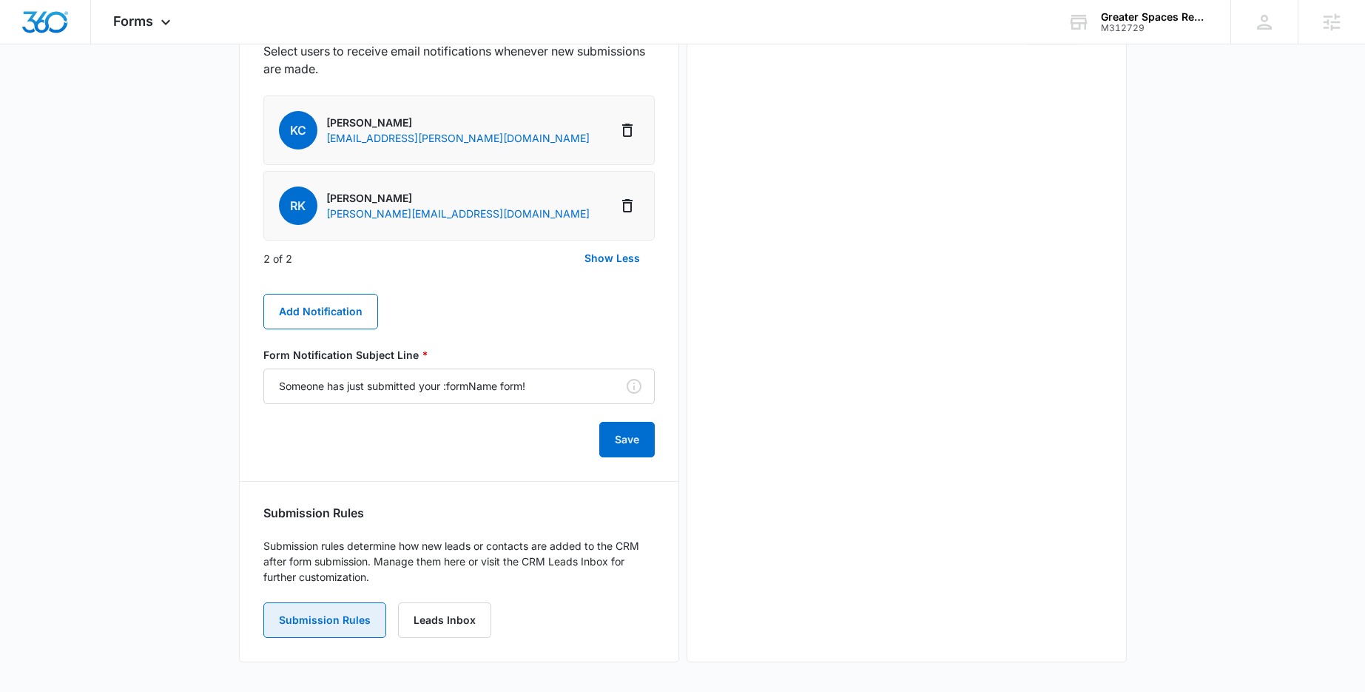
click at [351, 621] on button "Submission Rules" at bounding box center [324, 620] width 123 height 36
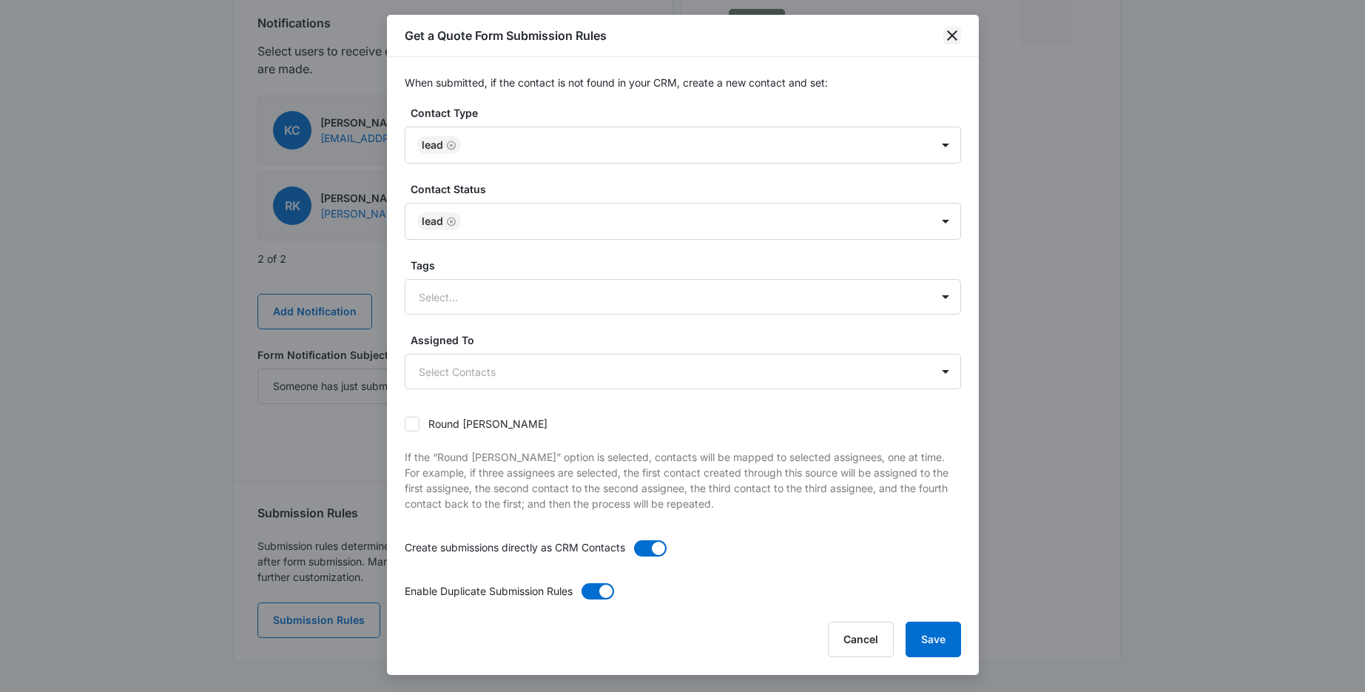
click at [949, 38] on icon "close" at bounding box center [952, 35] width 10 height 10
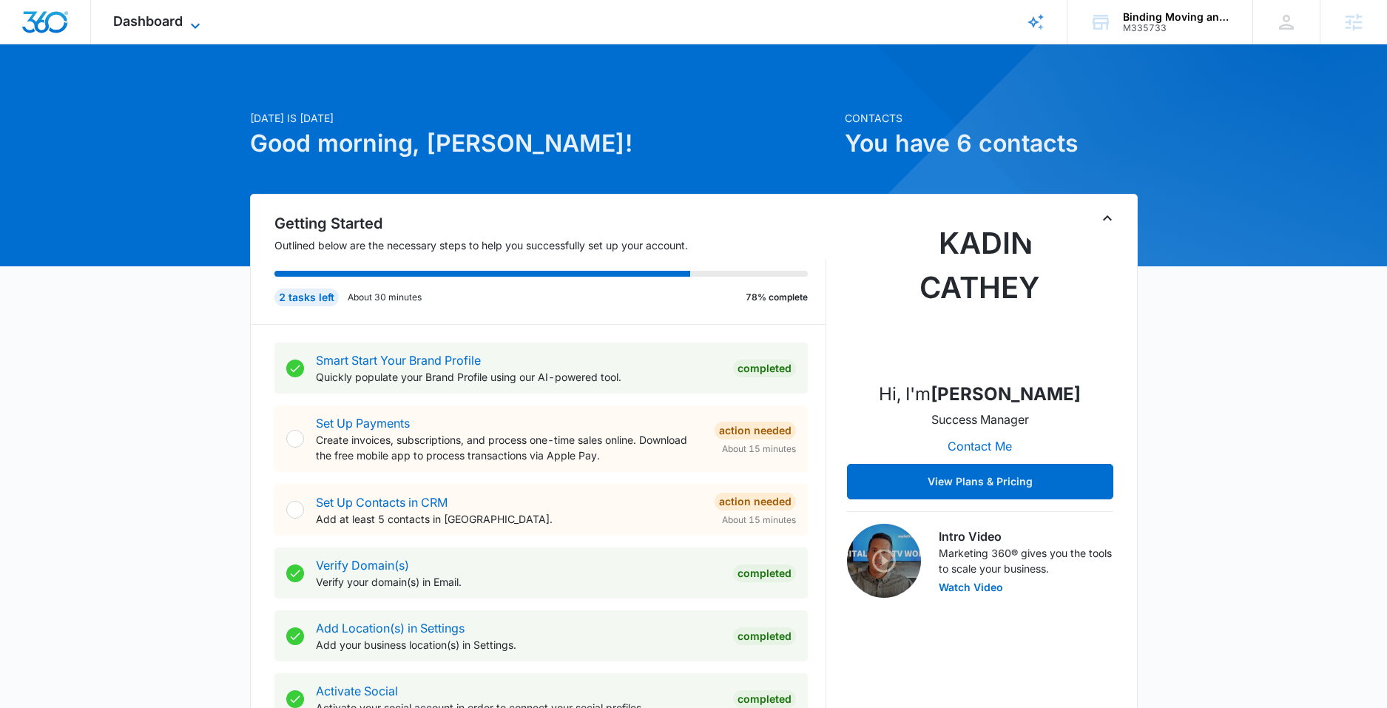
click at [163, 13] on span "Dashboard" at bounding box center [148, 21] width 70 height 16
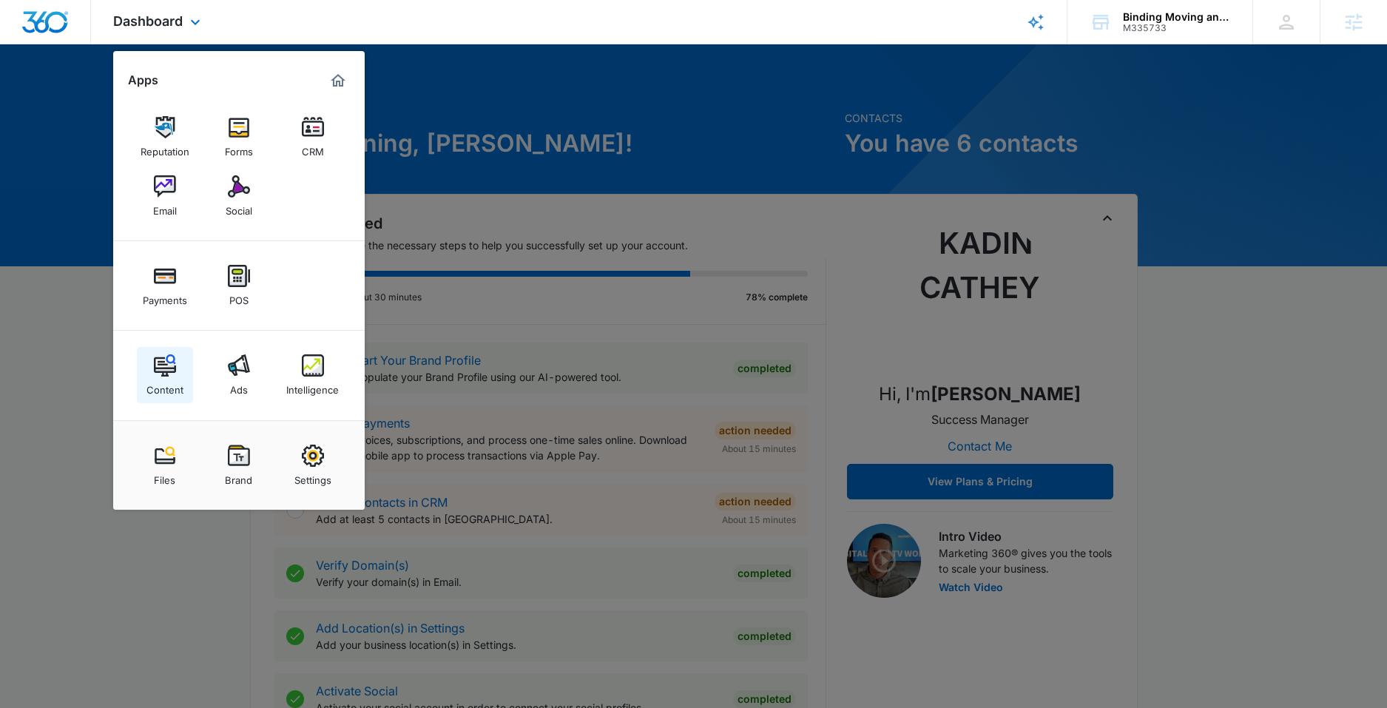
click at [161, 379] on div "Content" at bounding box center [164, 386] width 37 height 19
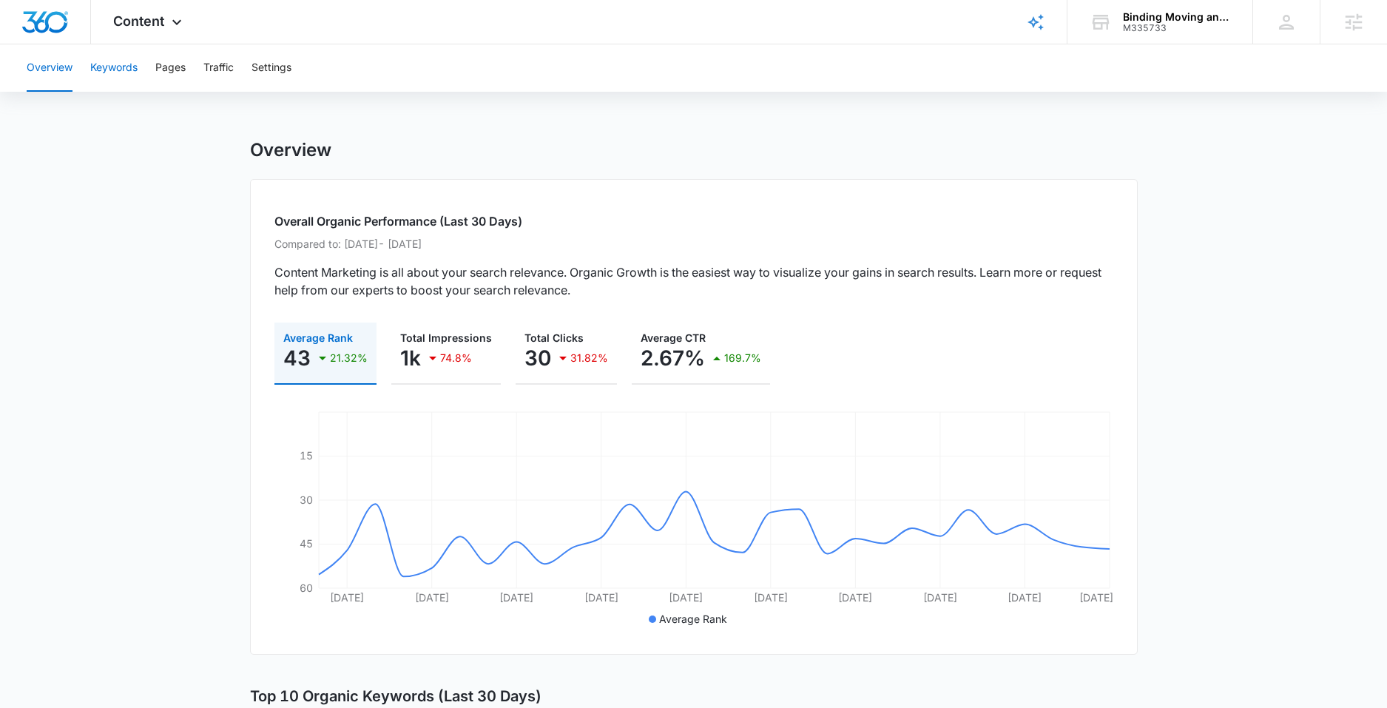
click at [111, 67] on button "Keywords" at bounding box center [113, 67] width 47 height 47
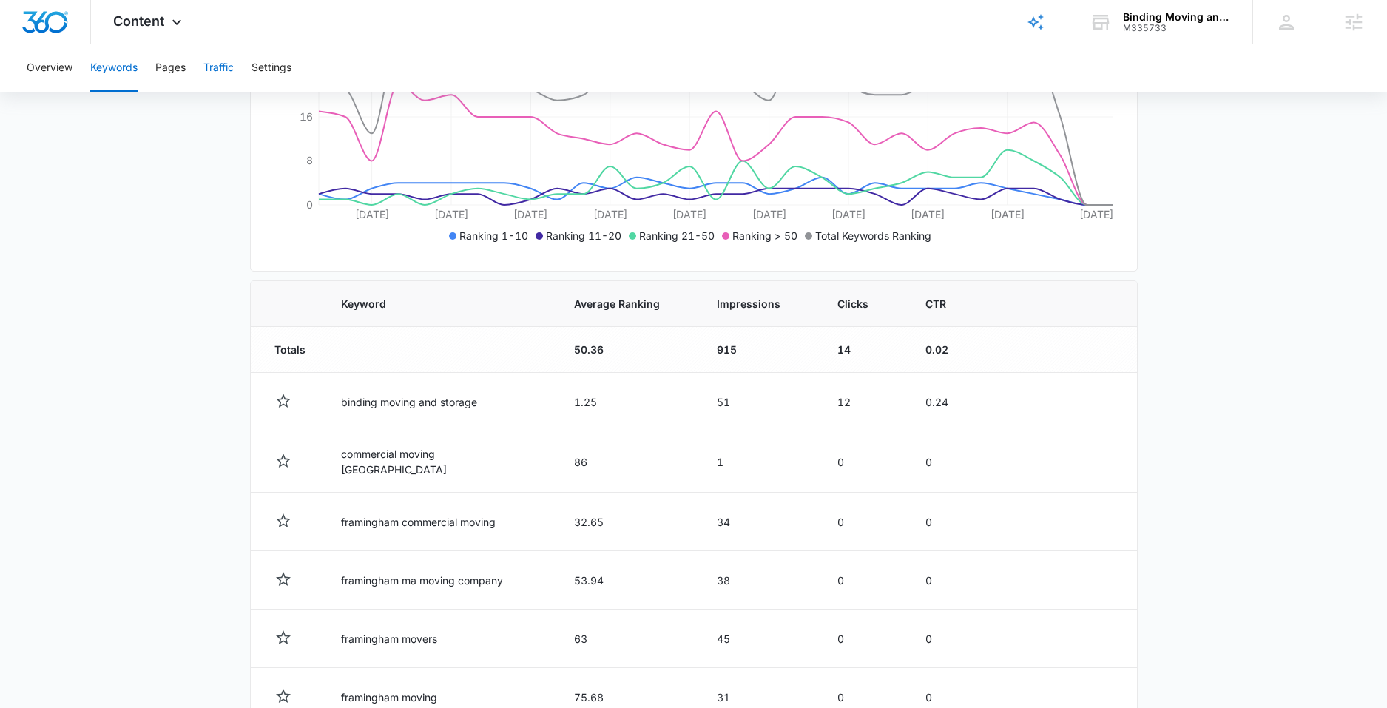
scroll to position [306, 0]
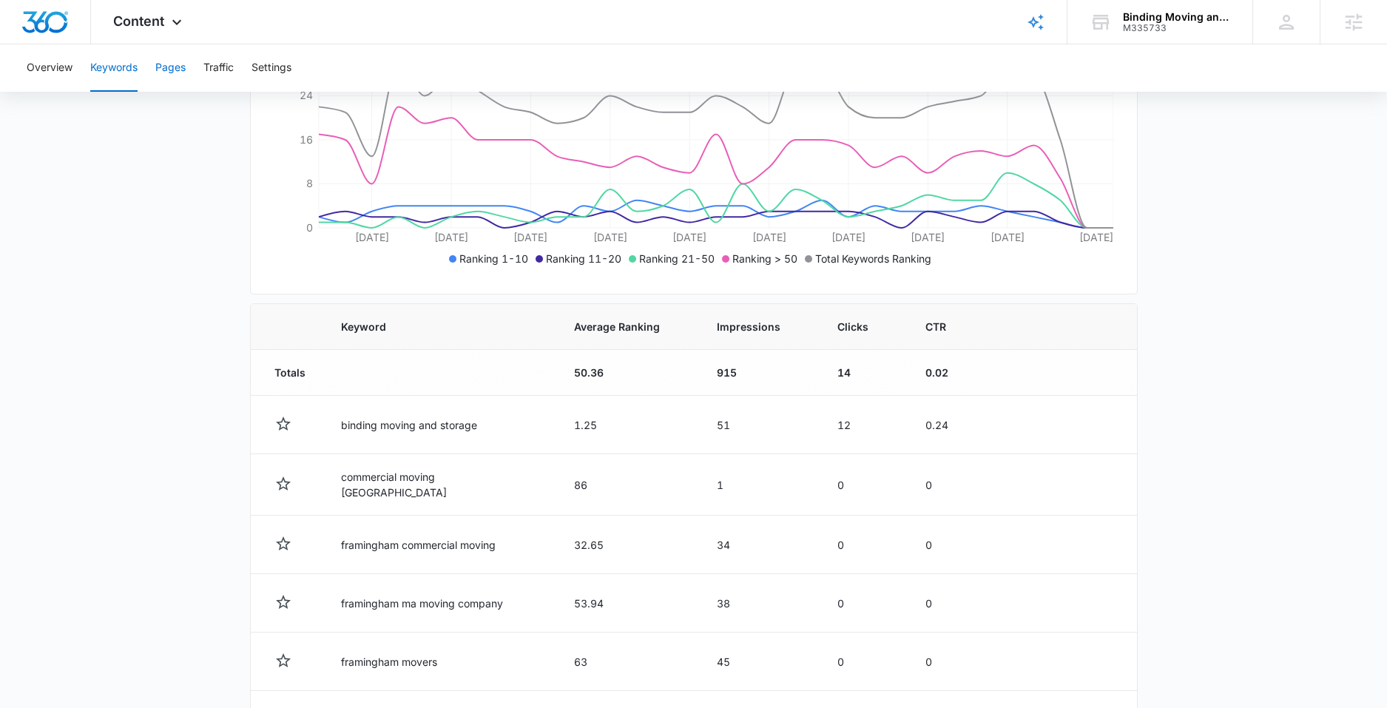
click at [177, 67] on button "Pages" at bounding box center [170, 67] width 30 height 47
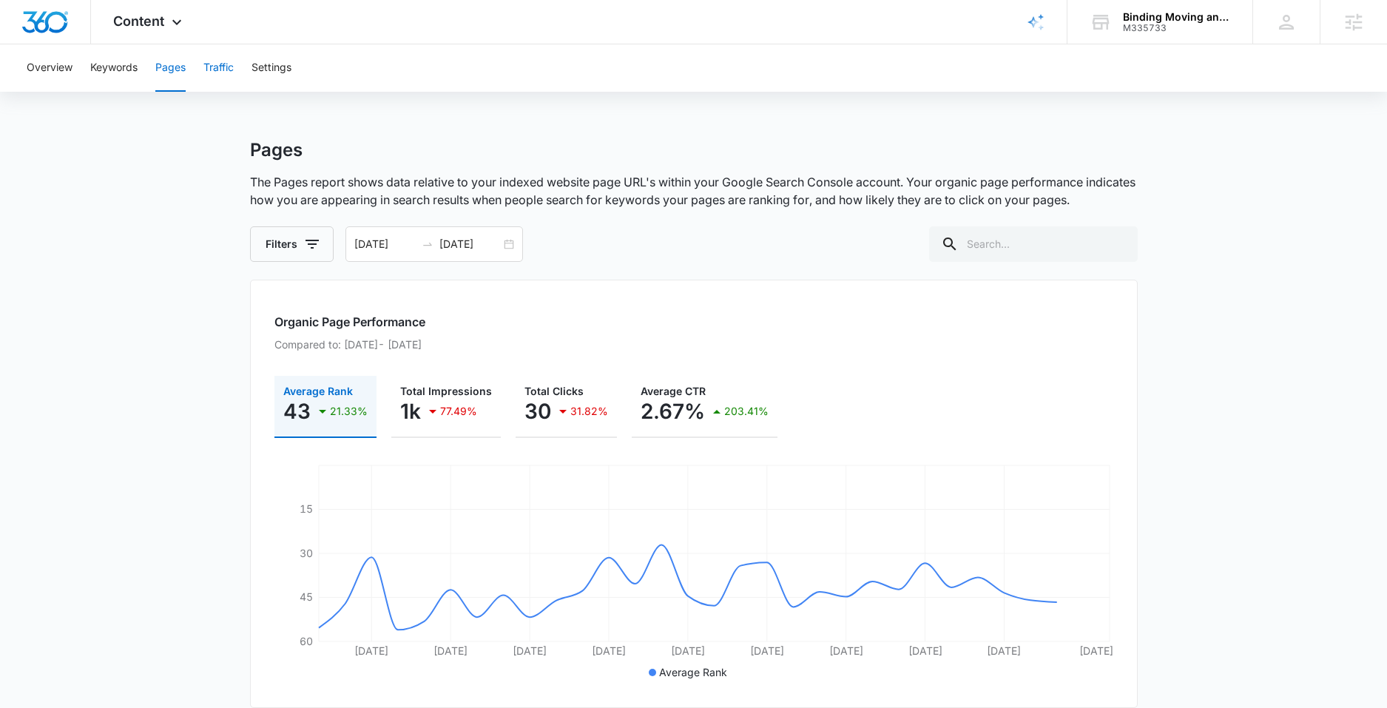
click at [220, 75] on button "Traffic" at bounding box center [218, 67] width 30 height 47
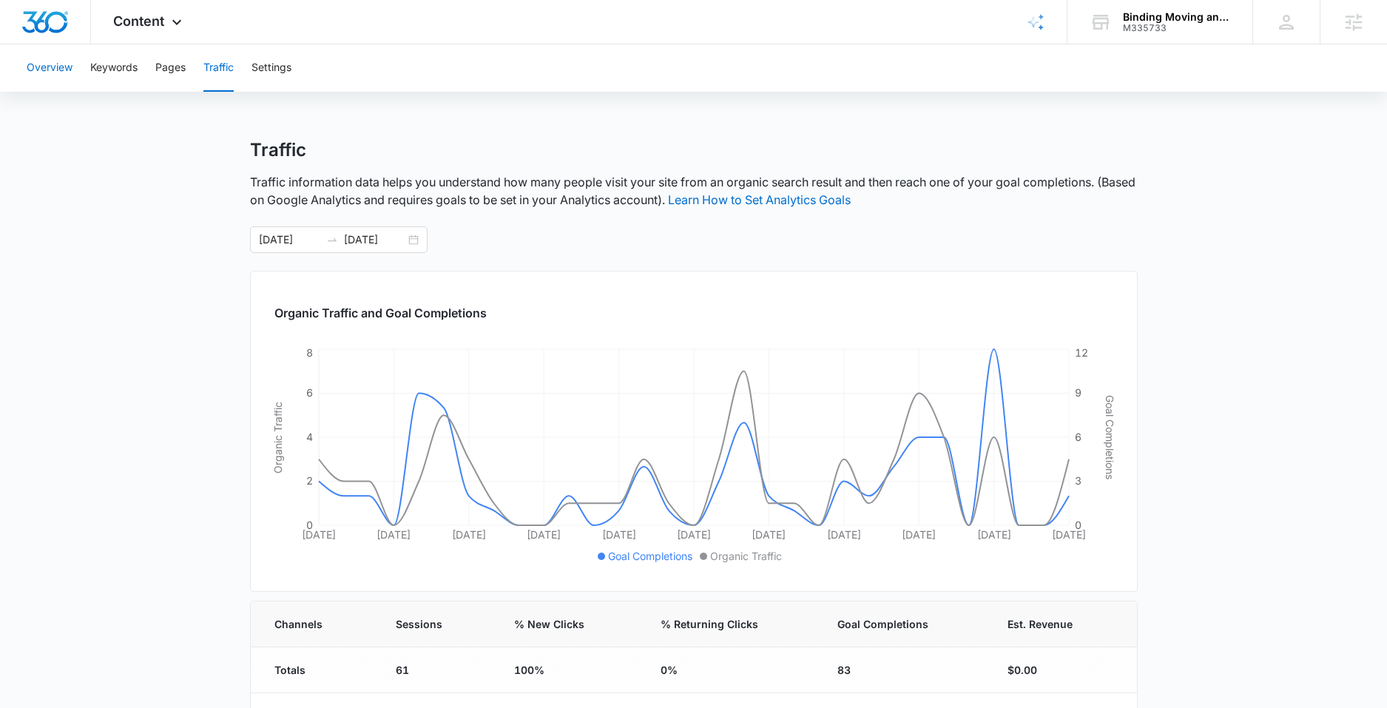
click at [56, 67] on button "Overview" at bounding box center [50, 67] width 46 height 47
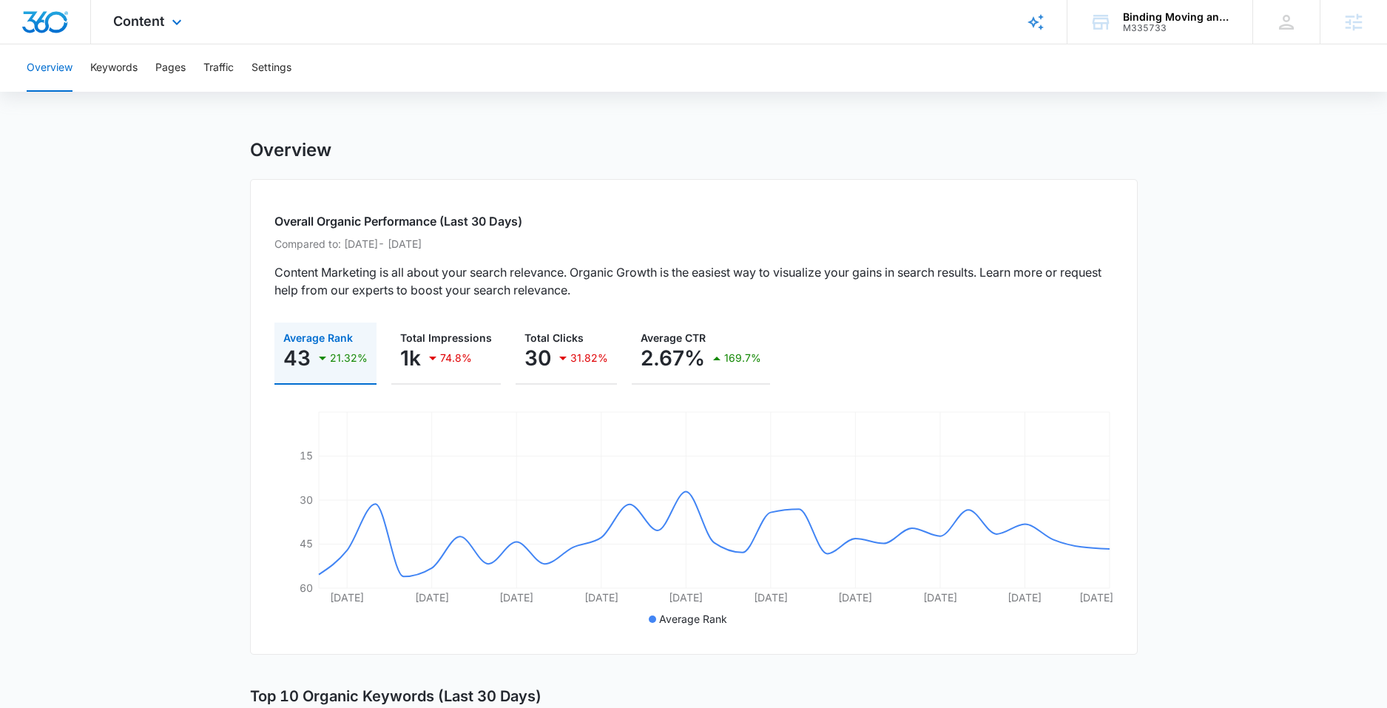
click at [162, 34] on div "Content Apps Reputation Forms CRM Email Social Payments POS Content Ads Intelli…" at bounding box center [149, 22] width 117 height 44
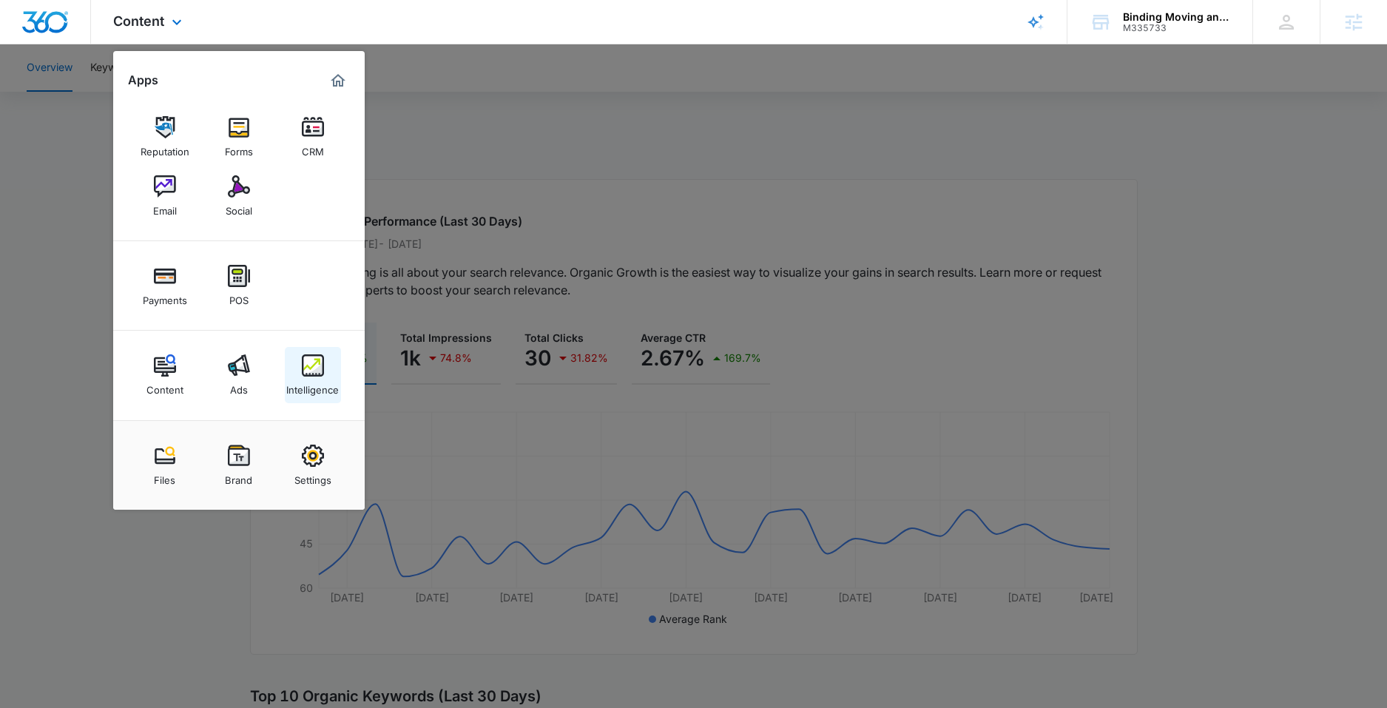
click at [310, 365] on img at bounding box center [313, 365] width 22 height 22
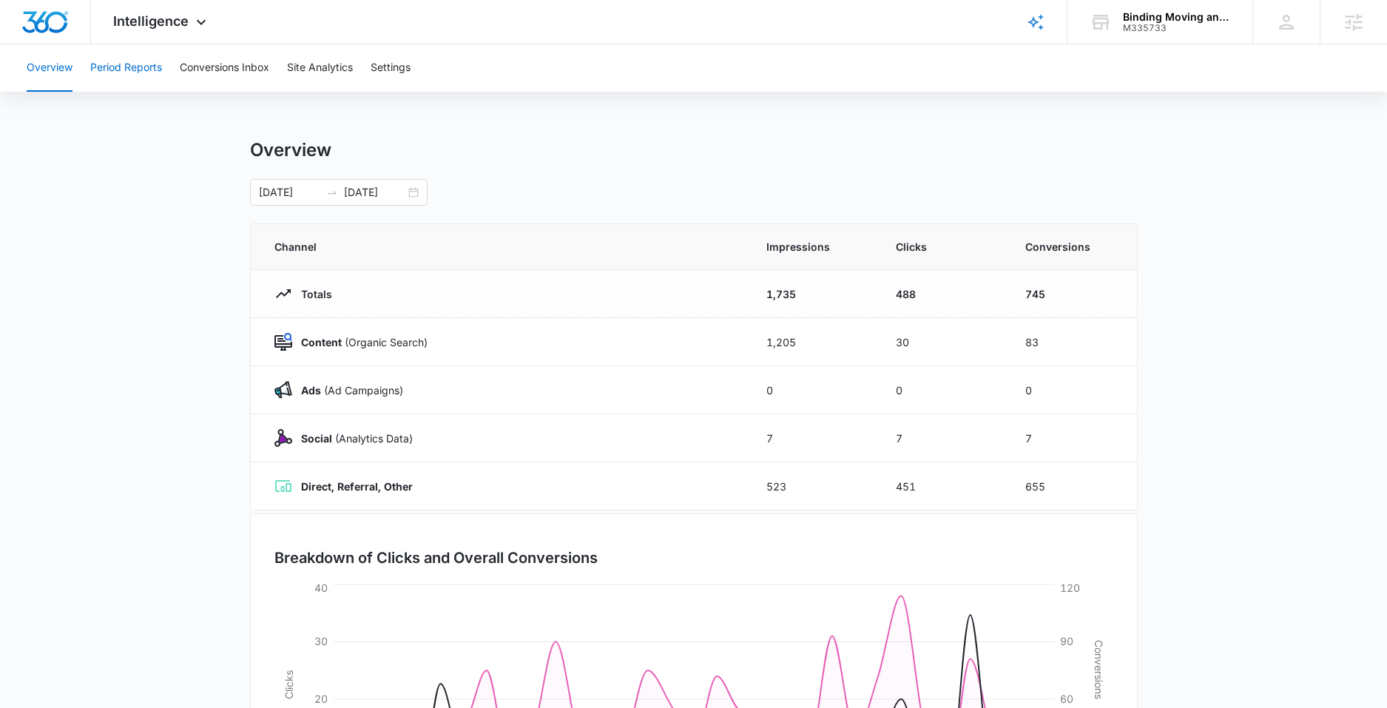
click at [121, 70] on button "Period Reports" at bounding box center [126, 67] width 72 height 47
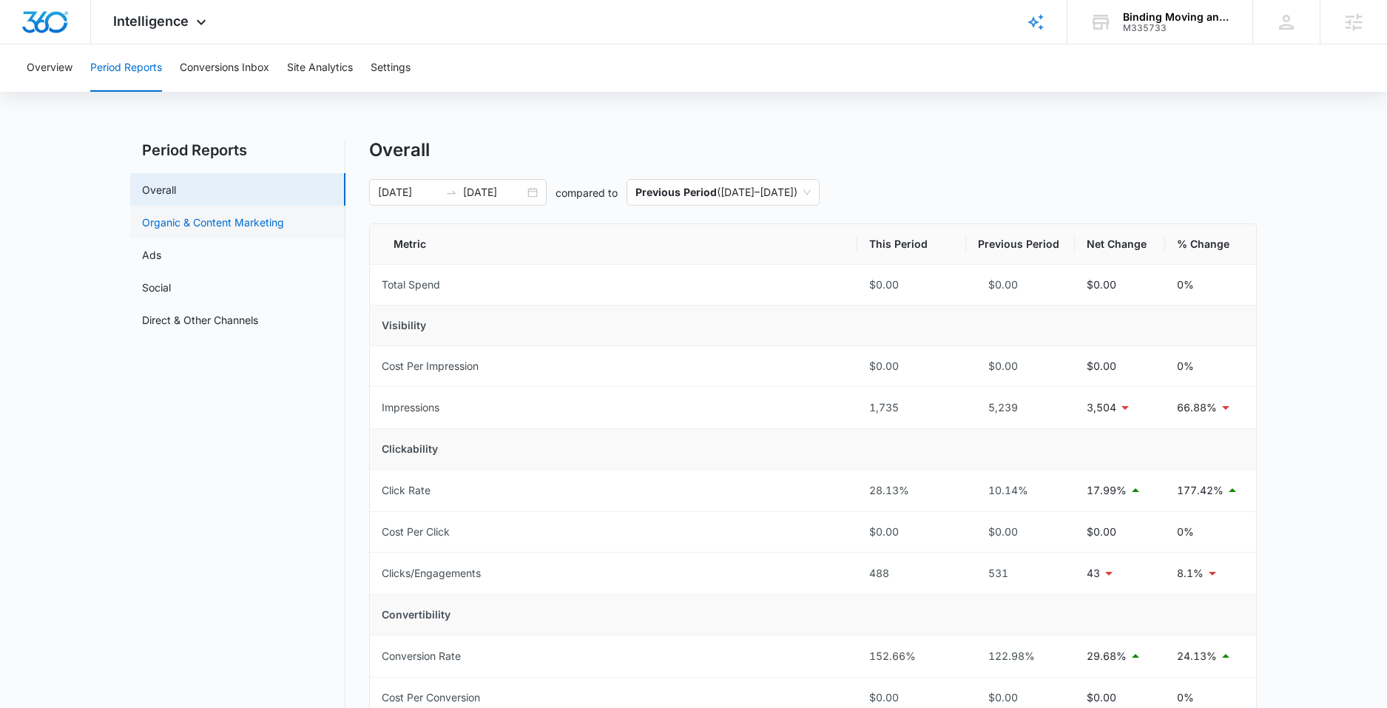
click at [201, 222] on link "Organic & Content Marketing" at bounding box center [213, 223] width 142 height 16
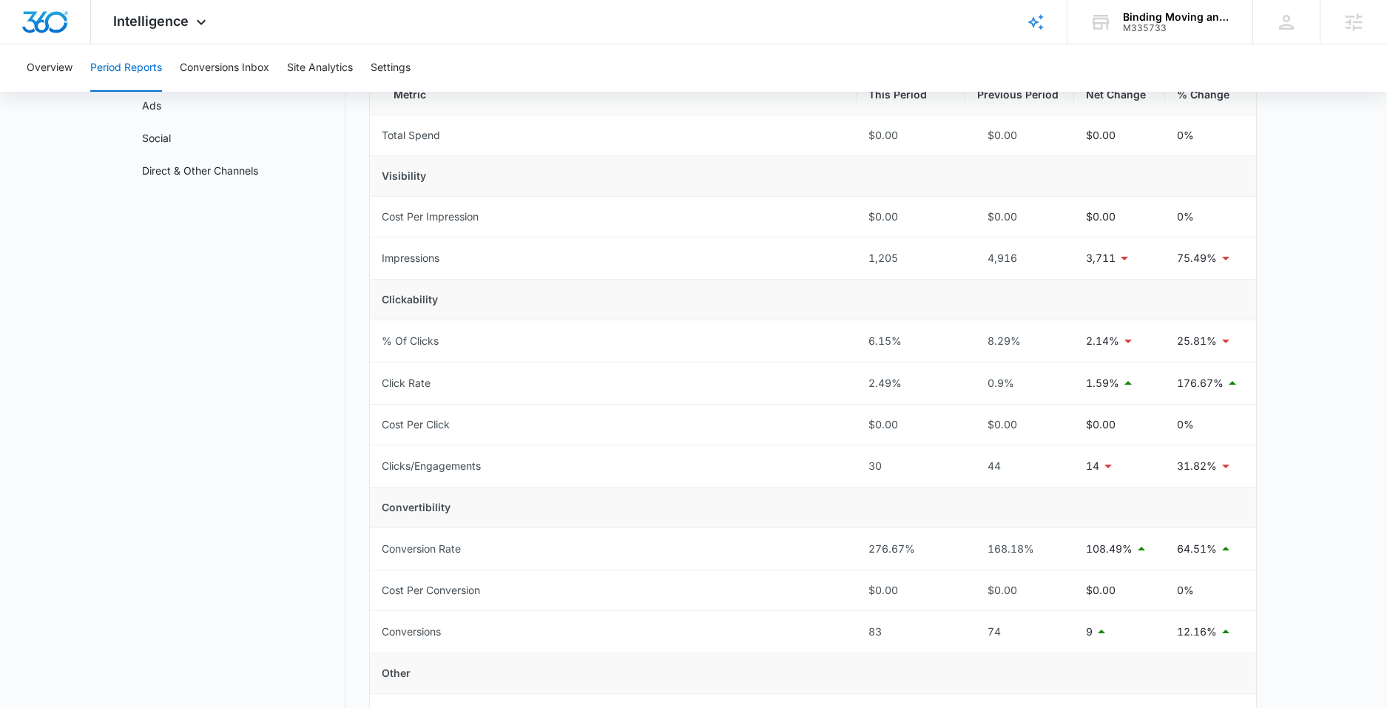
scroll to position [163, 0]
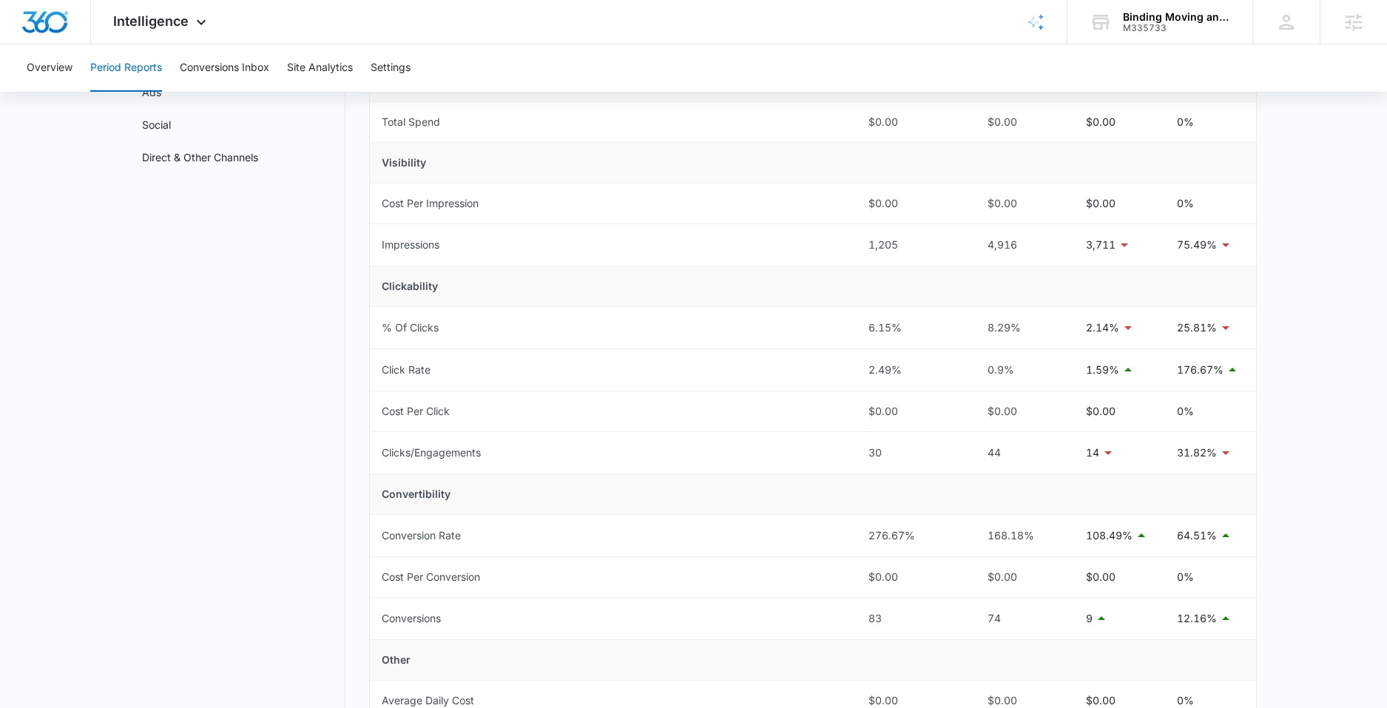
click at [293, 359] on nav "Period Reports Overall Organic & Content Marketing Ads Social Direct & Other Ch…" at bounding box center [237, 478] width 215 height 1005
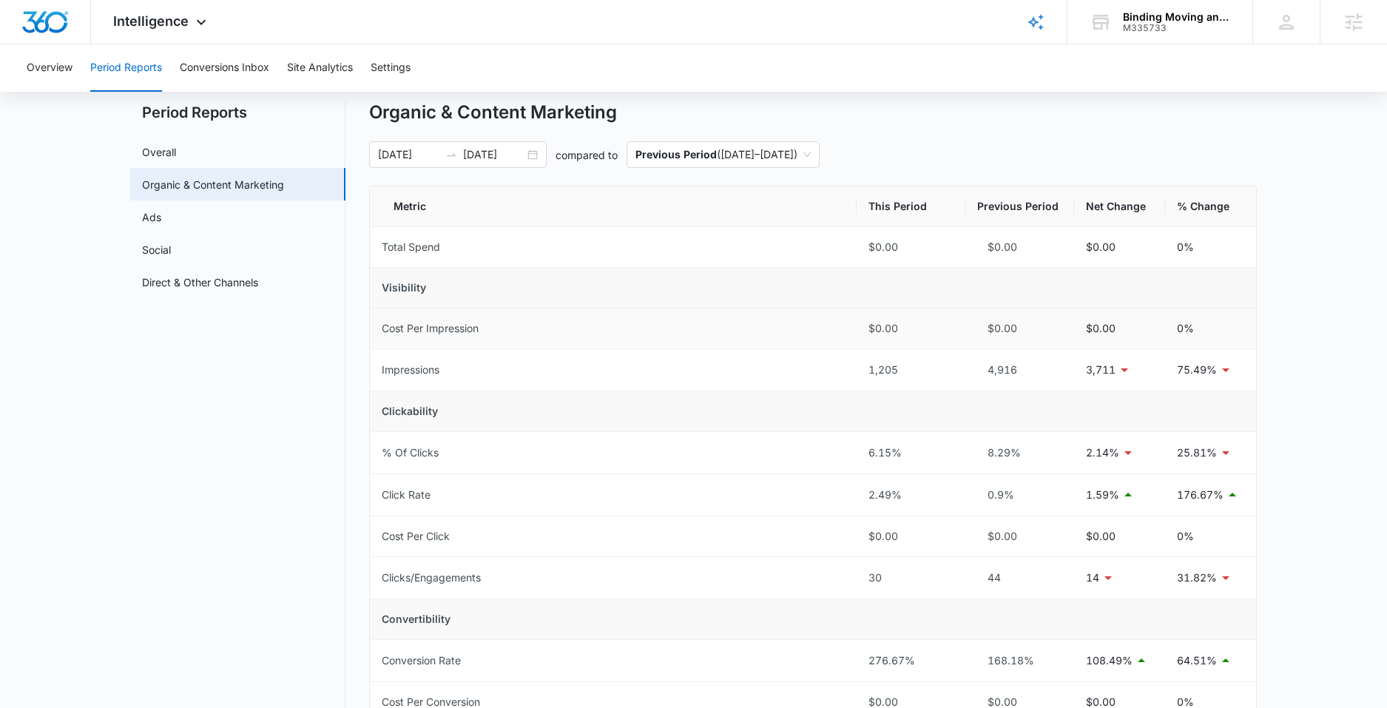
scroll to position [21, 0]
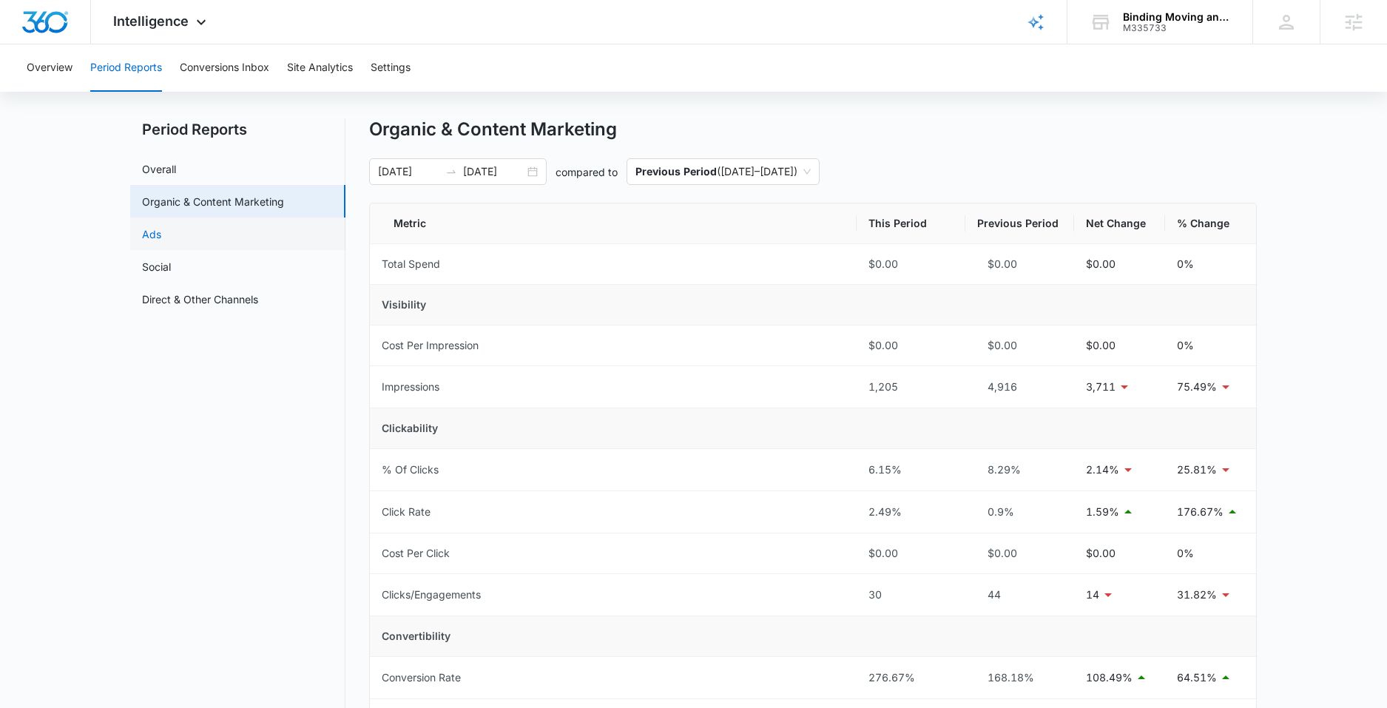
click at [160, 235] on link "Ads" at bounding box center [151, 234] width 19 height 16
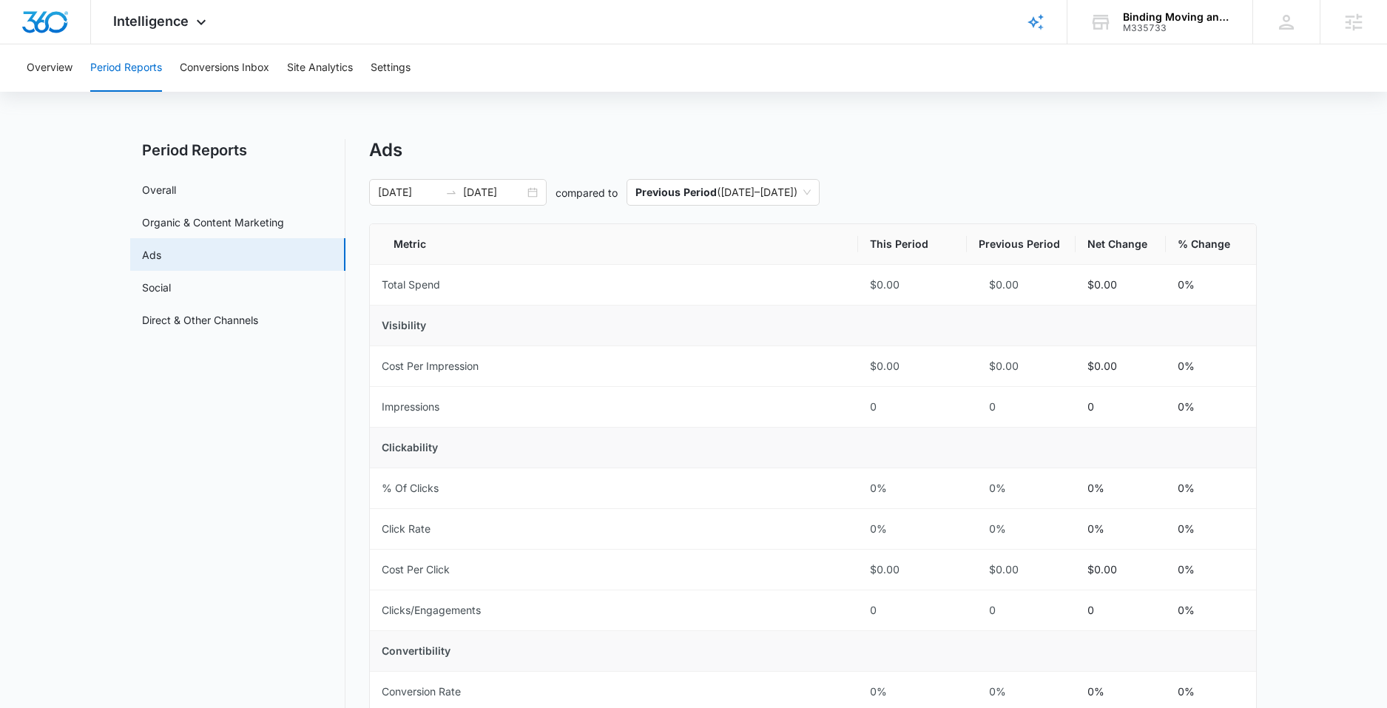
click at [171, 172] on nav "Period Reports Overall Organic & Content Marketing Ads Social Direct & Other Ch…" at bounding box center [237, 594] width 215 height 911
click at [169, 187] on link "Overall" at bounding box center [159, 190] width 34 height 16
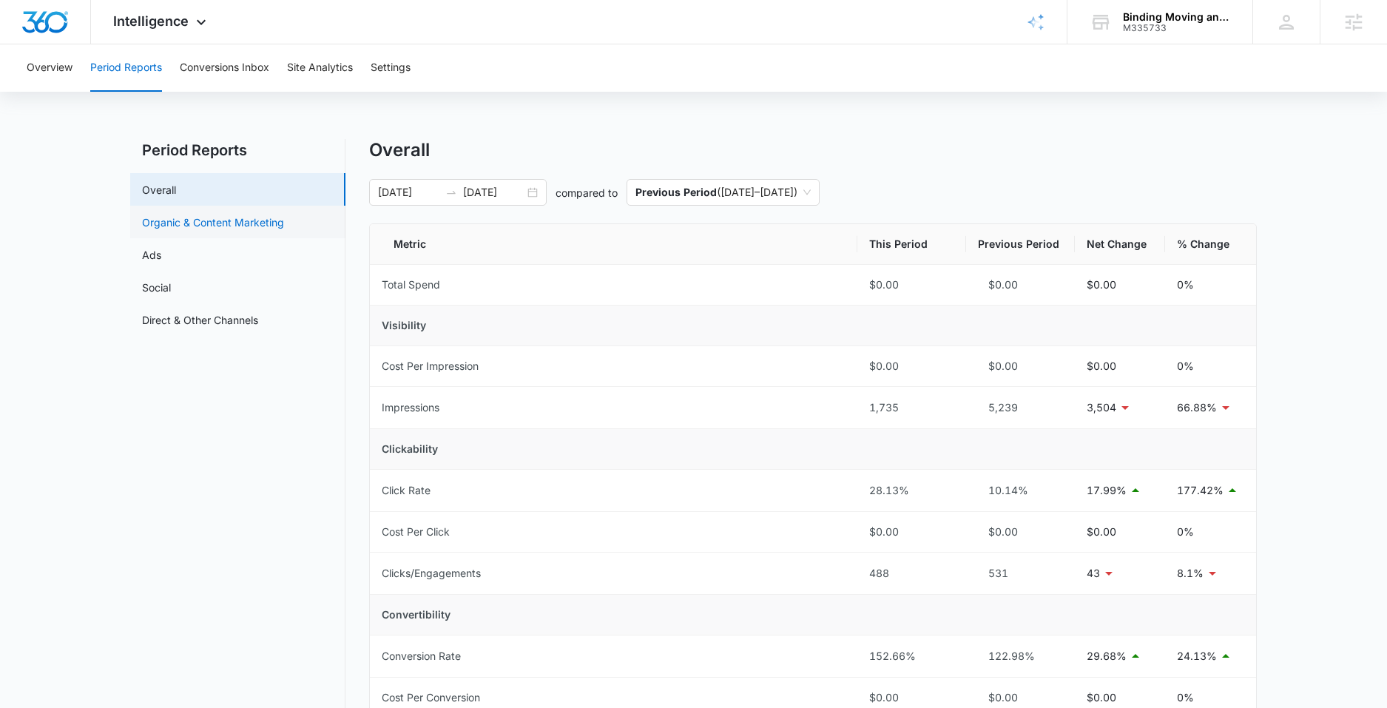
click at [203, 229] on link "Organic & Content Marketing" at bounding box center [213, 223] width 142 height 16
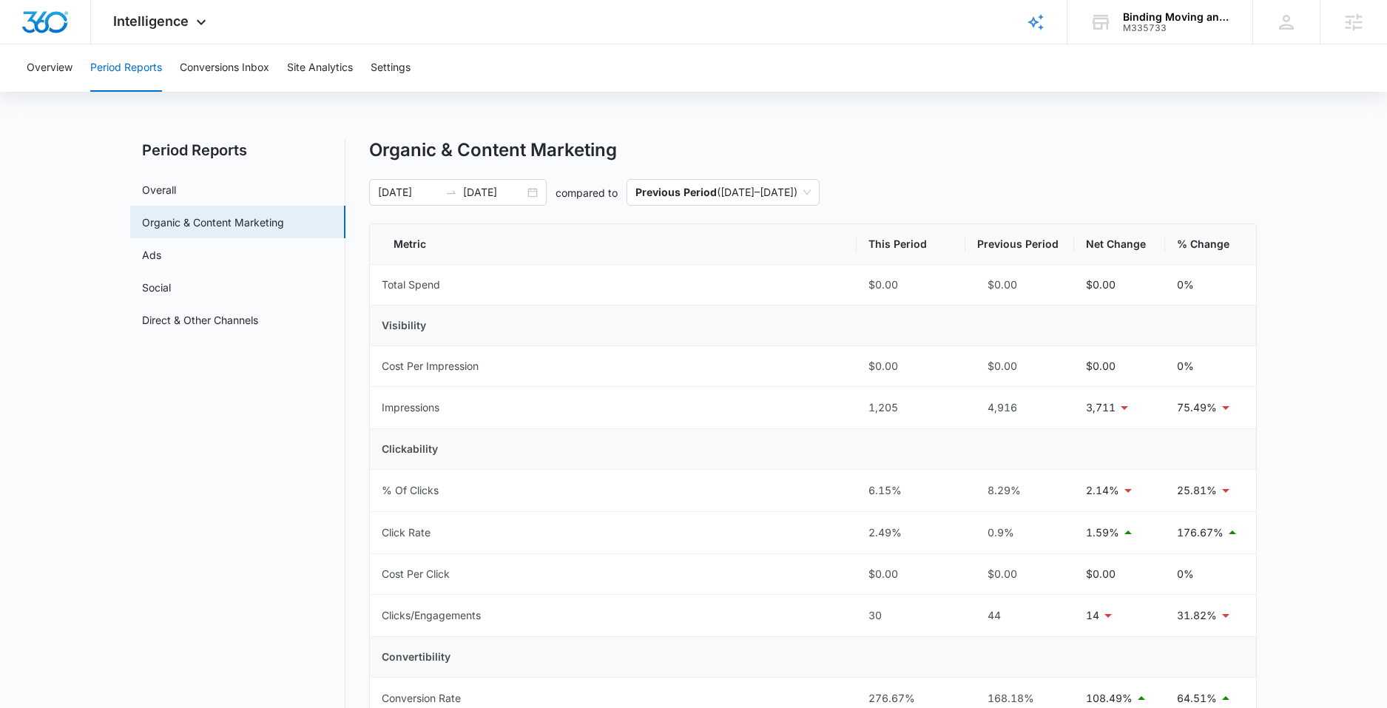
click at [819, 127] on div "Overview Period Reports Conversions Inbox Site Analytics Settings Period Report…" at bounding box center [693, 602] width 1387 height 1117
click at [176, 185] on link "Overall" at bounding box center [159, 190] width 34 height 16
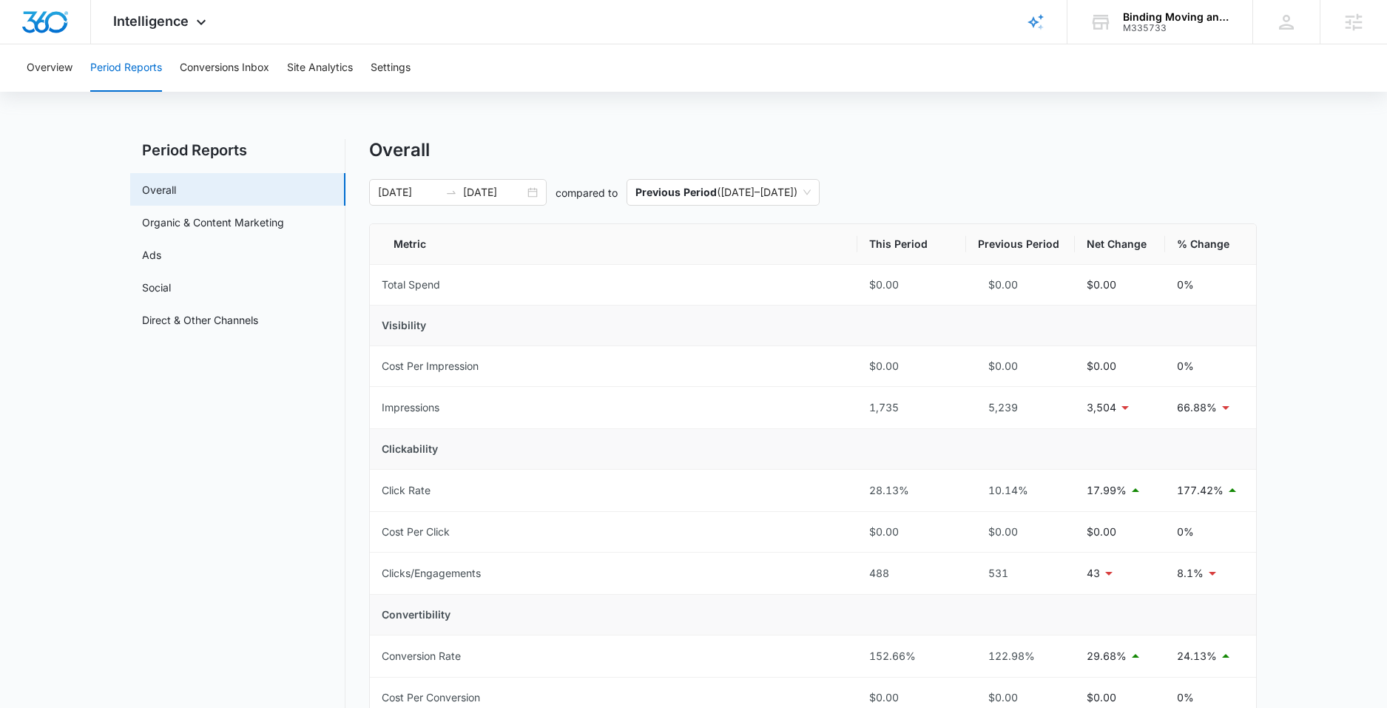
click at [94, 226] on main "Period Reports Overall Organic & Content Marketing Ads Social Direct & Other Ch…" at bounding box center [693, 713] width 1387 height 1149
click at [172, 223] on link "Organic & Content Marketing" at bounding box center [213, 223] width 142 height 16
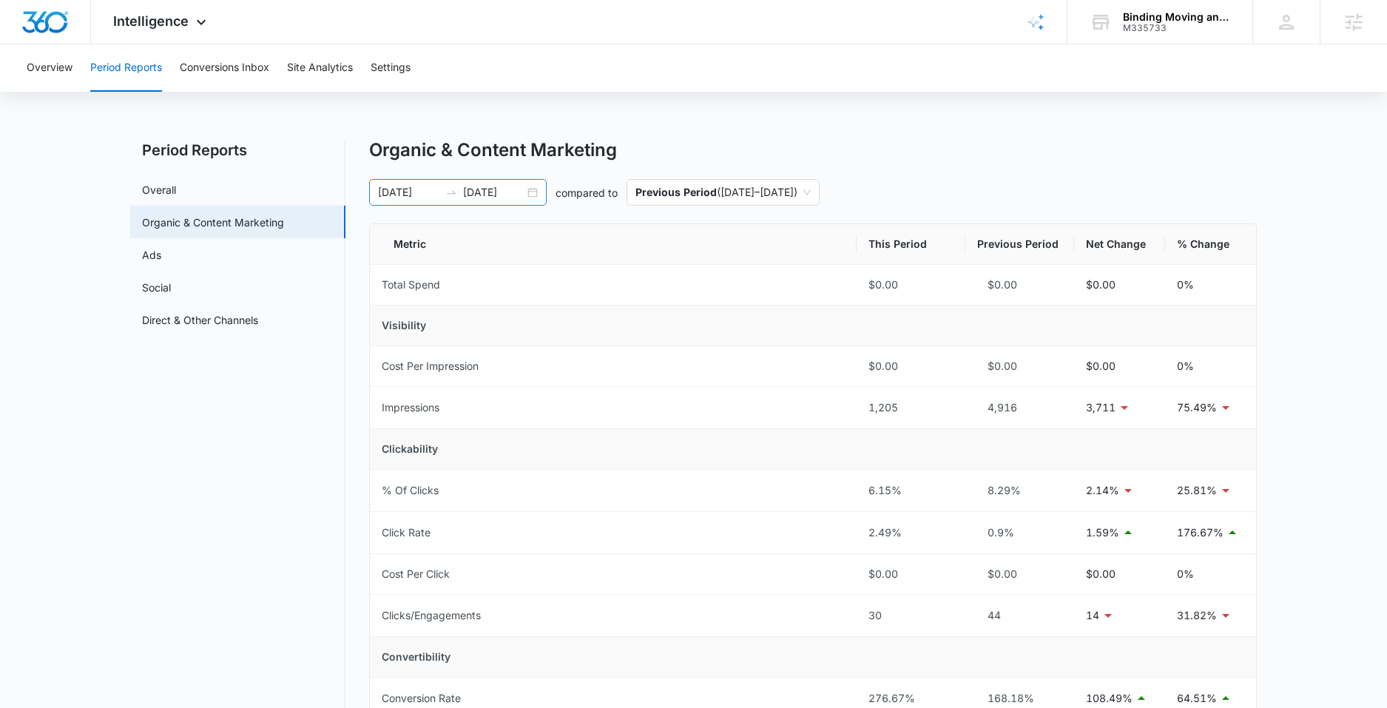
click at [534, 192] on div "[DATE] [DATE]" at bounding box center [458, 192] width 178 height 27
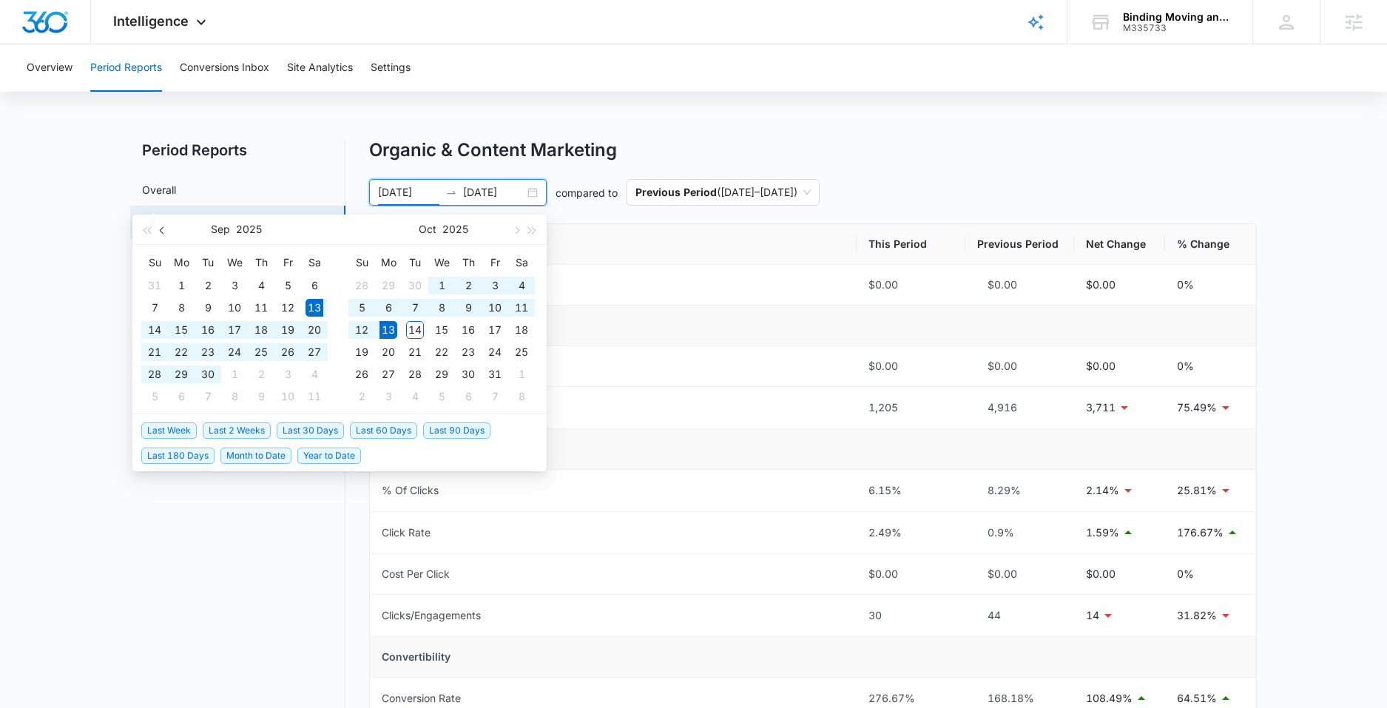
click at [163, 229] on span "button" at bounding box center [163, 229] width 7 height 7
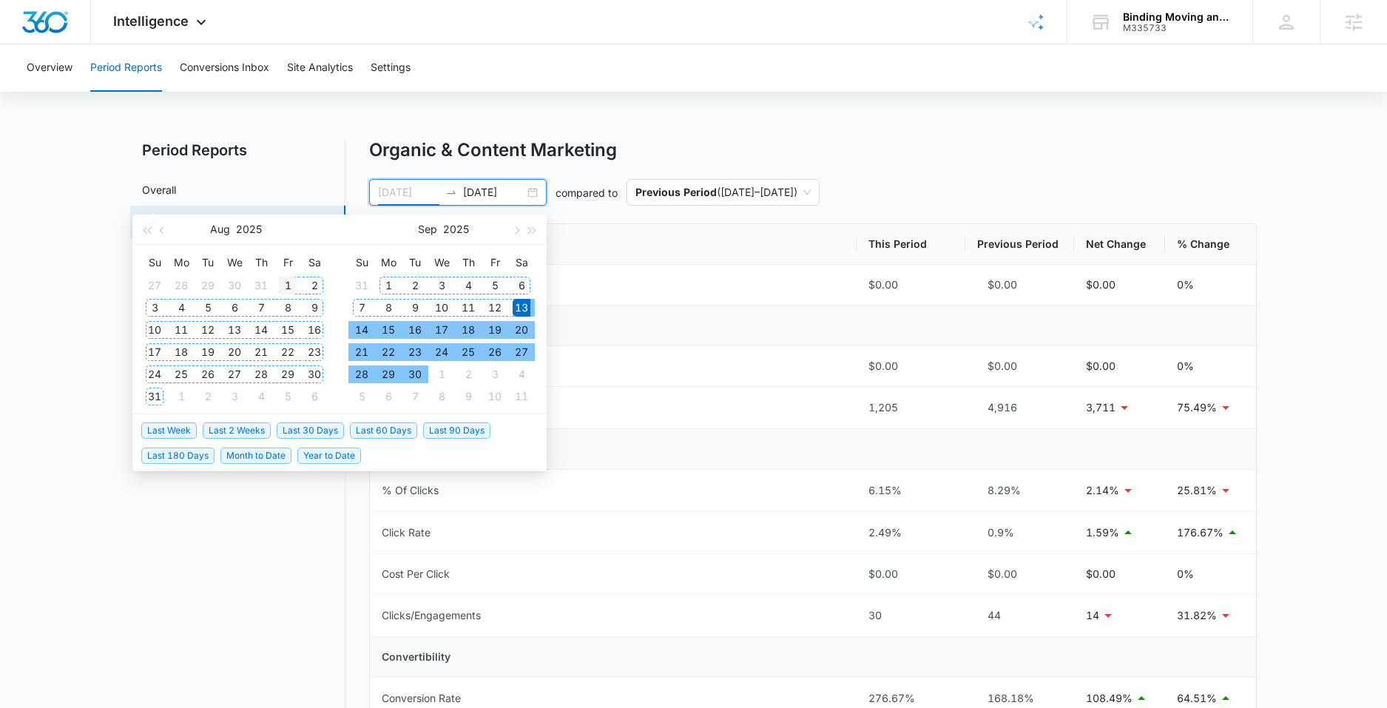
type input "[DATE]"
click at [286, 284] on div "1" at bounding box center [288, 286] width 18 height 18
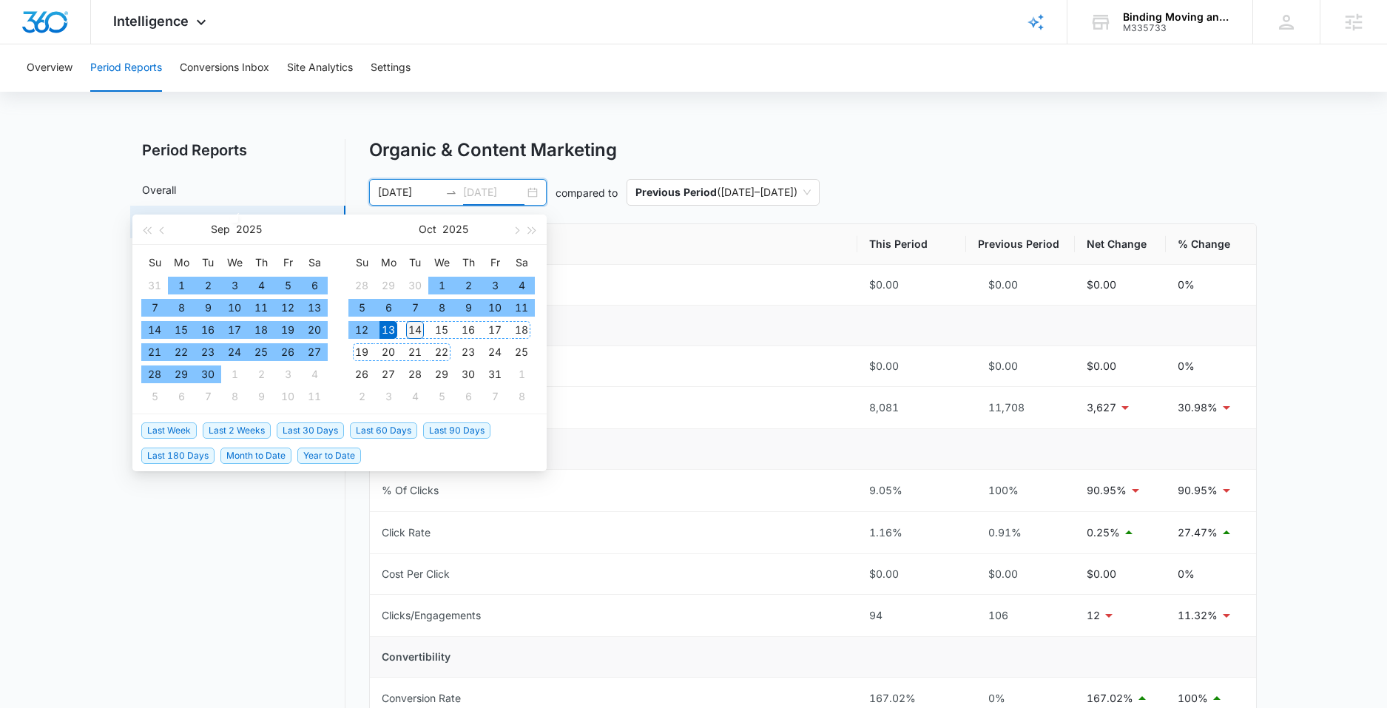
type input "[DATE]"
click at [414, 331] on div "14" at bounding box center [415, 330] width 18 height 18
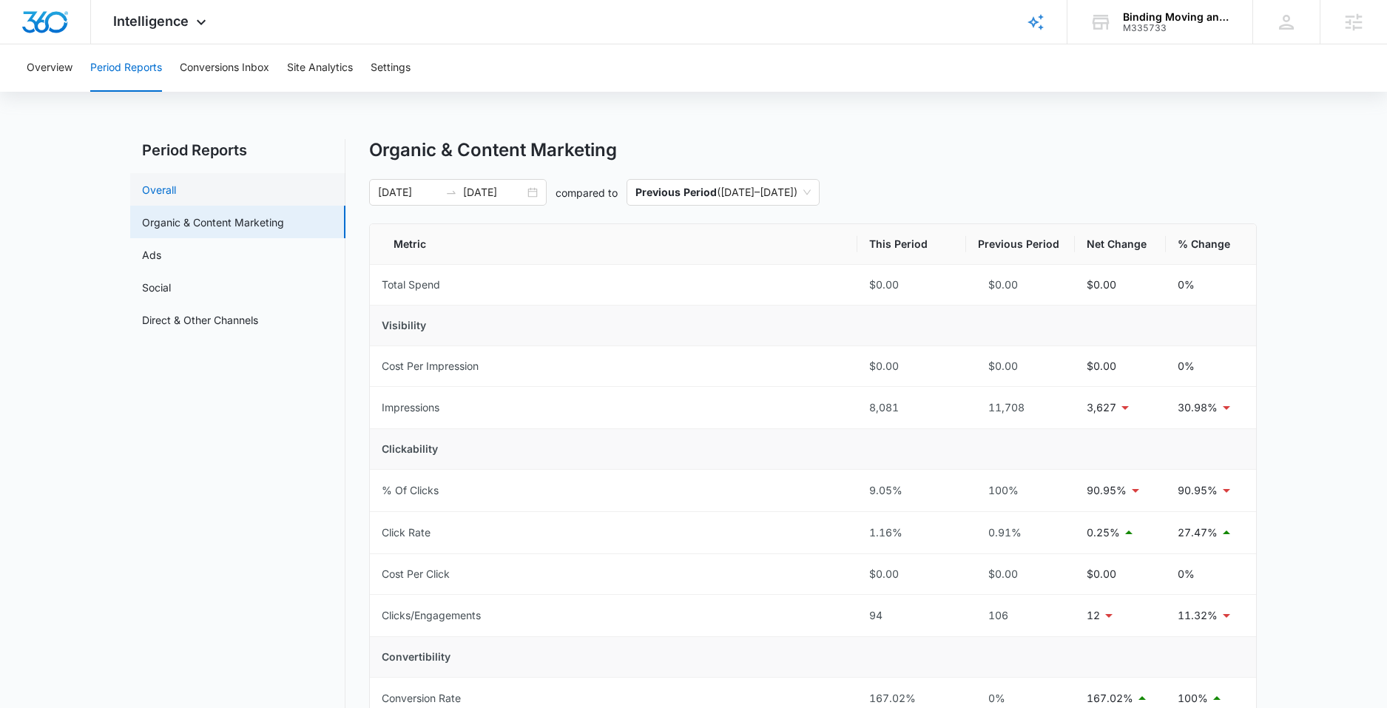
click at [176, 187] on link "Overall" at bounding box center [159, 190] width 34 height 16
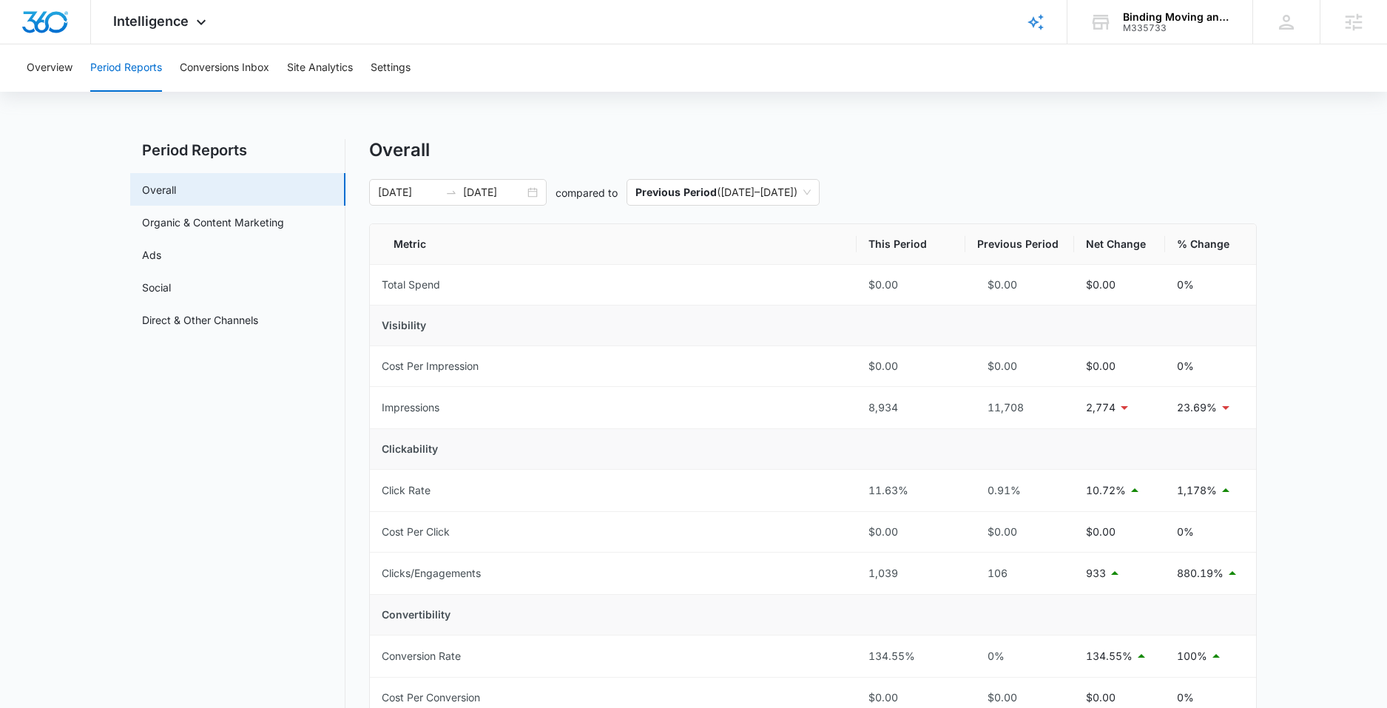
click at [693, 130] on div "Overview Period Reports Conversions Inbox Site Analytics Settings Period Report…" at bounding box center [693, 666] width 1387 height 1244
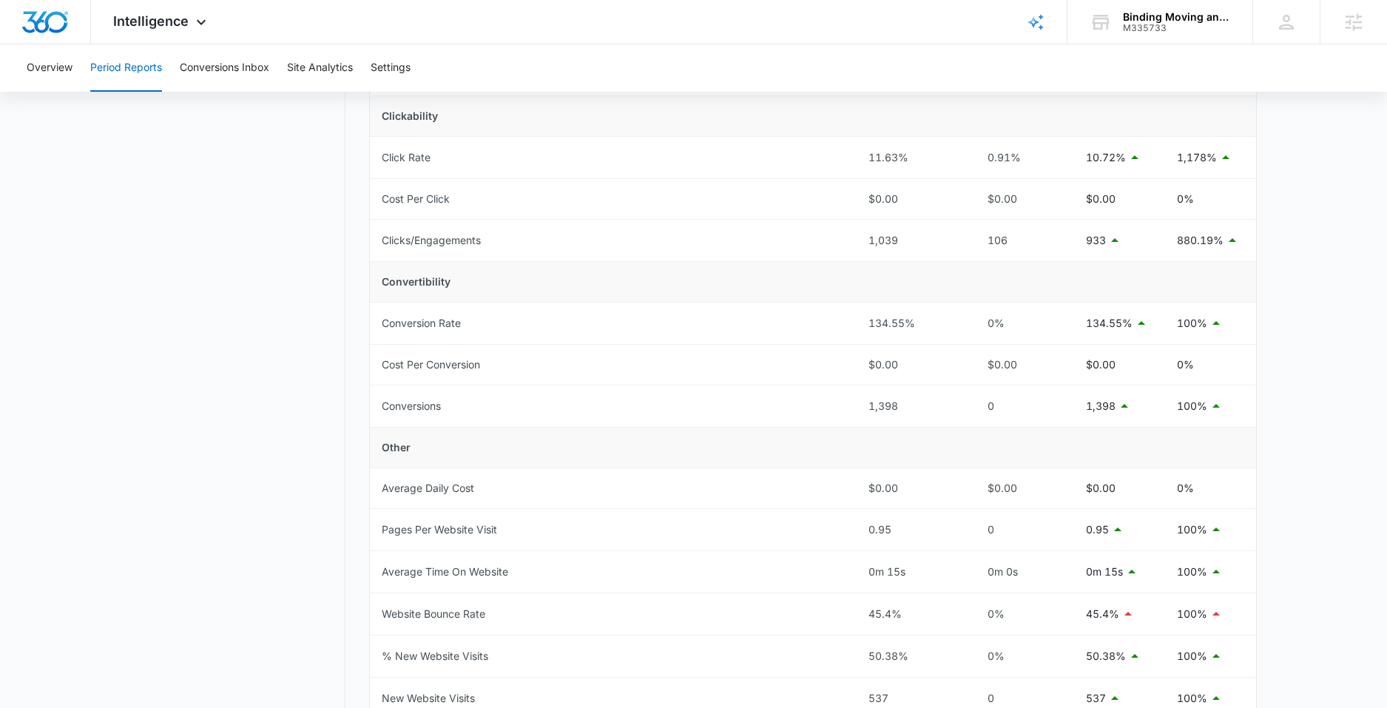
scroll to position [332, 0]
click at [38, 75] on button "Overview" at bounding box center [50, 67] width 46 height 47
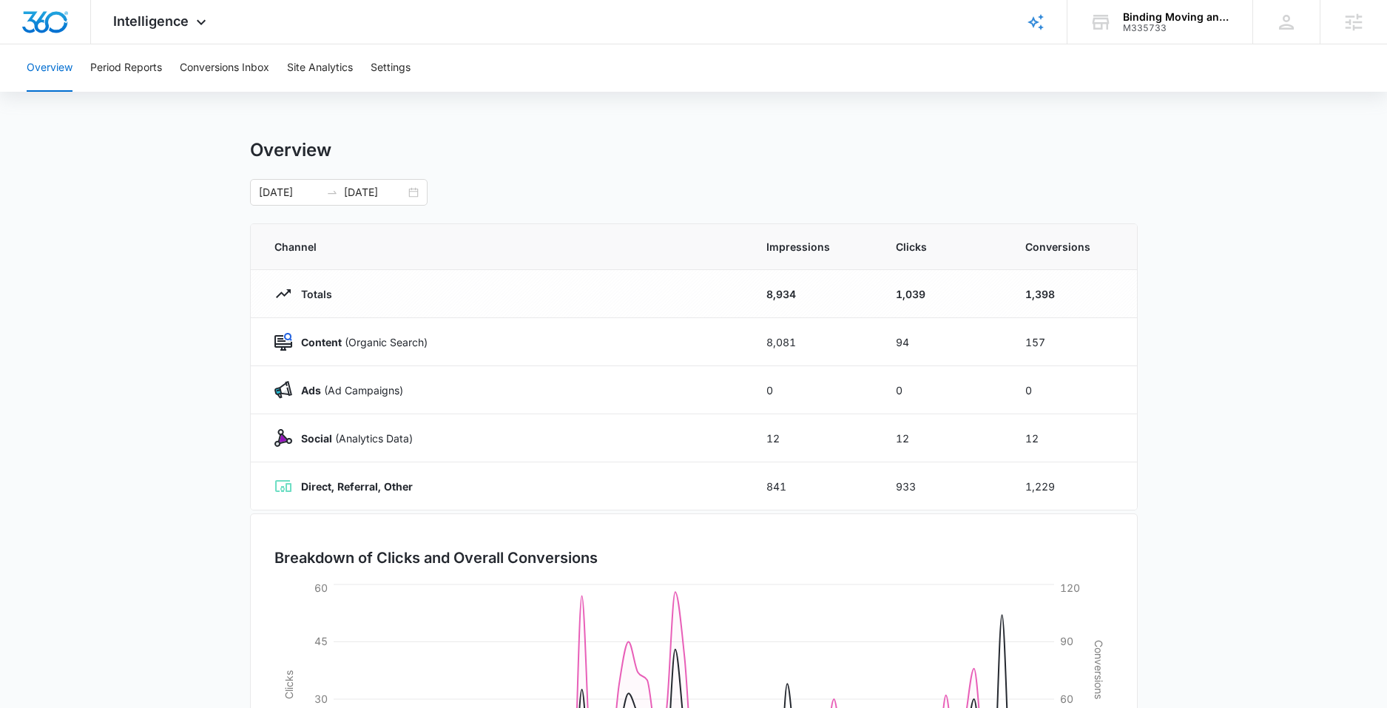
click at [556, 138] on div "Overview Period Reports Conversions Inbox Site Analytics Settings Overview [DAT…" at bounding box center [693, 479] width 1387 height 871
click at [166, 217] on main "Overview [DATE] [DATE] Channel Impressions Clicks Conversions Totals 8,934 1,03…" at bounding box center [696, 527] width 1392 height 777
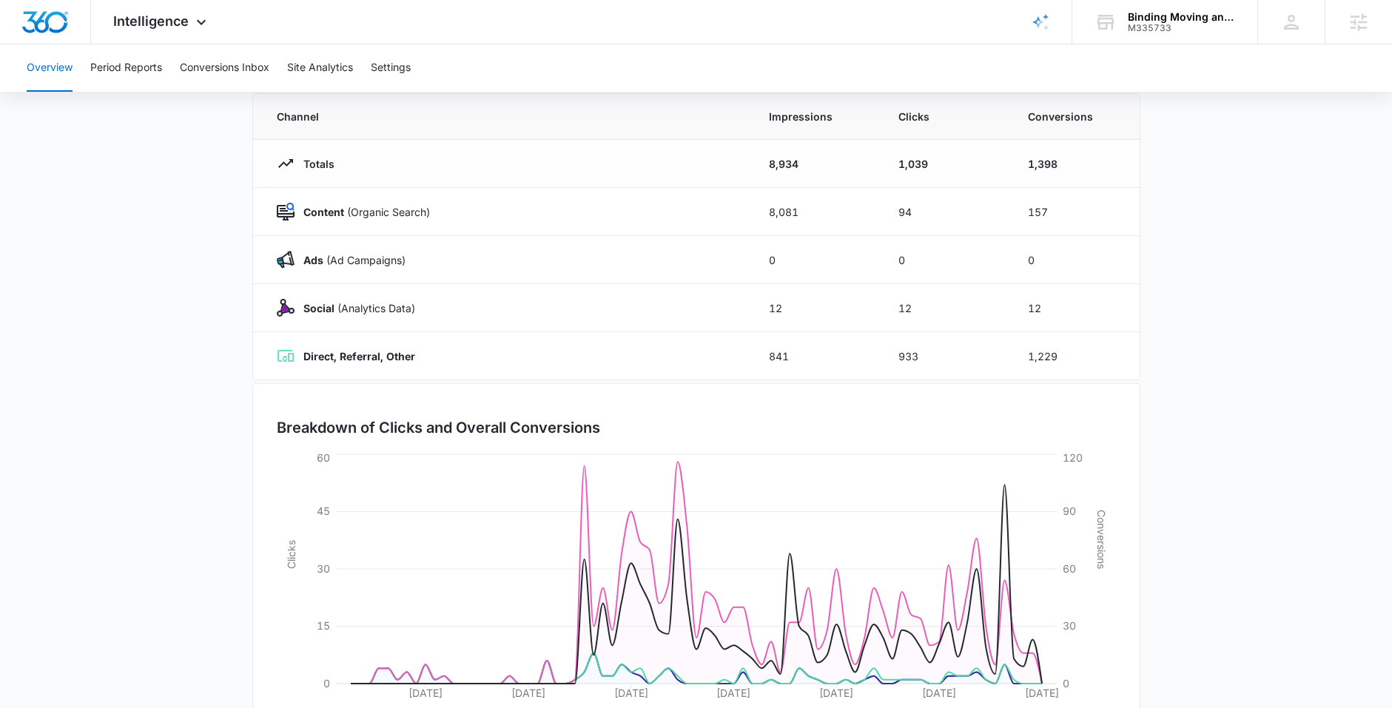
scroll to position [133, 0]
click at [1249, 152] on main "Overview [DATE] [DATE] Channel Impressions Clicks Conversions Totals 8,934 1,03…" at bounding box center [696, 394] width 1392 height 777
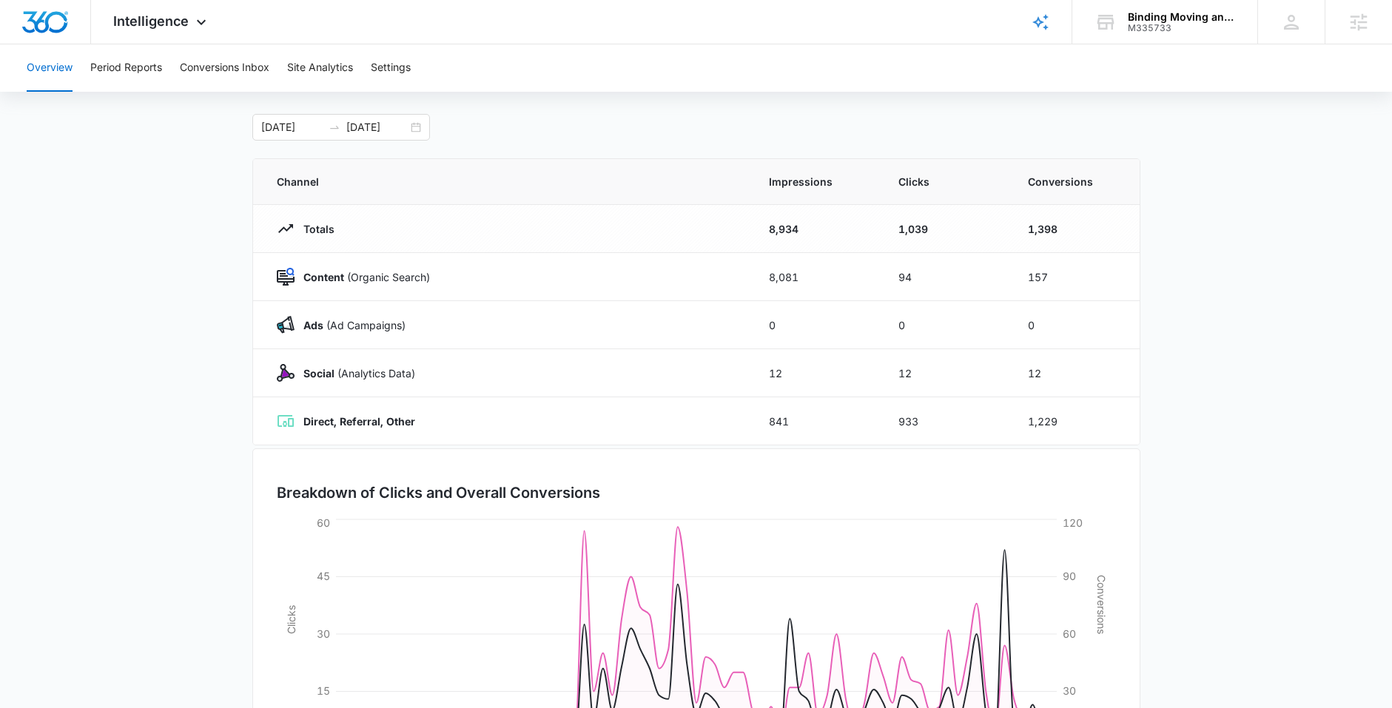
scroll to position [0, 0]
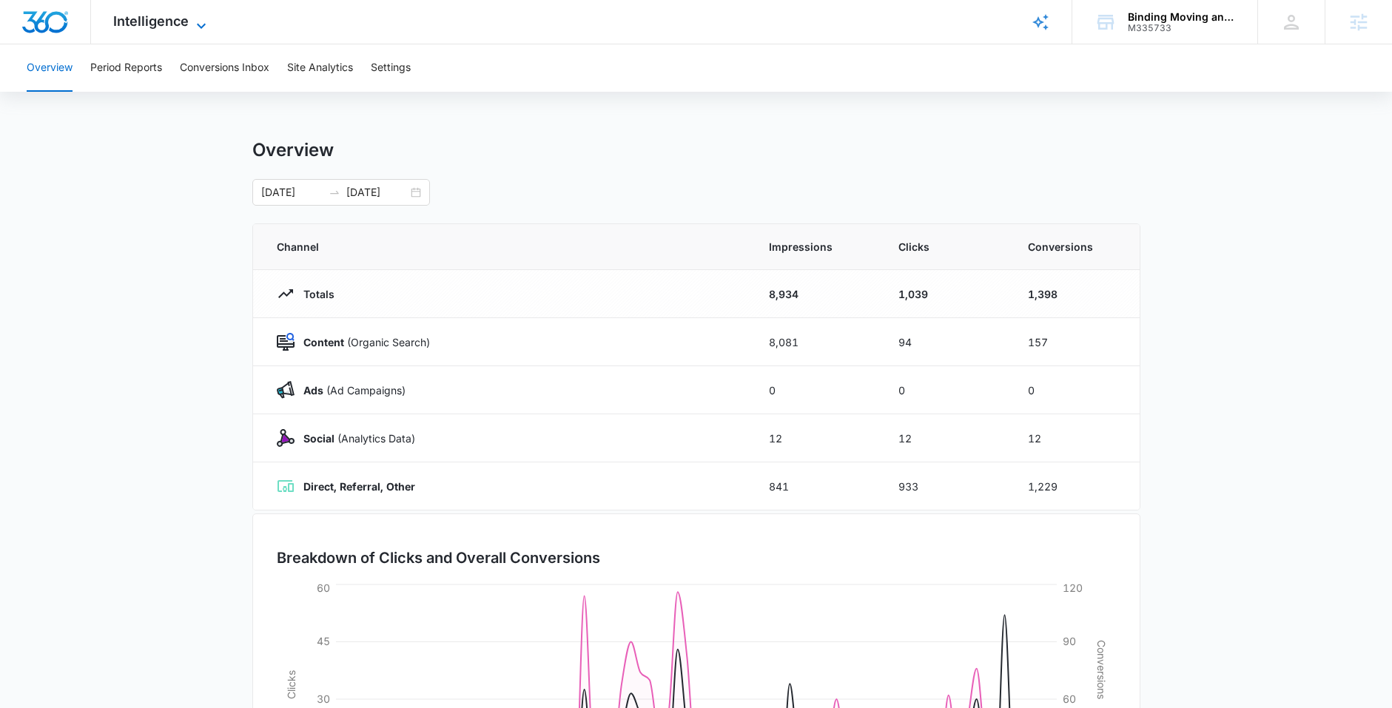
click at [206, 21] on icon at bounding box center [201, 26] width 18 height 18
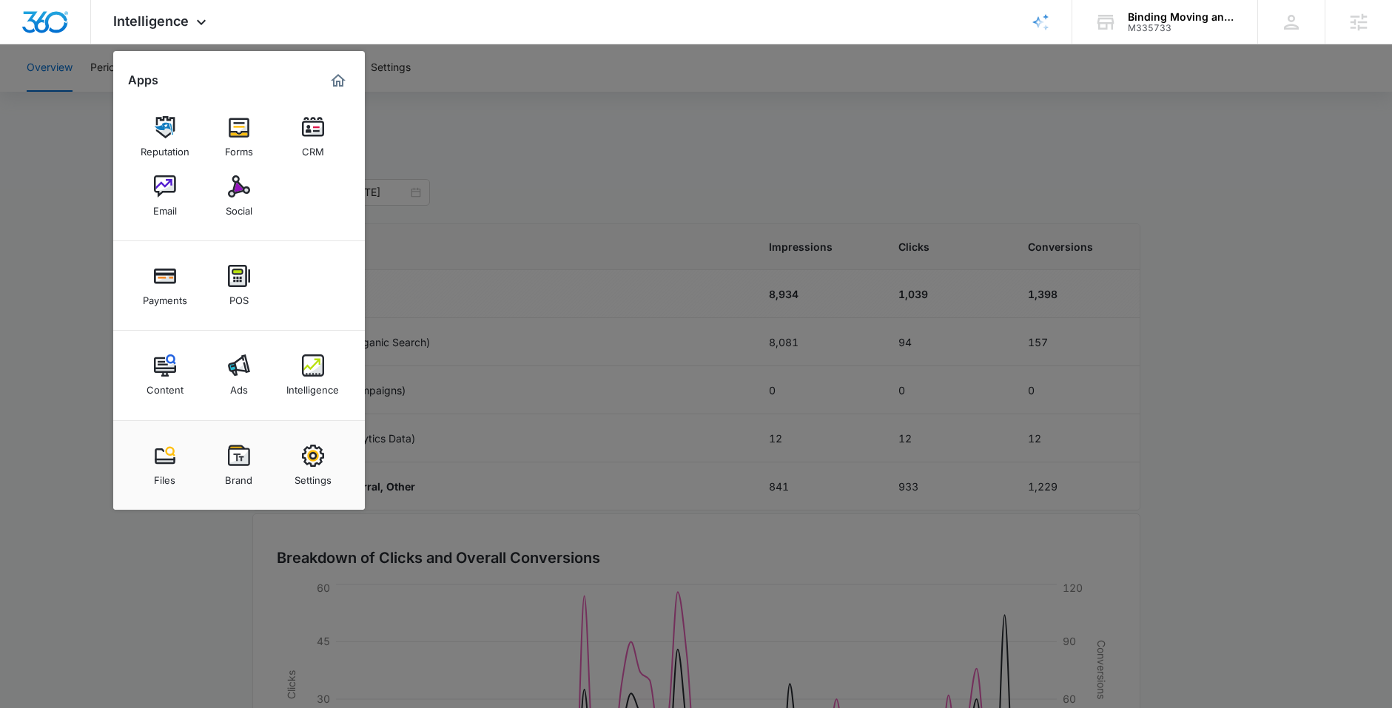
click at [71, 148] on div at bounding box center [696, 354] width 1392 height 708
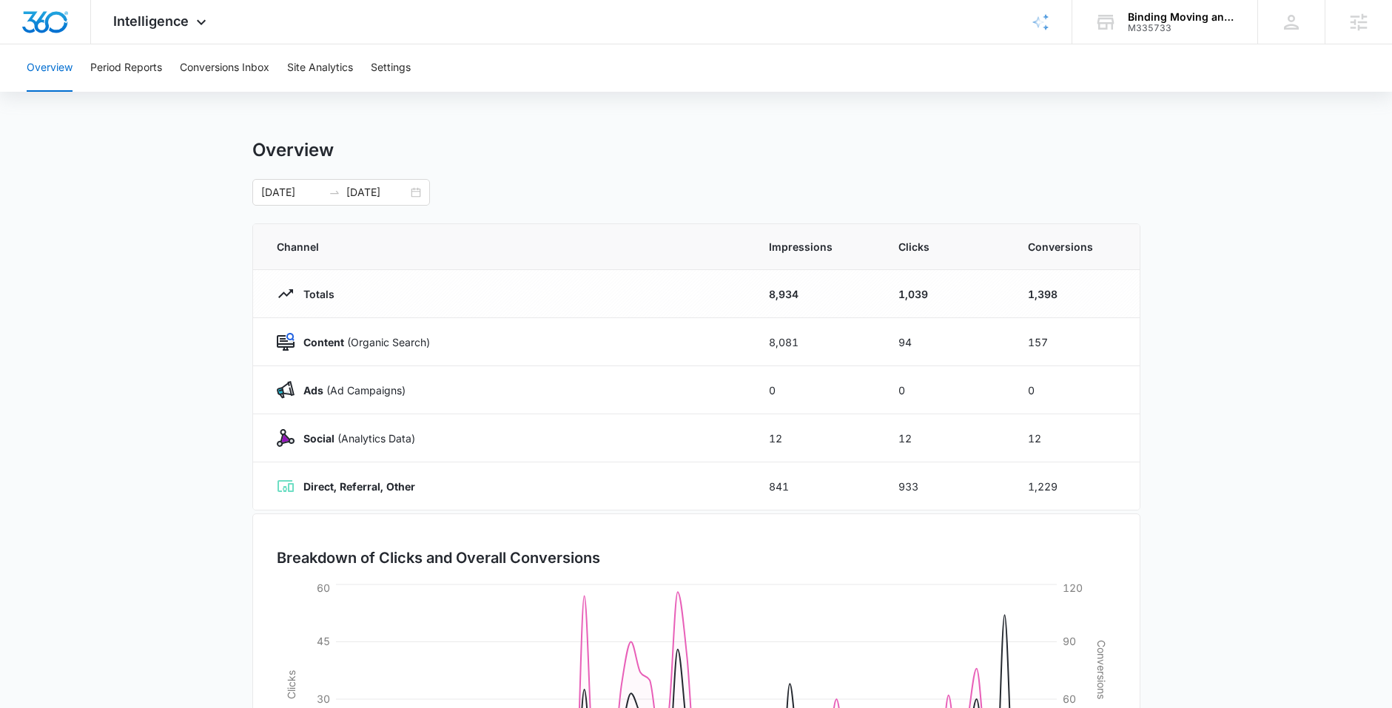
click at [584, 162] on div "Overview [DATE] [DATE]" at bounding box center [696, 172] width 888 height 67
click at [1146, 113] on div "Overview Period Reports Conversions Inbox Site Analytics Settings Overview [DAT…" at bounding box center [696, 479] width 1392 height 871
click at [840, 123] on div "Overview Period Reports Conversions Inbox Site Analytics Settings Overview 08/0…" at bounding box center [696, 479] width 1392 height 871
click at [945, 135] on div "Overview Period Reports Conversions Inbox Site Analytics Settings Overview 08/0…" at bounding box center [696, 479] width 1392 height 871
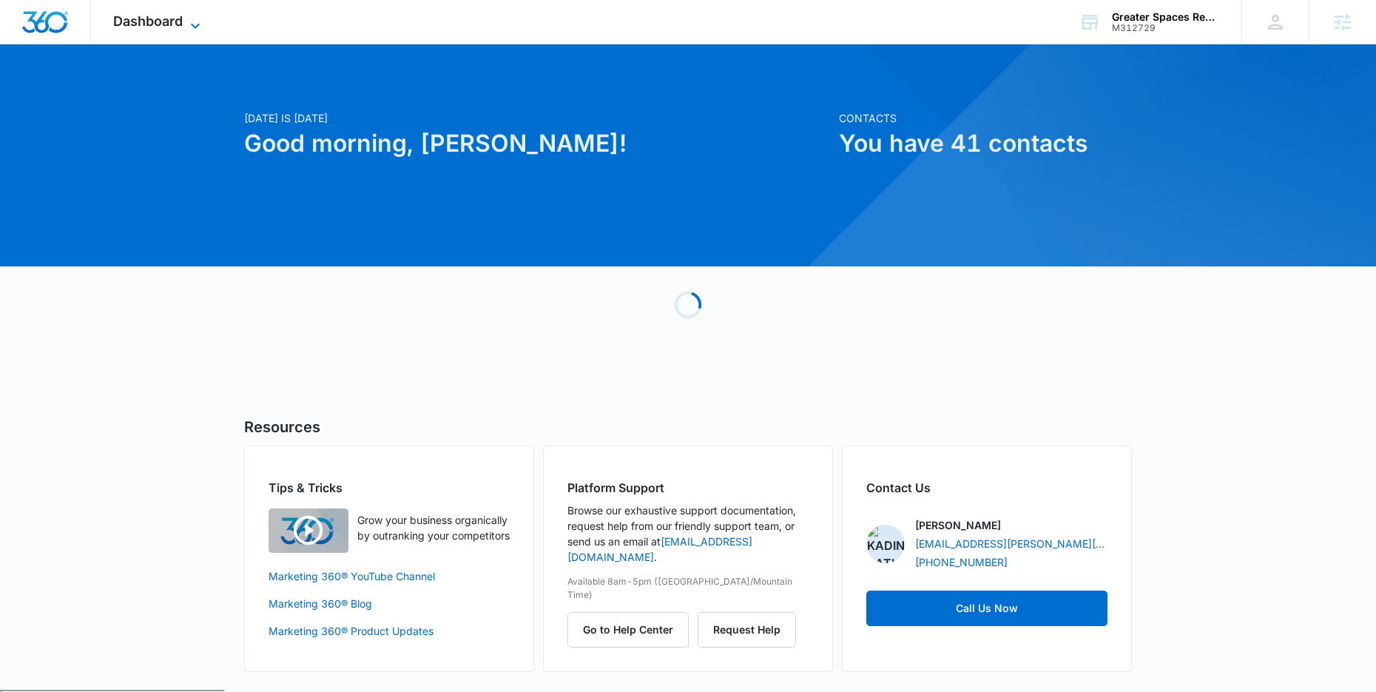
click at [169, 18] on span "Dashboard" at bounding box center [148, 21] width 70 height 16
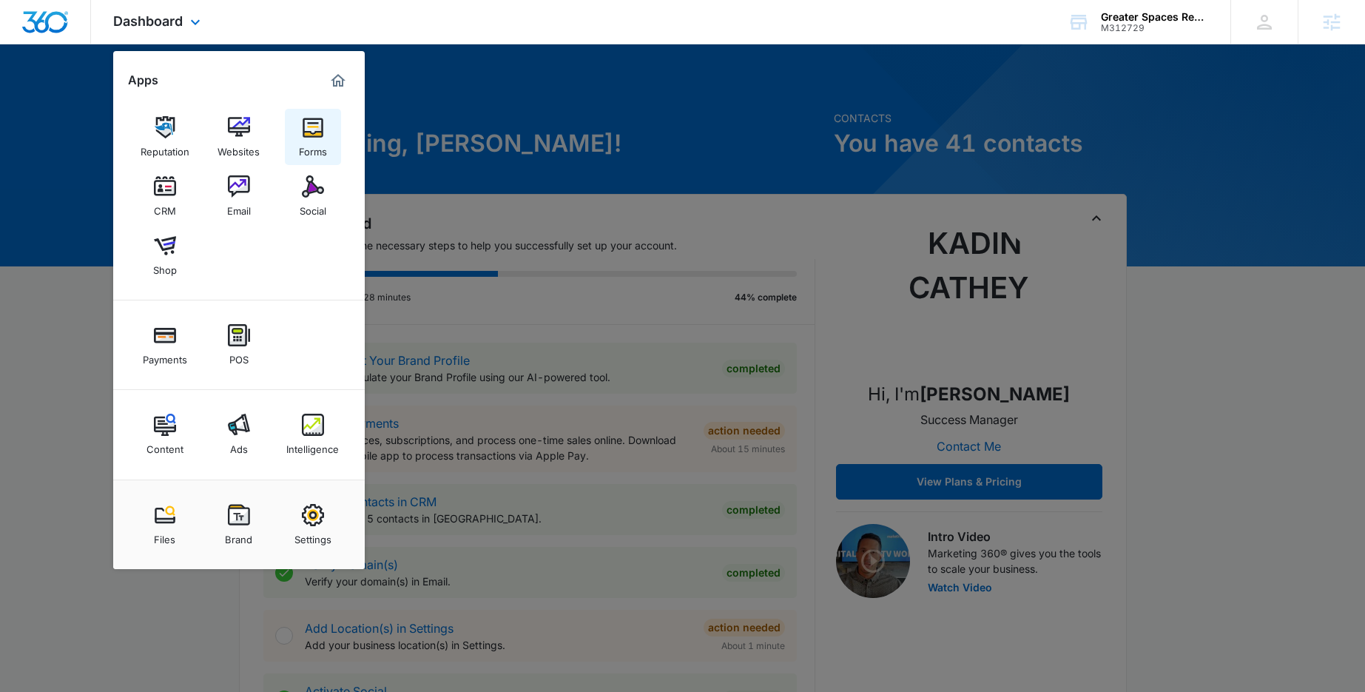
click at [314, 125] on img at bounding box center [313, 127] width 22 height 22
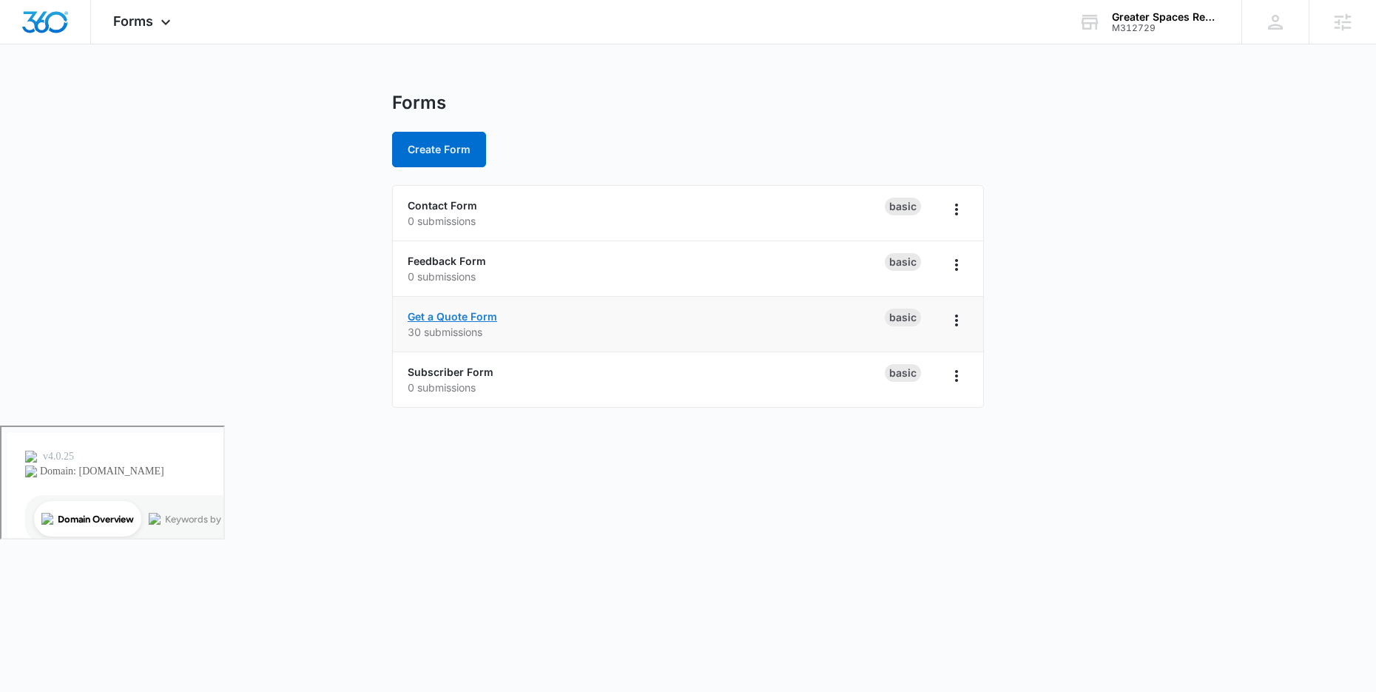
click at [462, 316] on link "Get a Quote Form" at bounding box center [453, 316] width 90 height 13
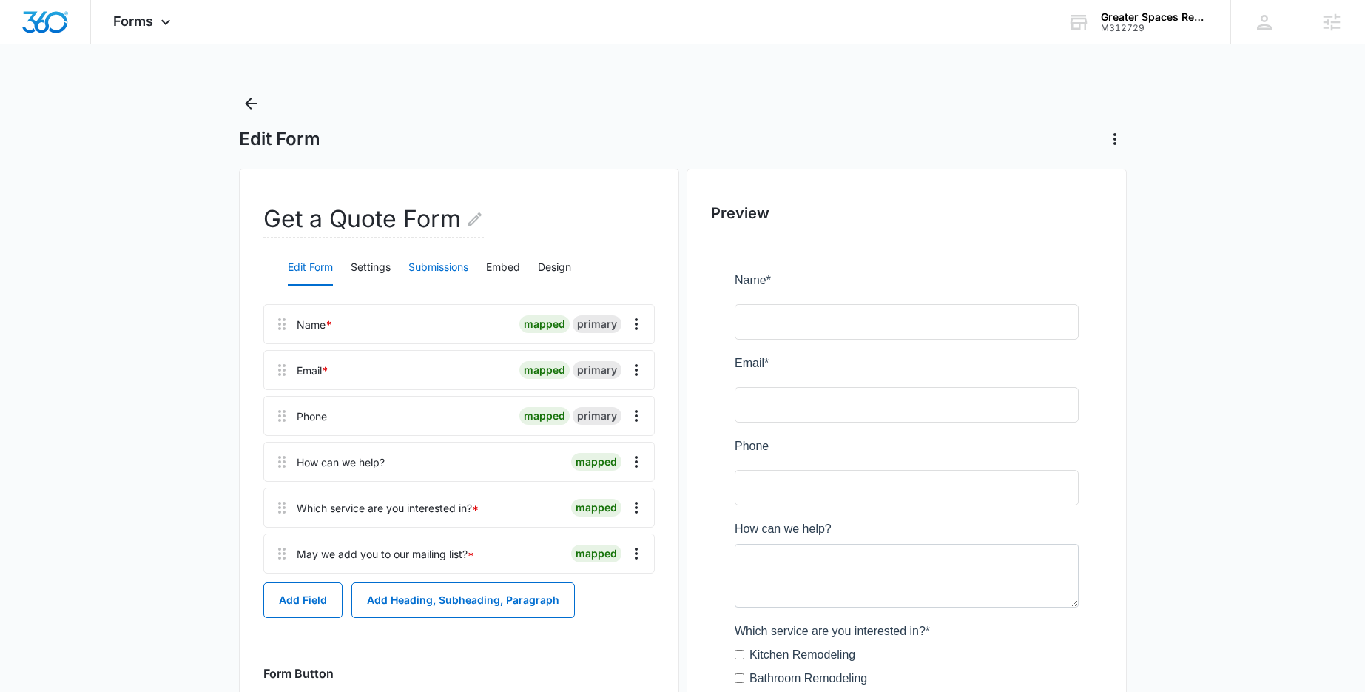
click at [439, 268] on button "Submissions" at bounding box center [438, 268] width 60 height 36
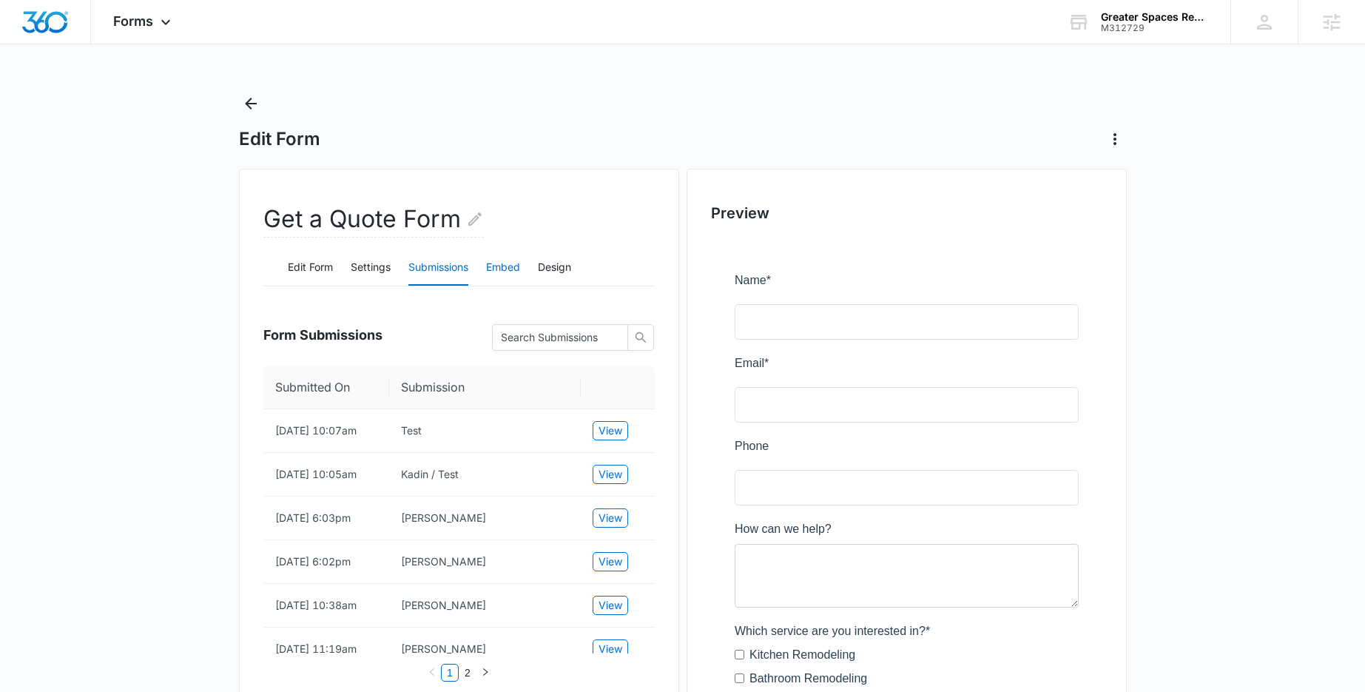
click at [496, 269] on button "Embed" at bounding box center [503, 268] width 34 height 36
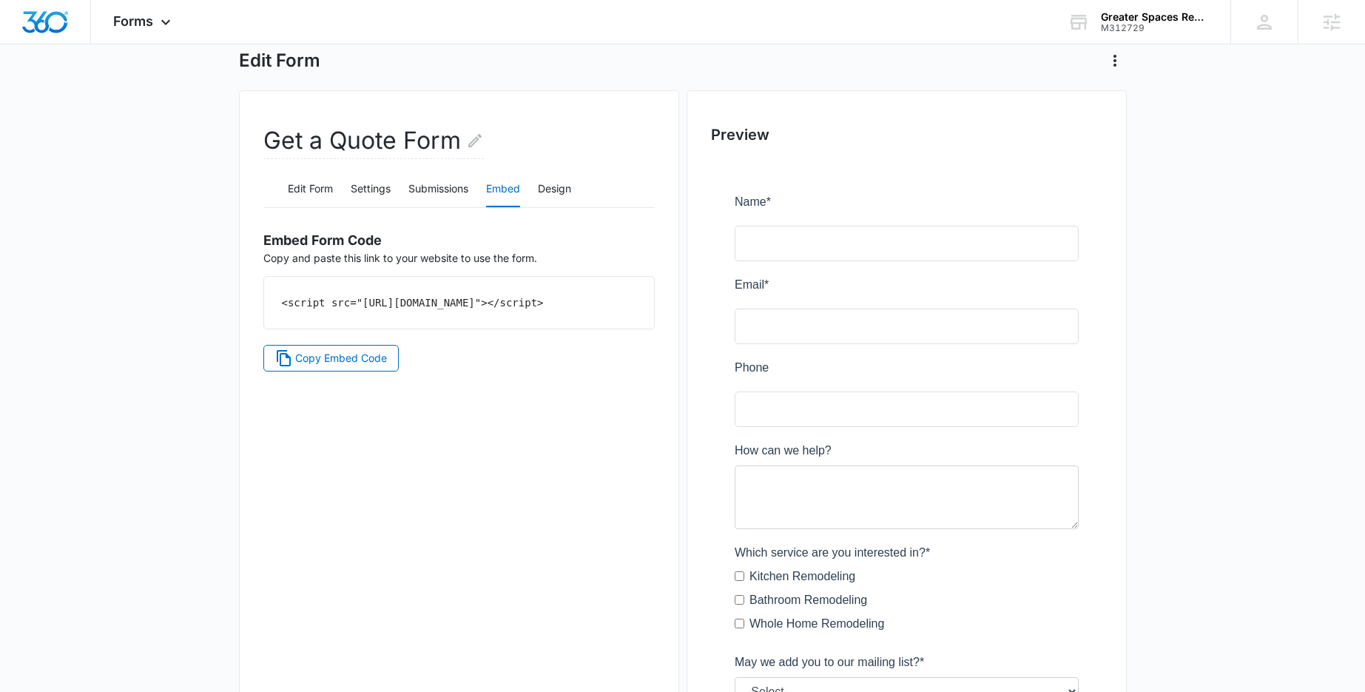
scroll to position [85, 0]
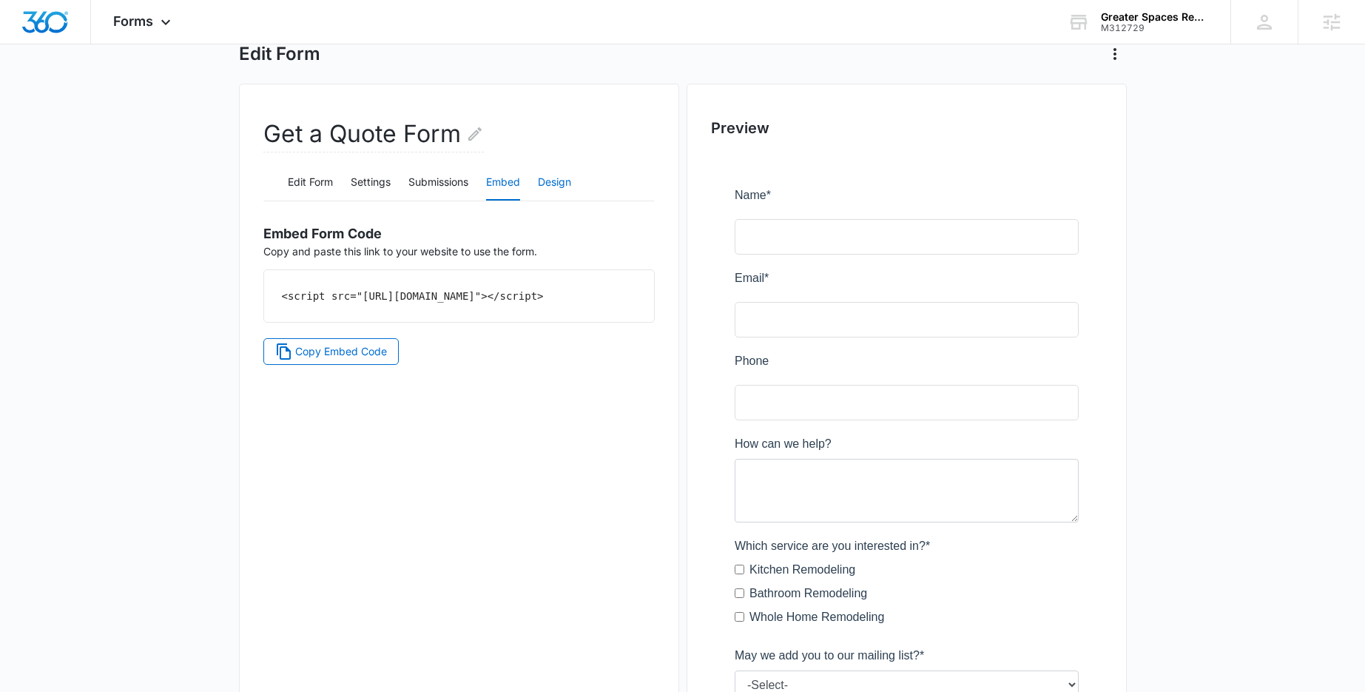
click at [550, 183] on button "Design" at bounding box center [554, 183] width 33 height 36
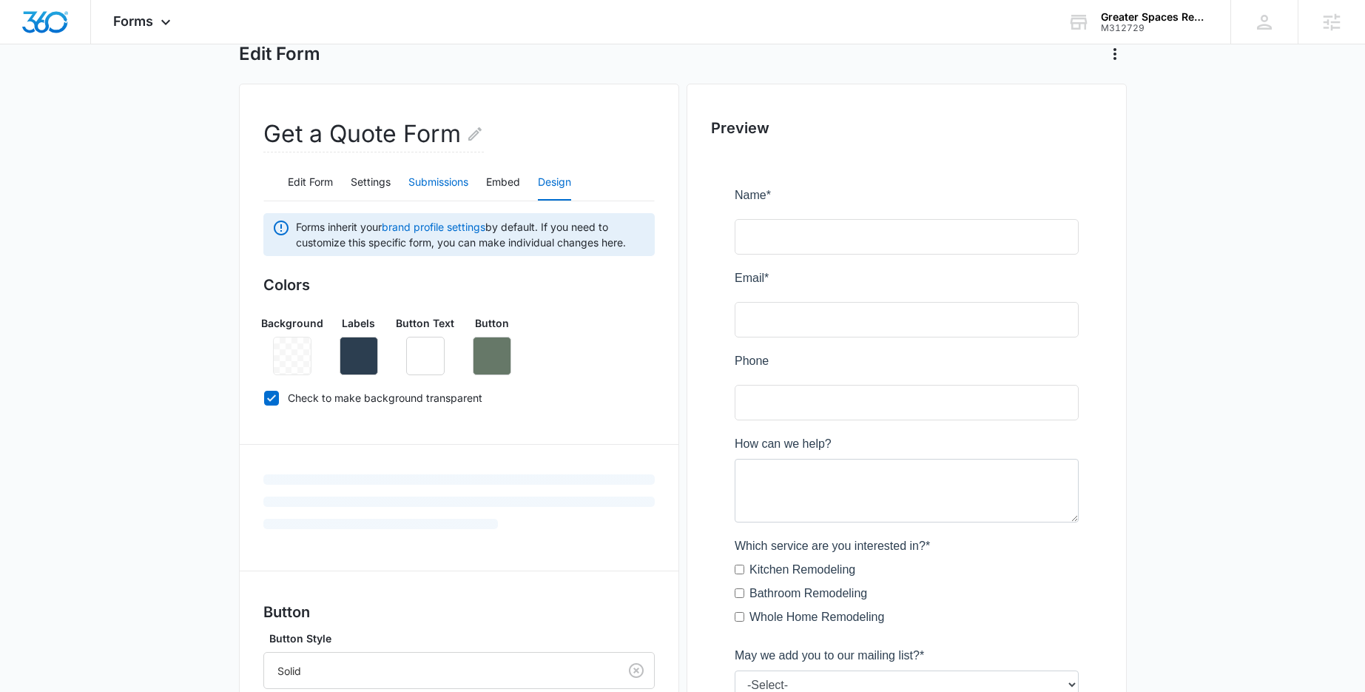
click at [439, 181] on button "Submissions" at bounding box center [438, 183] width 60 height 36
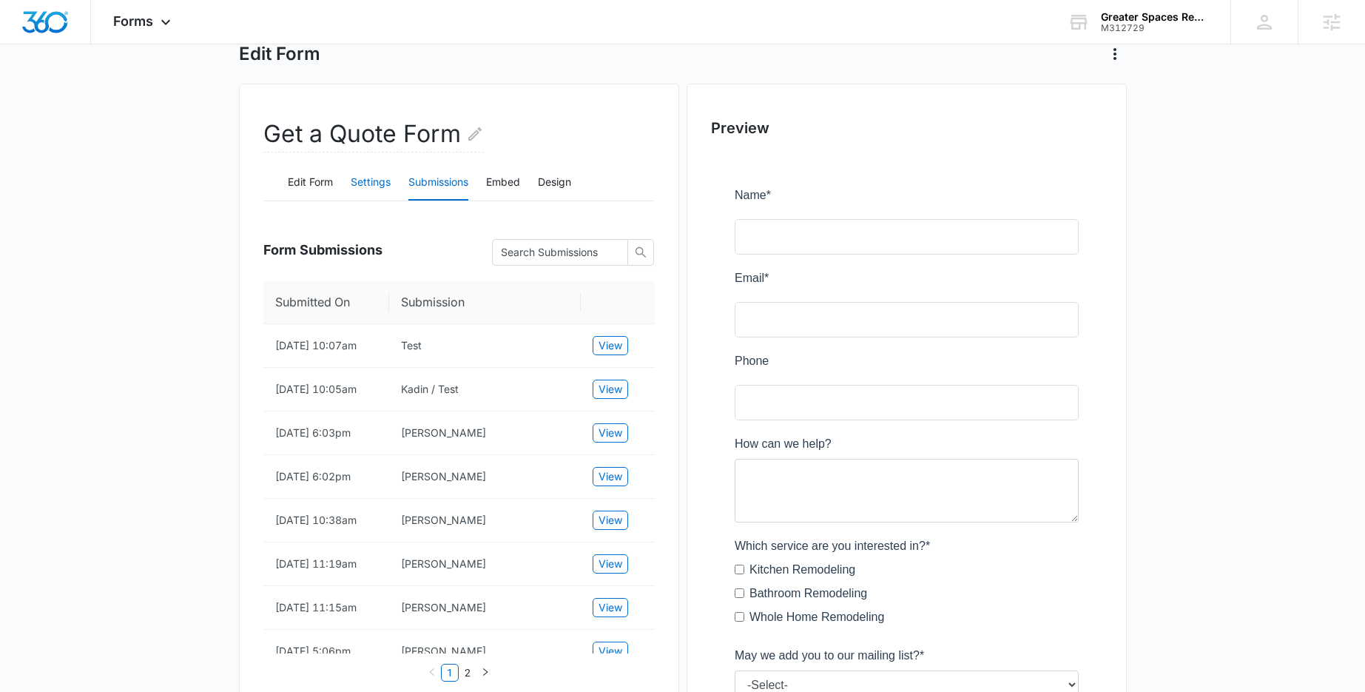
click at [364, 184] on button "Settings" at bounding box center [371, 183] width 40 height 36
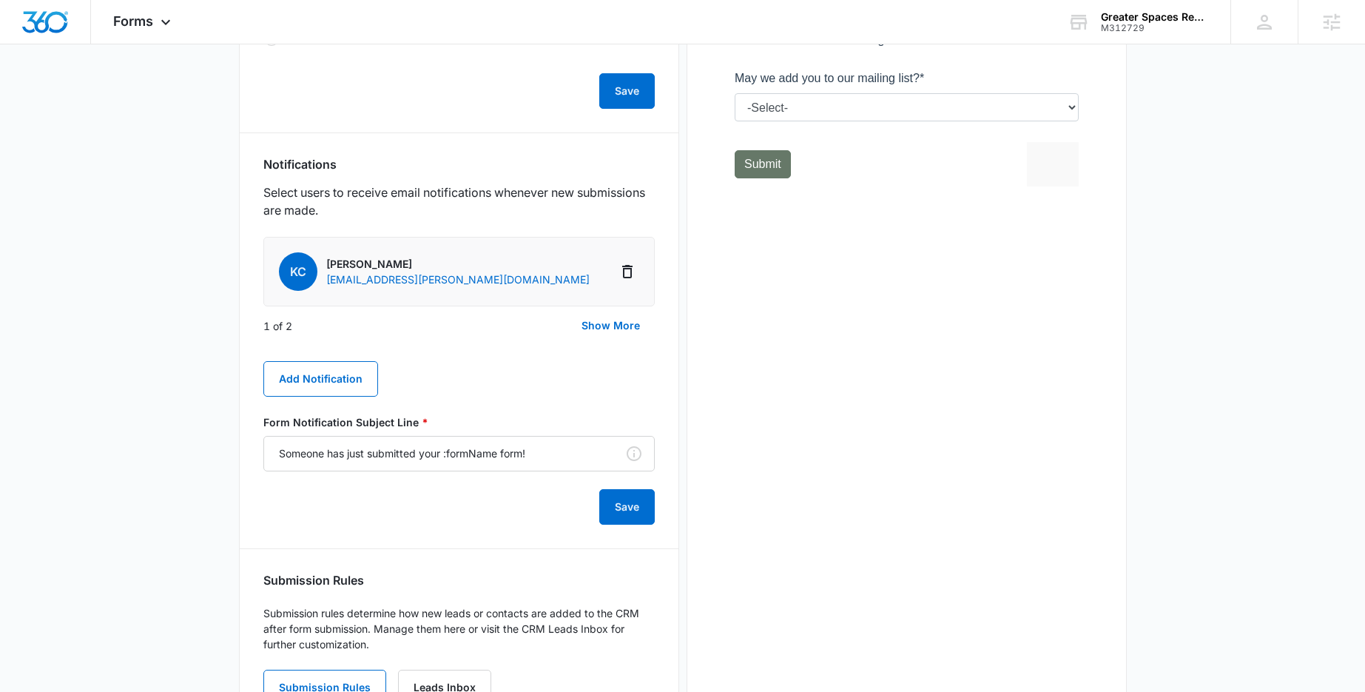
scroll to position [674, 0]
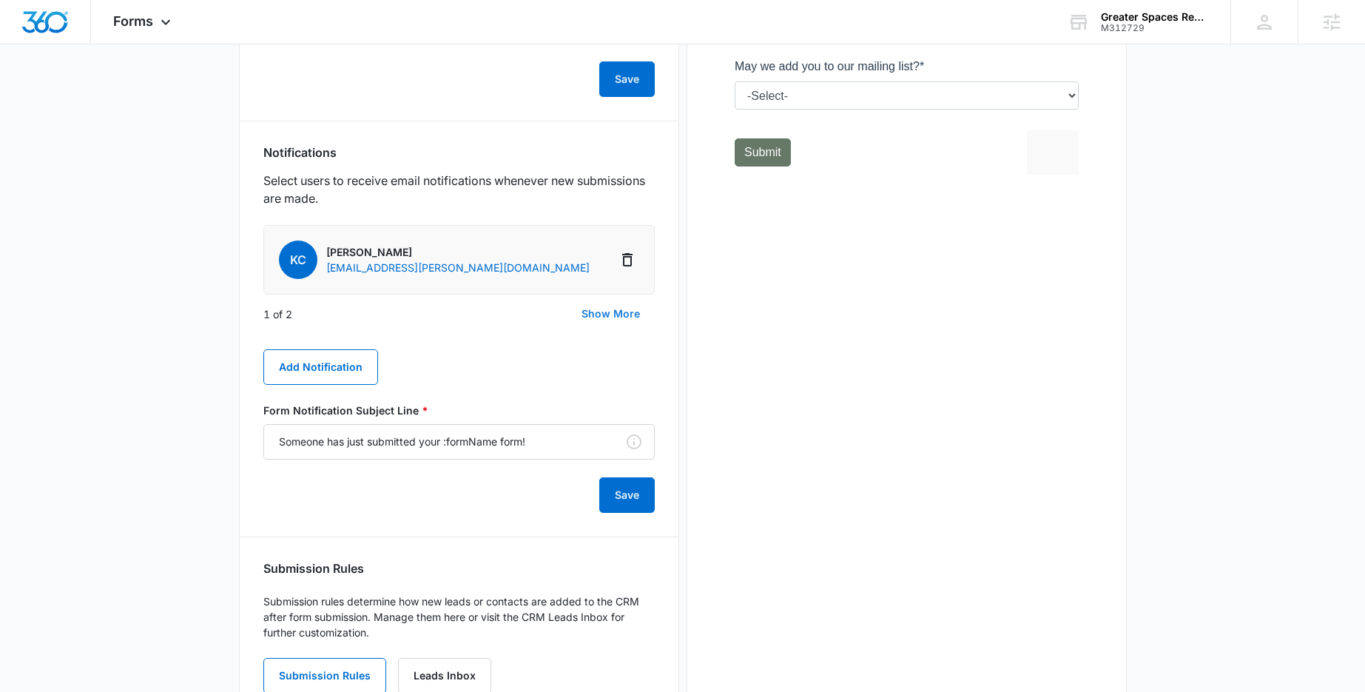
click at [610, 312] on button "Show More" at bounding box center [611, 314] width 88 height 36
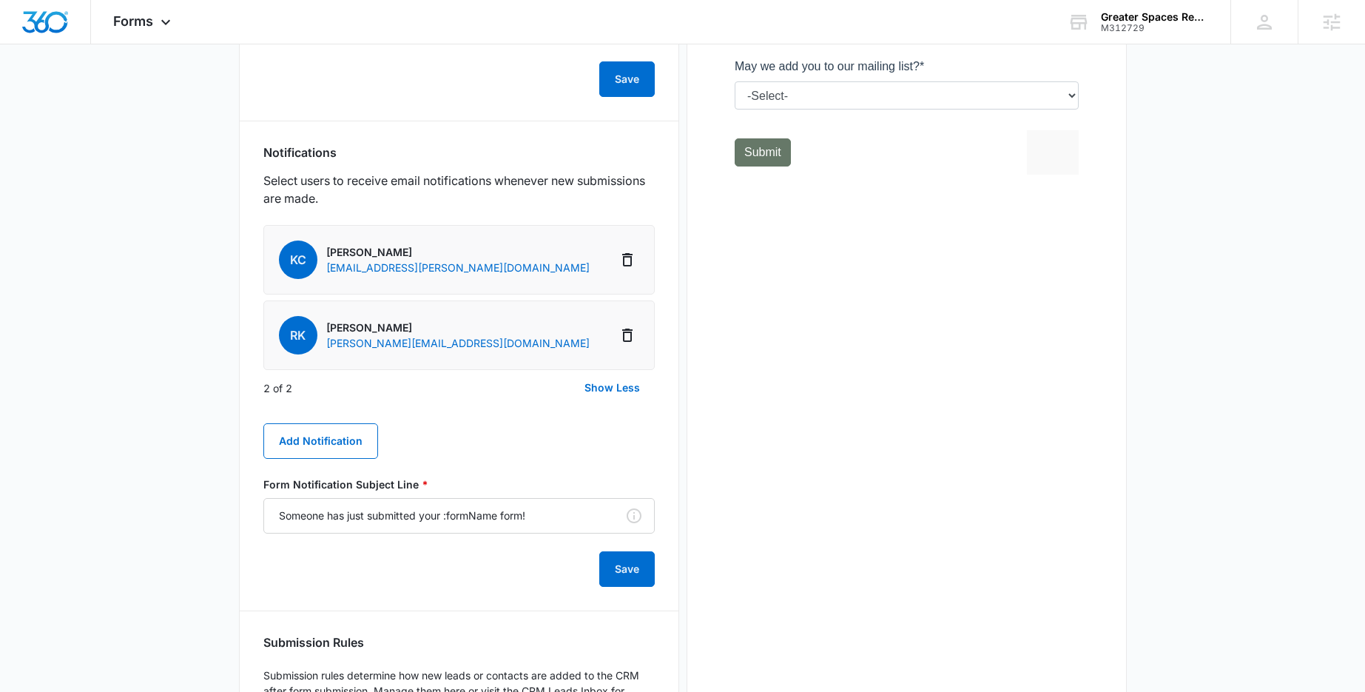
click at [511, 323] on li "RK Randi Kearn randi@greaterspacesremodel.com" at bounding box center [458, 335] width 391 height 70
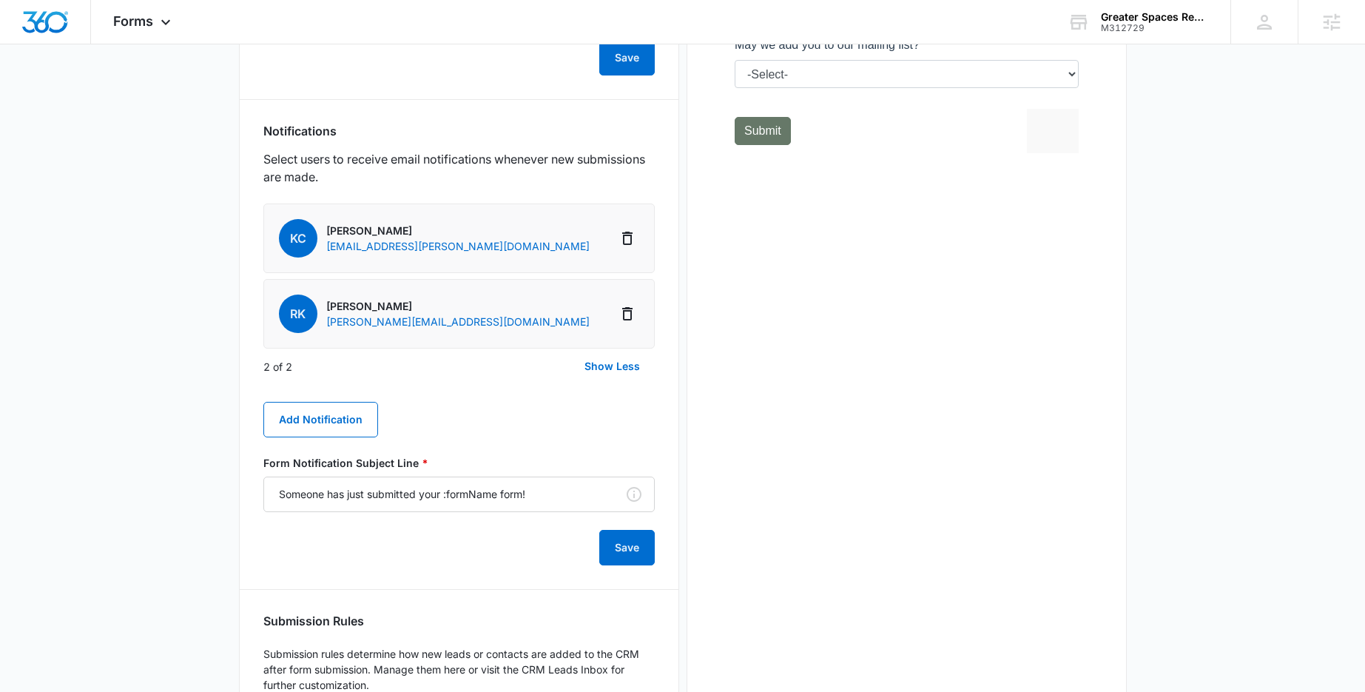
scroll to position [687, 0]
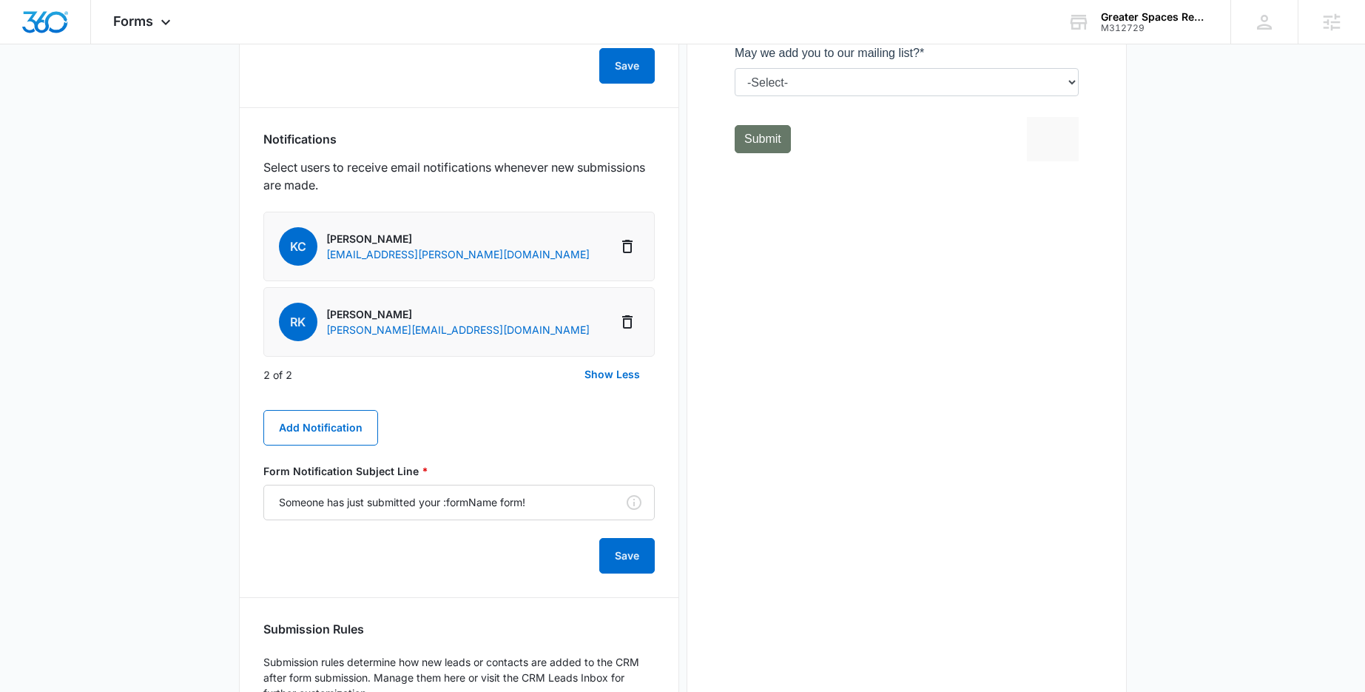
click at [519, 317] on li "RK Randi Kearn randi@greaterspacesremodel.com" at bounding box center [458, 322] width 391 height 70
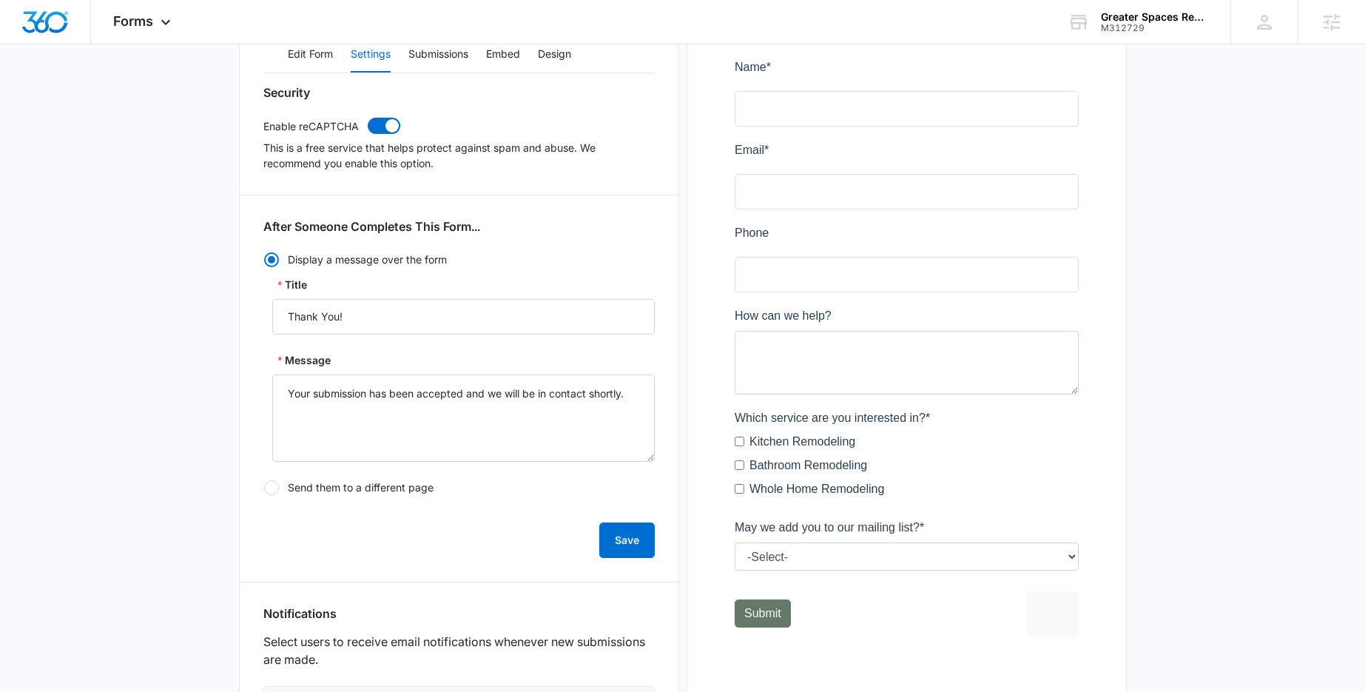
scroll to position [194, 0]
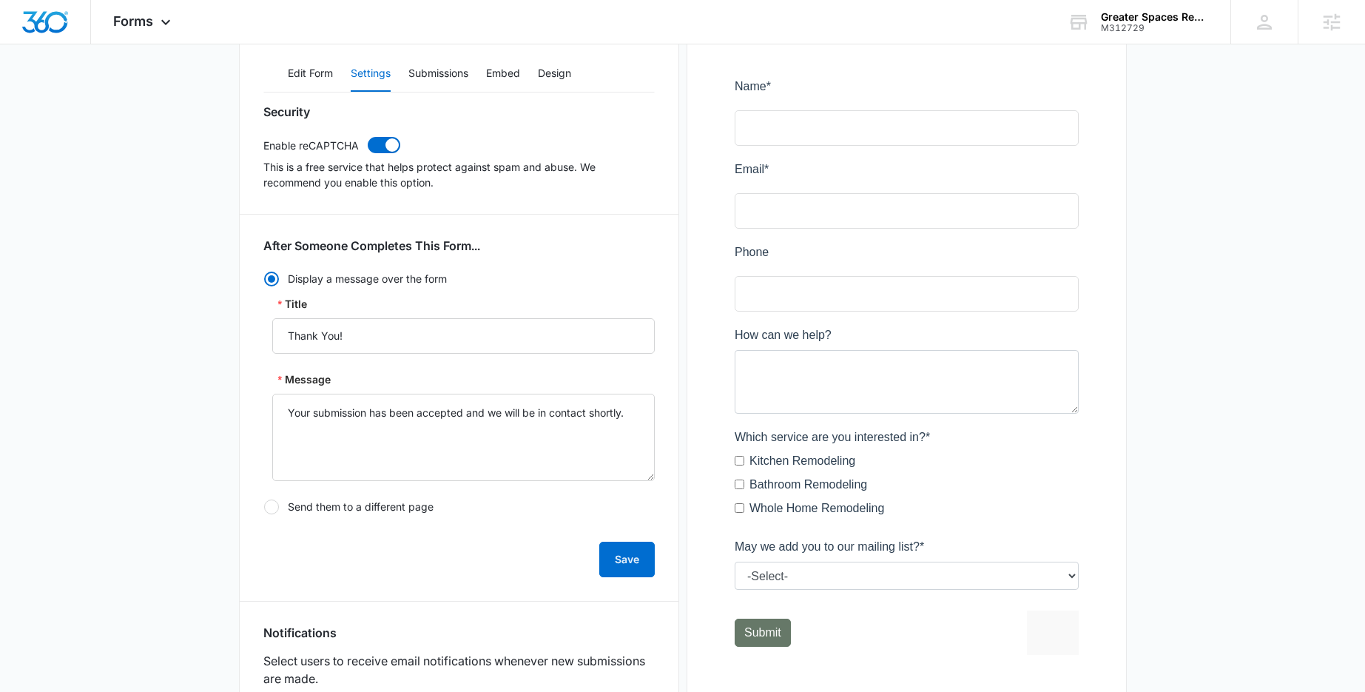
click at [897, 196] on div at bounding box center [906, 368] width 391 height 647
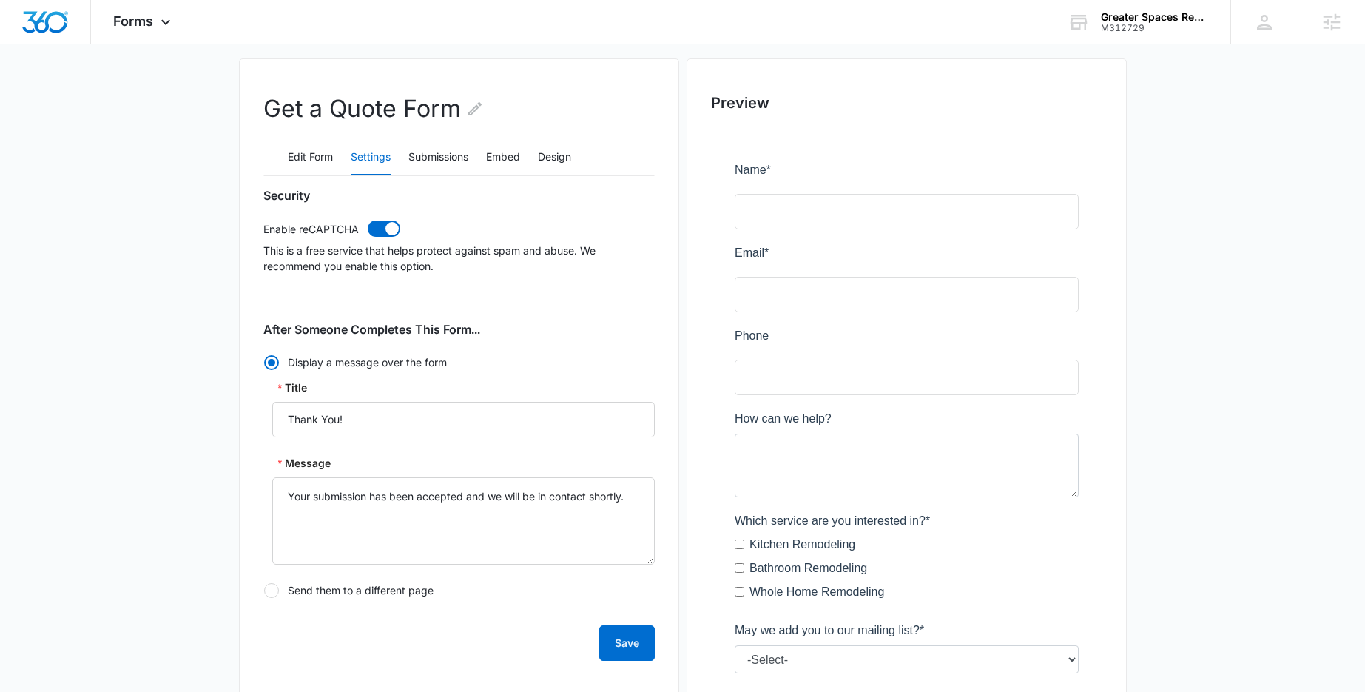
scroll to position [0, 0]
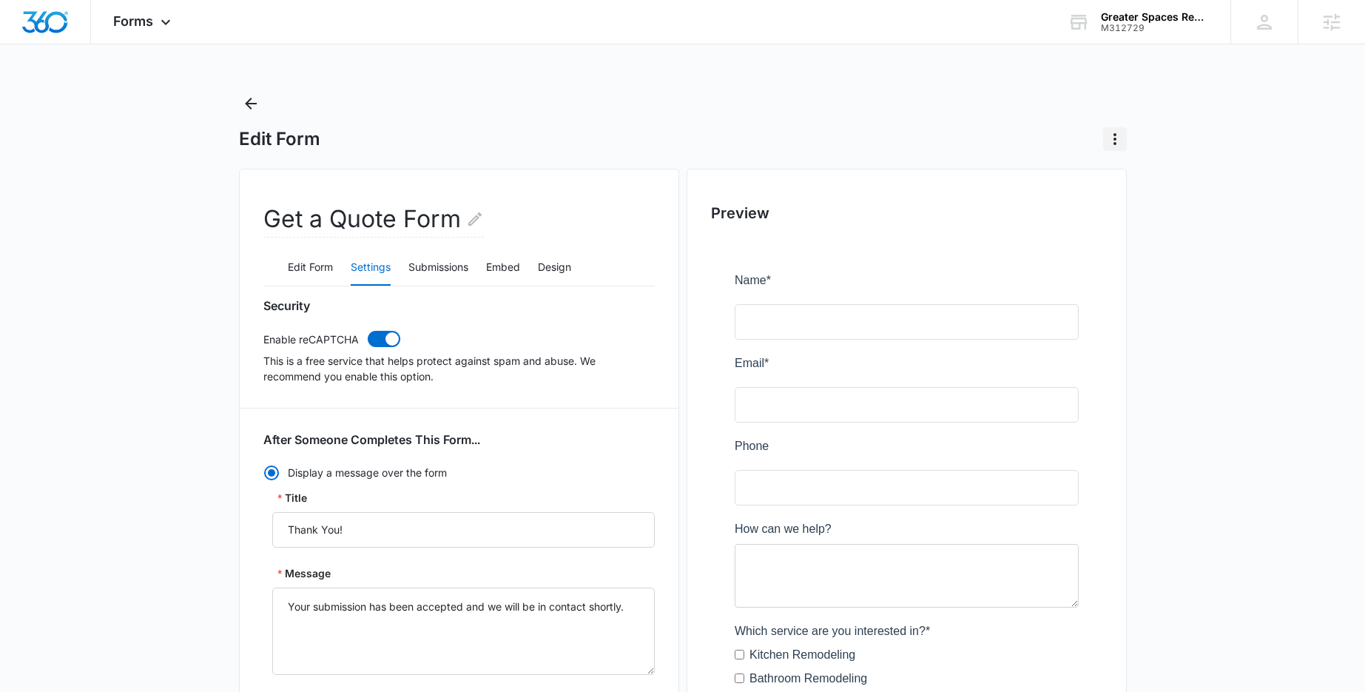
click at [1113, 137] on icon "Actions" at bounding box center [1115, 139] width 18 height 18
click at [934, 114] on div "Edit Form Delete Form" at bounding box center [683, 121] width 888 height 59
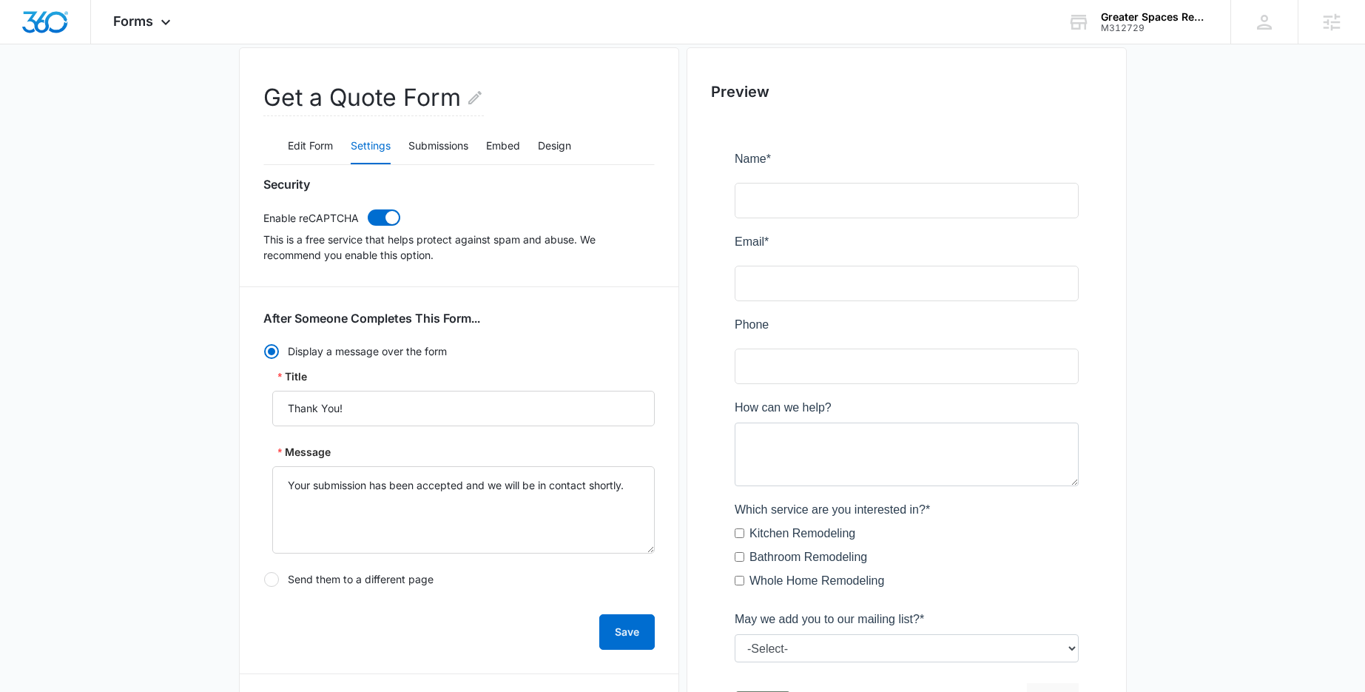
scroll to position [121, 0]
